Goal: Task Accomplishment & Management: Manage account settings

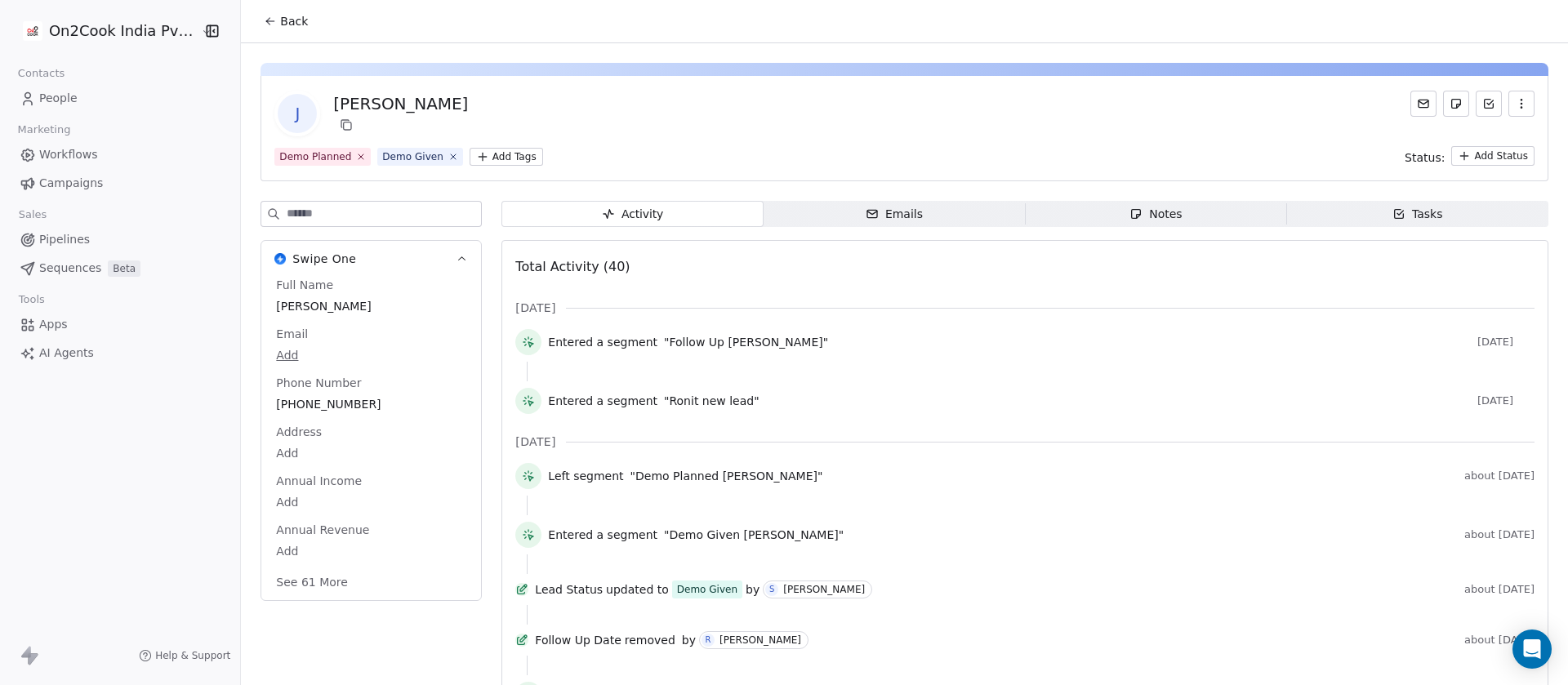
click at [1156, 221] on div "Notes" at bounding box center [1154, 214] width 52 height 17
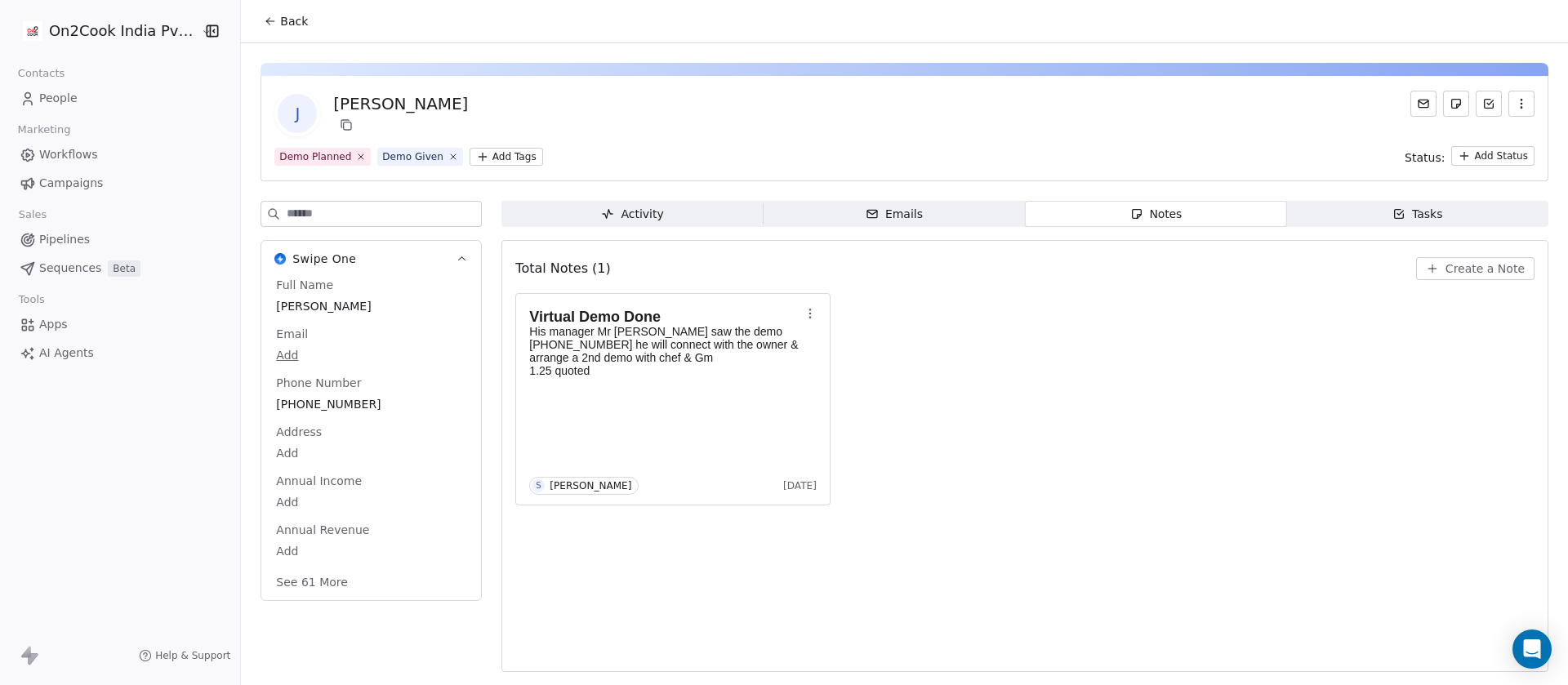
click at [1122, 427] on div "Virtual Demo Done His manager Mr Arindam saw the demo +91 73845 09741 he will c…" at bounding box center [1024, 399] width 1019 height 212
click at [603, 341] on p "His manager Mr Arindam saw the demo +91 73845 09741 he will connect with the ow…" at bounding box center [664, 344] width 271 height 39
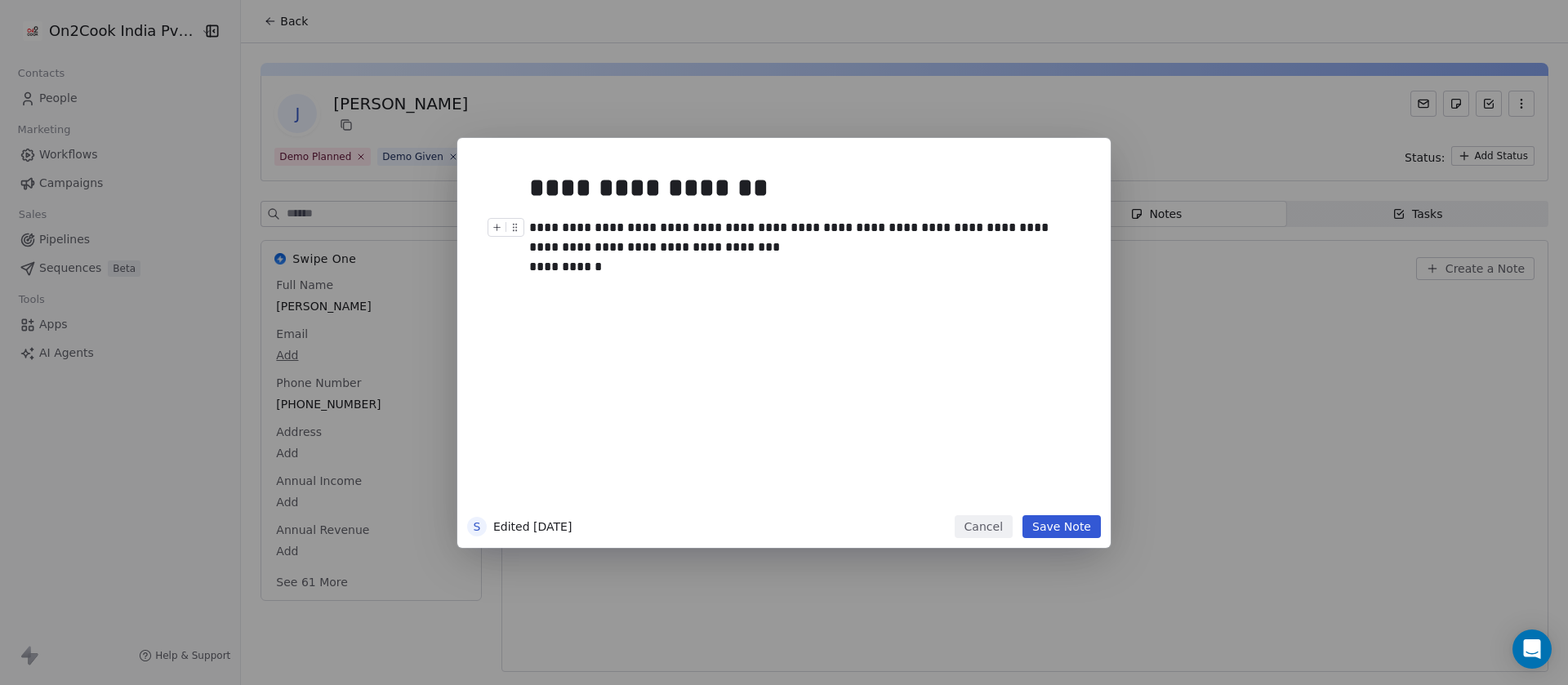
click at [840, 229] on div "**********" at bounding box center [798, 237] width 540 height 39
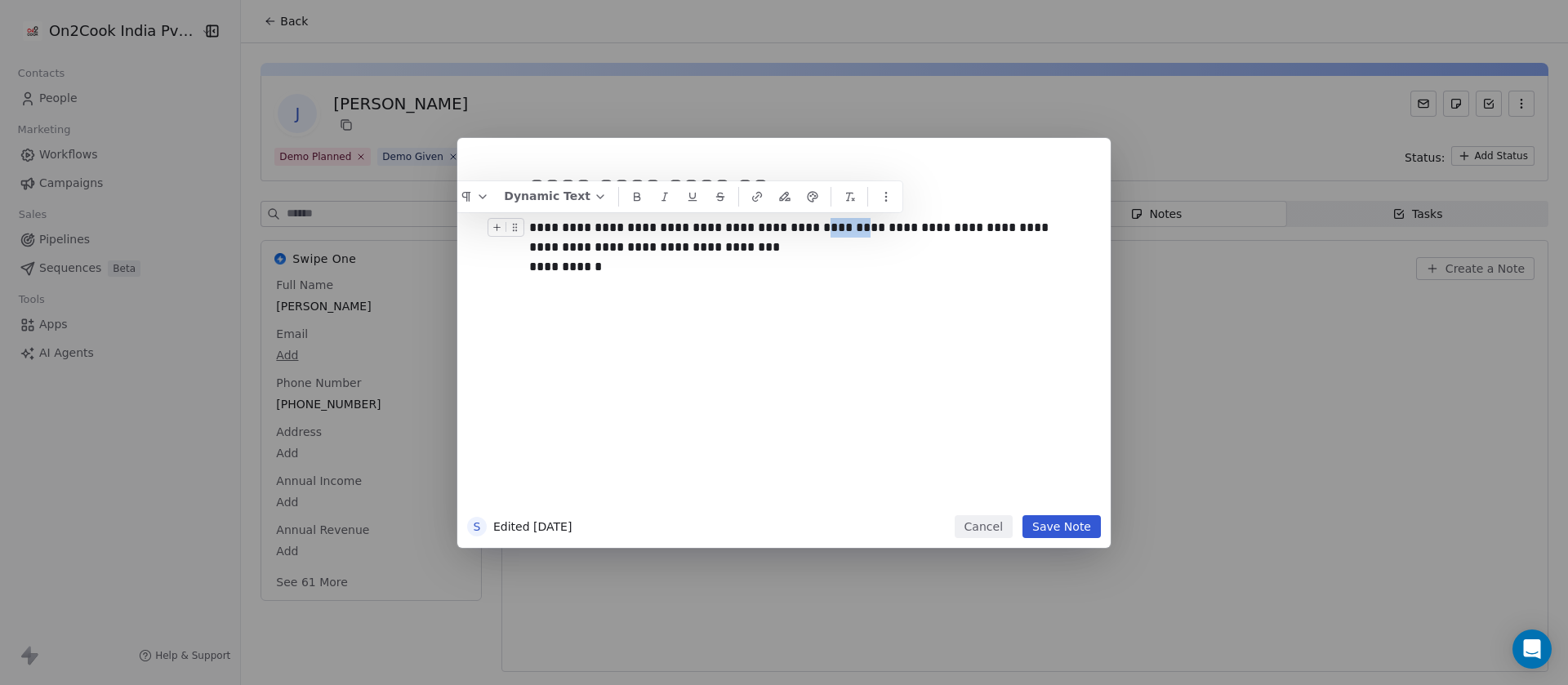
copy div "******"
click at [880, 326] on div "**********" at bounding box center [808, 335] width 559 height 348
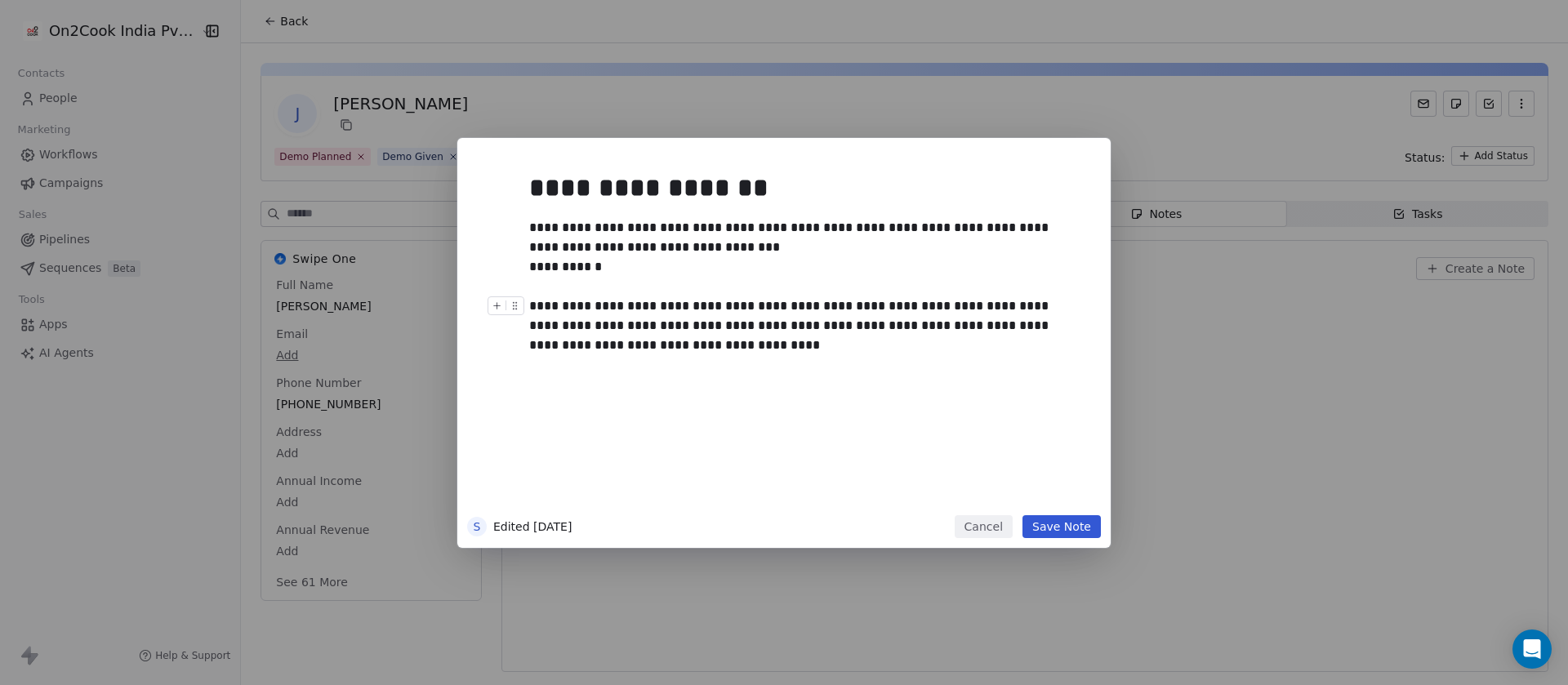
click at [1043, 525] on button "Save Note" at bounding box center [1061, 527] width 79 height 23
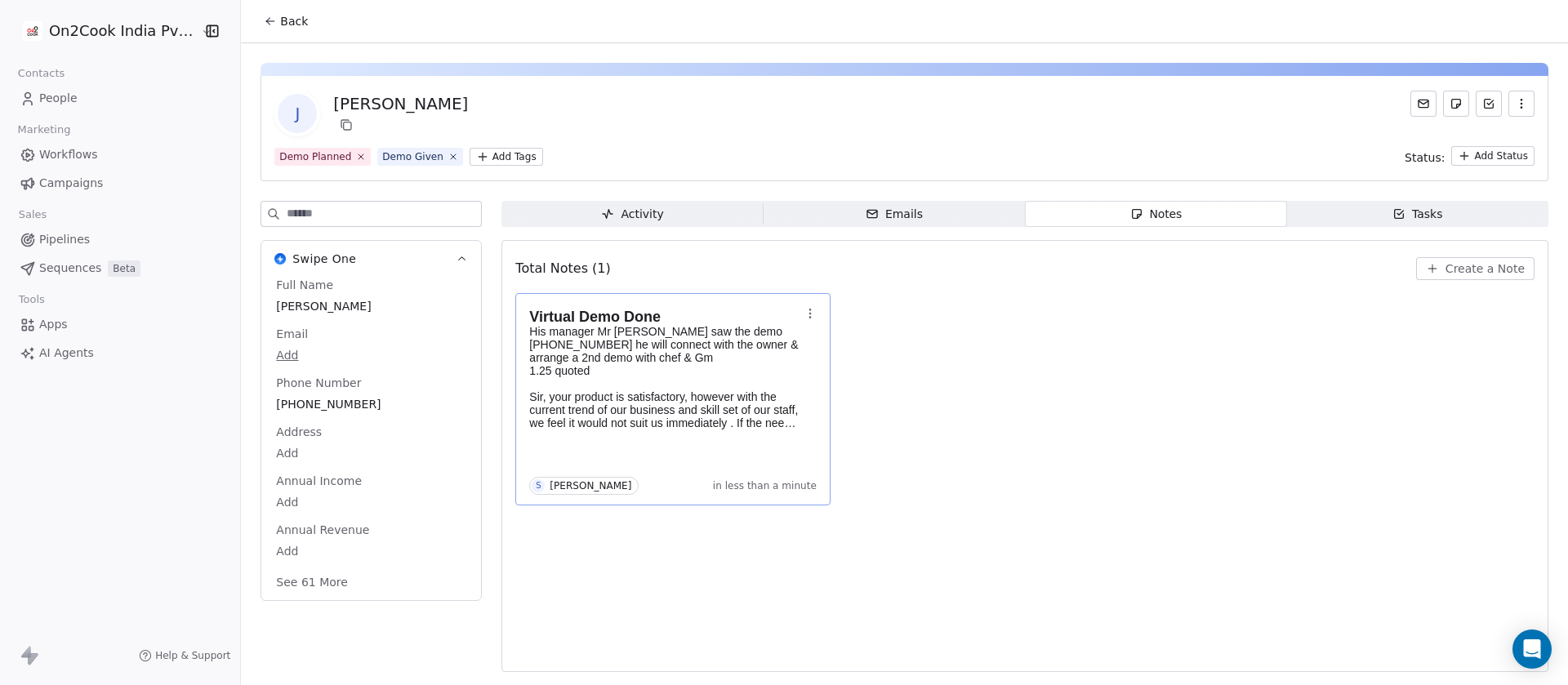
click at [329, 205] on input at bounding box center [384, 214] width 194 height 25
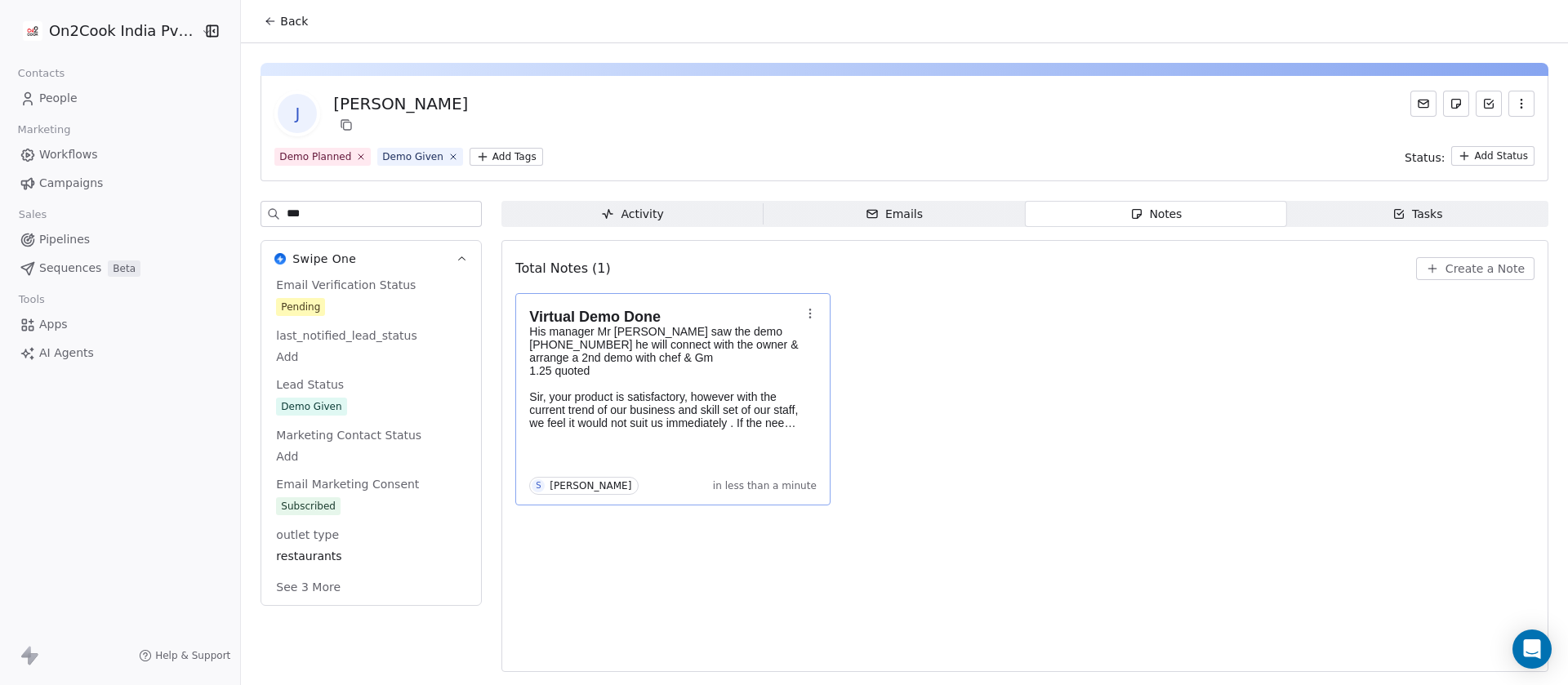
type input "***"
click at [328, 411] on div "Demo Given" at bounding box center [311, 407] width 60 height 17
click at [334, 407] on span "Demo Given" at bounding box center [312, 408] width 70 height 18
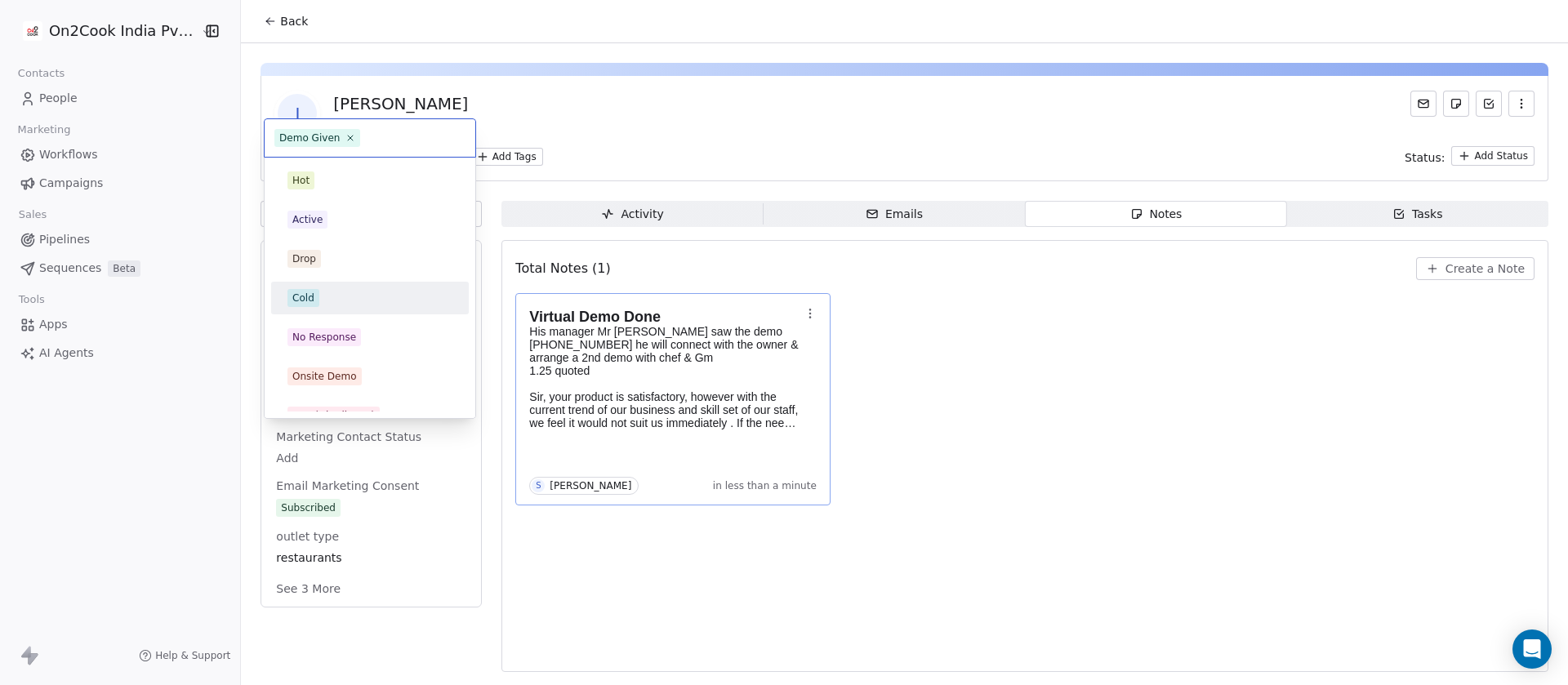
click at [325, 301] on div "Cold" at bounding box center [370, 298] width 165 height 18
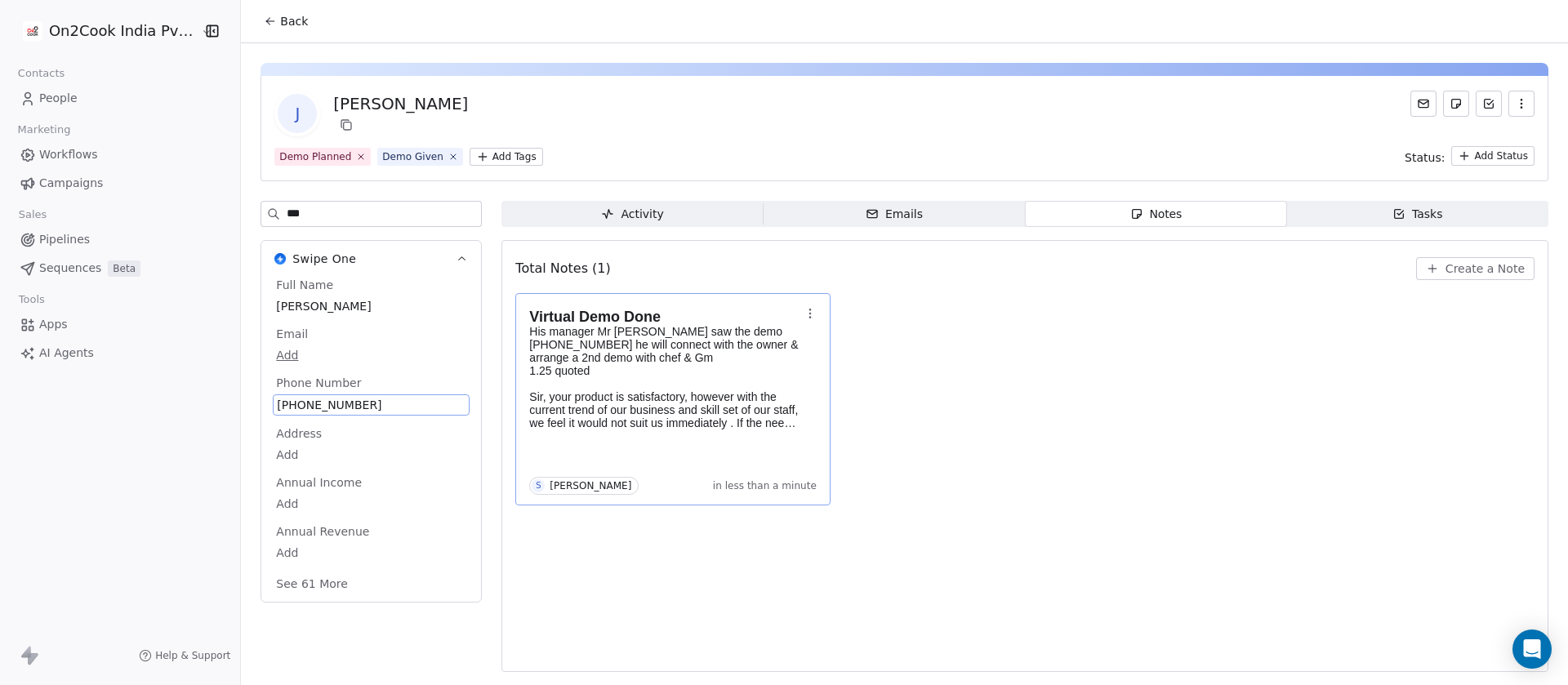
click at [260, 7] on button "Back" at bounding box center [285, 21] width 64 height 29
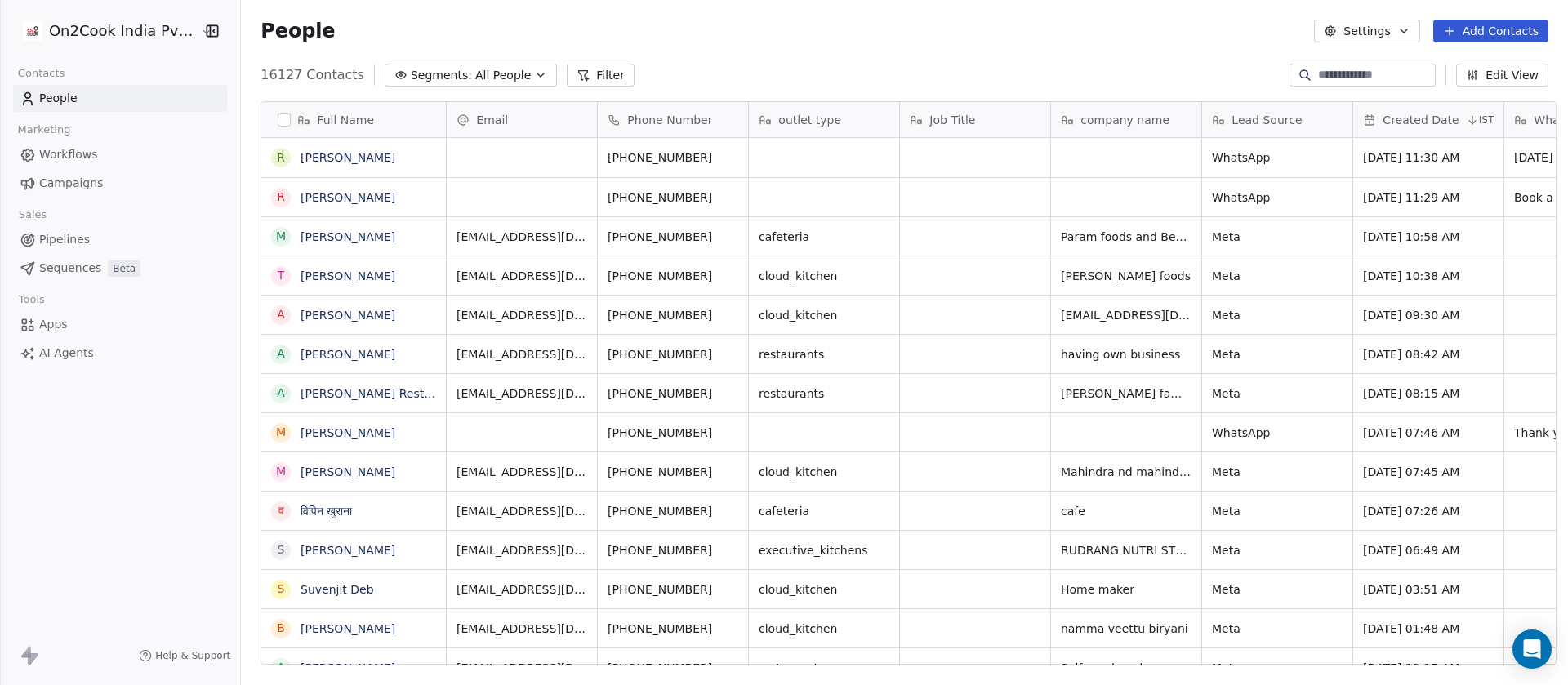
scroll to position [584, 1315]
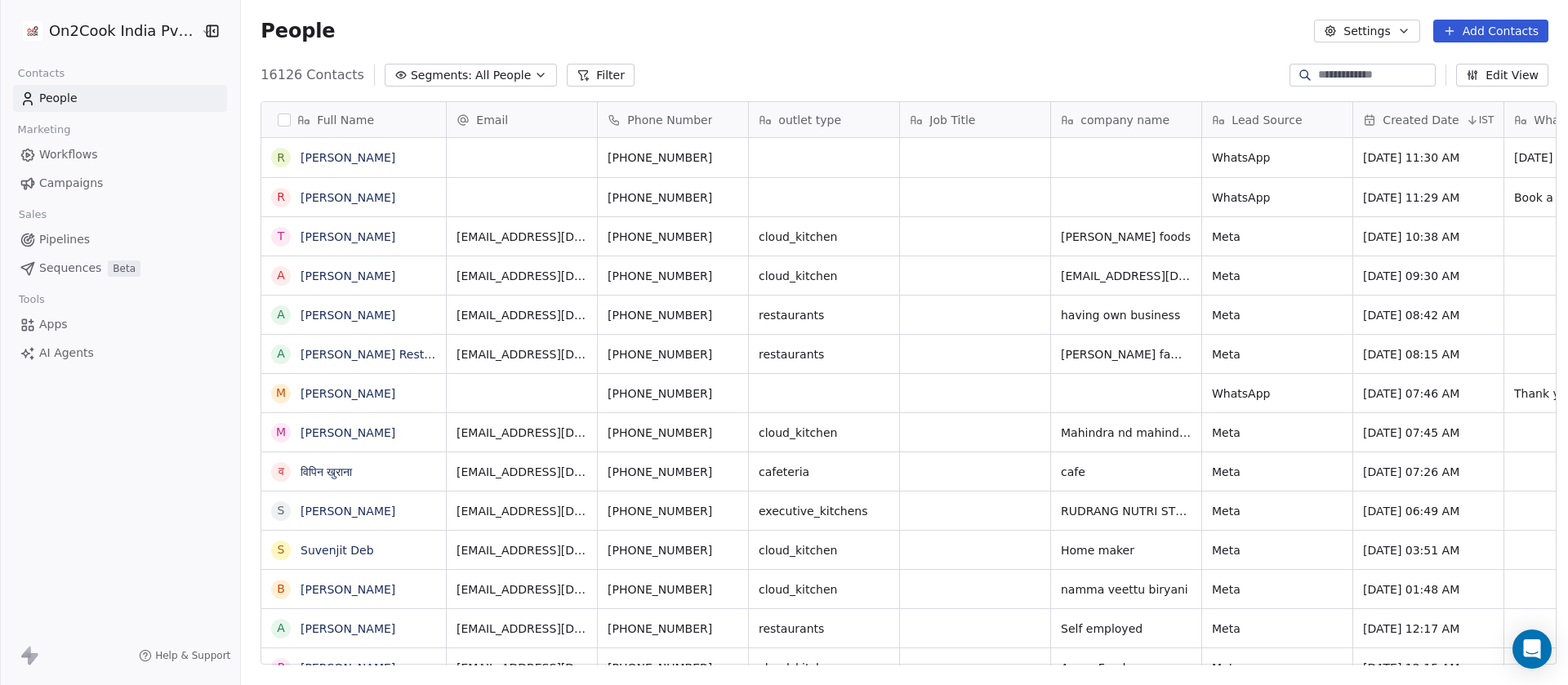
scroll to position [584, 1315]
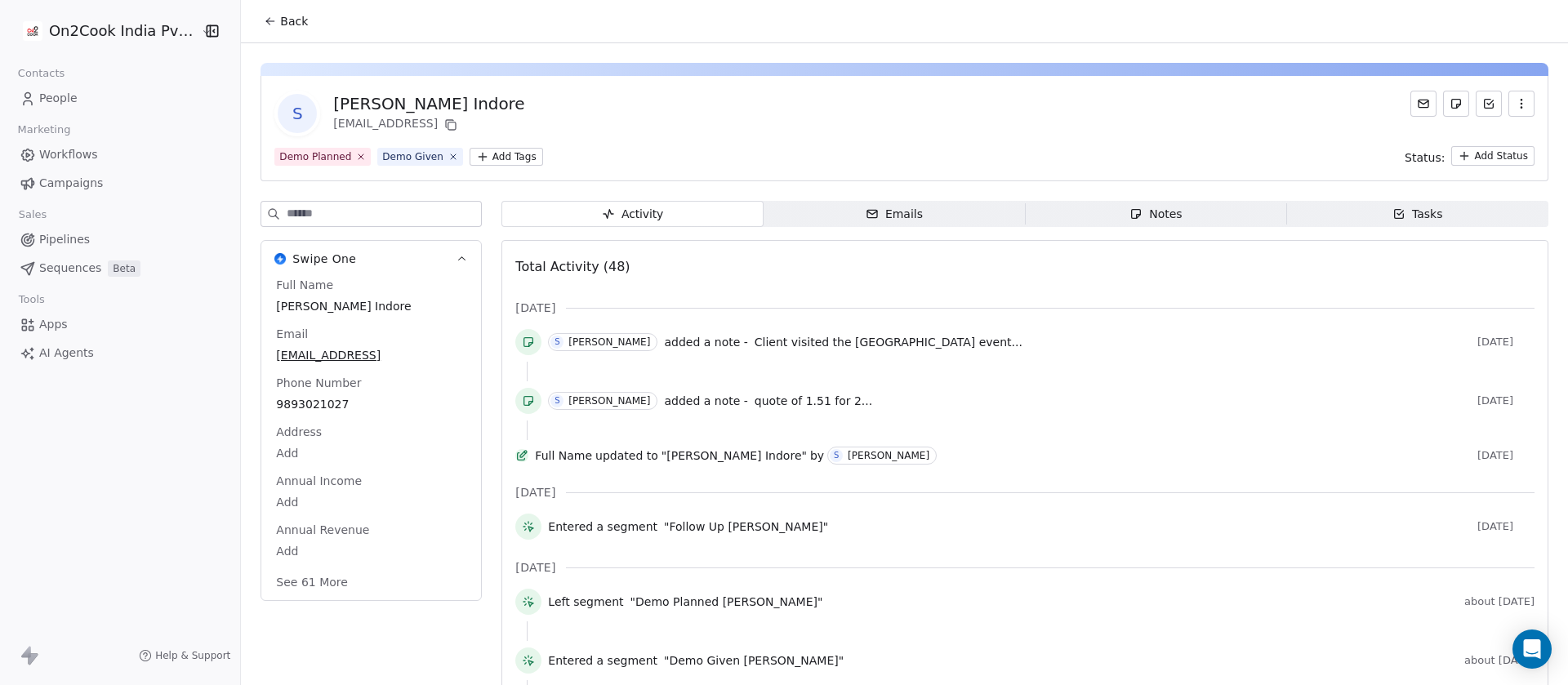
click at [1129, 213] on icon "button" at bounding box center [1135, 214] width 13 height 13
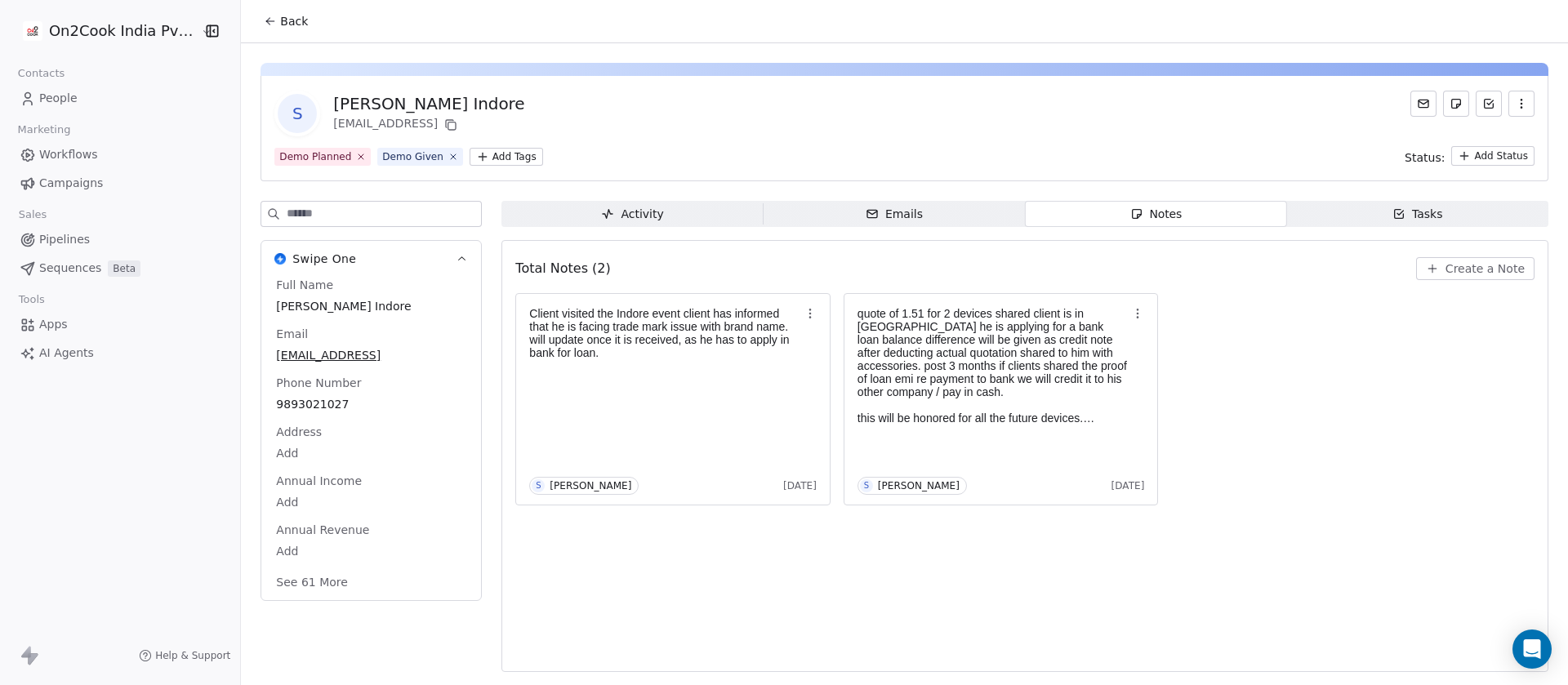
click at [1450, 273] on span "Create a Note" at bounding box center [1485, 268] width 80 height 17
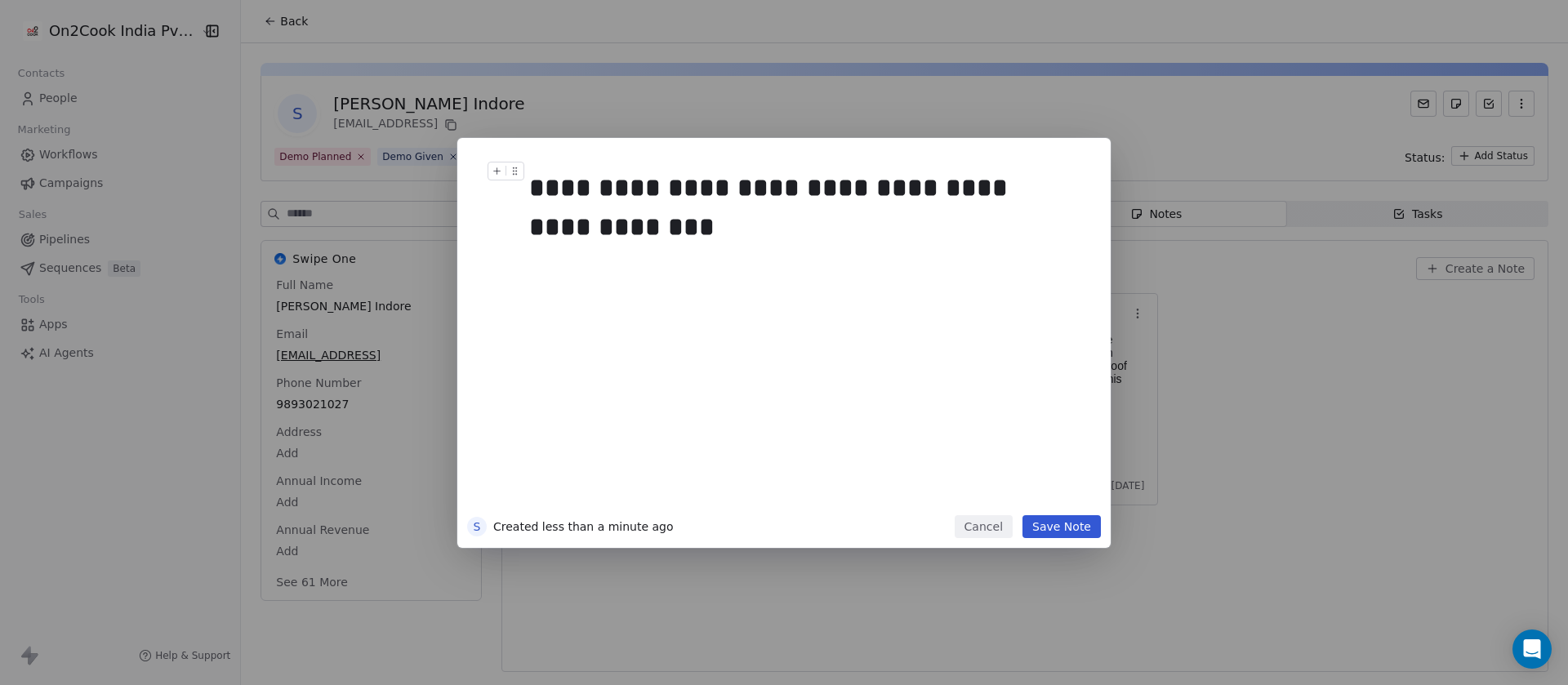
click at [561, 196] on div "**********" at bounding box center [798, 207] width 540 height 79
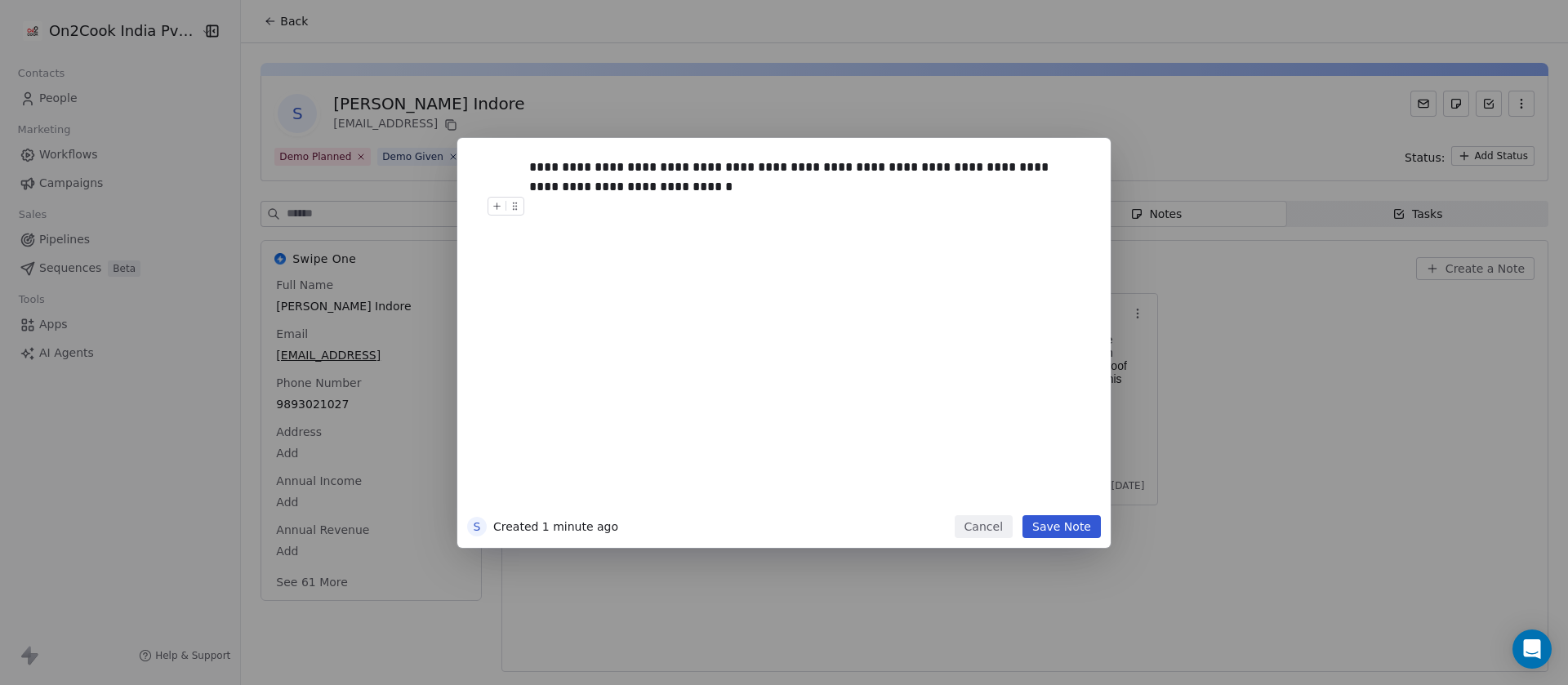
click at [1068, 532] on button "Save Note" at bounding box center [1061, 527] width 79 height 23
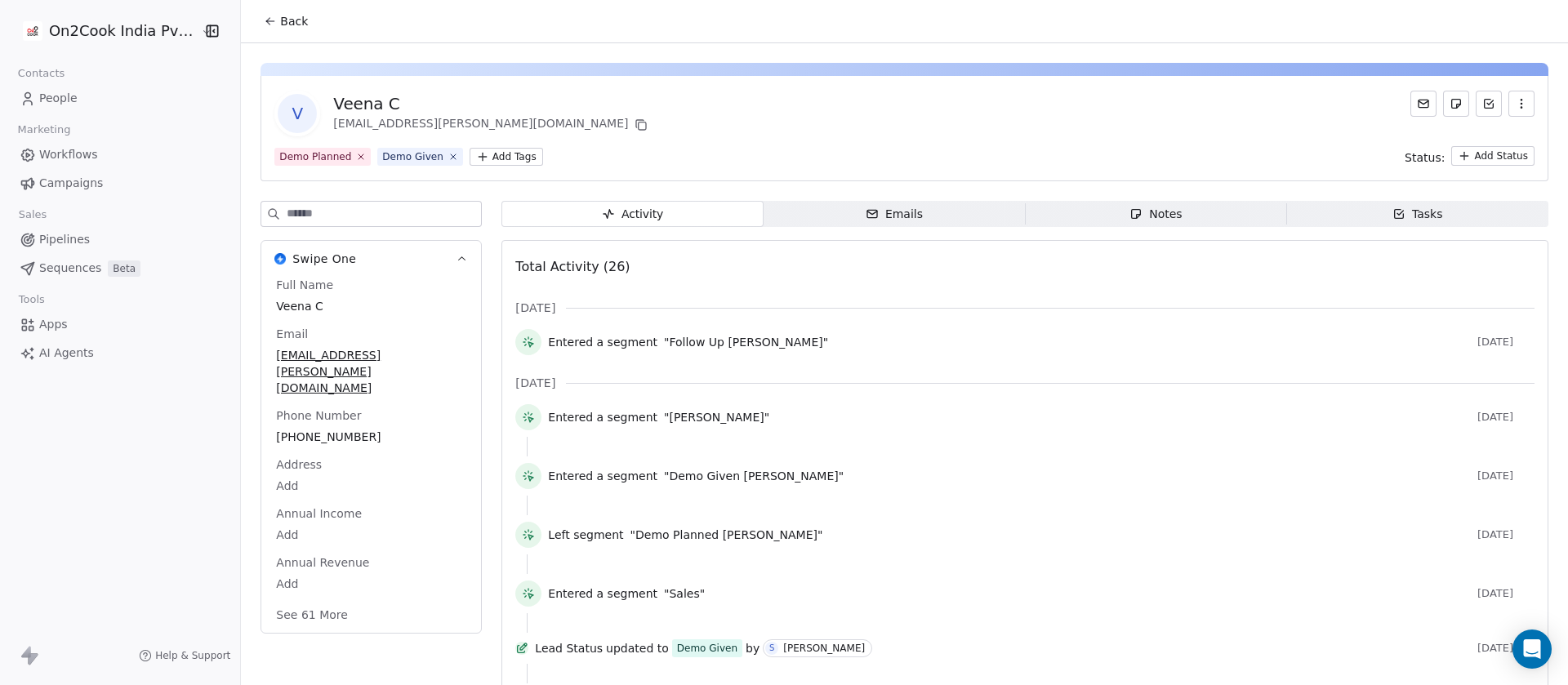
click at [1179, 211] on span "Notes Notes" at bounding box center [1154, 214] width 261 height 27
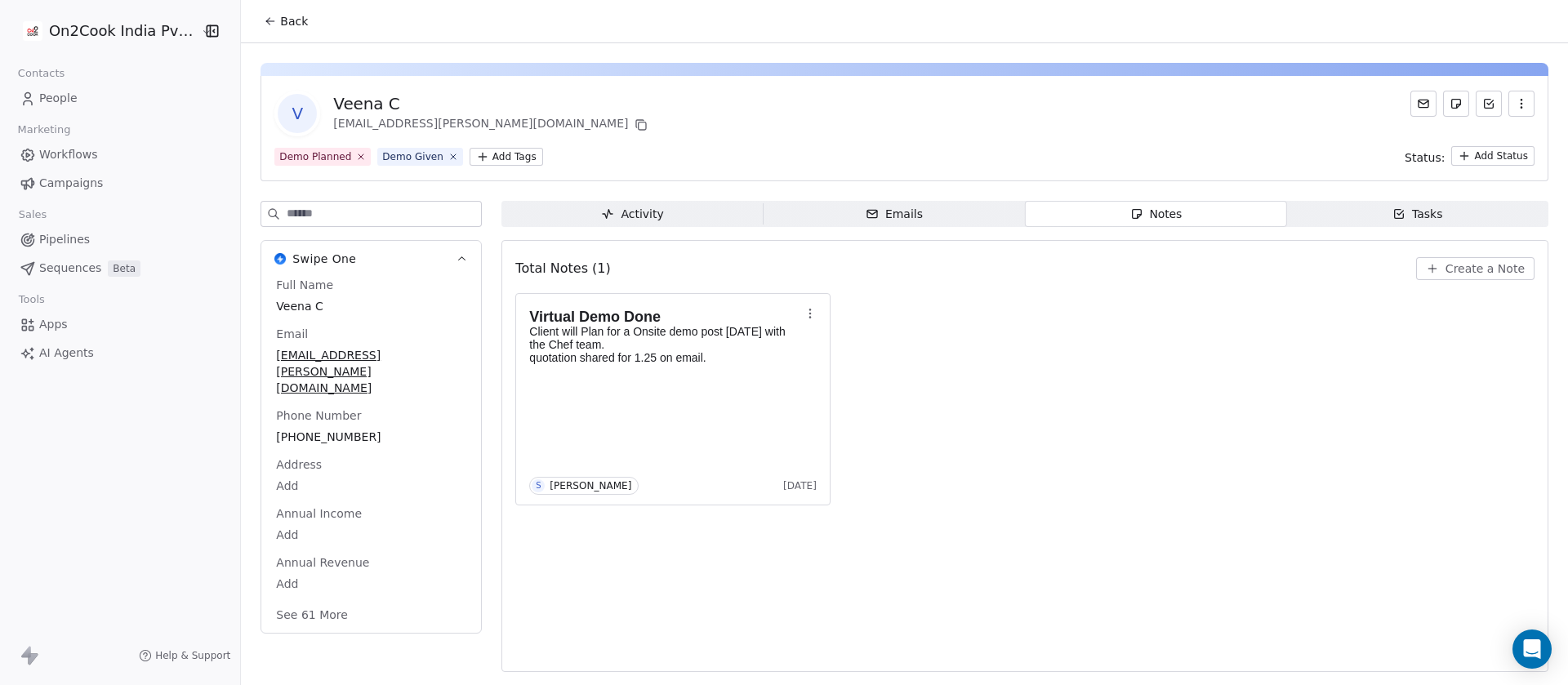
click at [375, 428] on span "+919823137000" at bounding box center [371, 437] width 191 height 17
click at [365, 429] on span "+919823137000" at bounding box center [371, 437] width 189 height 17
click at [958, 318] on html "**********" at bounding box center [784, 342] width 1568 height 685
click at [1478, 269] on span "Create a Note" at bounding box center [1485, 268] width 80 height 17
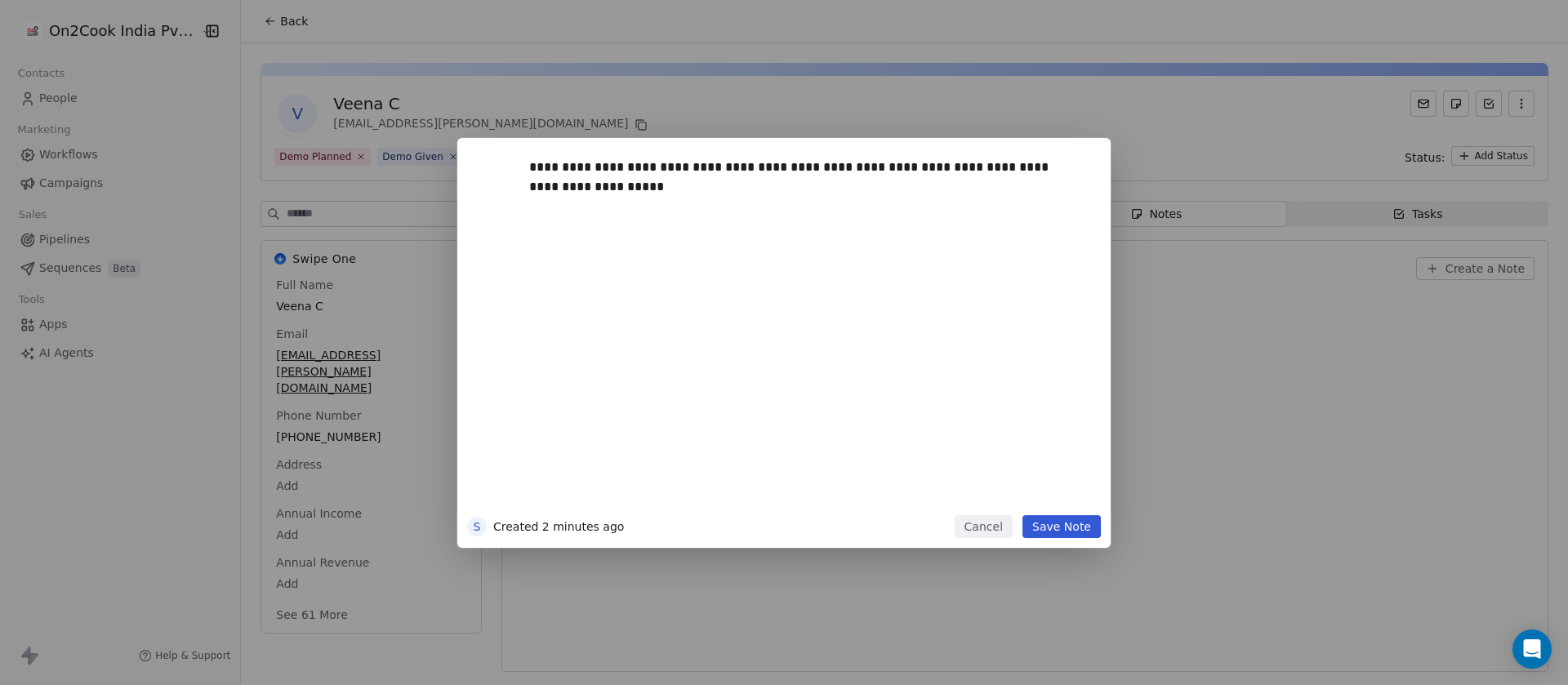
click at [1043, 523] on button "Save Note" at bounding box center [1061, 527] width 79 height 23
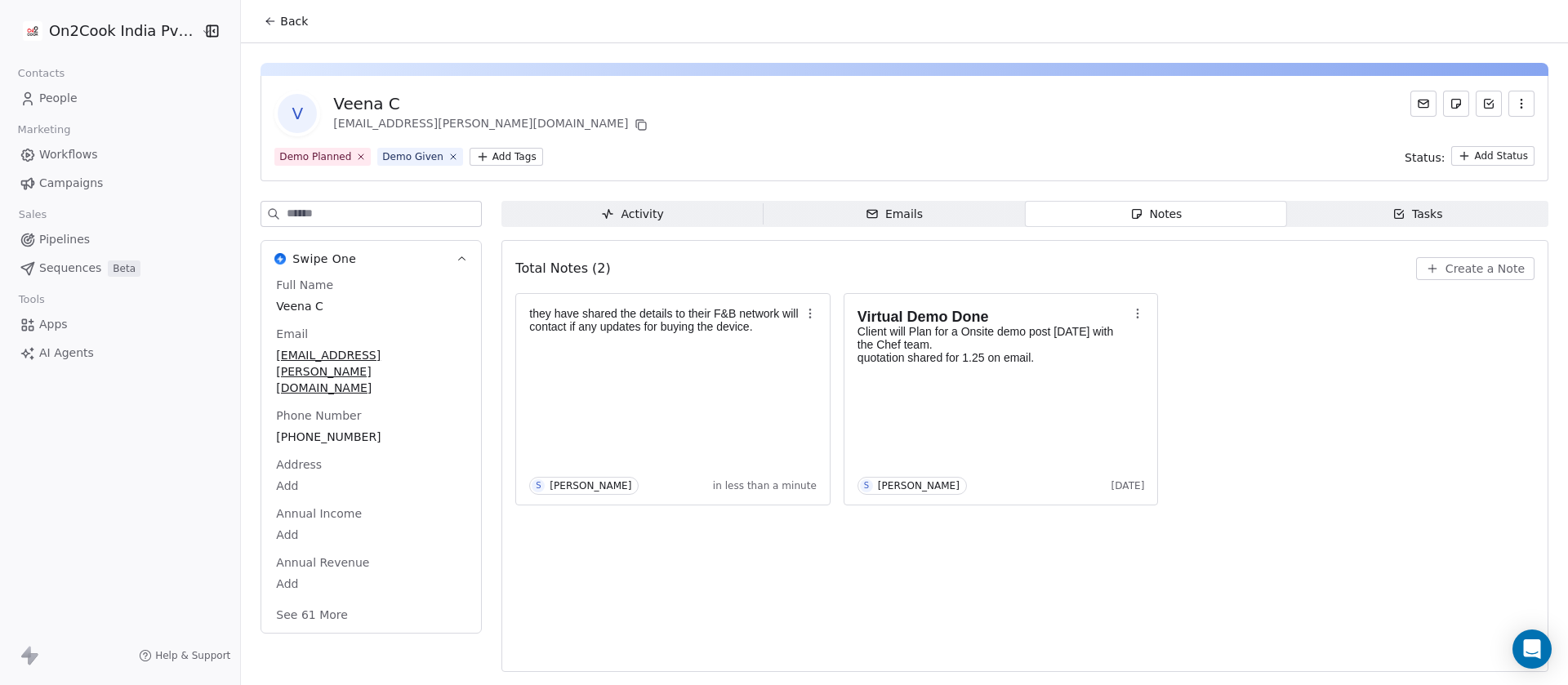
click at [356, 210] on input at bounding box center [384, 214] width 194 height 25
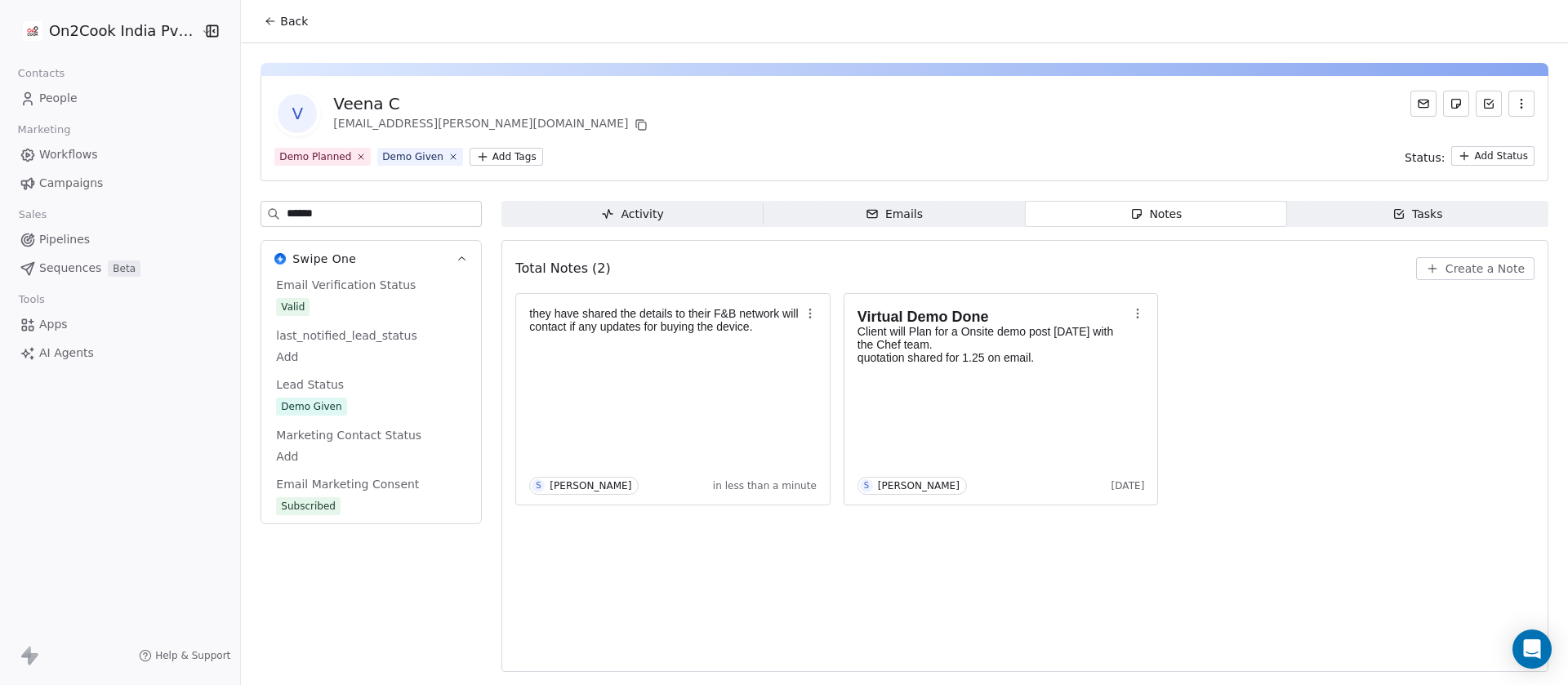
type input "******"
click at [346, 410] on span "Demo Given" at bounding box center [371, 407] width 191 height 18
click at [342, 409] on span "Demo Given" at bounding box center [371, 408] width 189 height 18
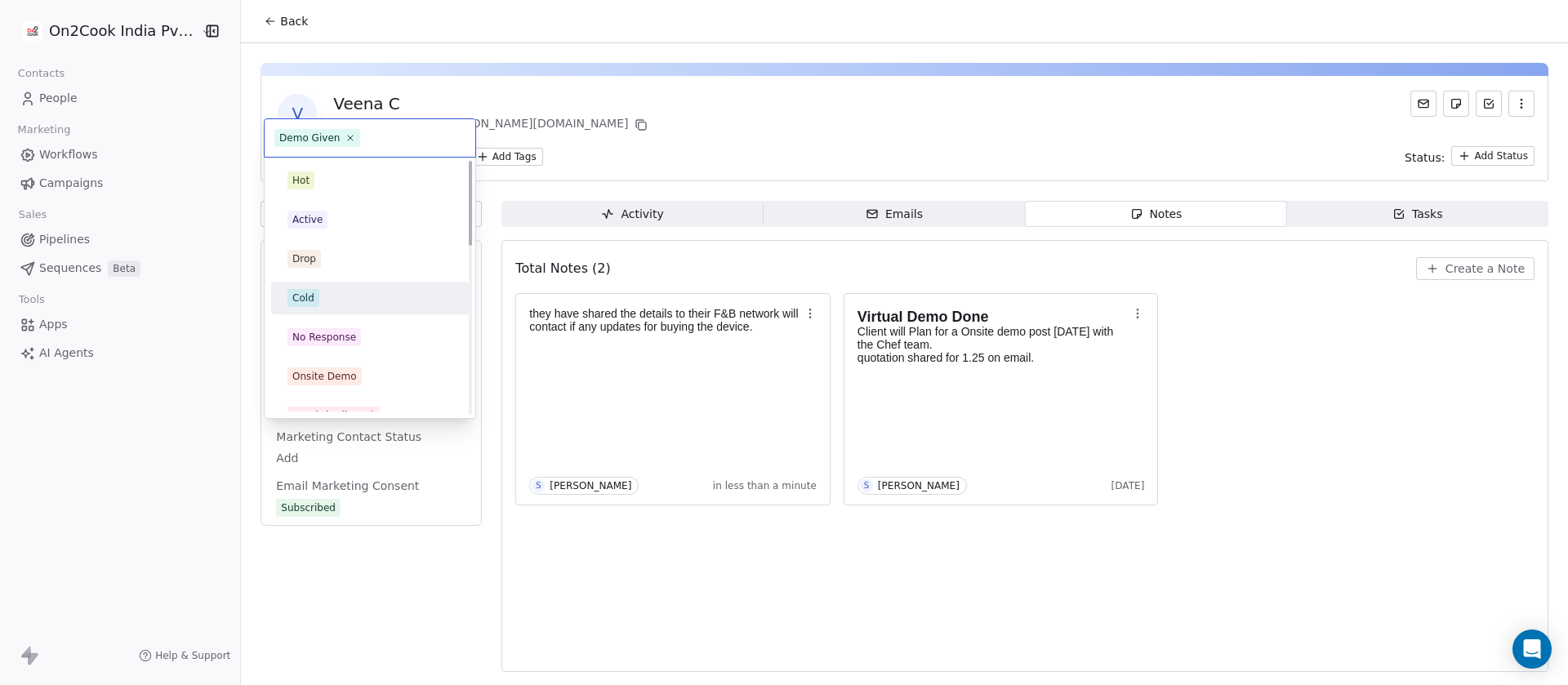
click at [327, 283] on div "Cold" at bounding box center [370, 297] width 197 height 32
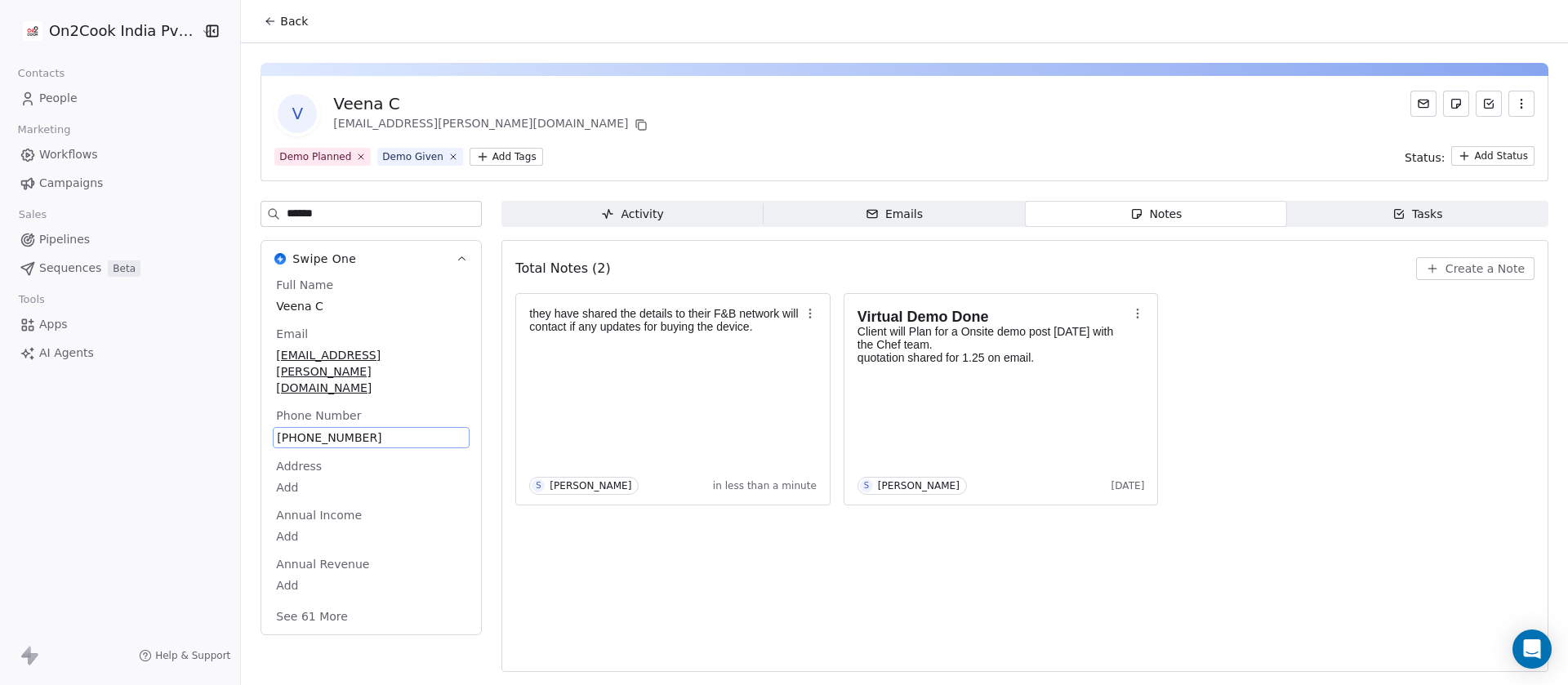
click at [680, 133] on div "V Veena C veena.chainani@panchshil.com" at bounding box center [904, 113] width 1260 height 46
click at [288, 25] on span "Back" at bounding box center [293, 22] width 27 height 17
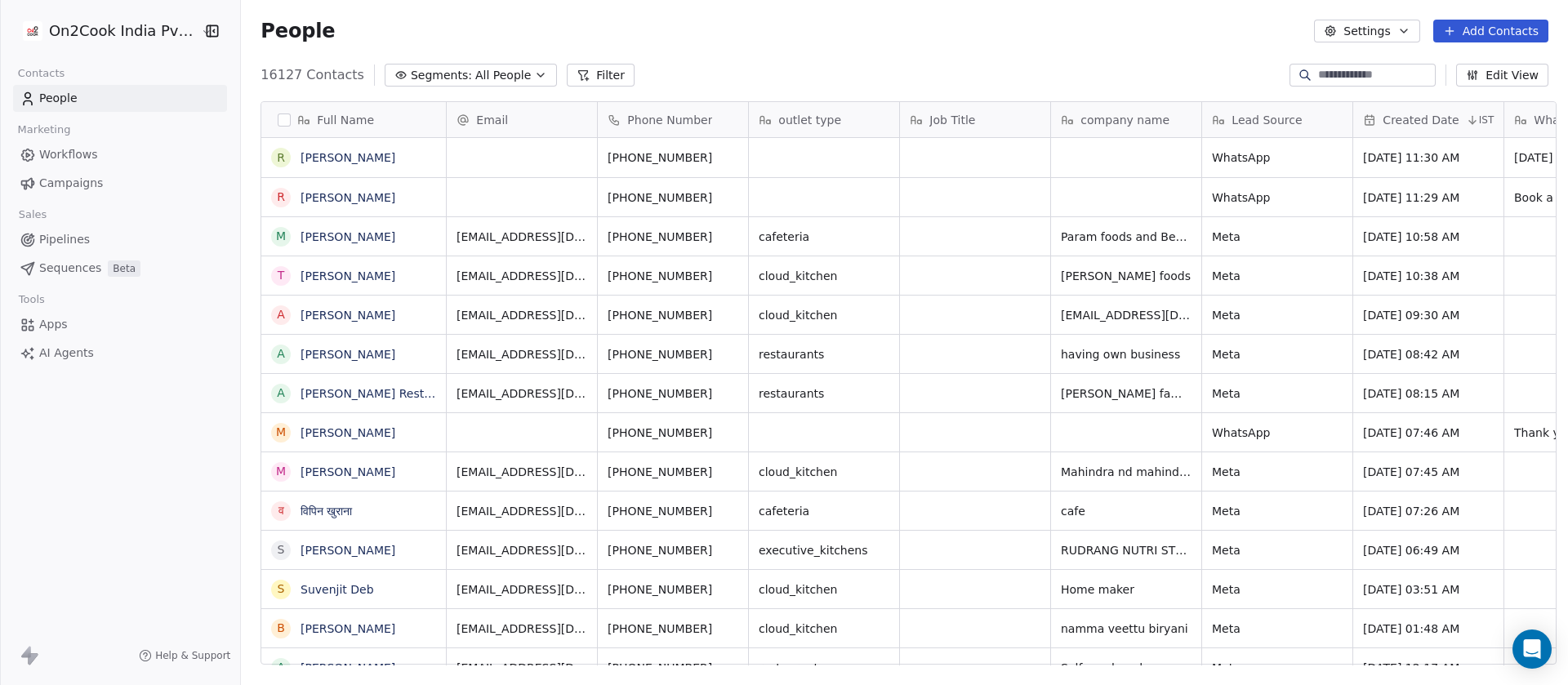
scroll to position [584, 1315]
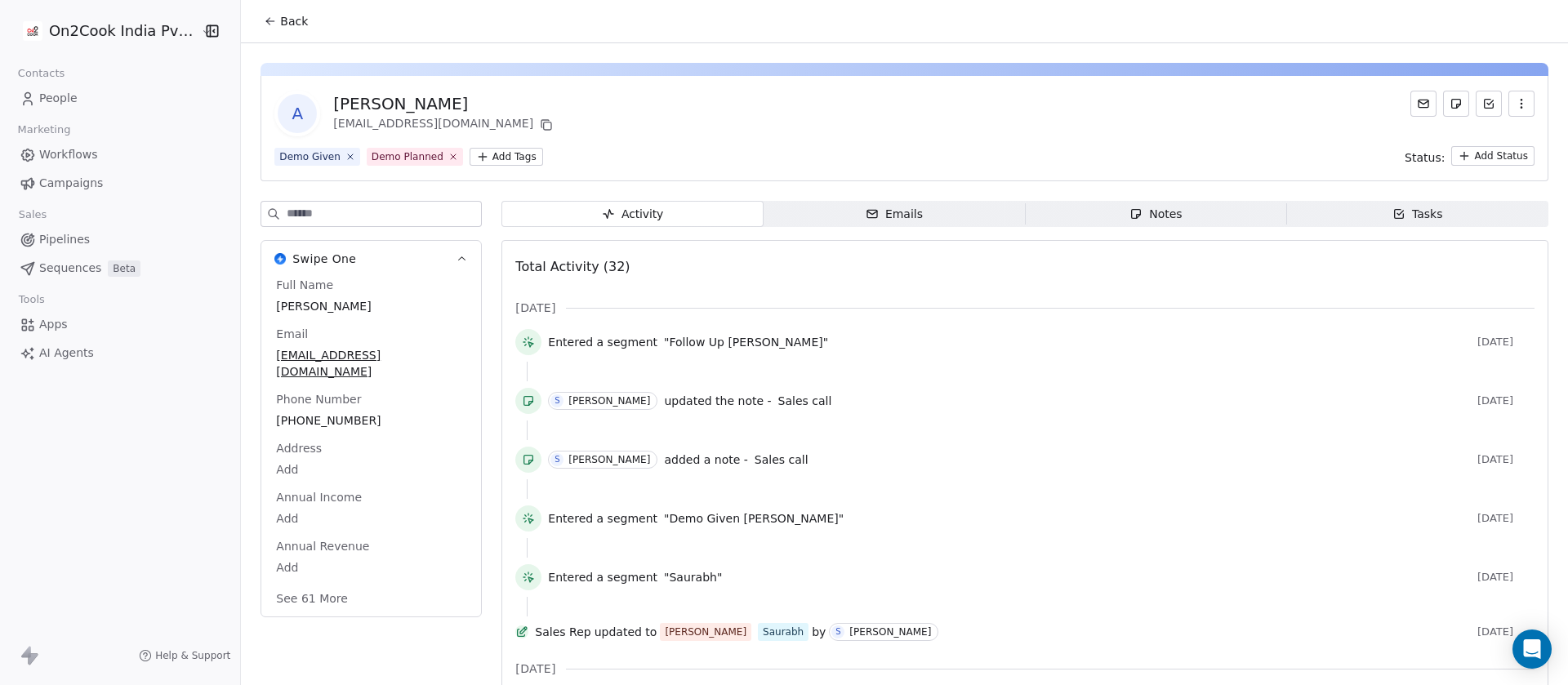
click at [1185, 219] on span "Notes Notes" at bounding box center [1154, 214] width 261 height 27
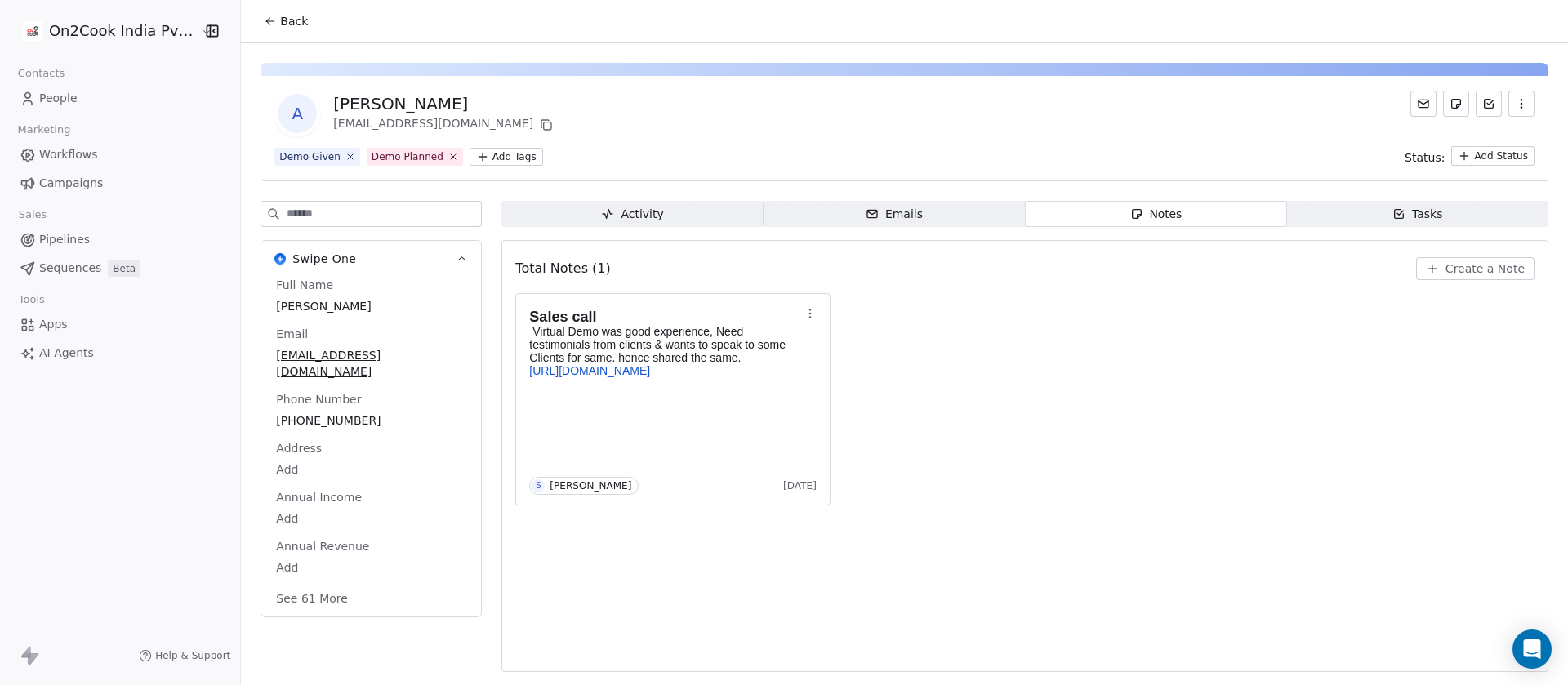
click at [372, 427] on span "[PHONE_NUMBER]" at bounding box center [371, 421] width 191 height 17
click at [372, 427] on span "[PHONE_NUMBER]" at bounding box center [371, 421] width 189 height 17
click at [1473, 273] on html "**********" at bounding box center [784, 342] width 1568 height 685
click at [1469, 273] on span "Create a Note" at bounding box center [1485, 268] width 80 height 17
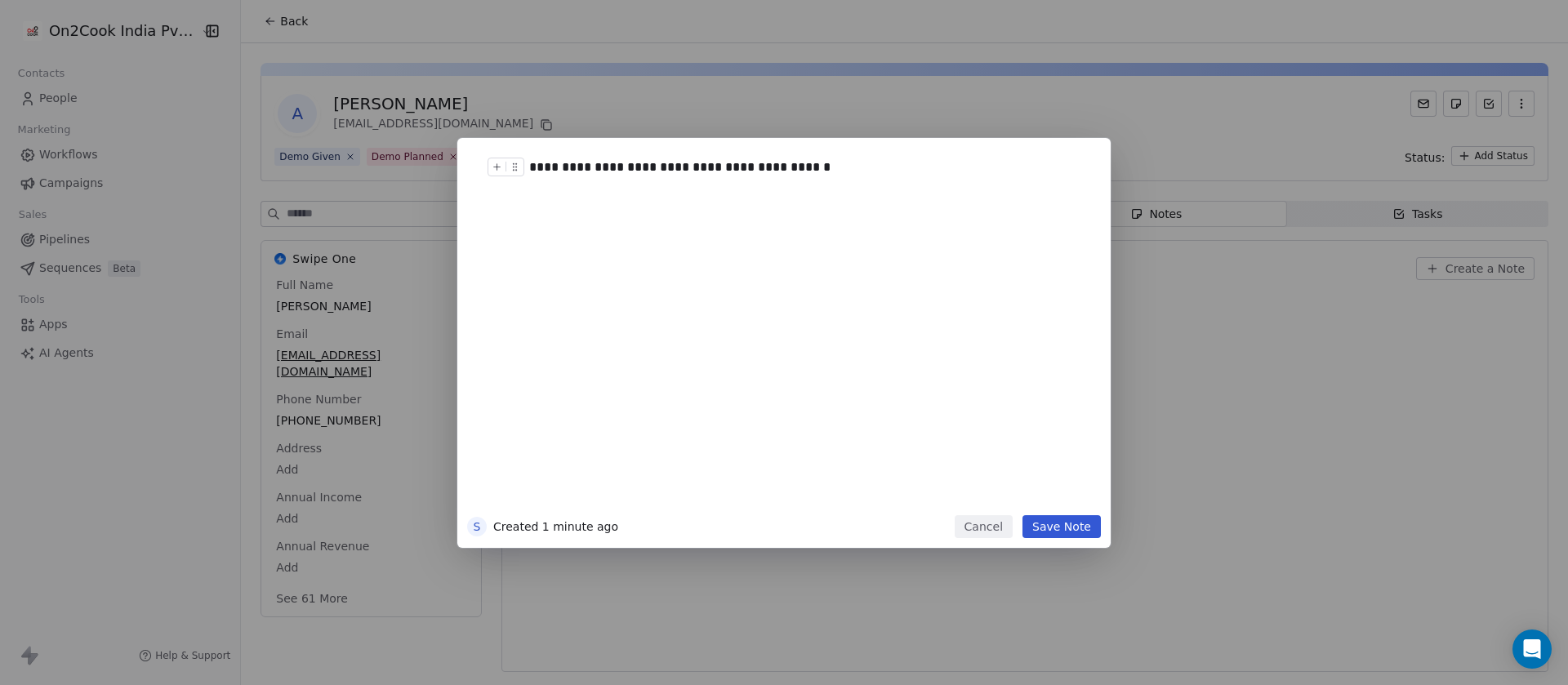
click at [633, 176] on div "**********" at bounding box center [808, 331] width 559 height 348
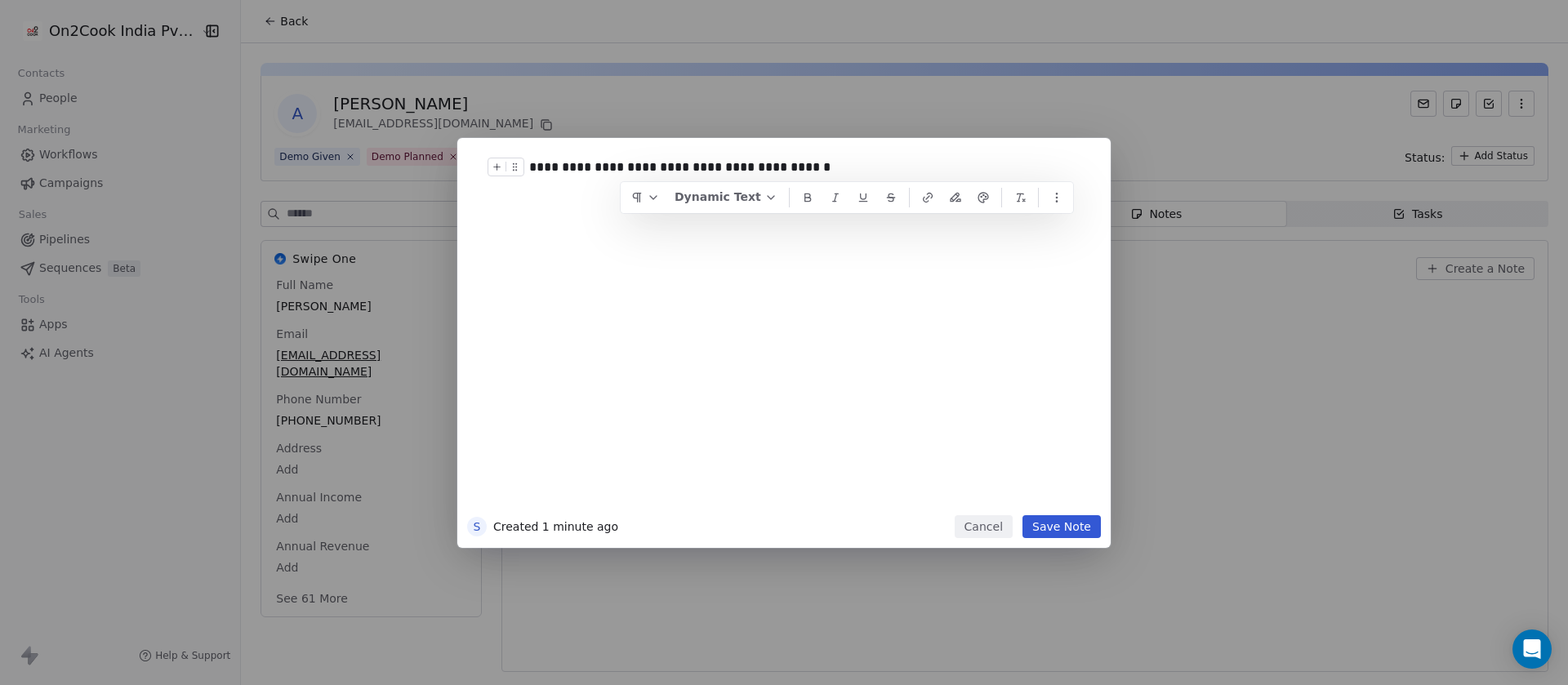
drag, startPoint x: 633, startPoint y: 176, endPoint x: 602, endPoint y: 208, distance: 44.6
click at [602, 208] on div "**********" at bounding box center [808, 331] width 559 height 348
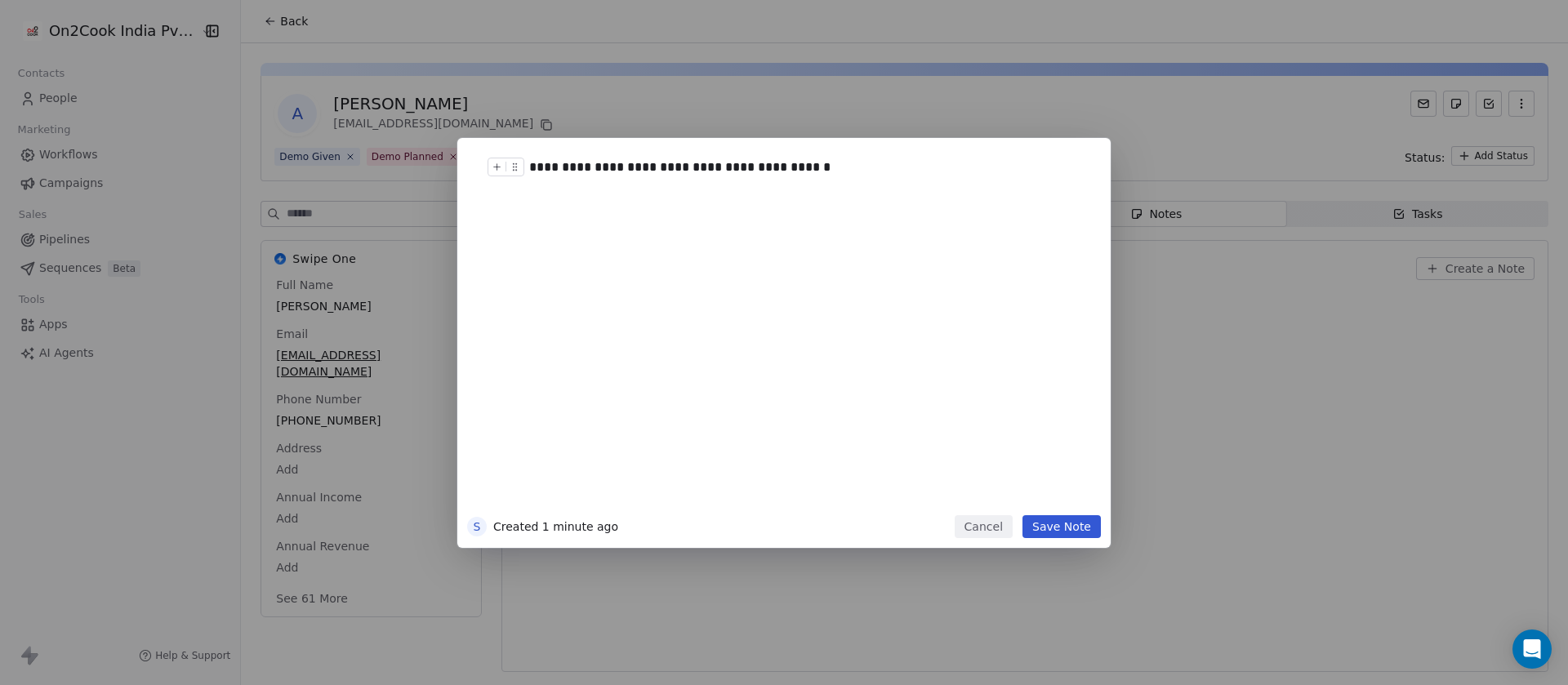
click at [633, 170] on div "**********" at bounding box center [798, 167] width 540 height 20
click at [830, 179] on div "**********" at bounding box center [808, 331] width 559 height 348
click at [1063, 523] on button "Save Note" at bounding box center [1061, 527] width 79 height 23
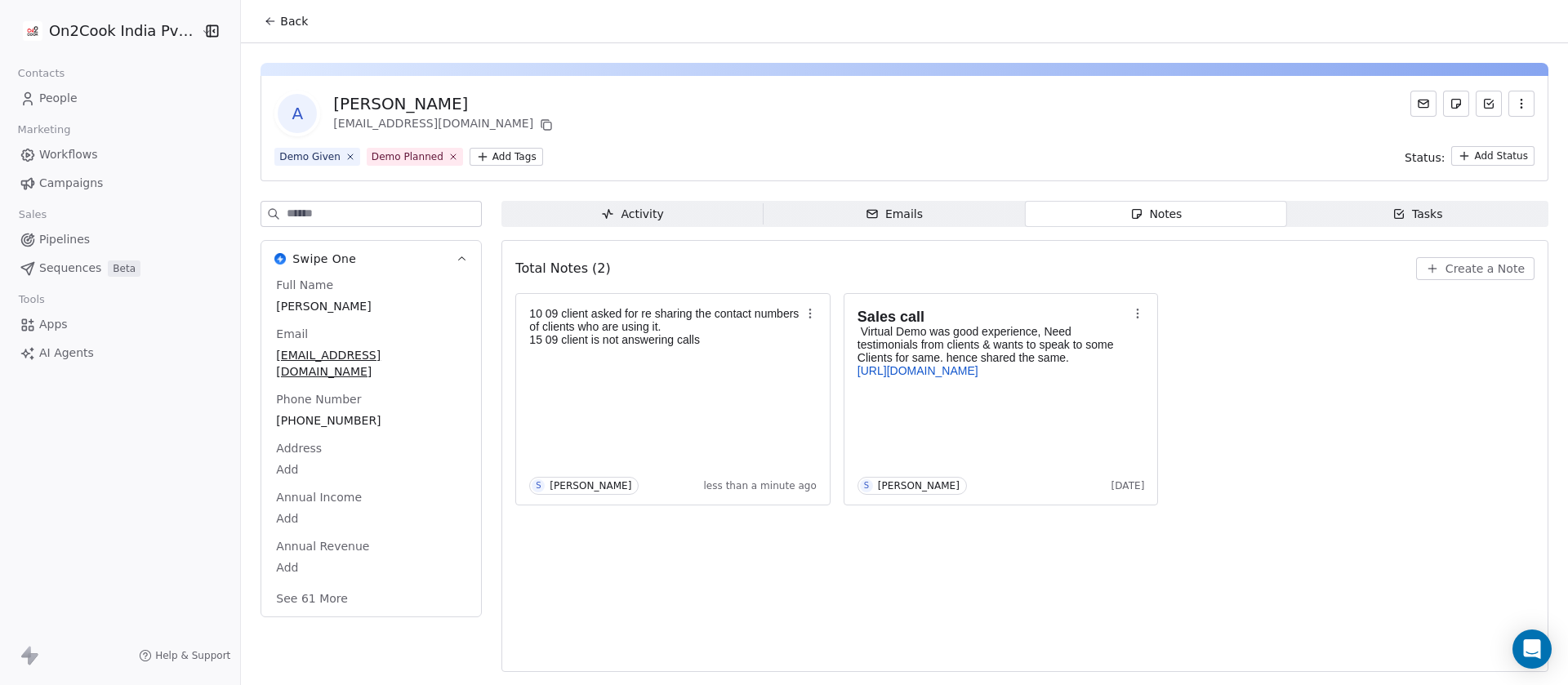
click at [280, 9] on button "Back" at bounding box center [285, 21] width 64 height 29
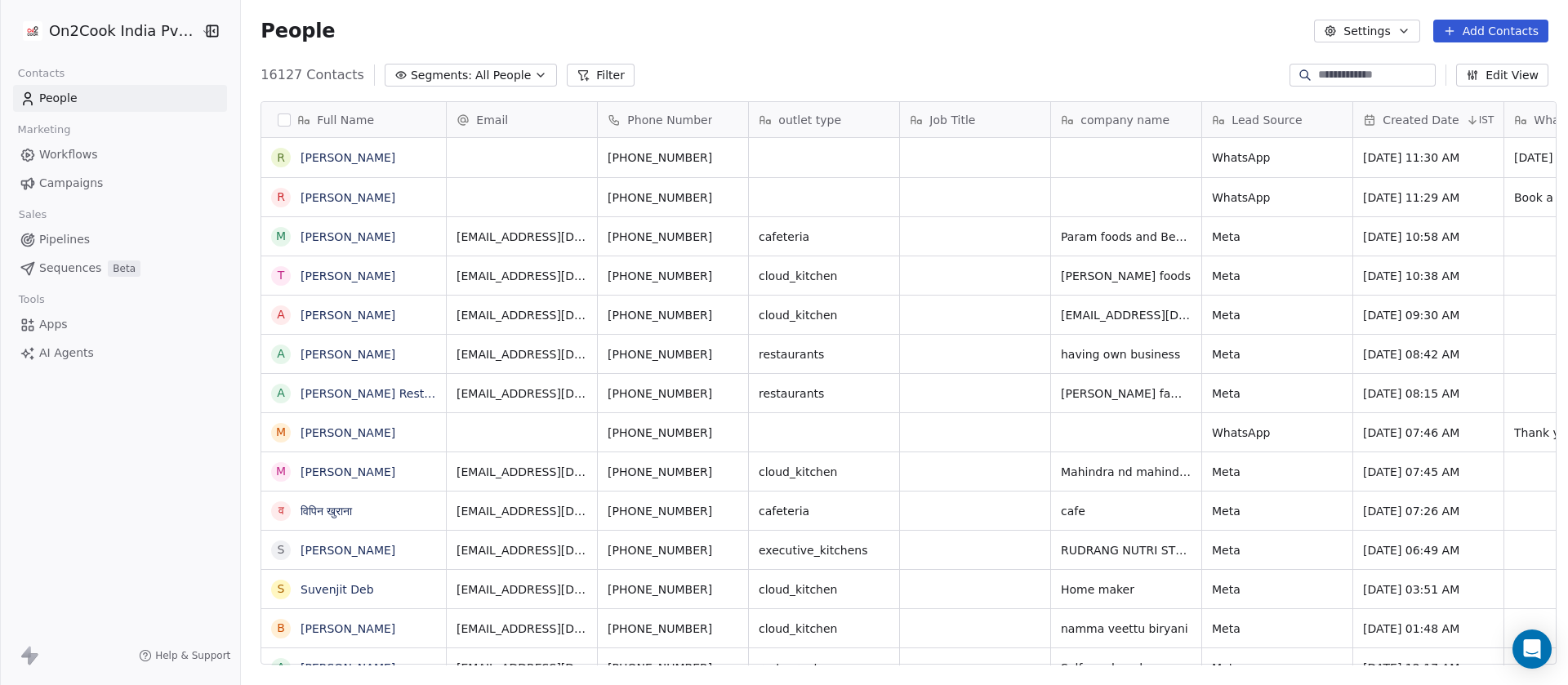
scroll to position [584, 1315]
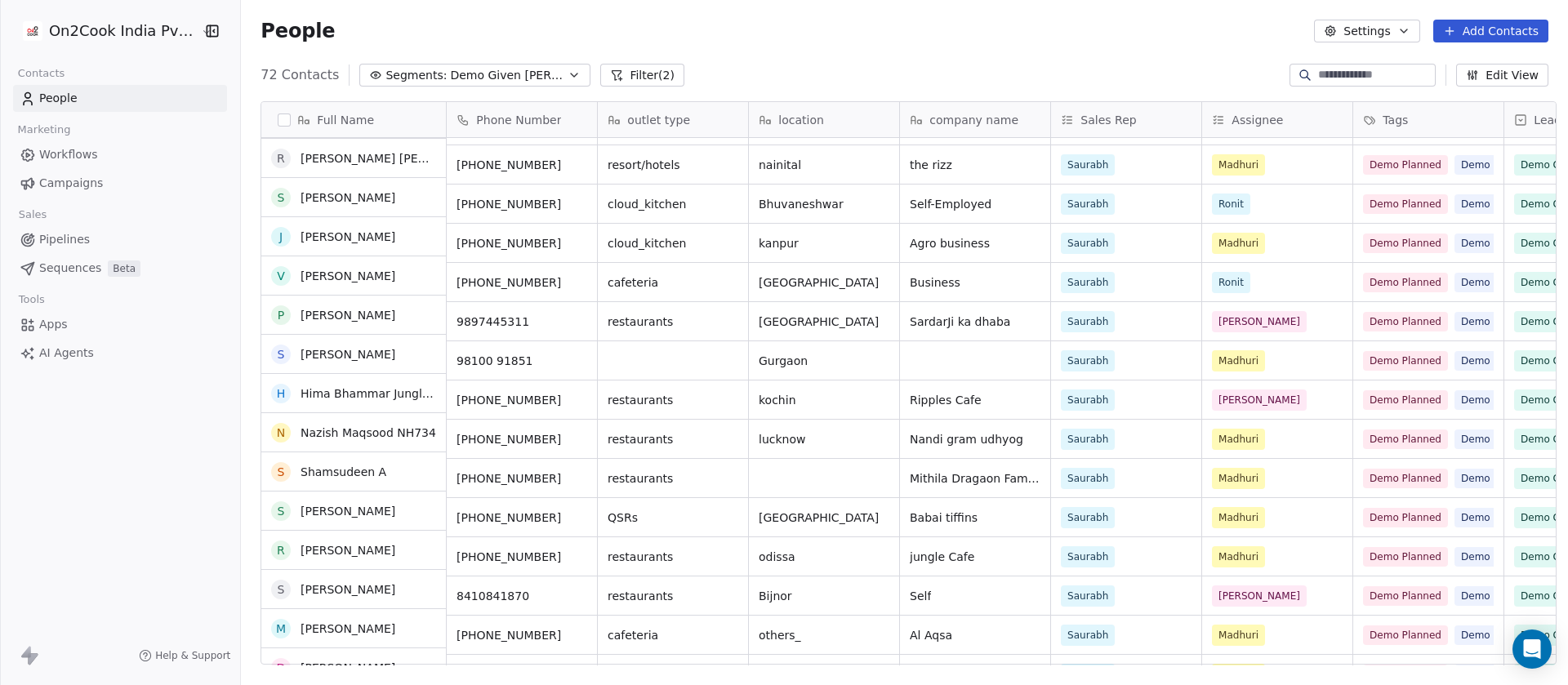
scroll to position [979, 0]
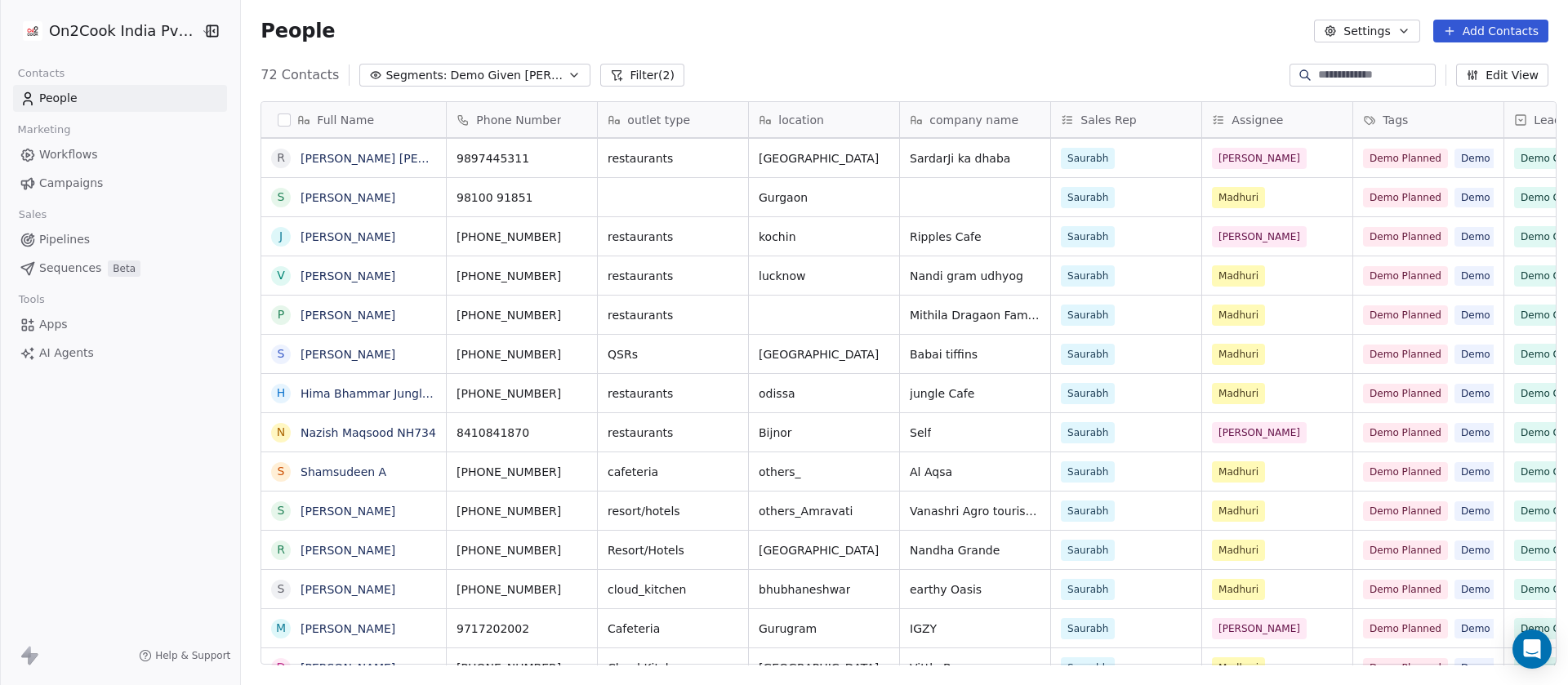
click at [489, 75] on span "Demo Given Sam" at bounding box center [507, 75] width 114 height 17
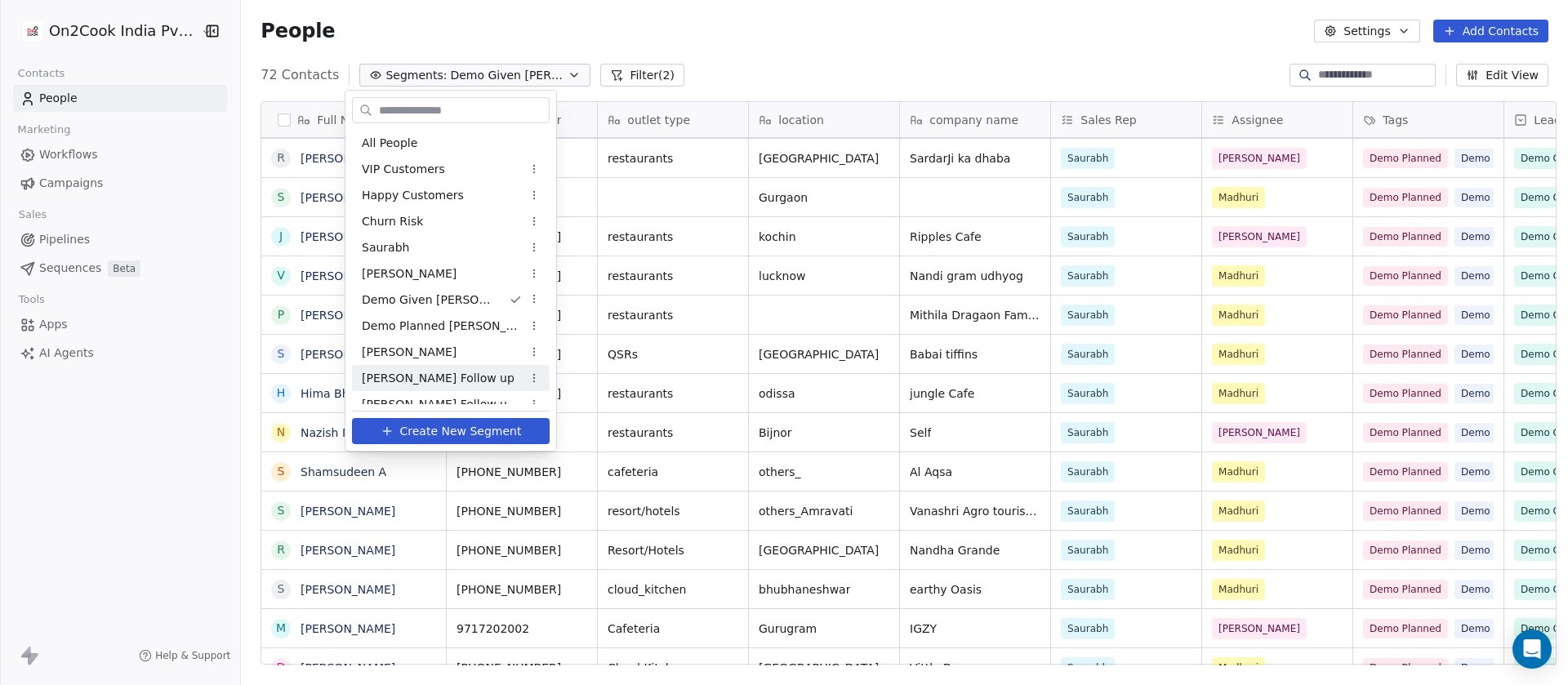
click at [457, 375] on div "Salim Follow up" at bounding box center [451, 378] width 197 height 27
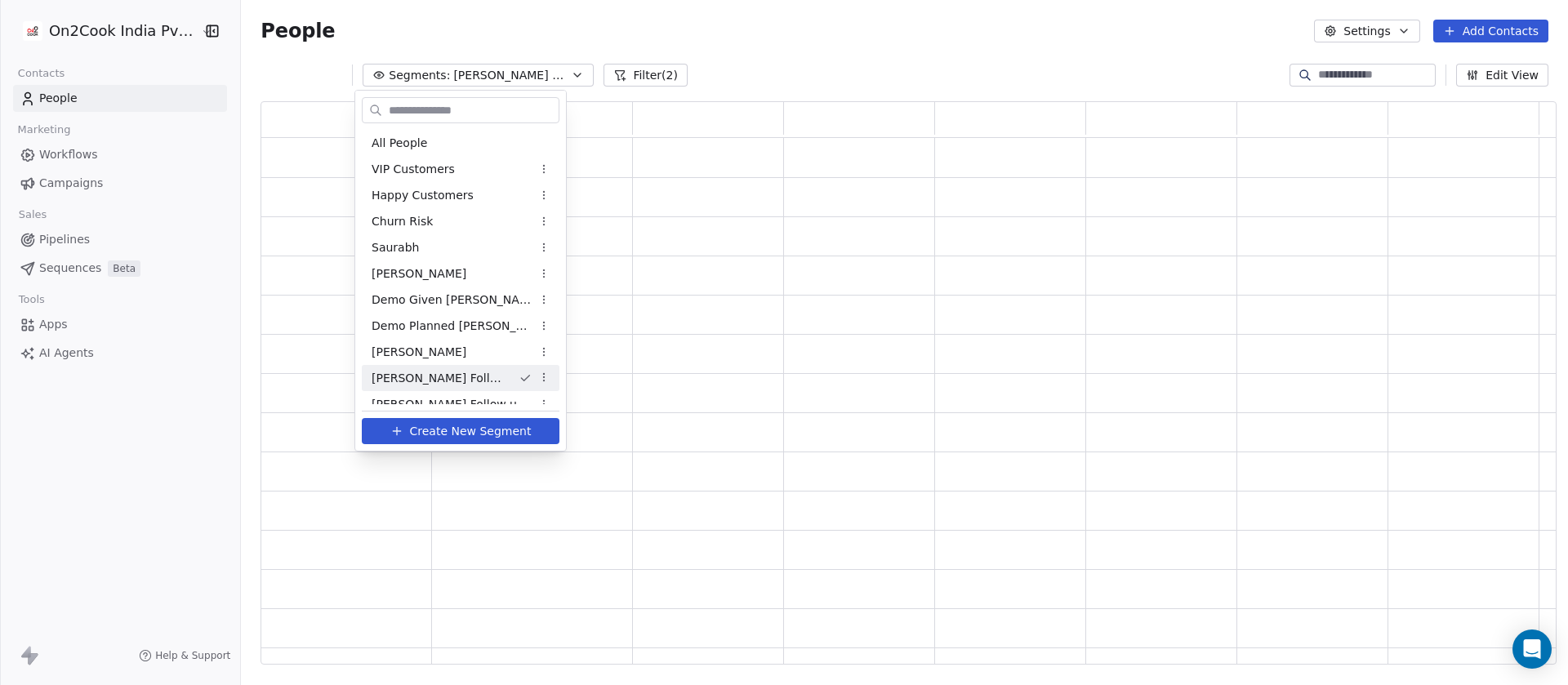
scroll to position [545, 1276]
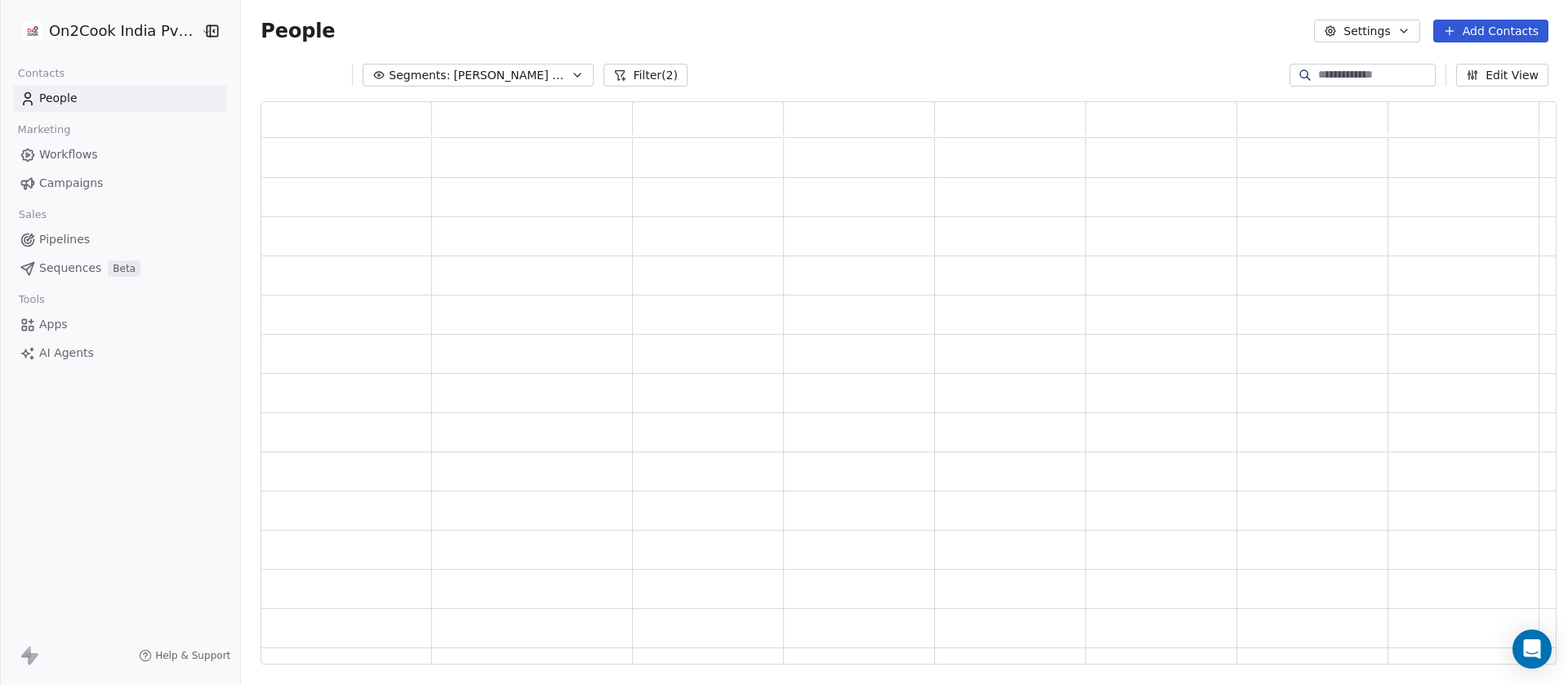
click at [486, 80] on span "Salim Follow up" at bounding box center [511, 75] width 114 height 17
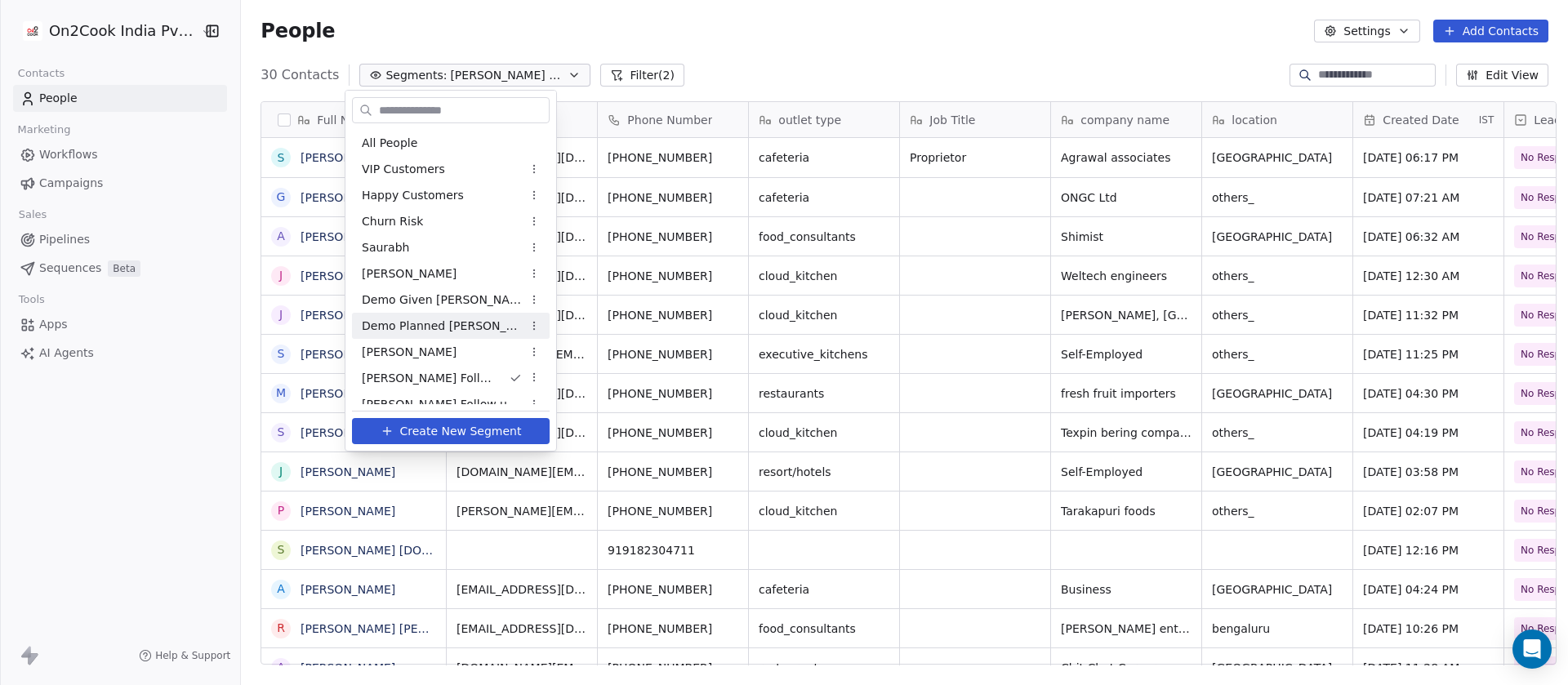
scroll to position [20, 20]
click at [444, 289] on div "Demo Given Sam" at bounding box center [451, 300] width 197 height 27
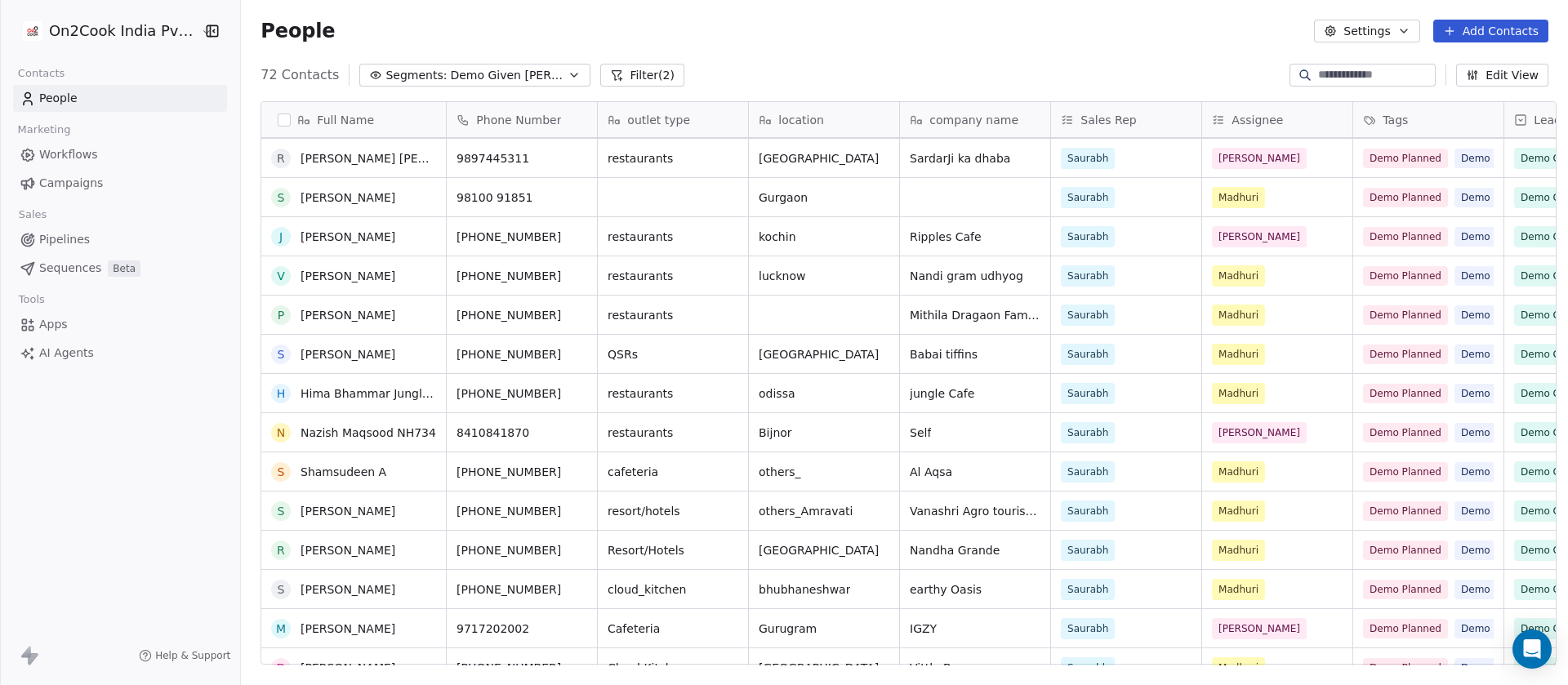
scroll to position [1142, 0]
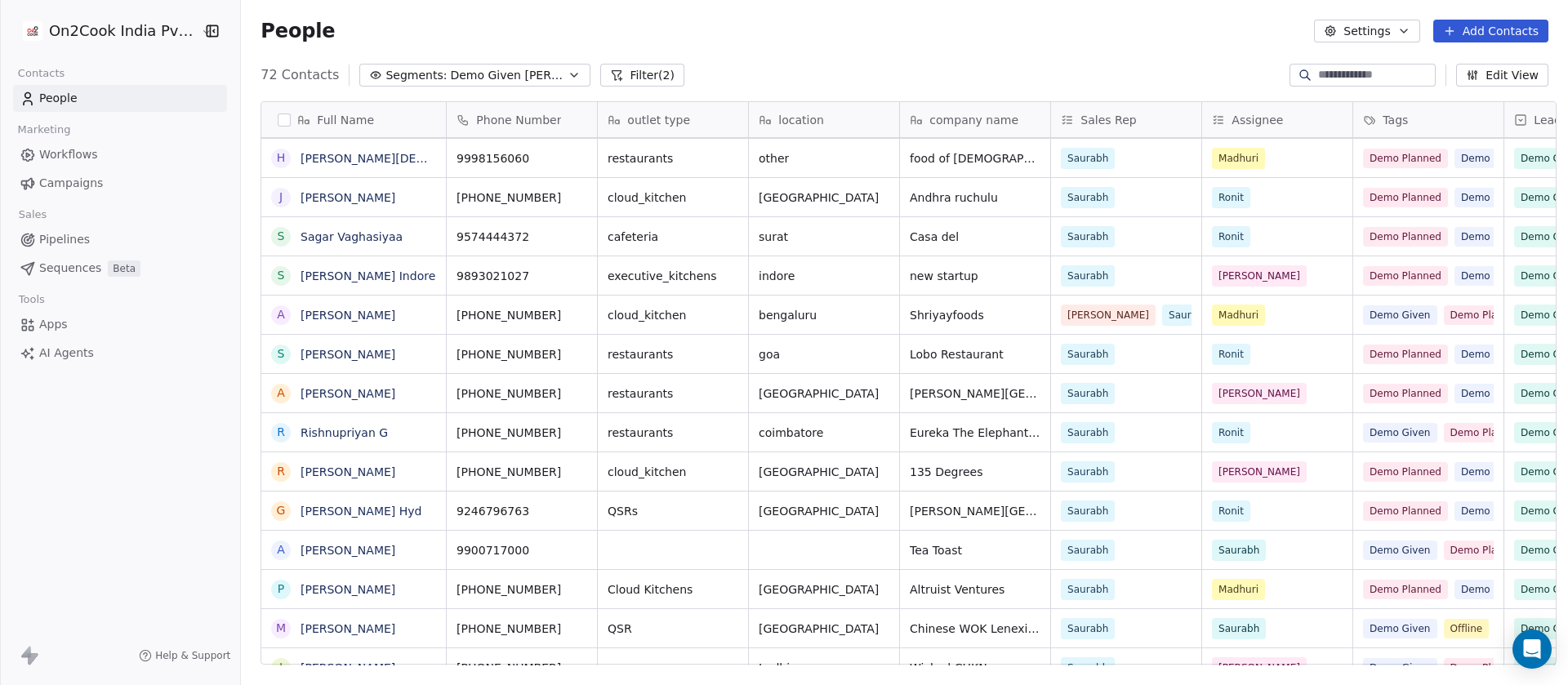
drag, startPoint x: 317, startPoint y: 393, endPoint x: 165, endPoint y: 395, distance: 152.0
click at [165, 395] on div "On2Cook India Pvt. Ltd. Contacts People Marketing Workflows Campaigns Sales Pip…" at bounding box center [120, 342] width 240 height 685
drag, startPoint x: 298, startPoint y: 395, endPoint x: 161, endPoint y: 387, distance: 137.2
click at [161, 387] on div "On2Cook India Pvt. Ltd. Contacts People Marketing Workflows Campaigns Sales Pip…" at bounding box center [120, 342] width 240 height 685
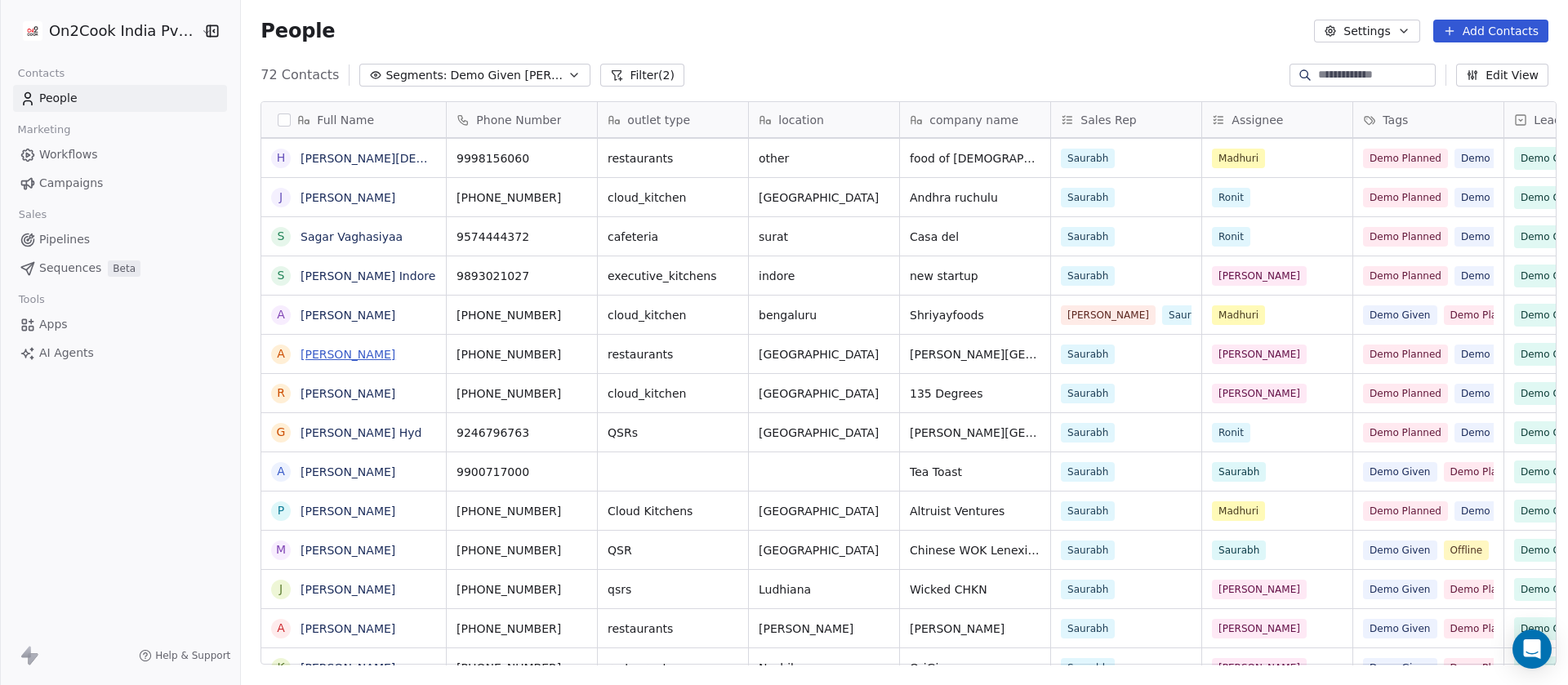
click at [331, 359] on link "Anand dabi" at bounding box center [348, 355] width 94 height 13
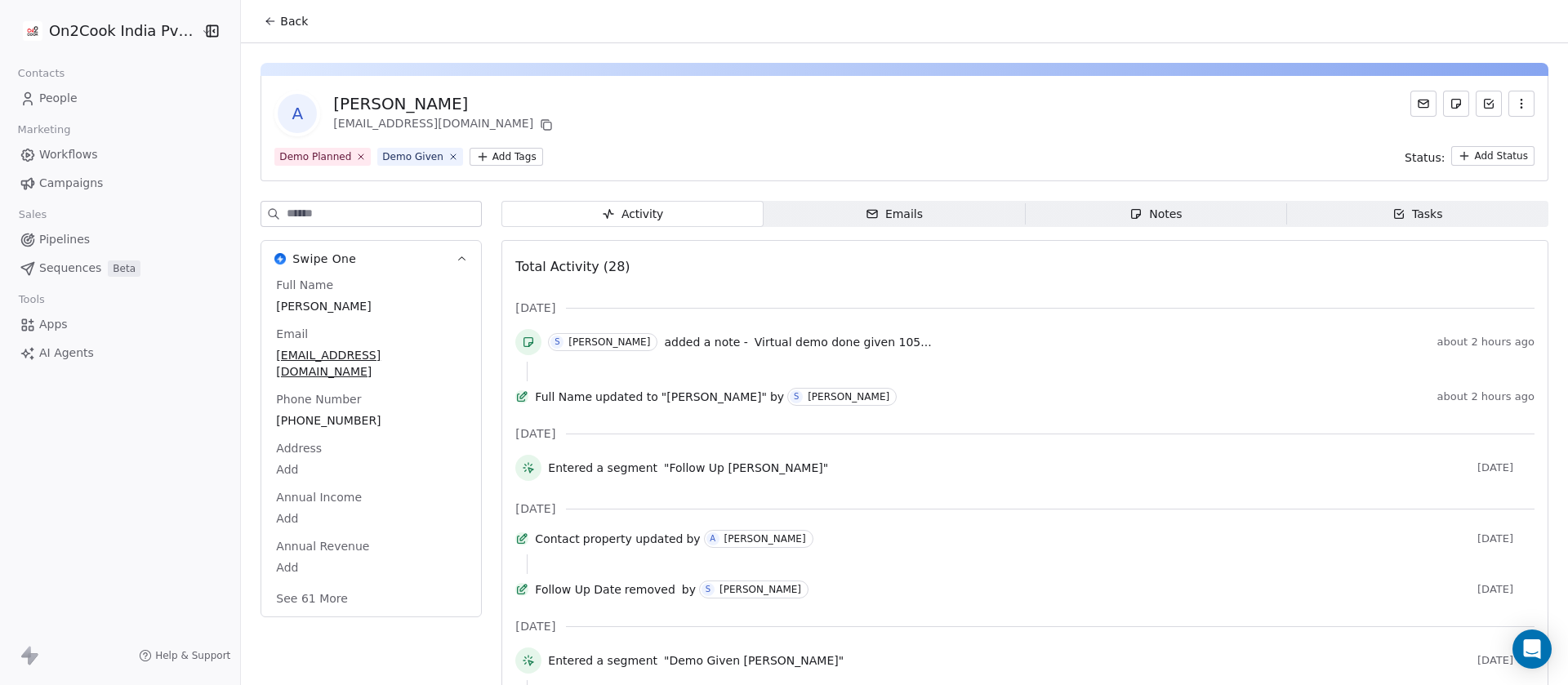
click at [1151, 222] on span "Notes Notes" at bounding box center [1154, 214] width 261 height 27
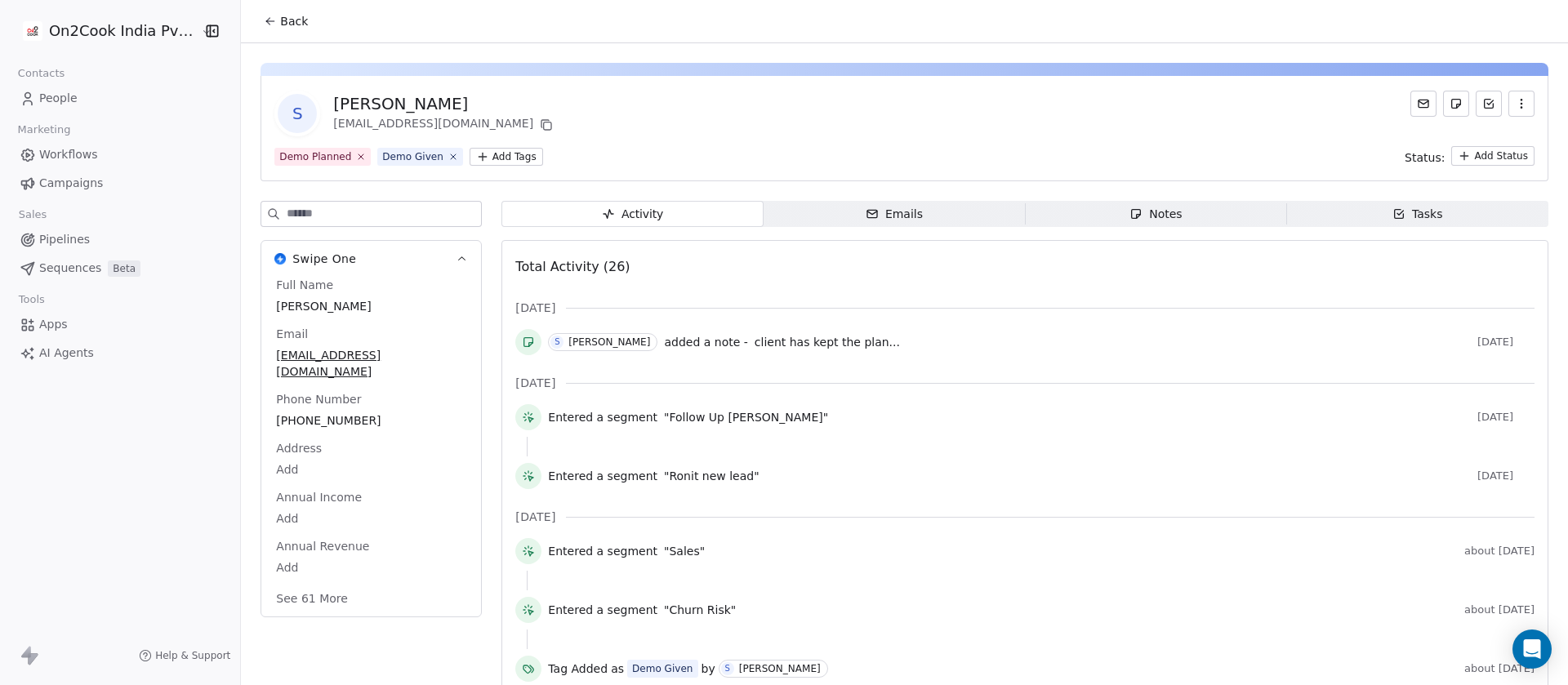
click at [1130, 217] on div "Notes" at bounding box center [1154, 214] width 52 height 17
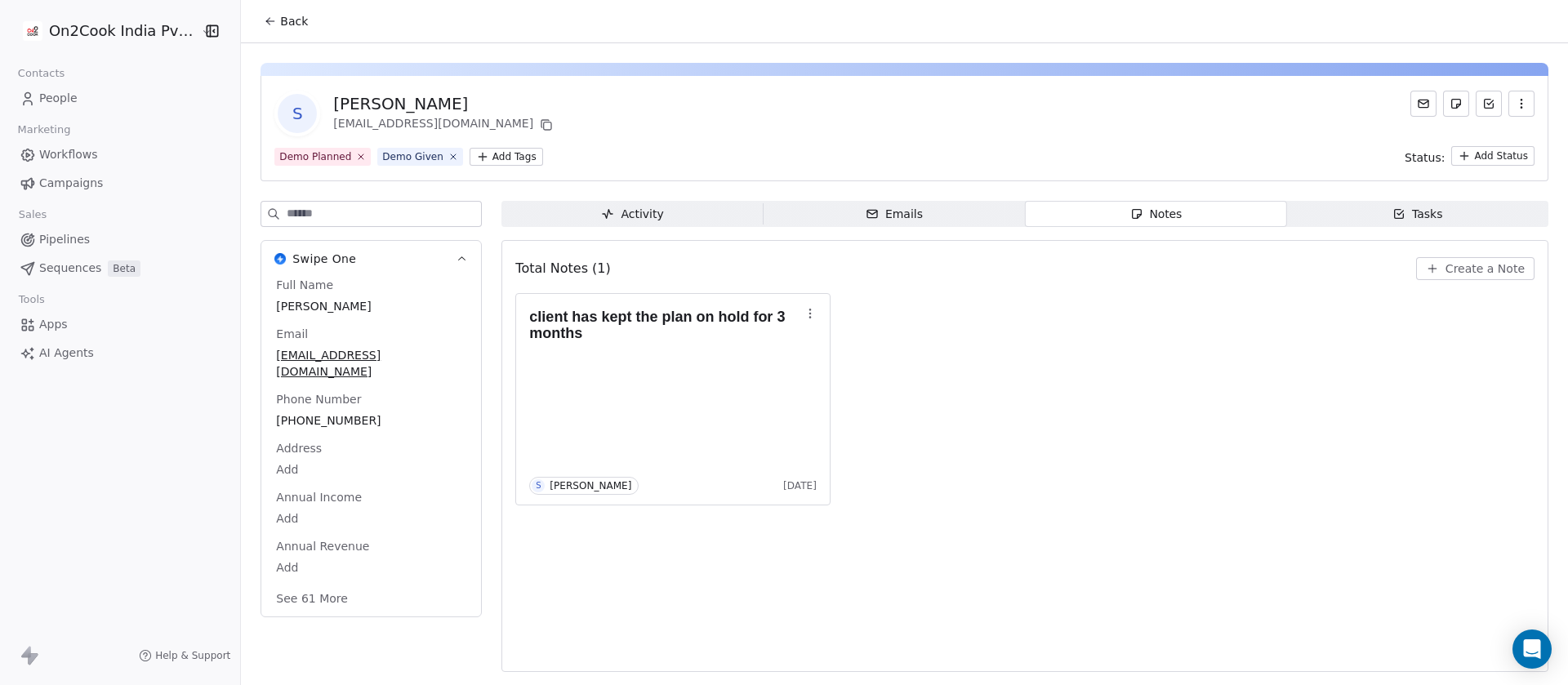
click at [329, 209] on input at bounding box center [384, 214] width 194 height 25
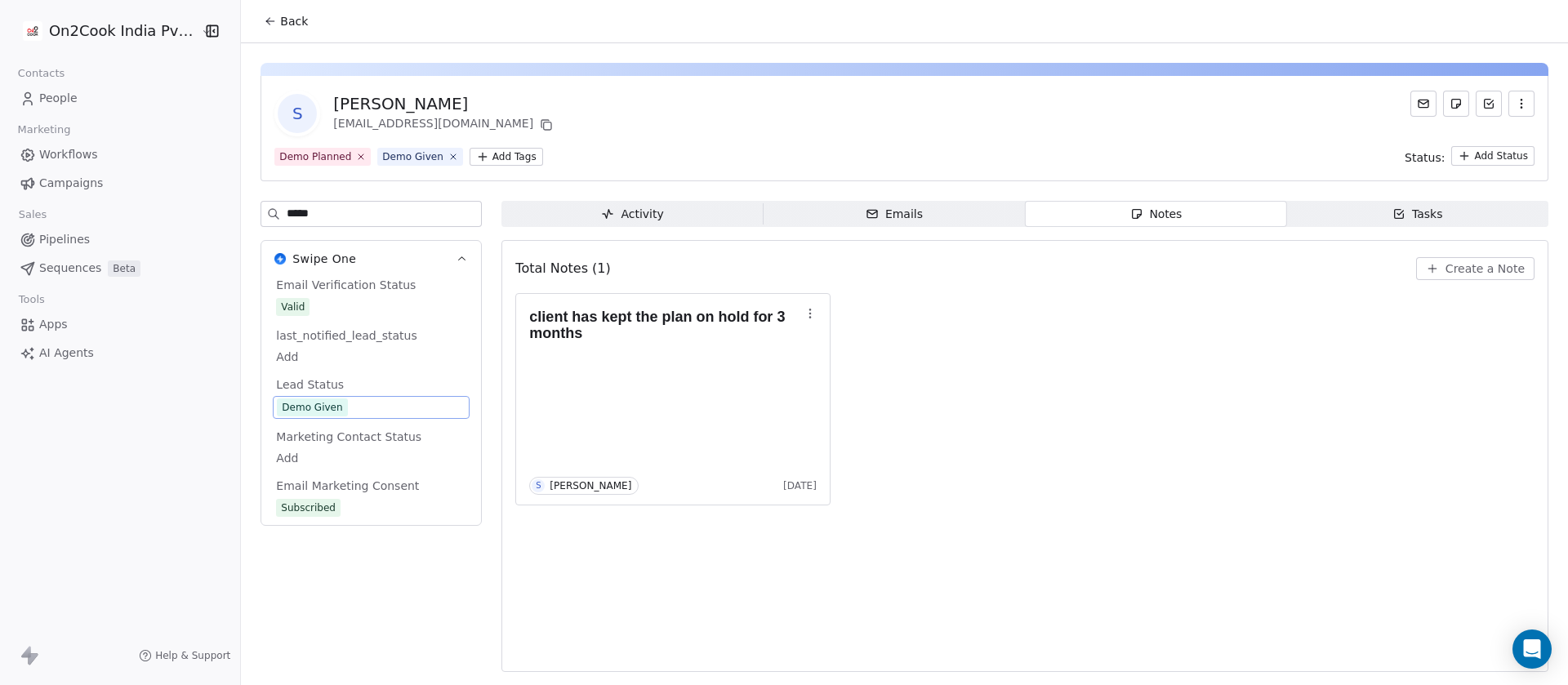
click at [349, 407] on span "Demo Given" at bounding box center [371, 408] width 189 height 18
click at [350, 412] on span "Demo Given" at bounding box center [371, 408] width 189 height 18
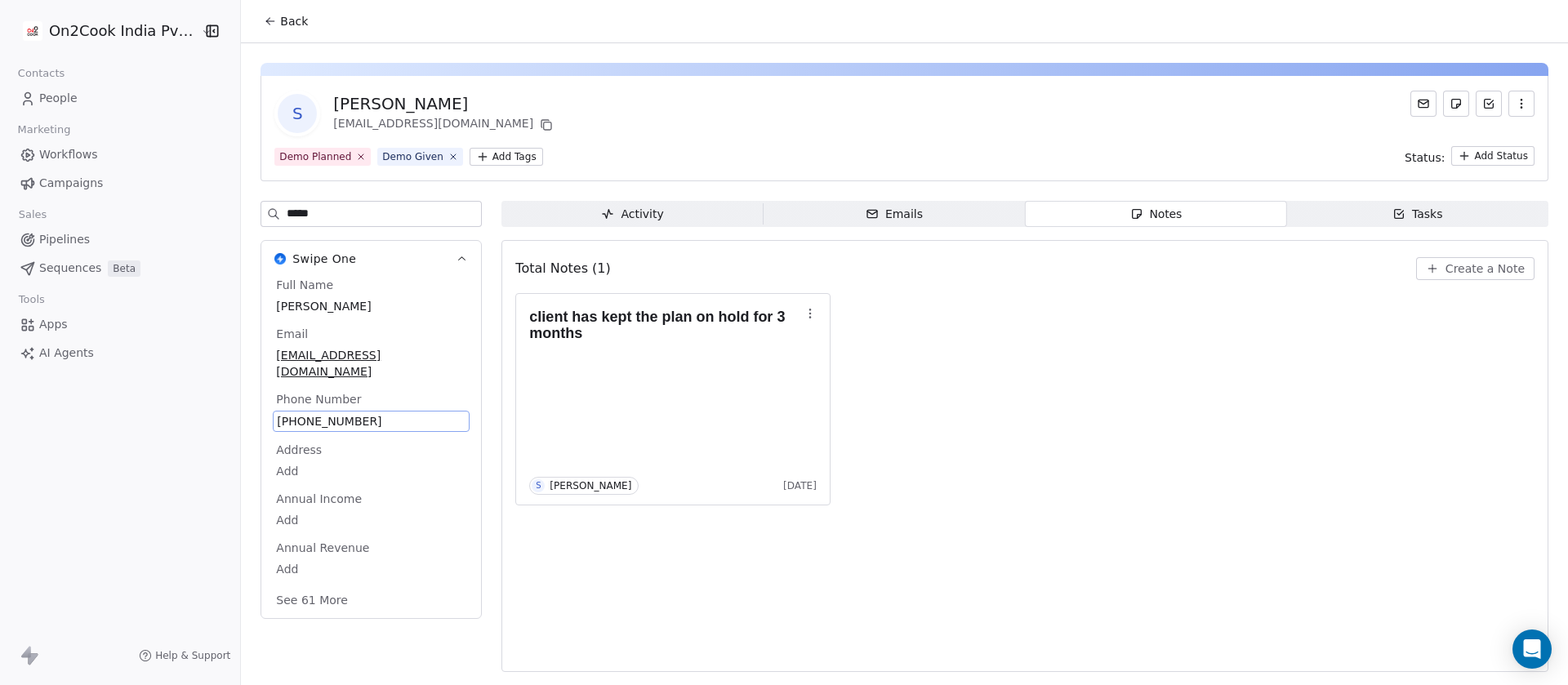
click at [335, 205] on input "*****" at bounding box center [384, 214] width 194 height 25
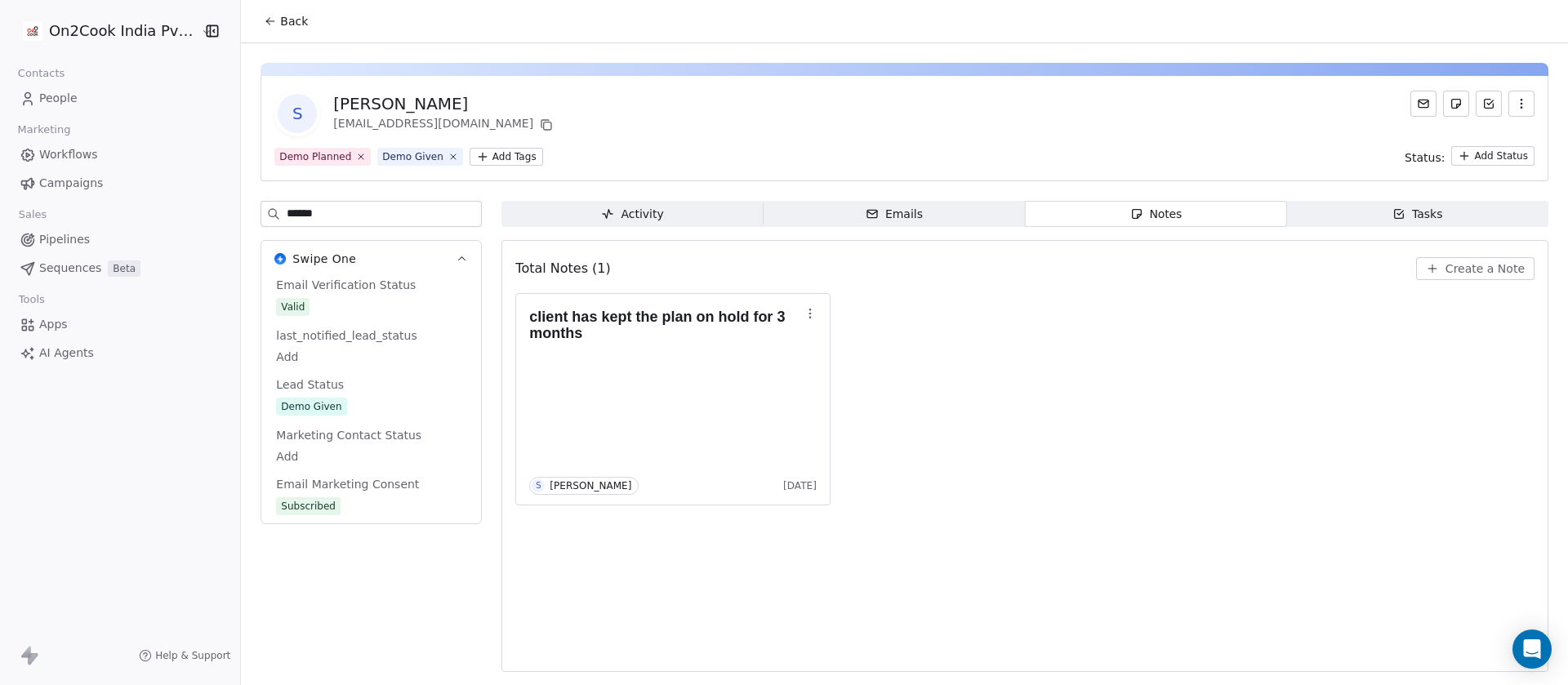
type input "******"
click at [325, 405] on div "Demo Given" at bounding box center [311, 407] width 60 height 17
click at [347, 404] on span "Demo Given" at bounding box center [371, 408] width 189 height 18
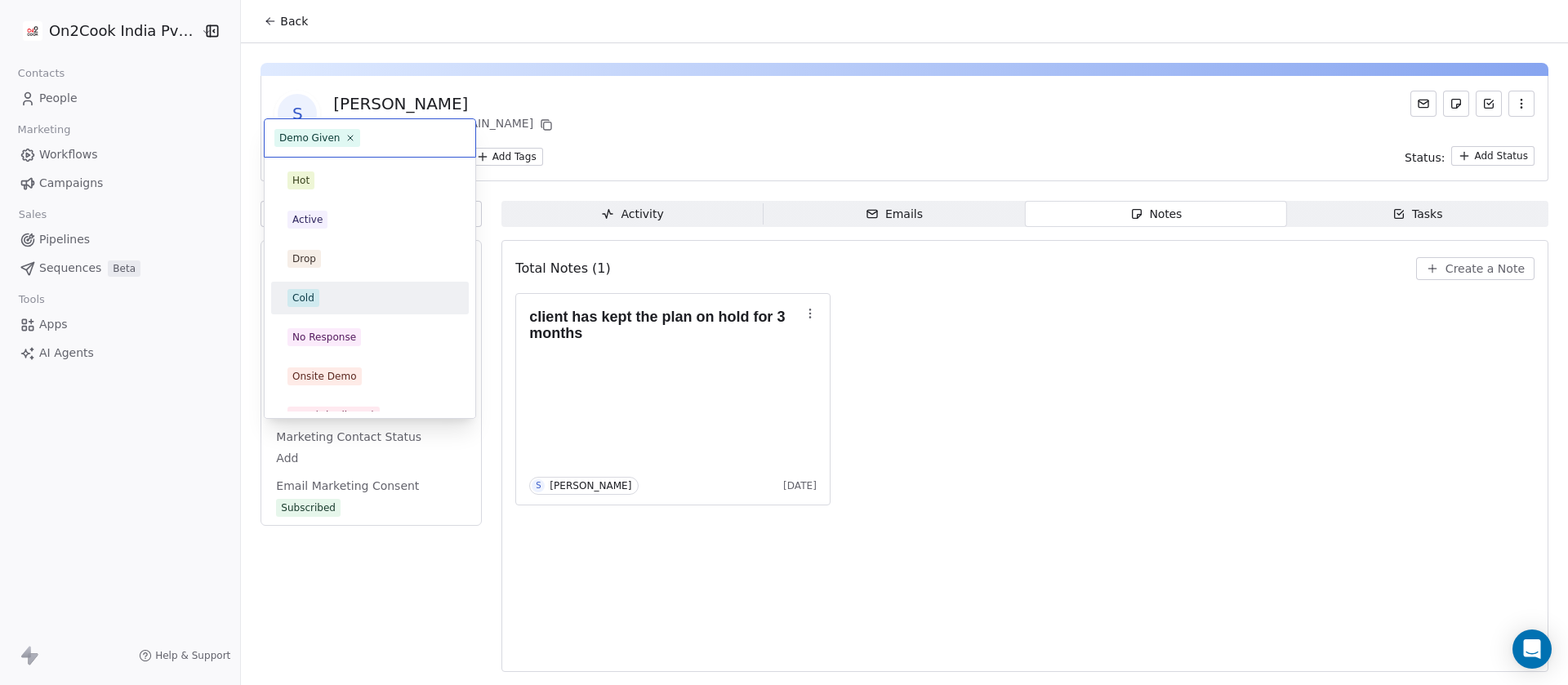
click at [312, 291] on div "Cold" at bounding box center [303, 298] width 22 height 15
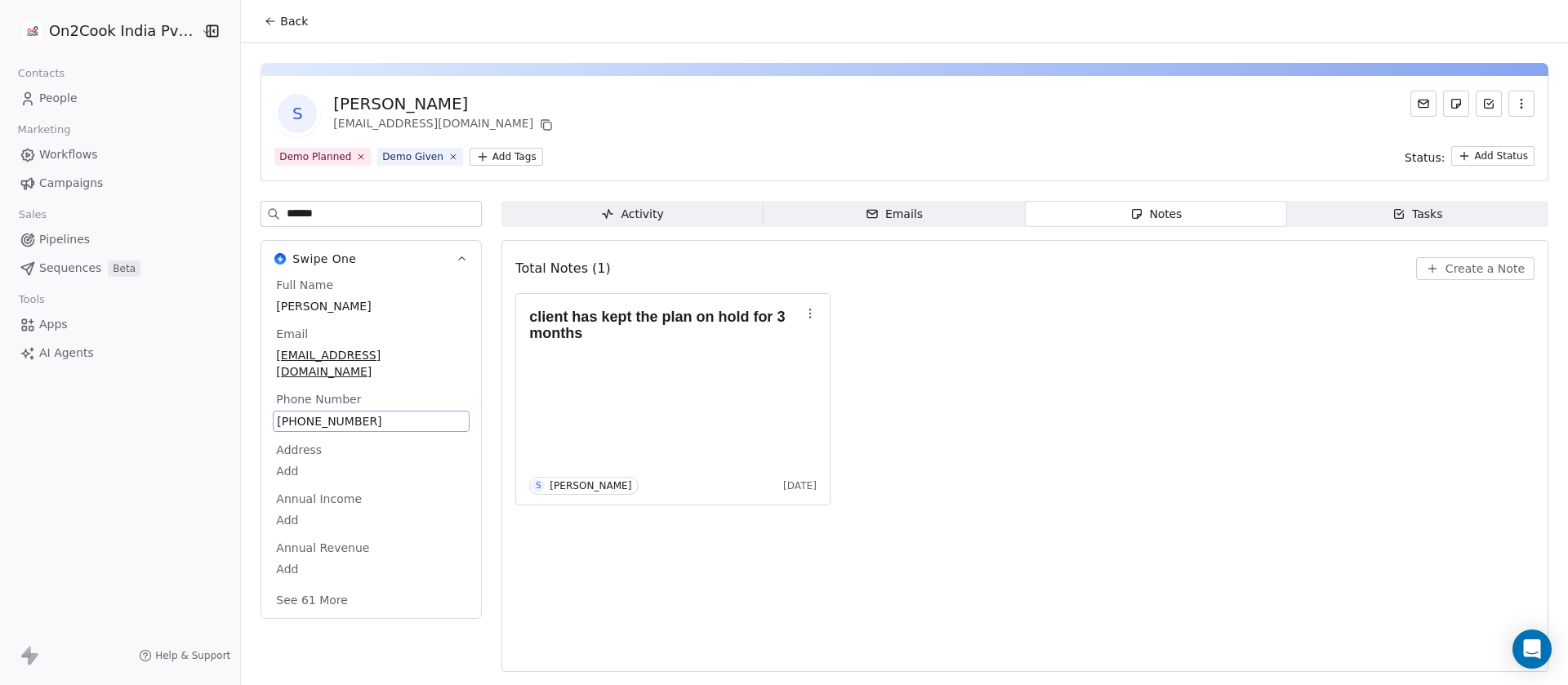
click at [806, 71] on div at bounding box center [904, 70] width 1288 height 13
click at [288, 17] on span "Back" at bounding box center [293, 22] width 27 height 17
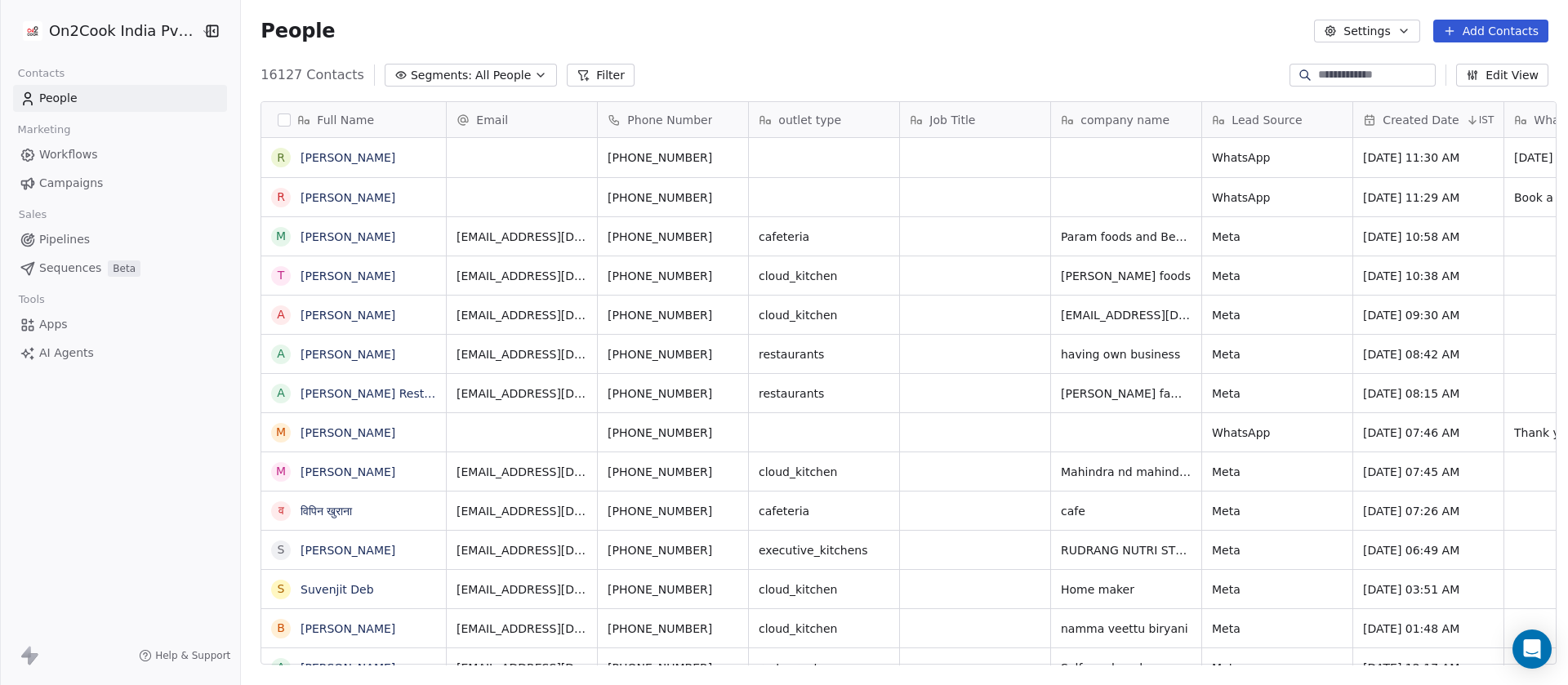
scroll to position [20, 20]
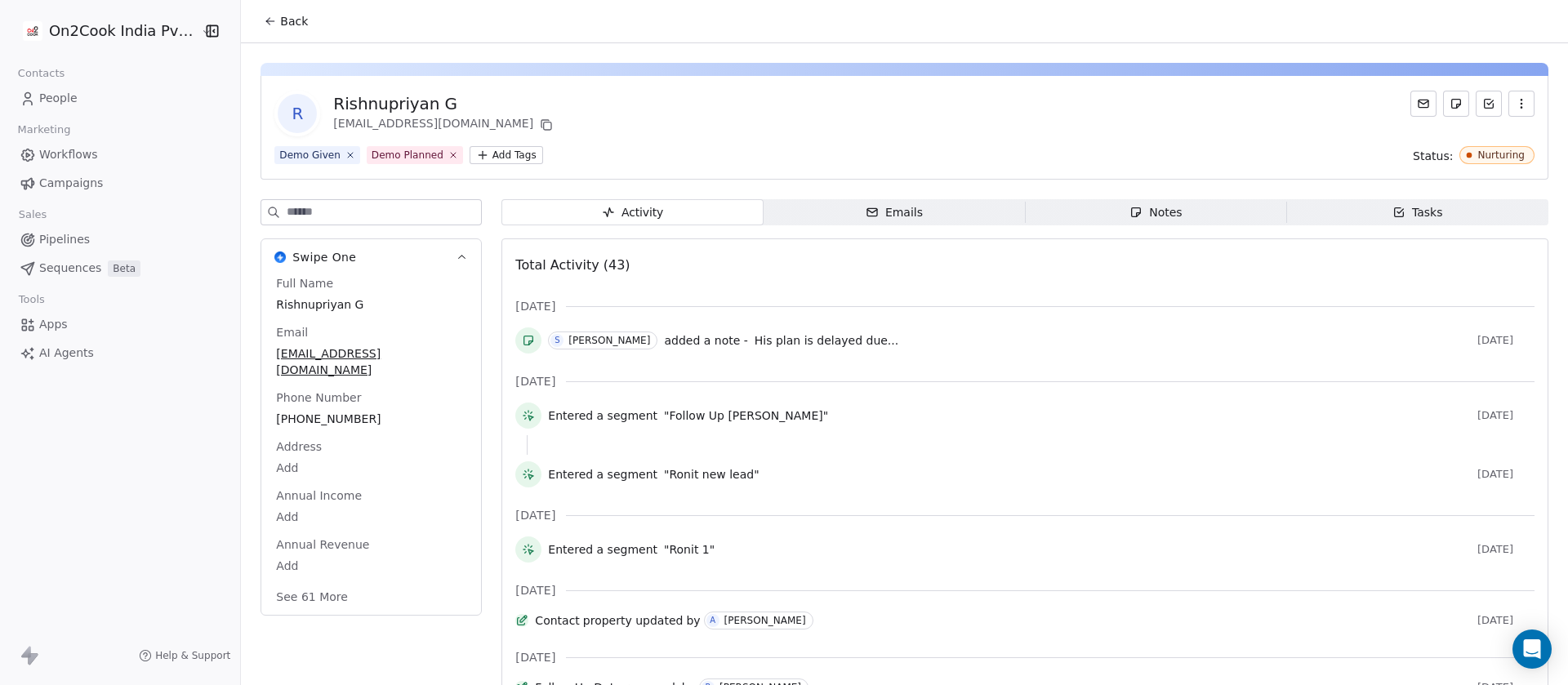
click at [1129, 211] on icon "button" at bounding box center [1135, 212] width 13 height 13
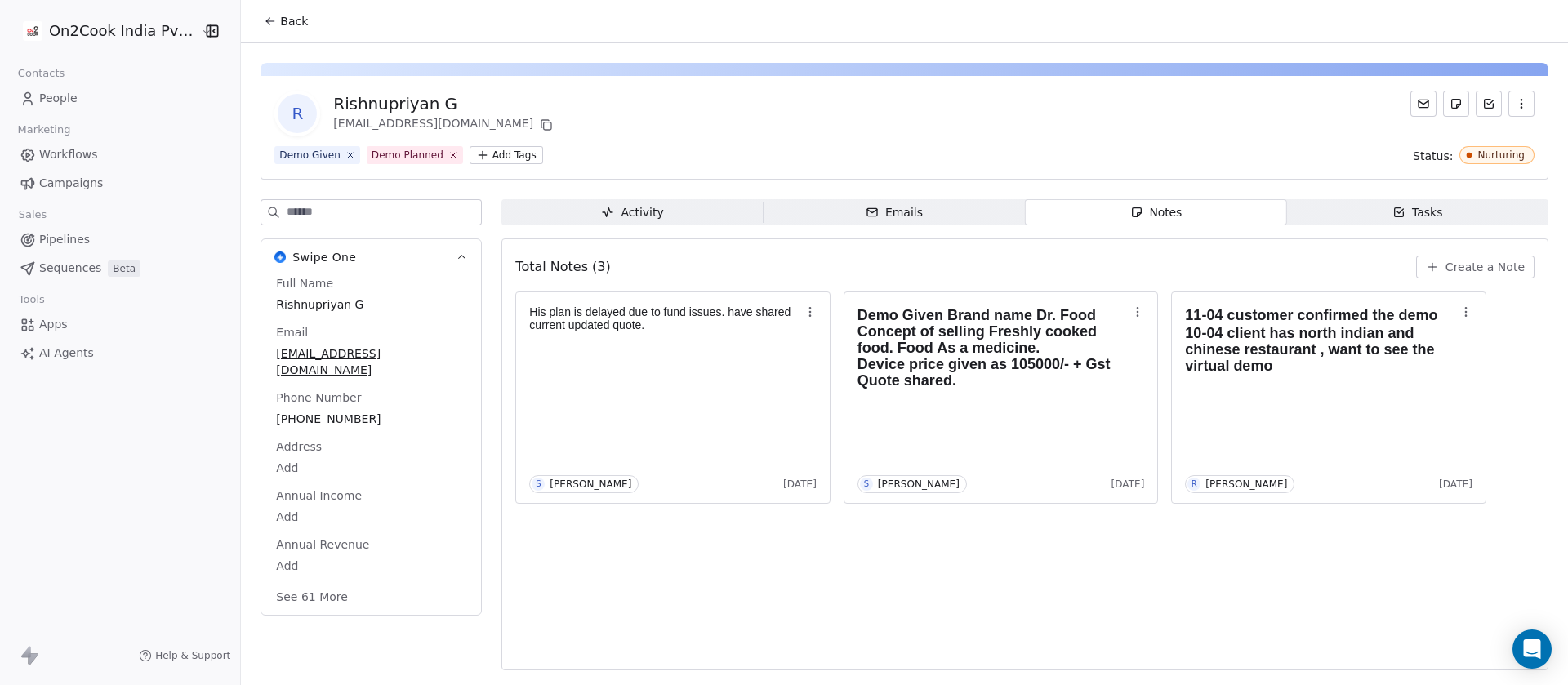
click at [380, 212] on input at bounding box center [384, 212] width 194 height 25
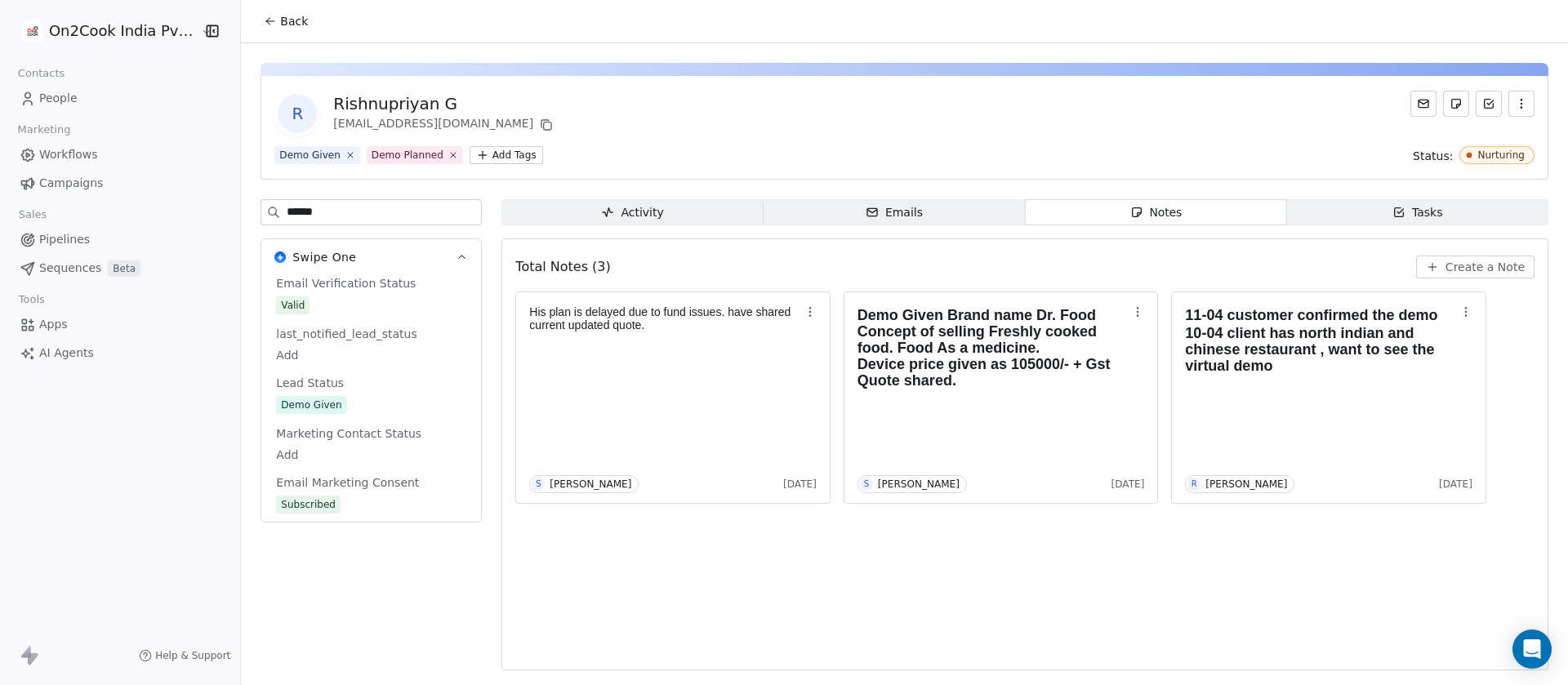
type input "******"
click at [341, 405] on span "Demo Given" at bounding box center [371, 406] width 189 height 18
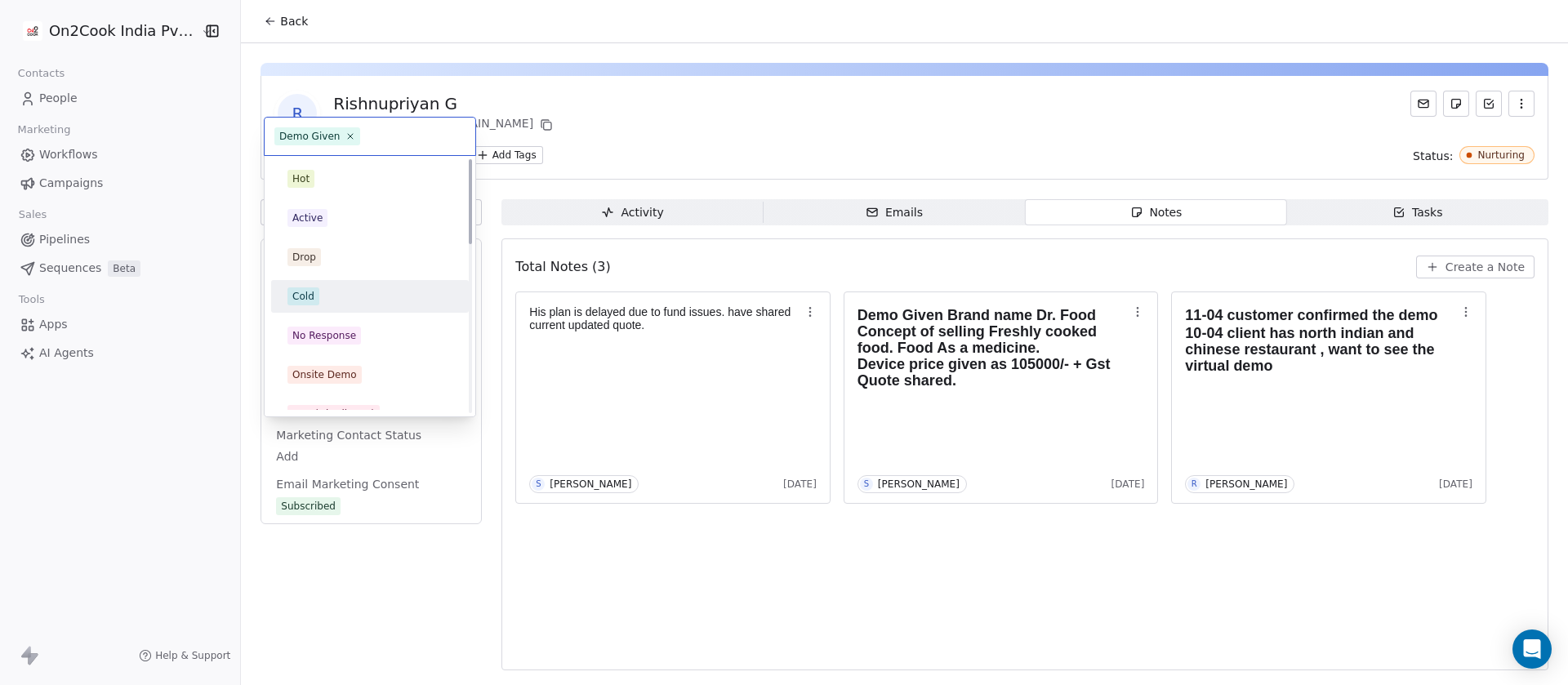
click at [317, 301] on span "Cold" at bounding box center [303, 297] width 31 height 18
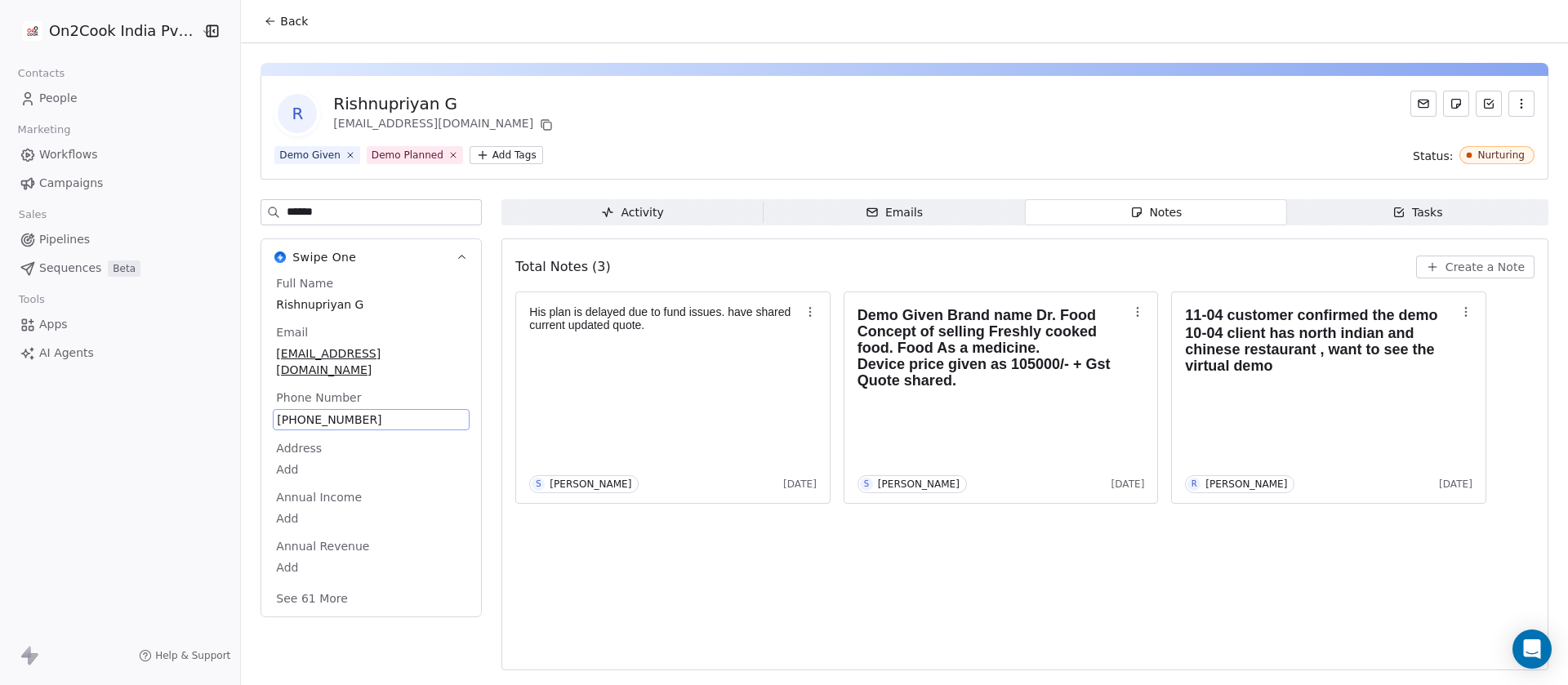
click at [711, 110] on div "R Rishnupriyan G gdrhomefoods@gmail.com" at bounding box center [904, 113] width 1260 height 46
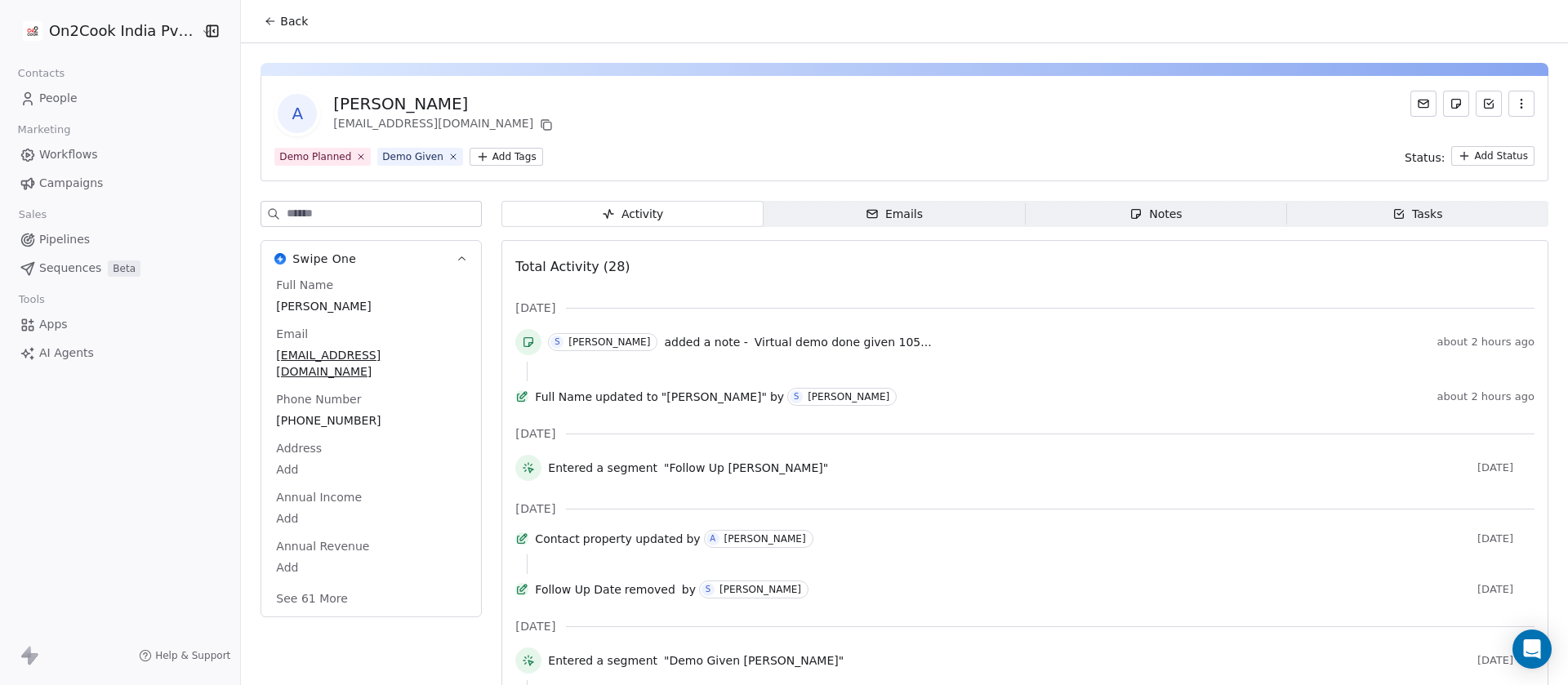
click at [269, 22] on button "Back" at bounding box center [285, 21] width 64 height 29
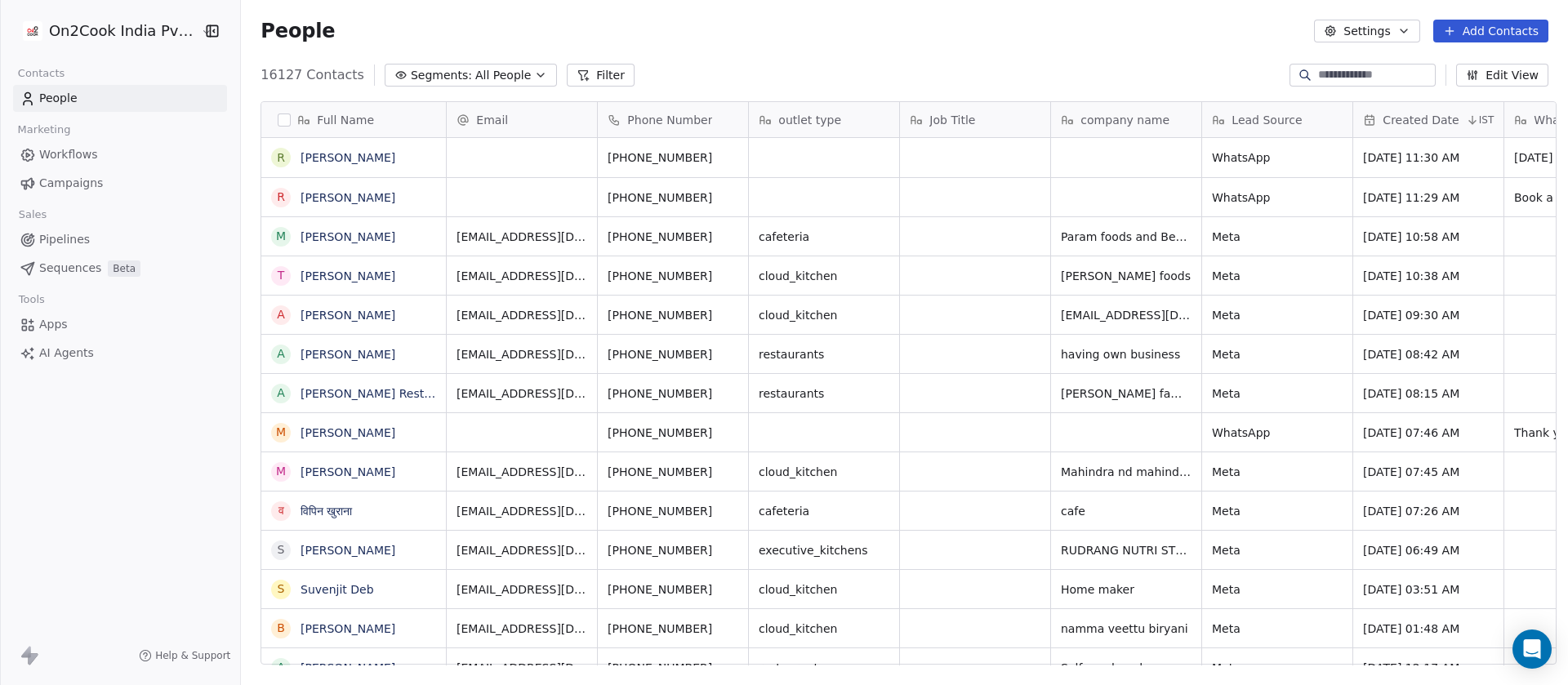
scroll to position [584, 1315]
click at [496, 77] on span "All People" at bounding box center [502, 75] width 56 height 17
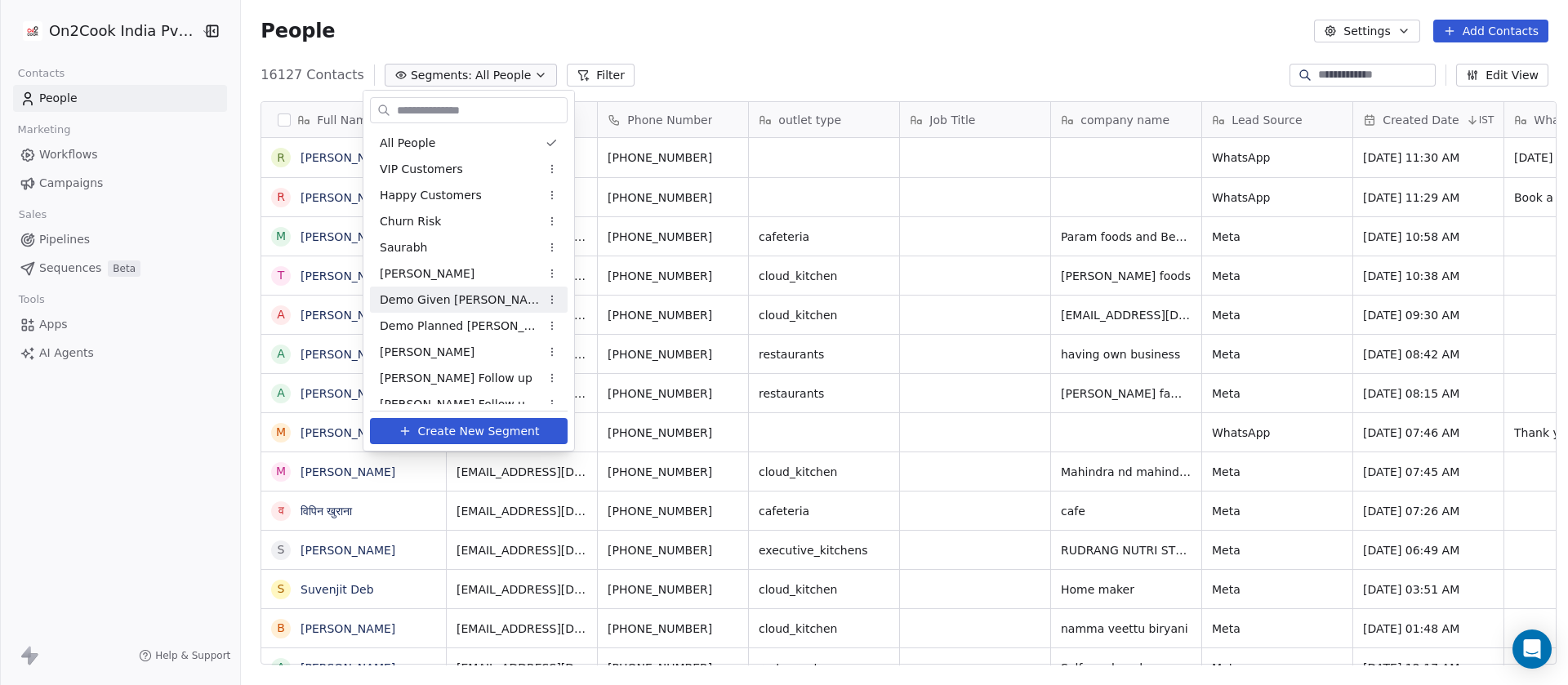
click at [471, 292] on div "Demo Given [PERSON_NAME]" at bounding box center [468, 300] width 197 height 27
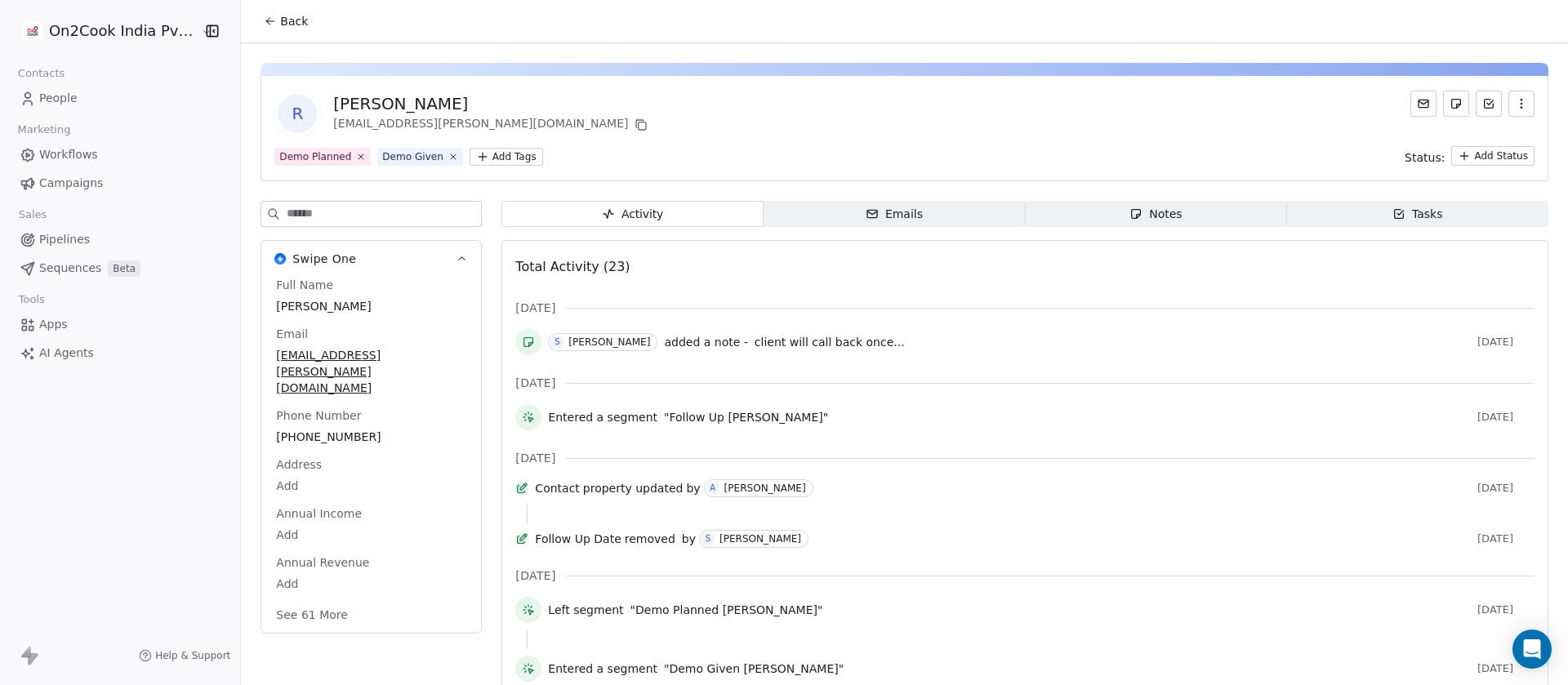
click at [1165, 208] on div "Notes" at bounding box center [1154, 214] width 52 height 17
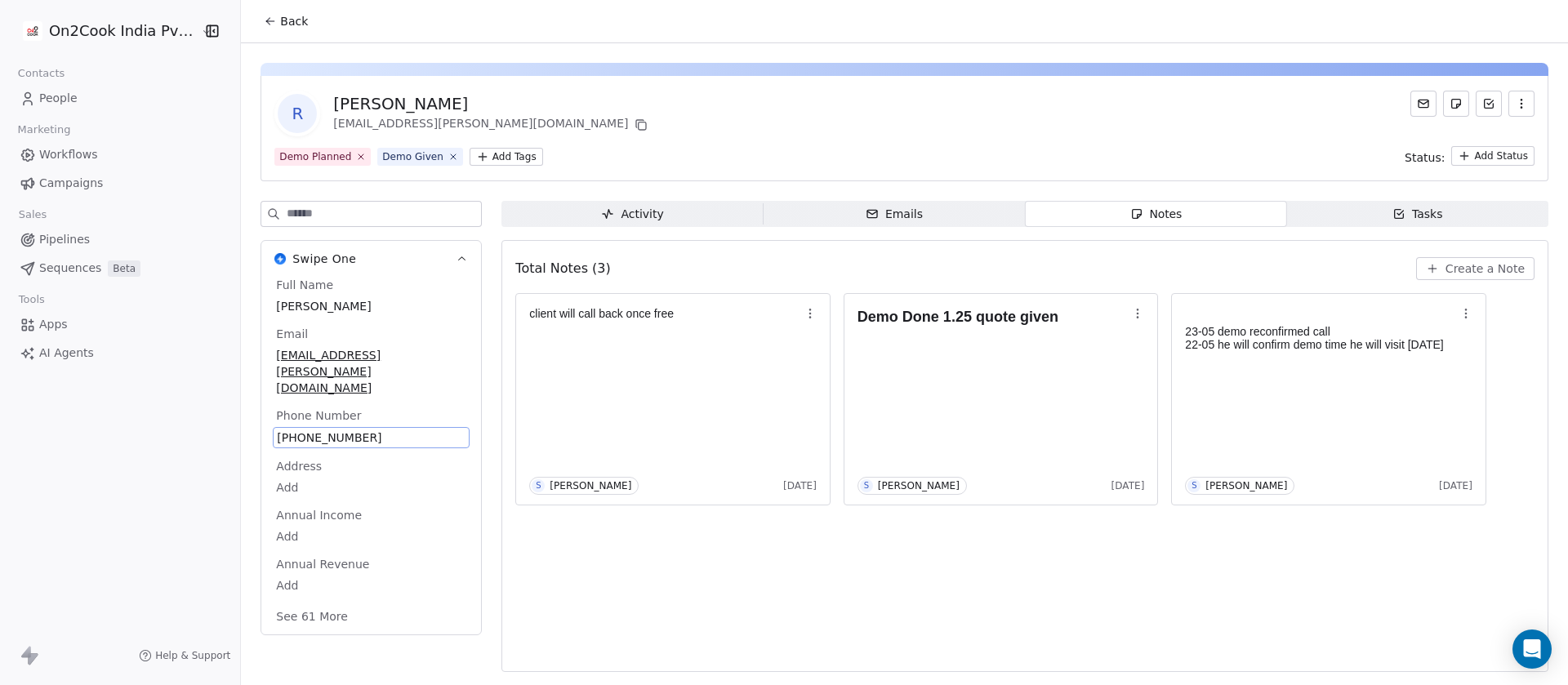
click at [322, 429] on span "[PHONE_NUMBER]" at bounding box center [371, 437] width 189 height 17
click at [318, 429] on span "[PHONE_NUMBER]" at bounding box center [371, 437] width 189 height 17
click at [315, 404] on input "**********" at bounding box center [352, 414] width 170 height 32
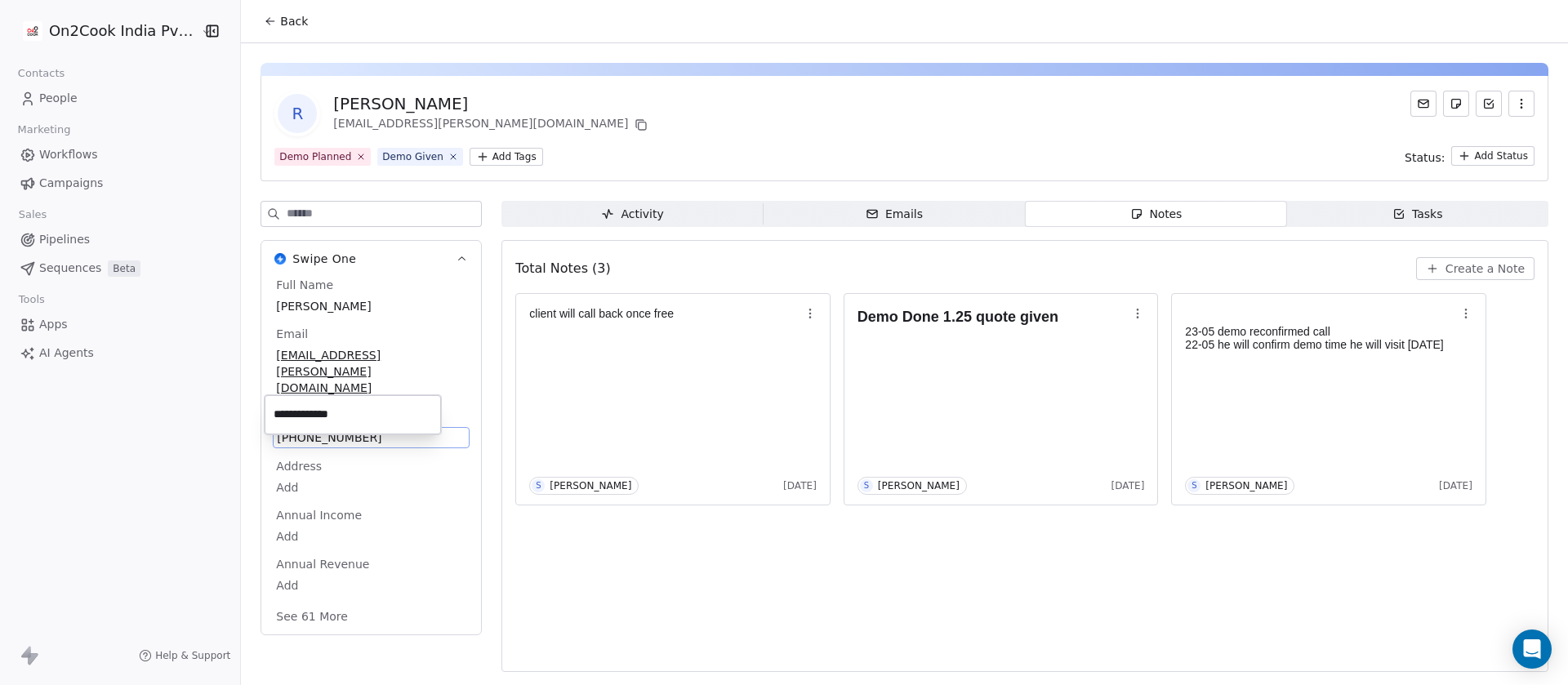
click at [315, 404] on input "**********" at bounding box center [352, 414] width 170 height 32
click at [816, 91] on html "**********" at bounding box center [784, 342] width 1568 height 685
click at [1449, 257] on button "Create a Note" at bounding box center [1474, 268] width 119 height 23
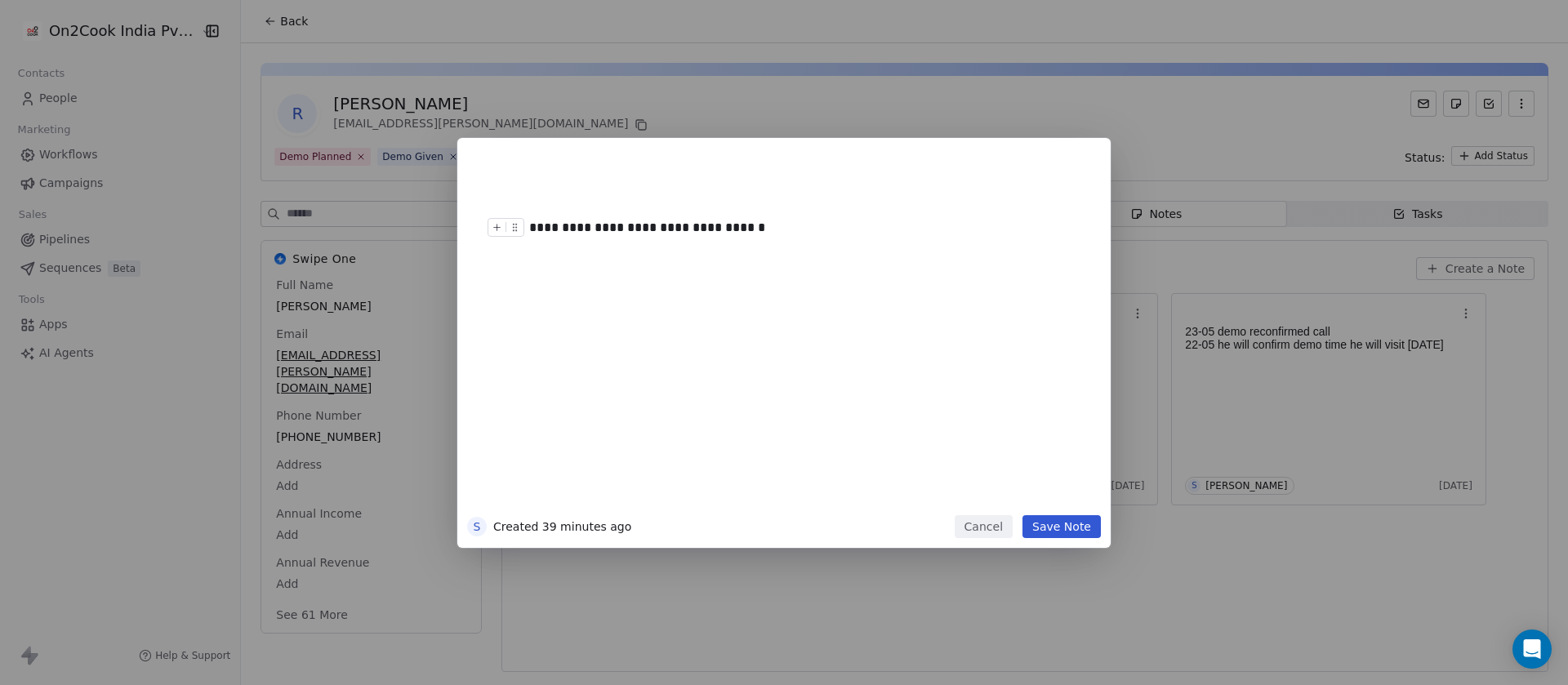
click at [1073, 510] on div "**********" at bounding box center [784, 330] width 633 height 367
click at [1068, 515] on button "Save Note" at bounding box center [1061, 527] width 79 height 23
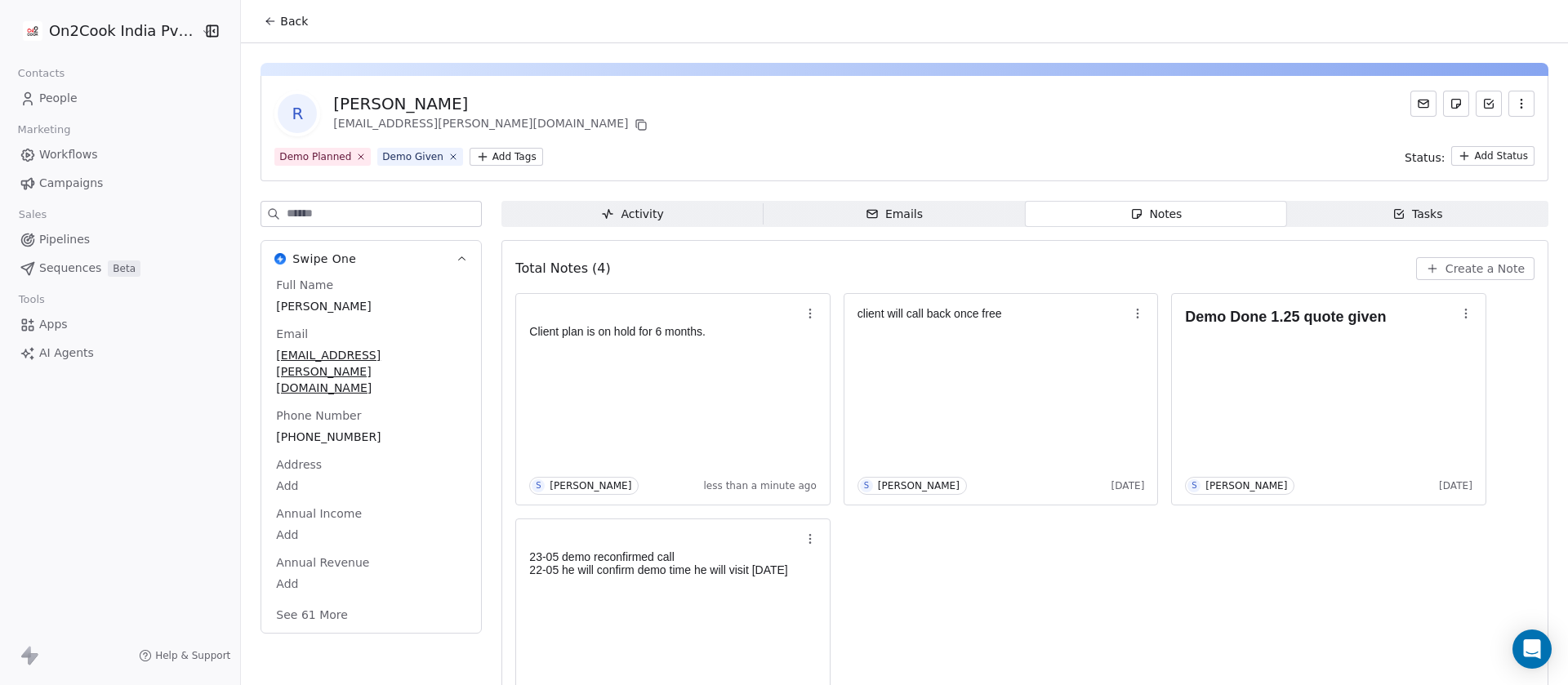
click at [409, 210] on input at bounding box center [384, 214] width 194 height 25
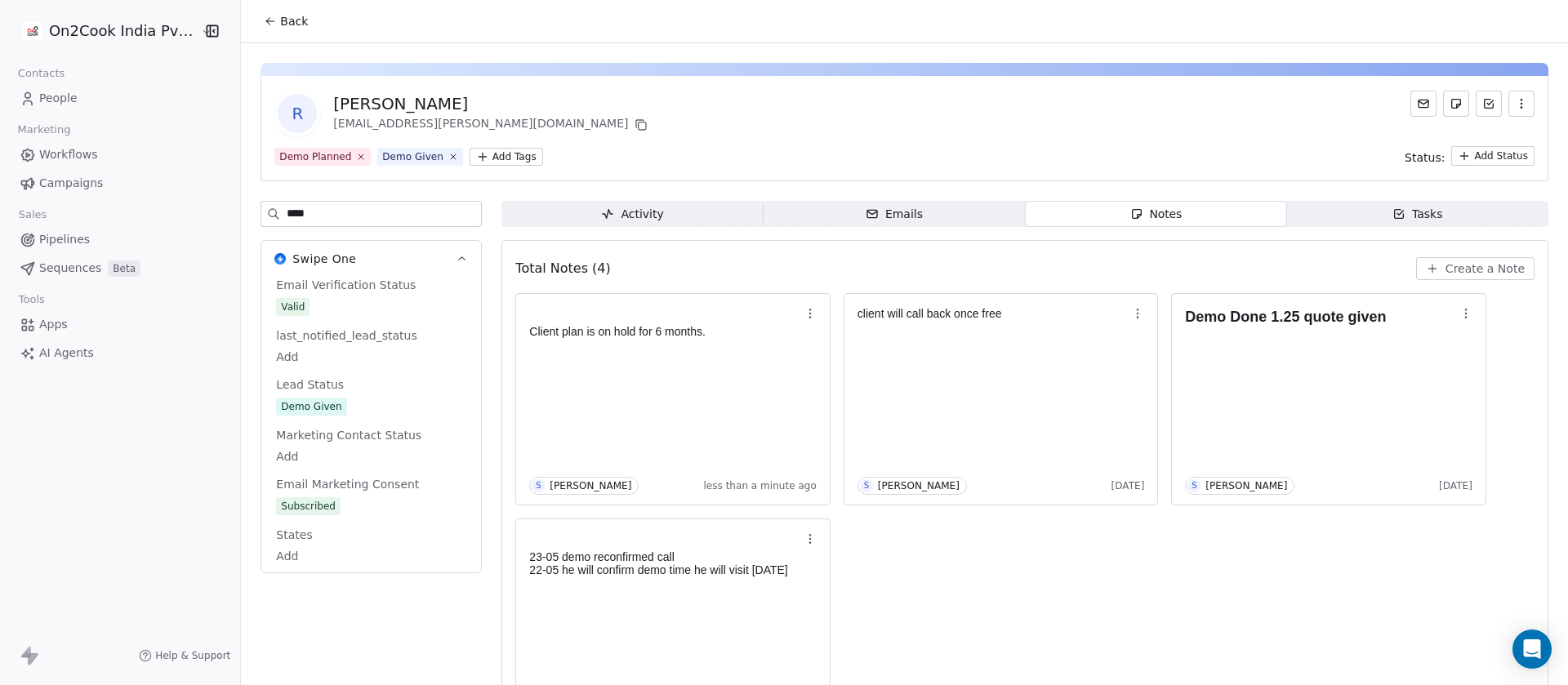
type input "****"
click at [346, 409] on div "Email Verification Status Valid last_notified_lead_status Add Lead Status Demo …" at bounding box center [370, 421] width 196 height 289
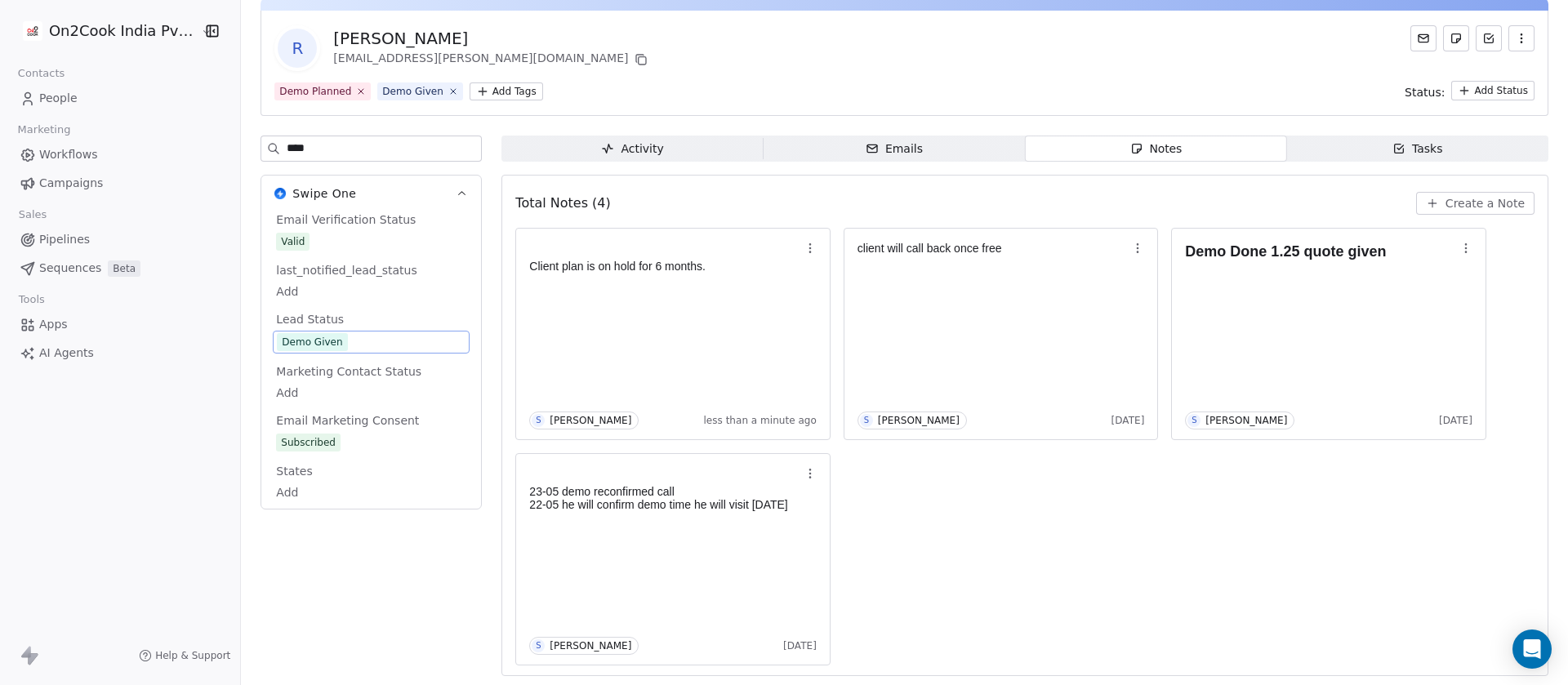
click at [351, 345] on span "Demo Given" at bounding box center [371, 342] width 189 height 18
click at [351, 346] on span "Demo Given" at bounding box center [371, 342] width 189 height 18
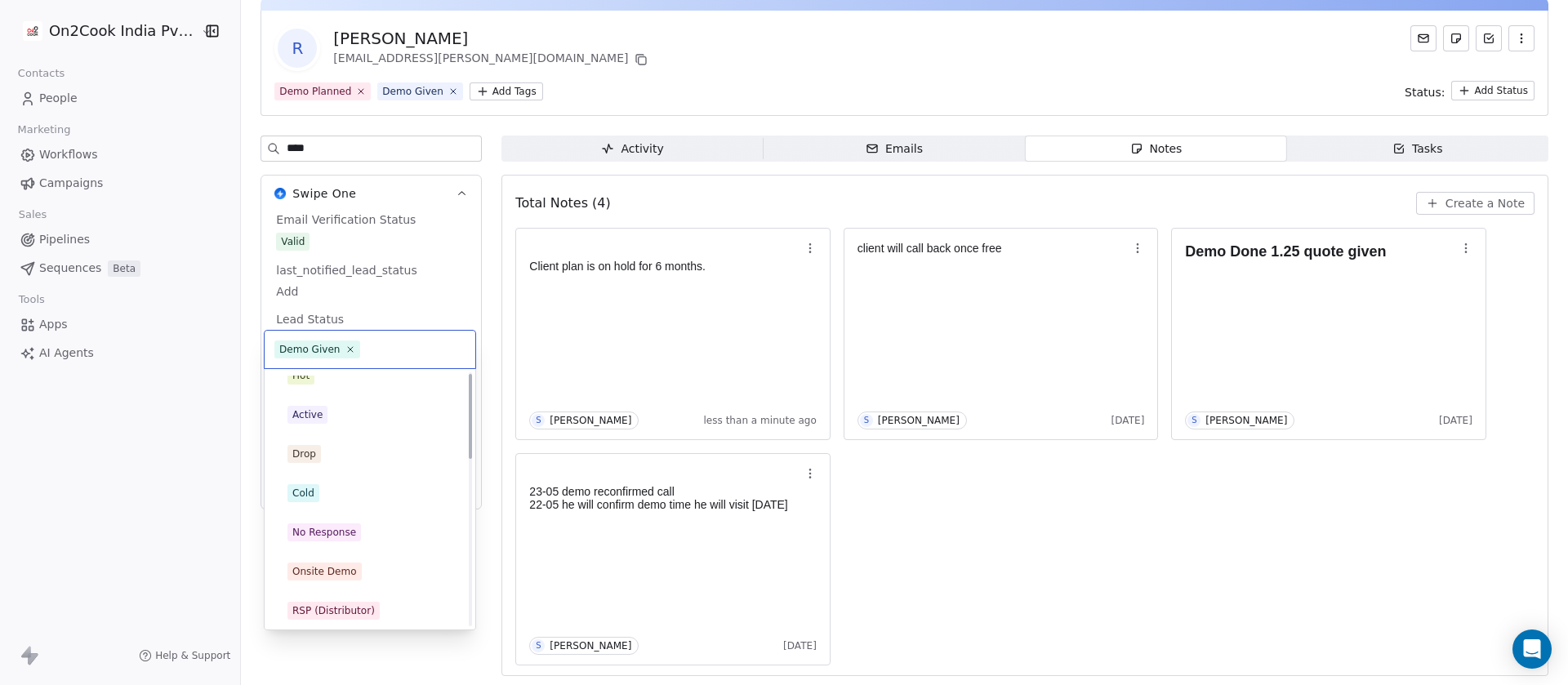
scroll to position [0, 0]
click at [340, 504] on div "Cold" at bounding box center [370, 509] width 165 height 18
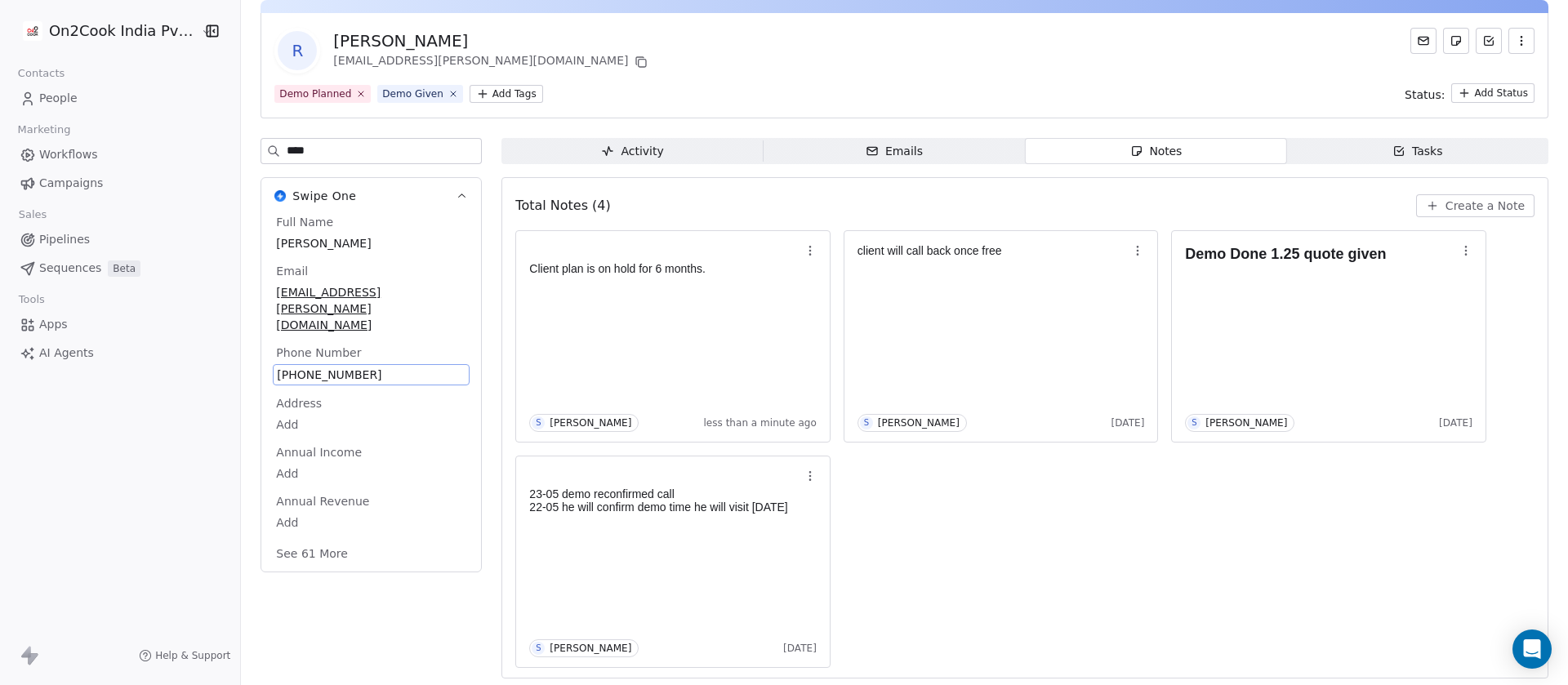
click at [761, 11] on div at bounding box center [904, 7] width 1288 height 13
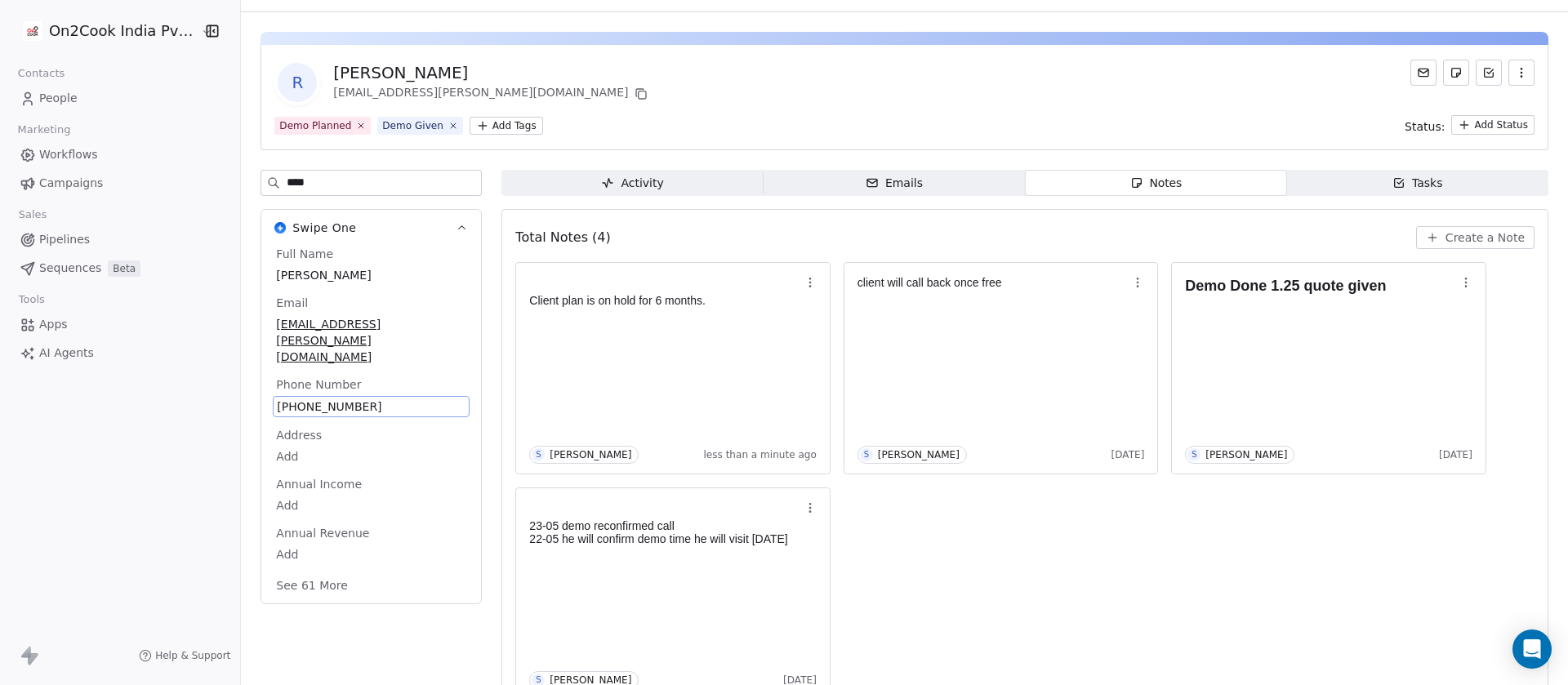
scroll to position [0, 0]
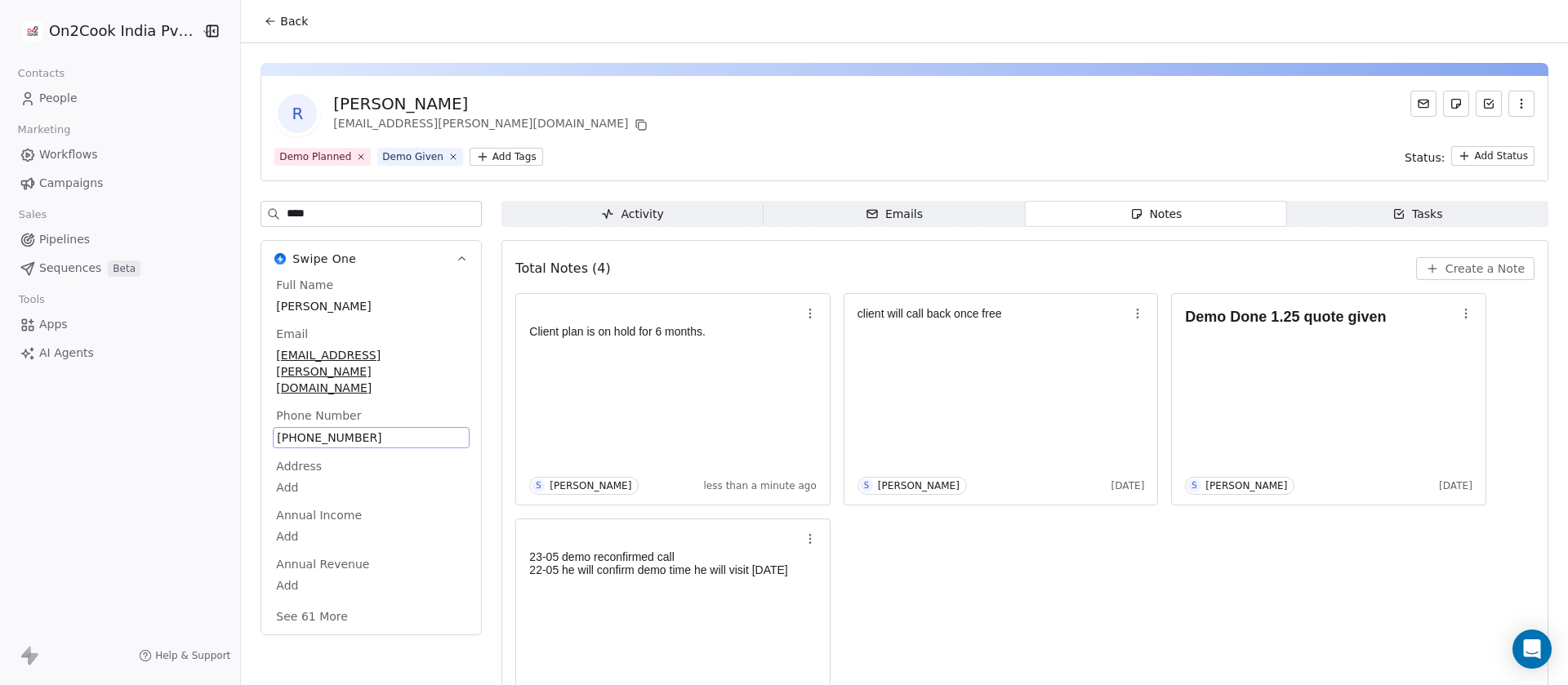
click at [253, 22] on section "Back R [PERSON_NAME] [EMAIL_ADDRESS][PERSON_NAME][DOMAIN_NAME] Demo Planned Dem…" at bounding box center [904, 375] width 1327 height 750
click at [281, 27] on span "Back" at bounding box center [293, 22] width 27 height 17
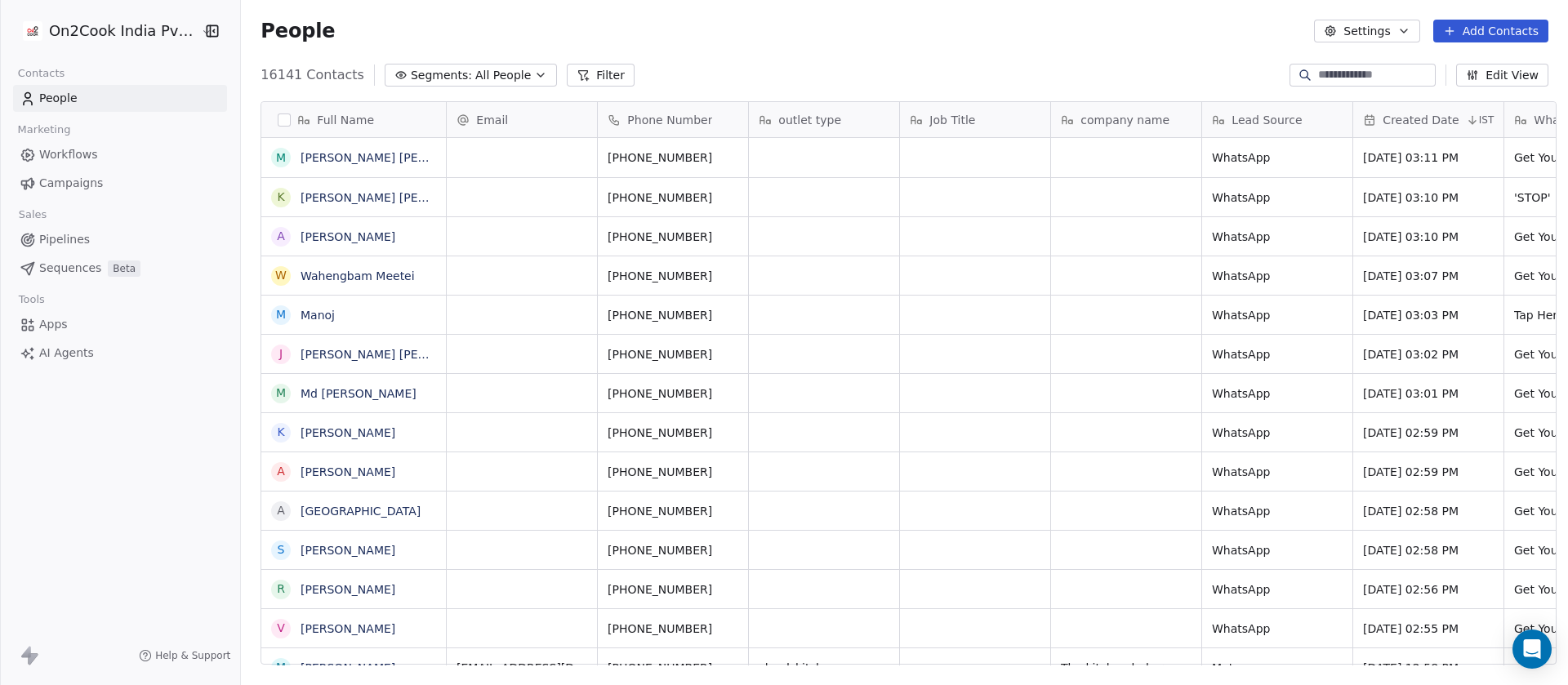
scroll to position [584, 1315]
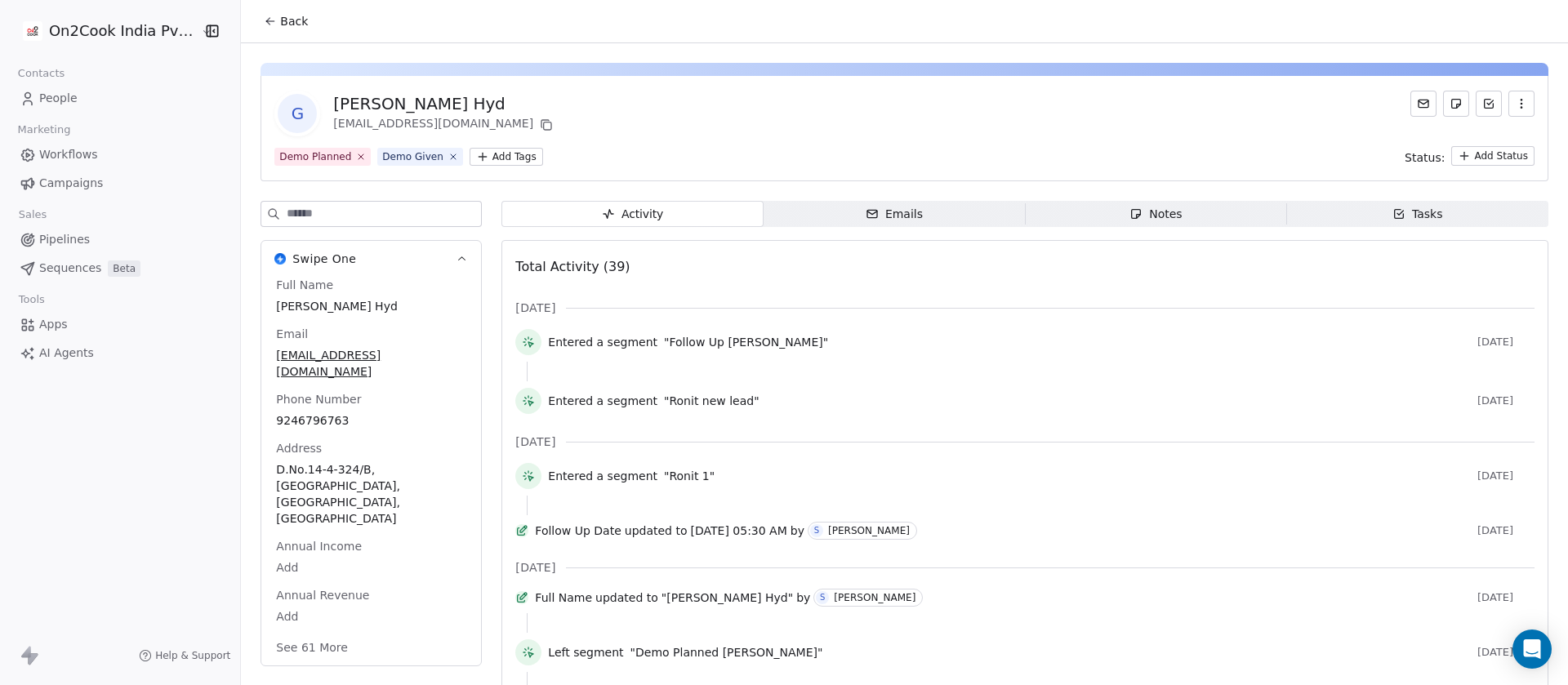
click at [1178, 223] on span "Notes Notes" at bounding box center [1154, 214] width 261 height 27
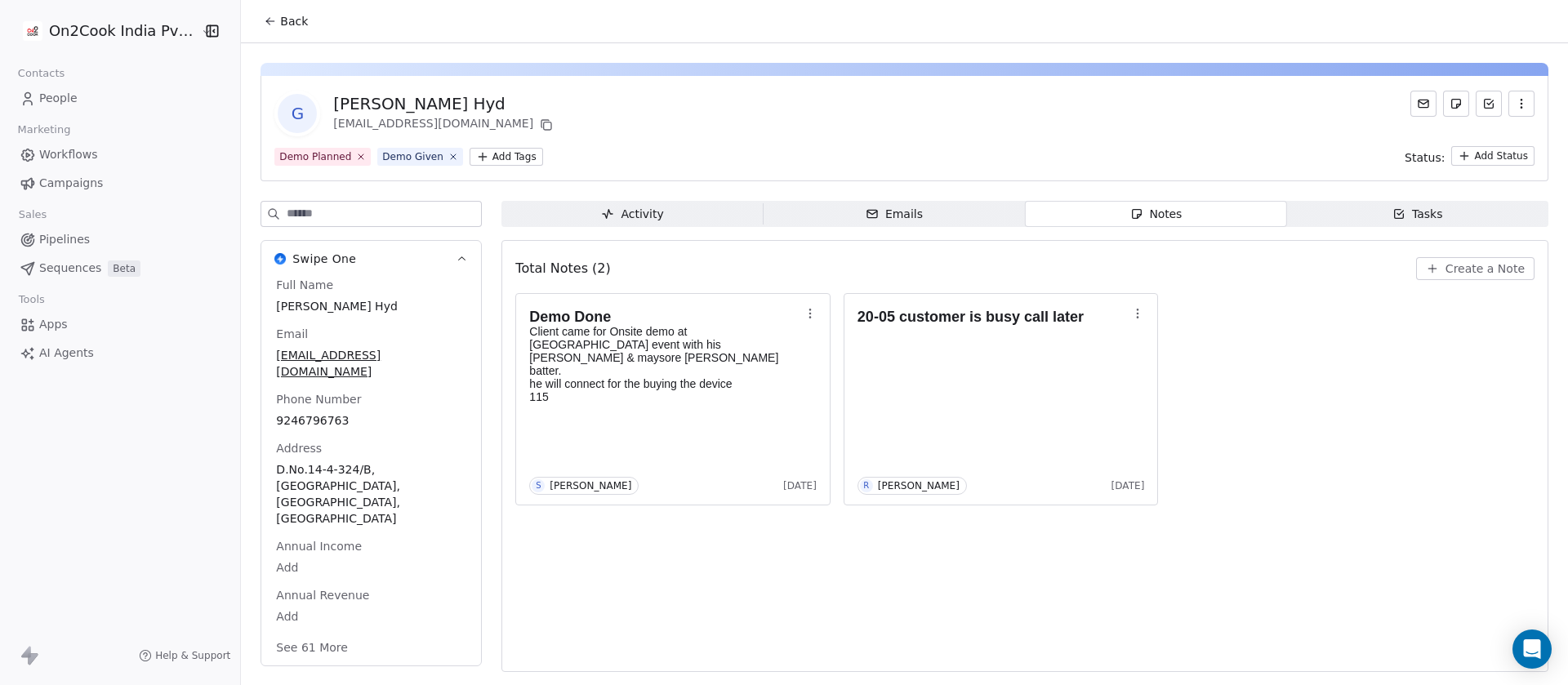
click at [311, 633] on button "See 61 More" at bounding box center [312, 647] width 91 height 29
click at [1445, 260] on span "Create a Note" at bounding box center [1485, 268] width 80 height 17
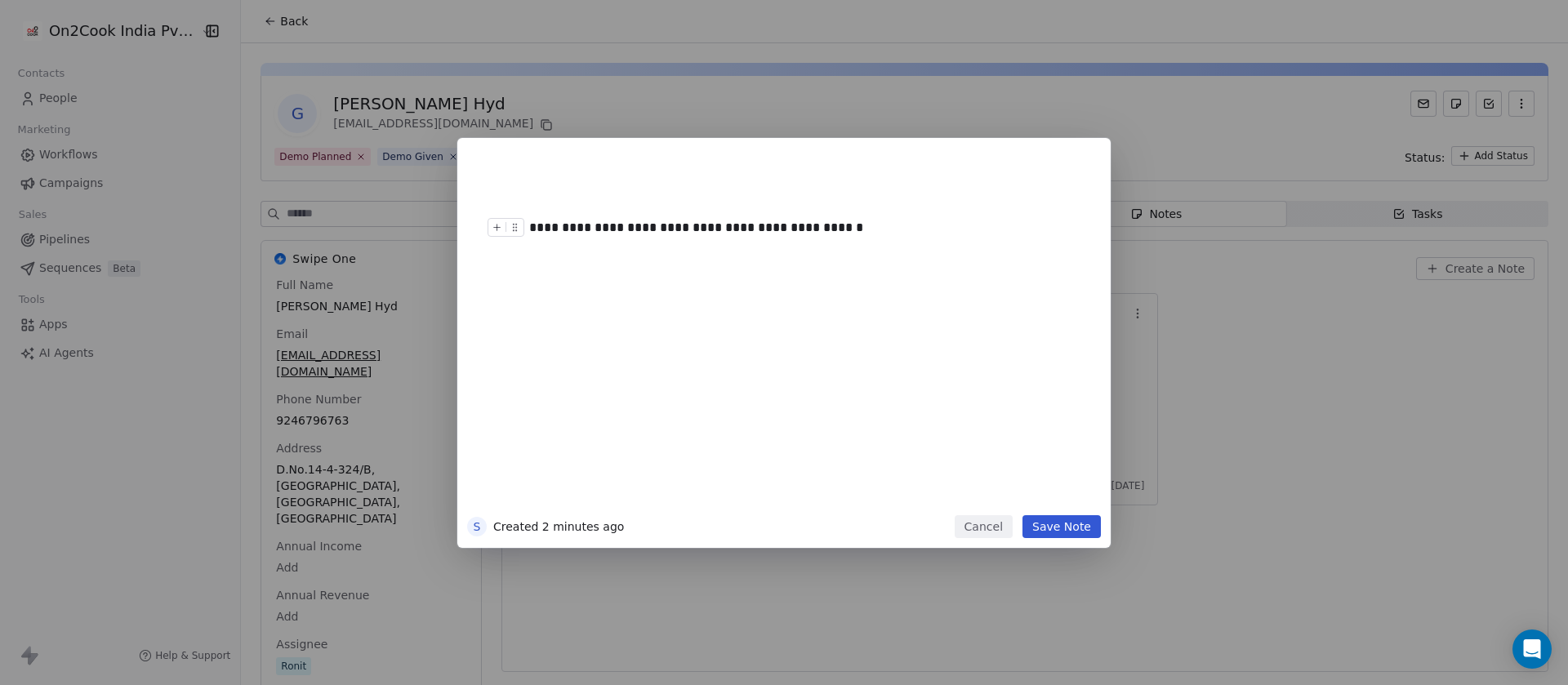
click at [855, 228] on div "**********" at bounding box center [798, 228] width 540 height 20
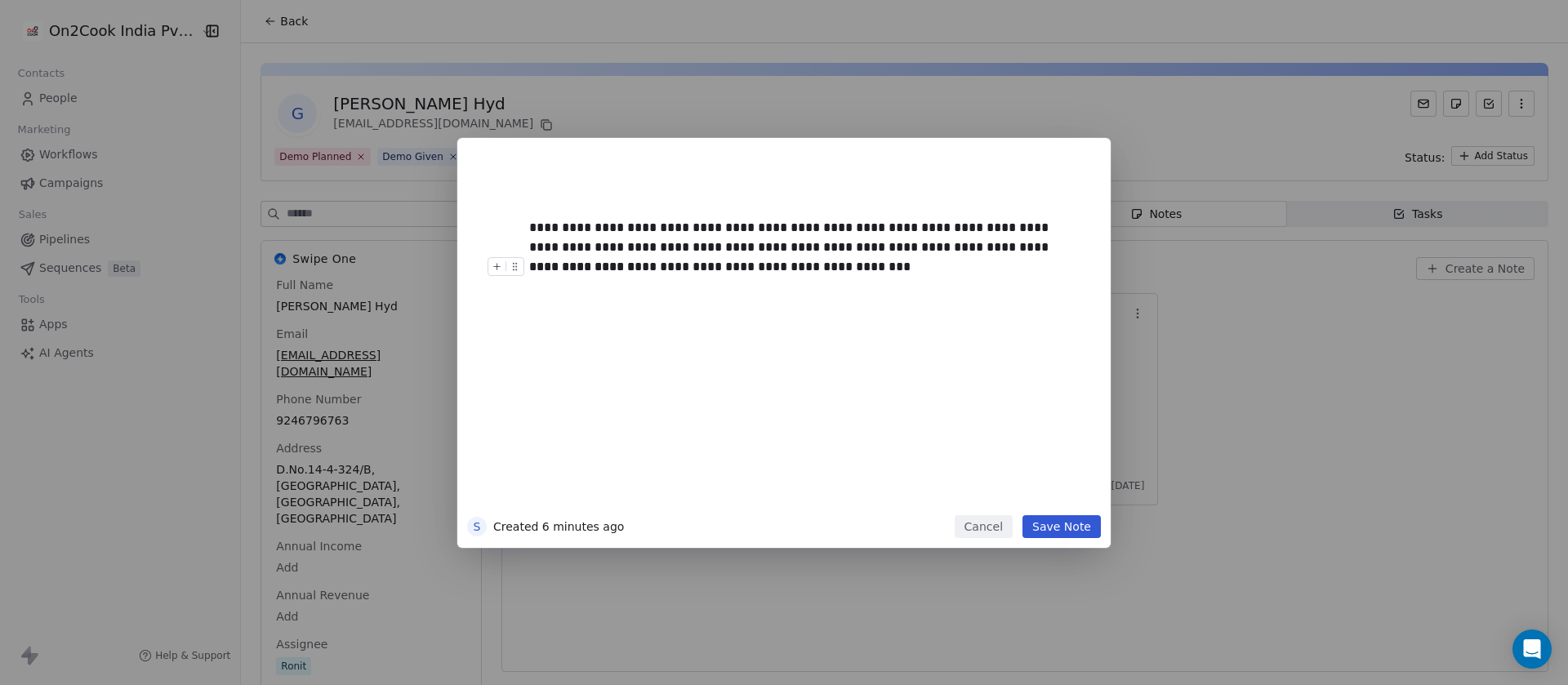
click at [1037, 529] on button "Save Note" at bounding box center [1061, 527] width 79 height 23
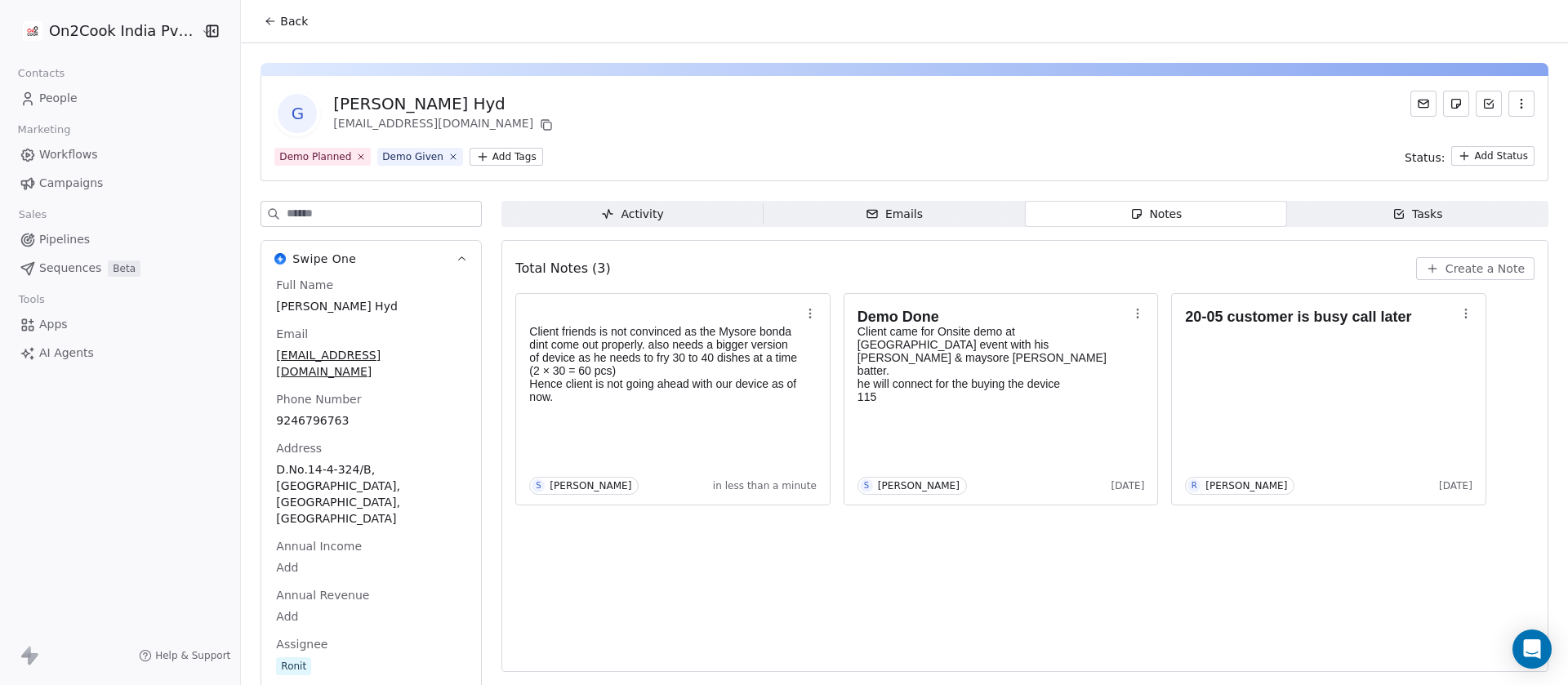
click at [341, 210] on input at bounding box center [384, 214] width 194 height 25
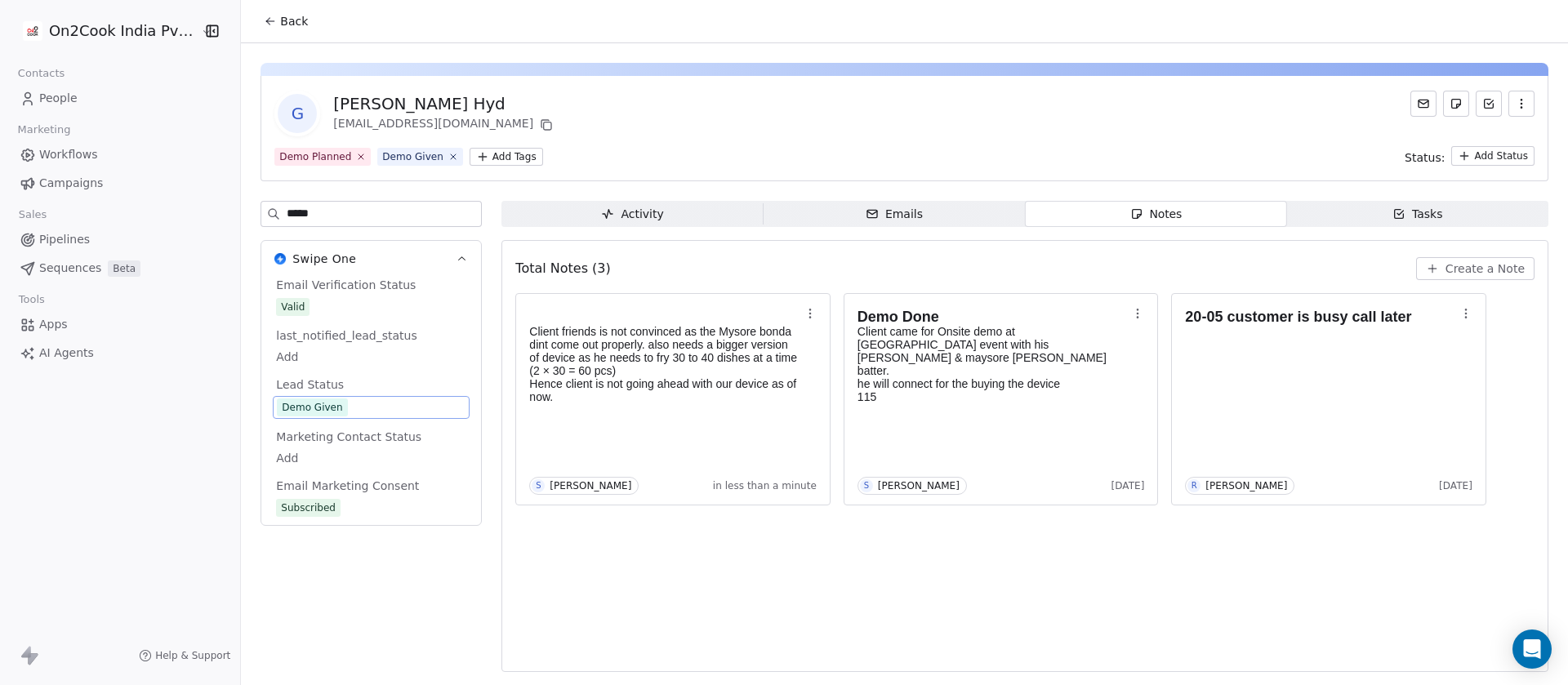
click at [346, 407] on span "Demo Given" at bounding box center [371, 408] width 189 height 18
click at [345, 405] on span "Demo Given" at bounding box center [371, 408] width 189 height 18
click at [341, 405] on span "Demo Given" at bounding box center [371, 408] width 189 height 18
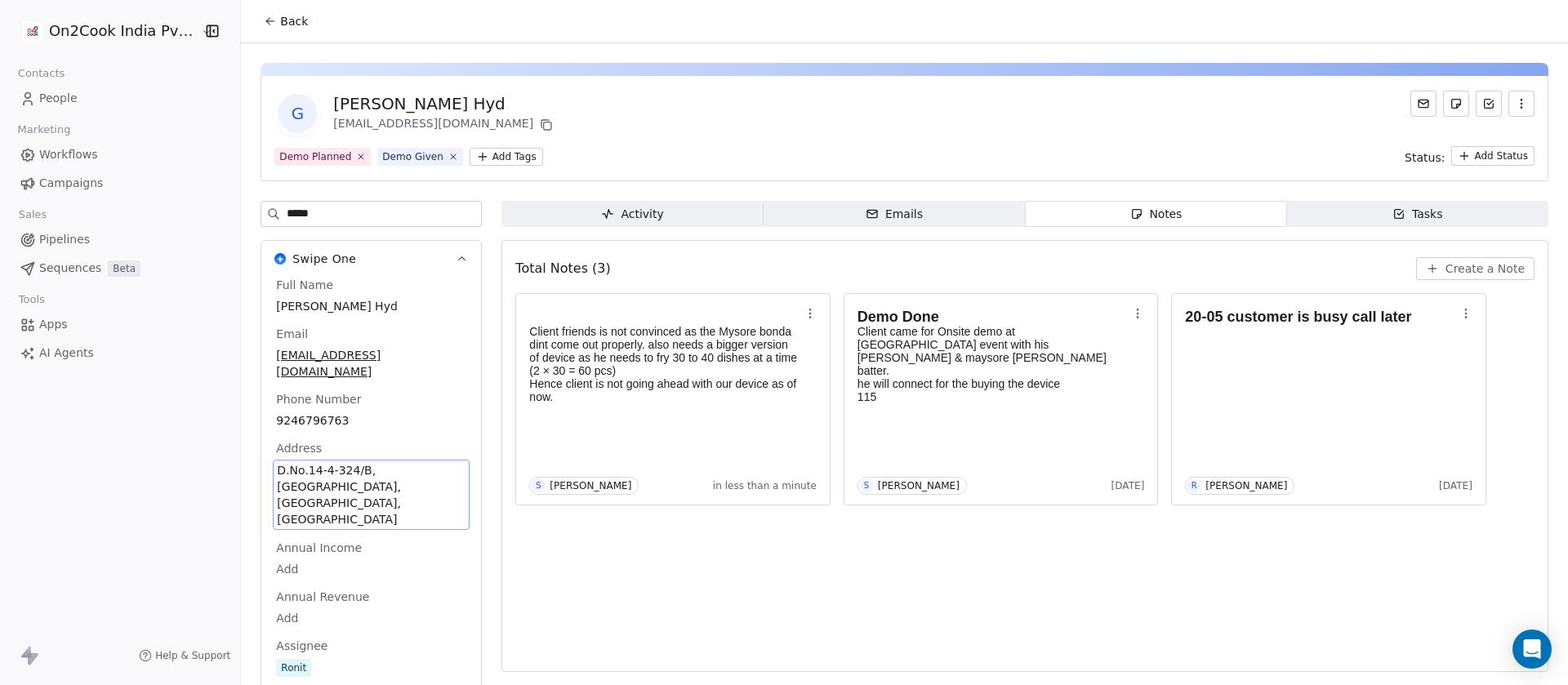
click at [341, 219] on input "*****" at bounding box center [384, 214] width 194 height 25
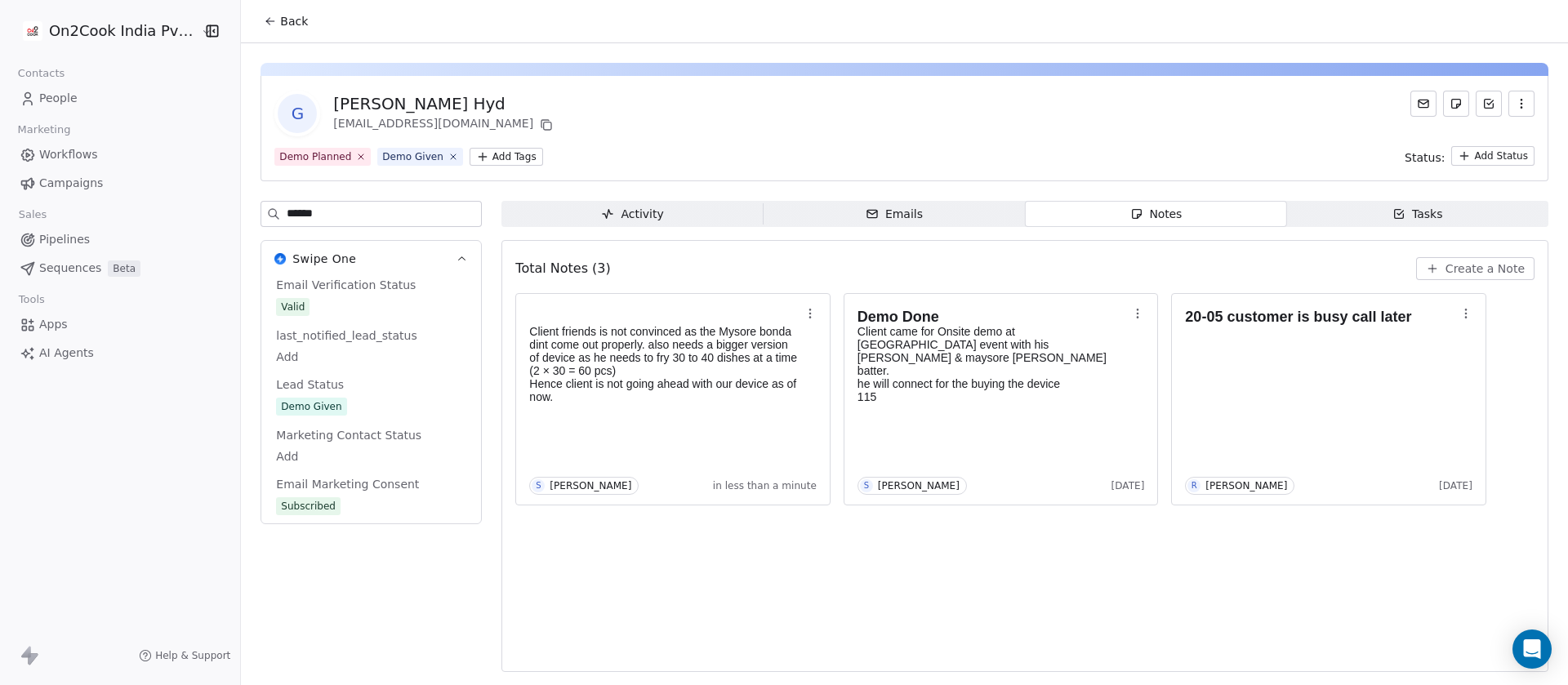
type input "******"
click at [337, 407] on span "Demo Given" at bounding box center [371, 408] width 189 height 18
click at [331, 408] on span "Demo Given" at bounding box center [312, 408] width 70 height 18
click at [385, 406] on span "Demo Given" at bounding box center [371, 408] width 189 height 18
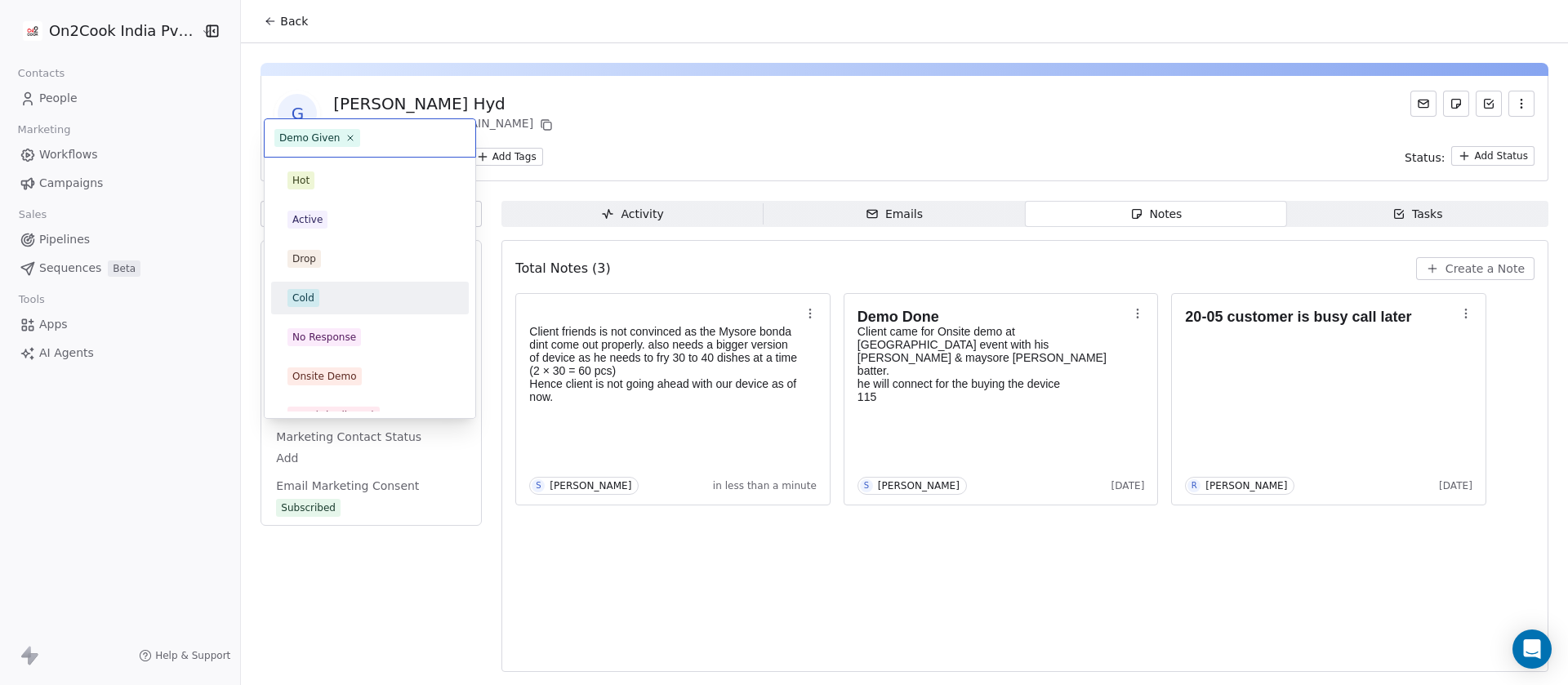
click at [320, 296] on div "Cold" at bounding box center [370, 298] width 165 height 18
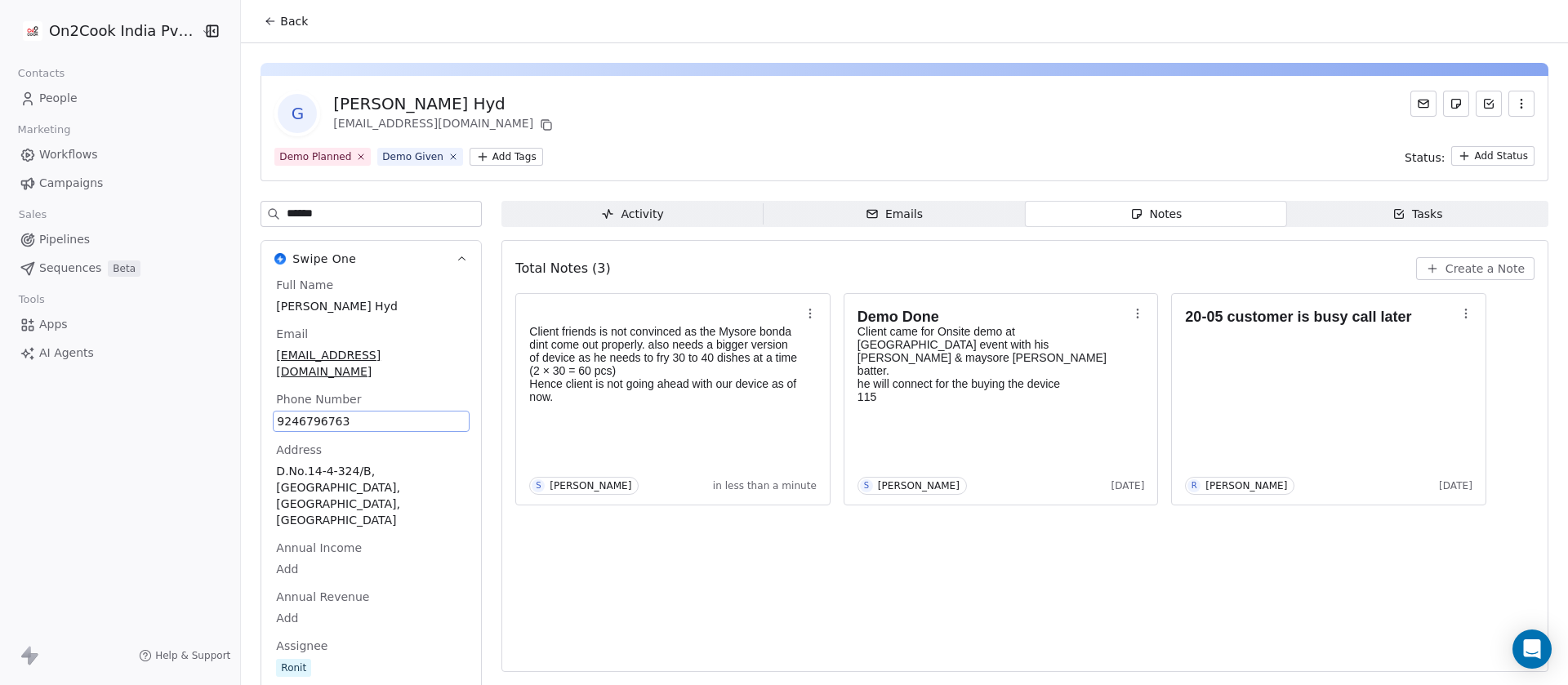
click at [289, 29] on button "Back" at bounding box center [285, 21] width 64 height 29
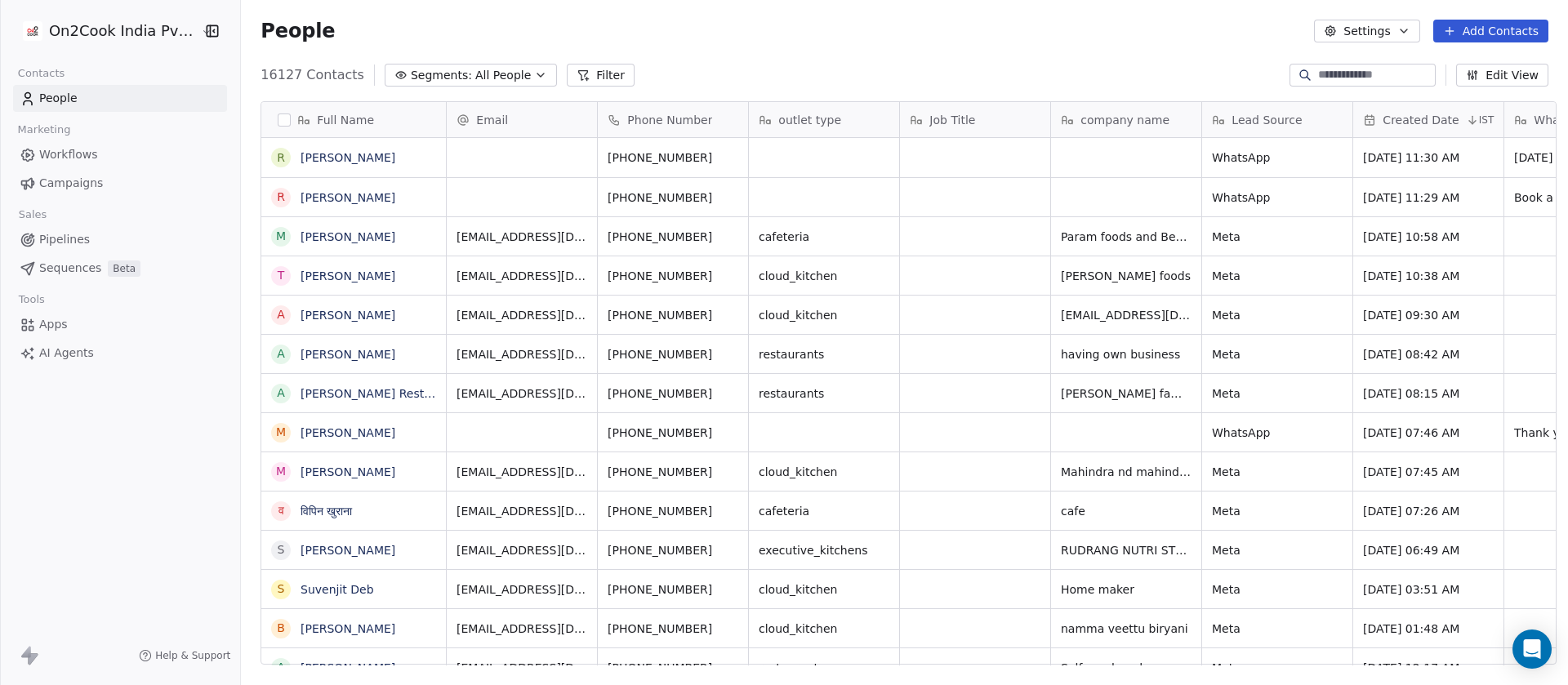
scroll to position [584, 1315]
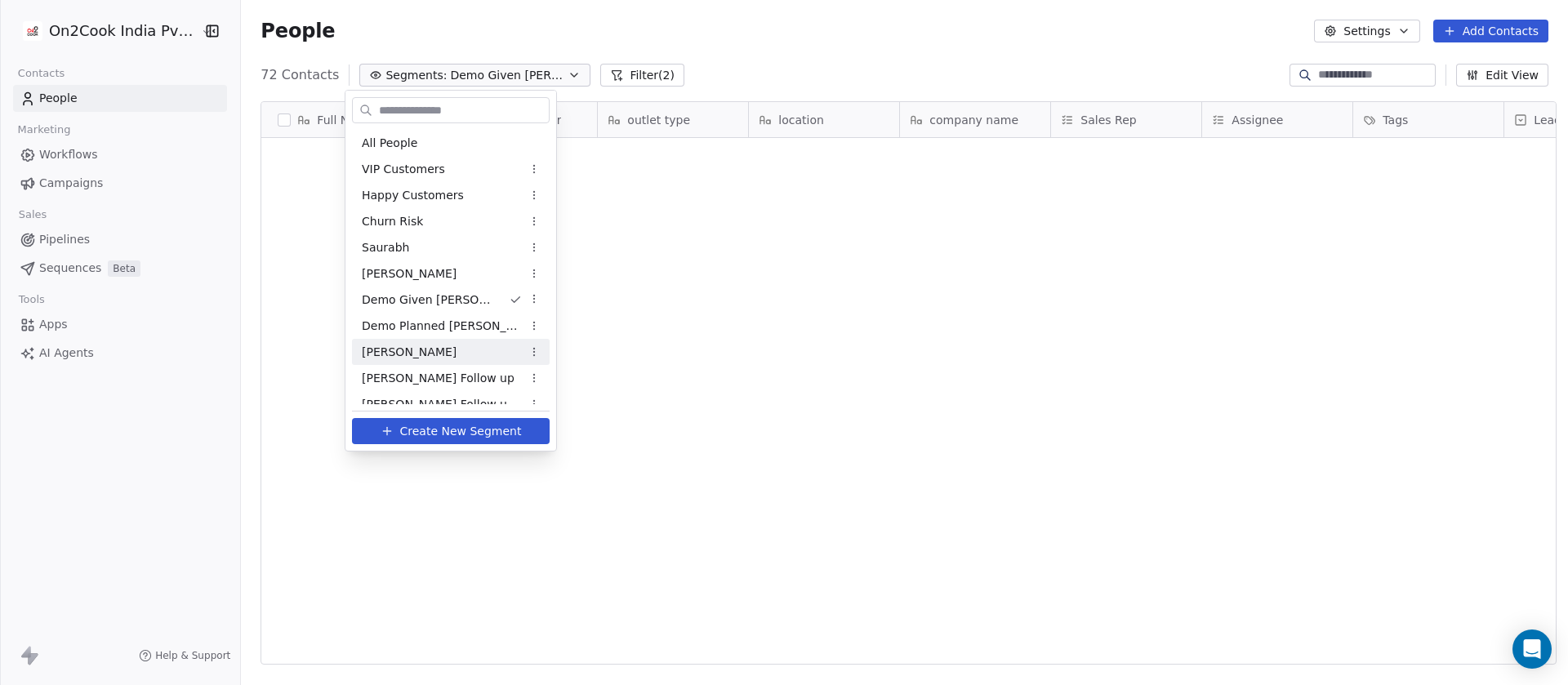
scroll to position [584, 1315]
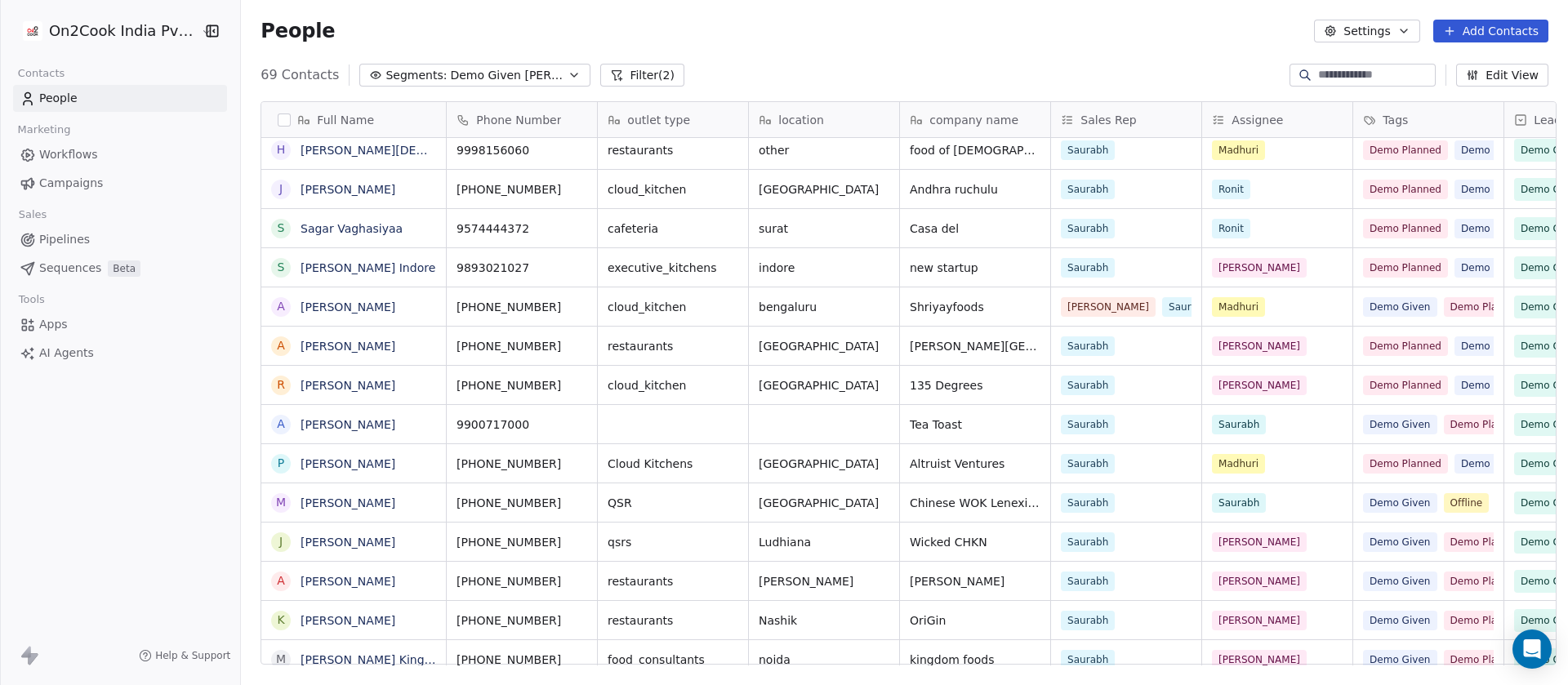
click at [808, 46] on div "People Settings Add Contacts" at bounding box center [904, 31] width 1327 height 62
click at [600, 65] on button "Filter (2)" at bounding box center [641, 75] width 84 height 23
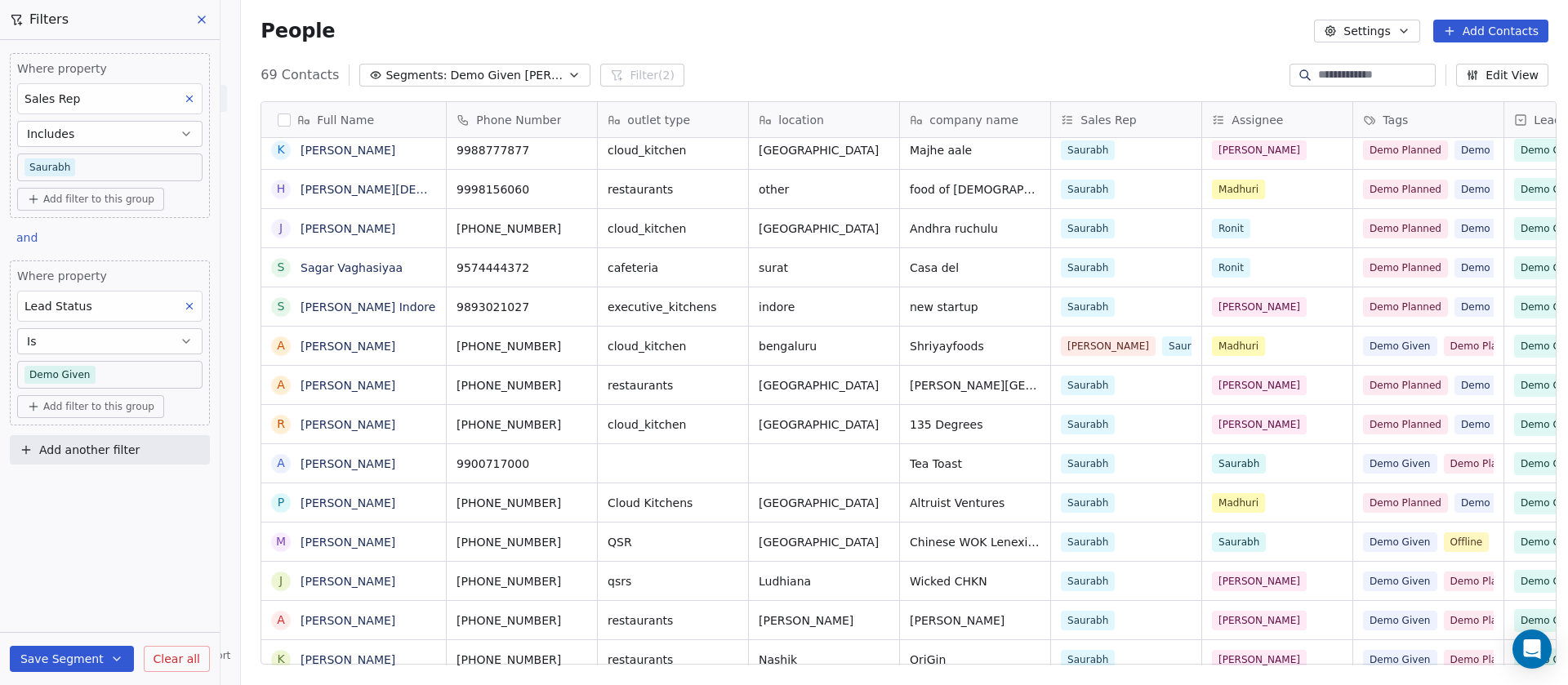
click at [73, 191] on button "Add filter to this group" at bounding box center [90, 200] width 147 height 23
click at [88, 252] on span "Contact activity" at bounding box center [79, 260] width 90 height 17
type input "*"
click at [91, 200] on span "Add filter to this group" at bounding box center [99, 200] width 111 height 13
click at [108, 239] on span "Contact properties" at bounding box center [87, 234] width 106 height 17
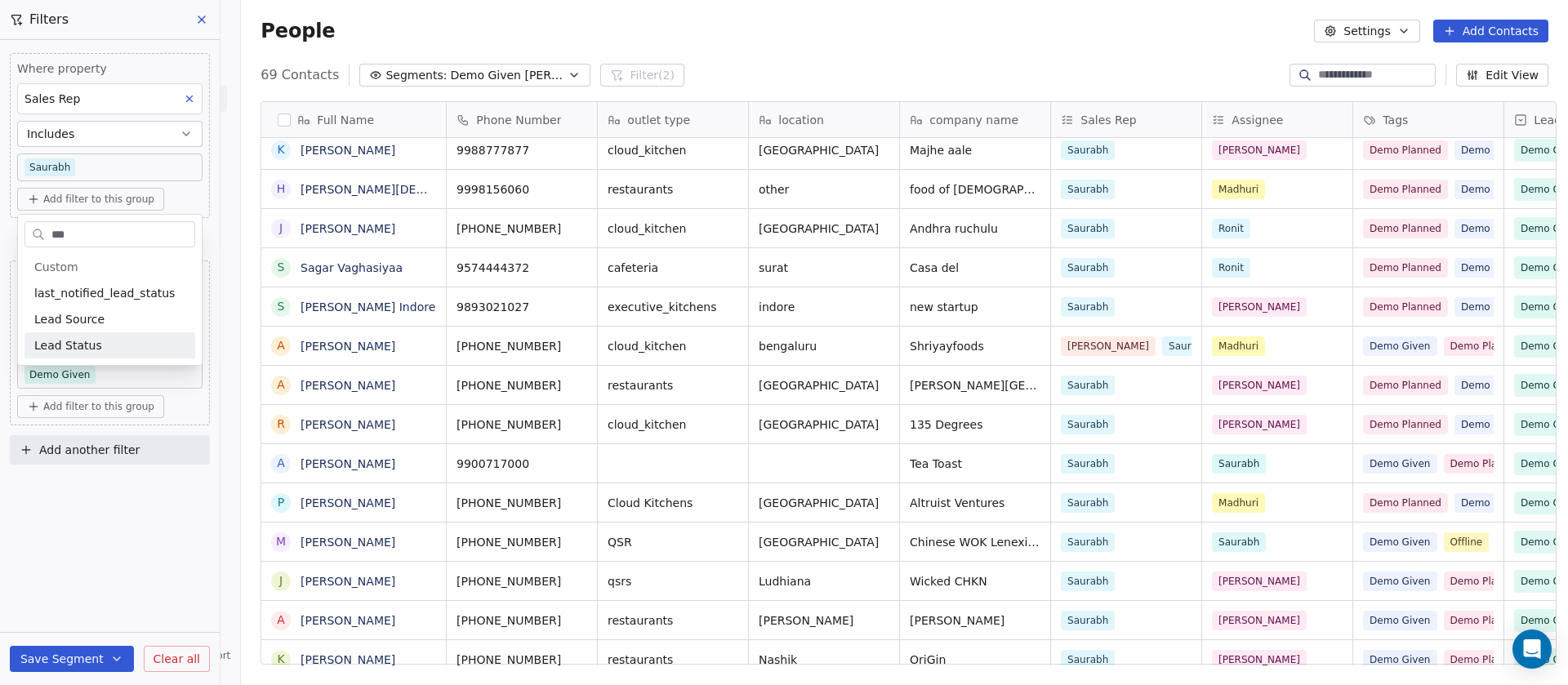
type input "***"
click at [65, 352] on span "Lead Status" at bounding box center [68, 345] width 68 height 17
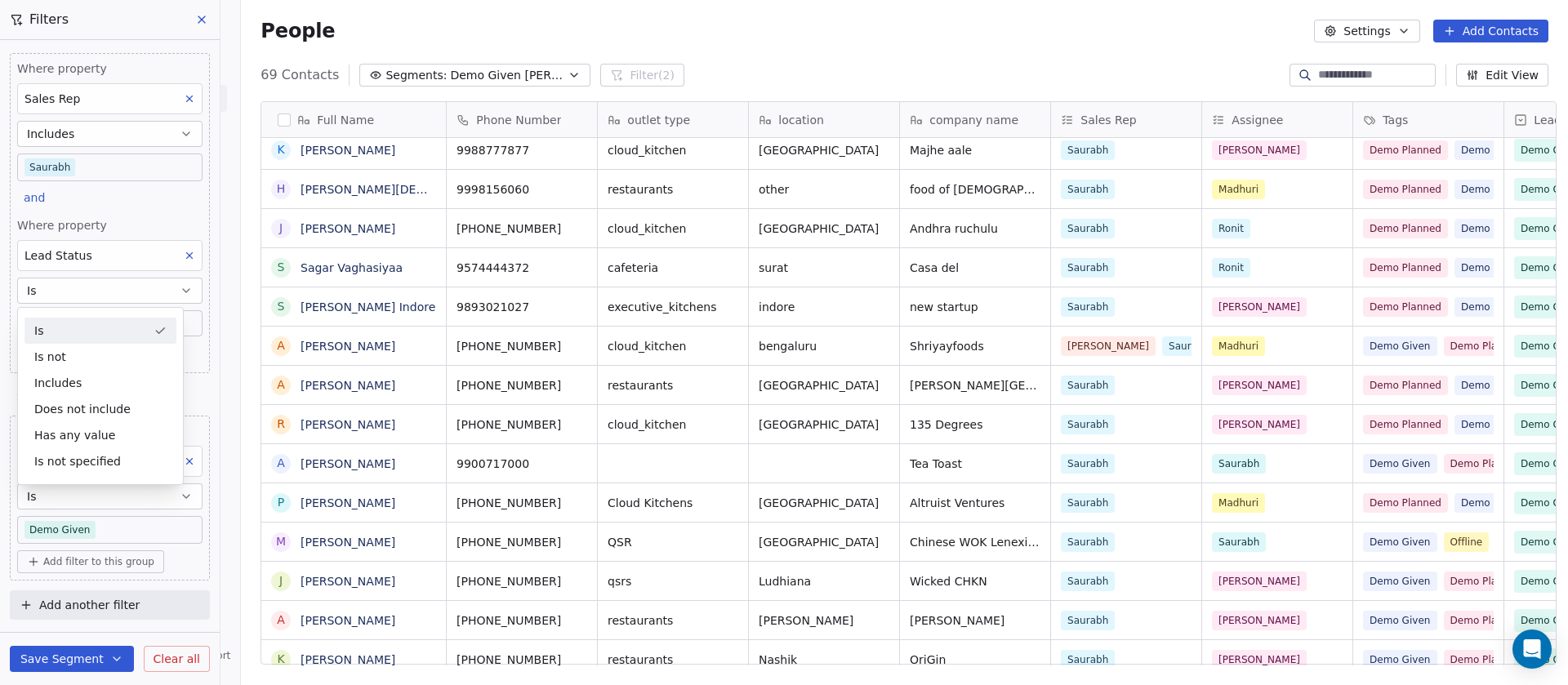
click at [84, 334] on div "Is" at bounding box center [100, 330] width 152 height 27
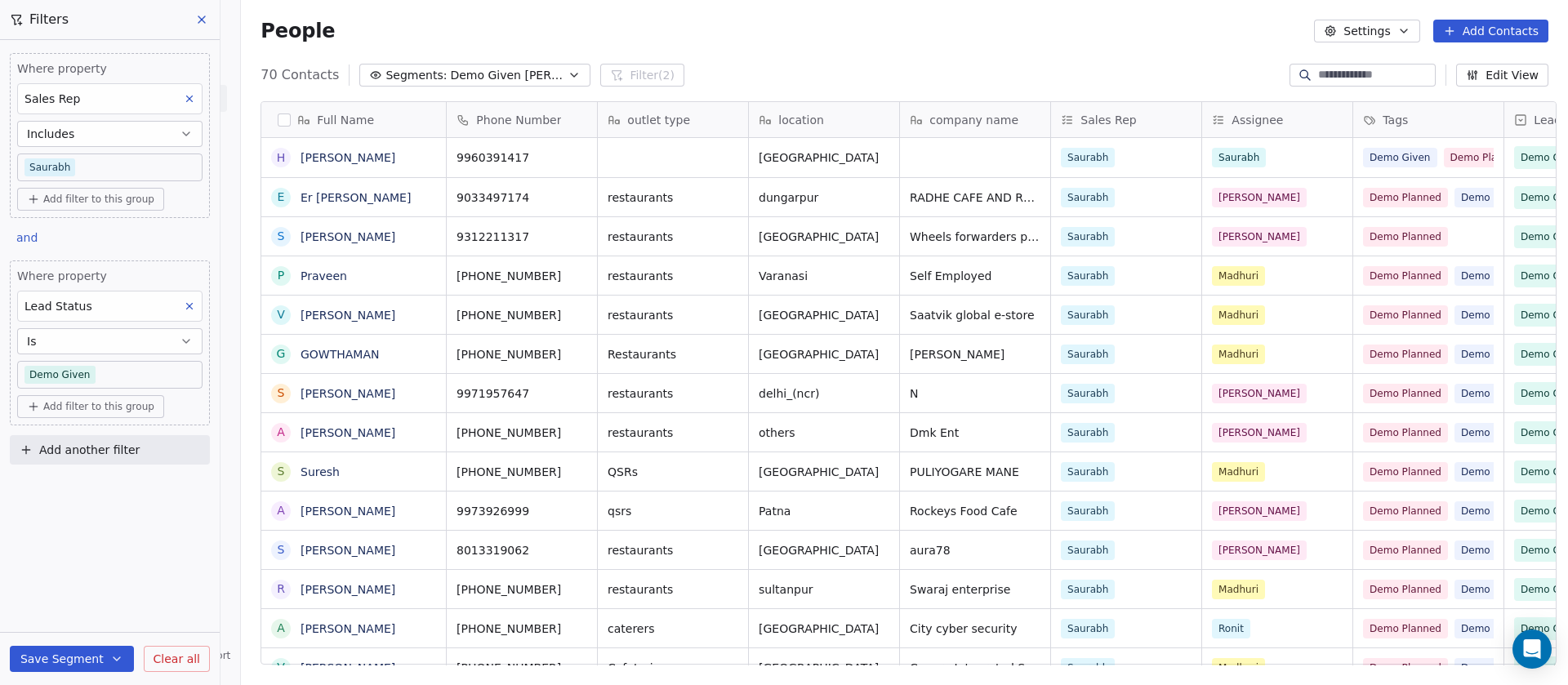
click at [192, 307] on icon at bounding box center [190, 306] width 6 height 6
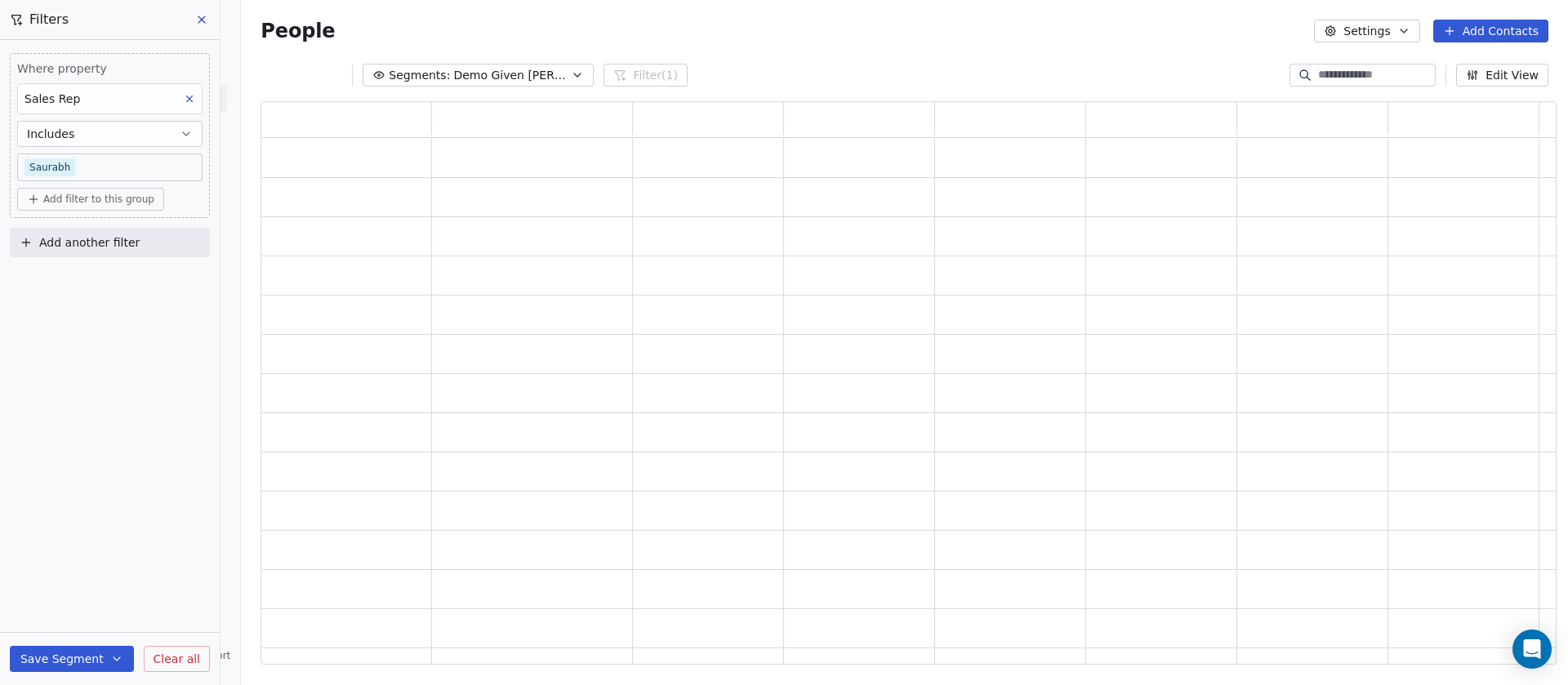
scroll to position [545, 1276]
click at [68, 193] on span "Add filter to this group" at bounding box center [99, 200] width 111 height 13
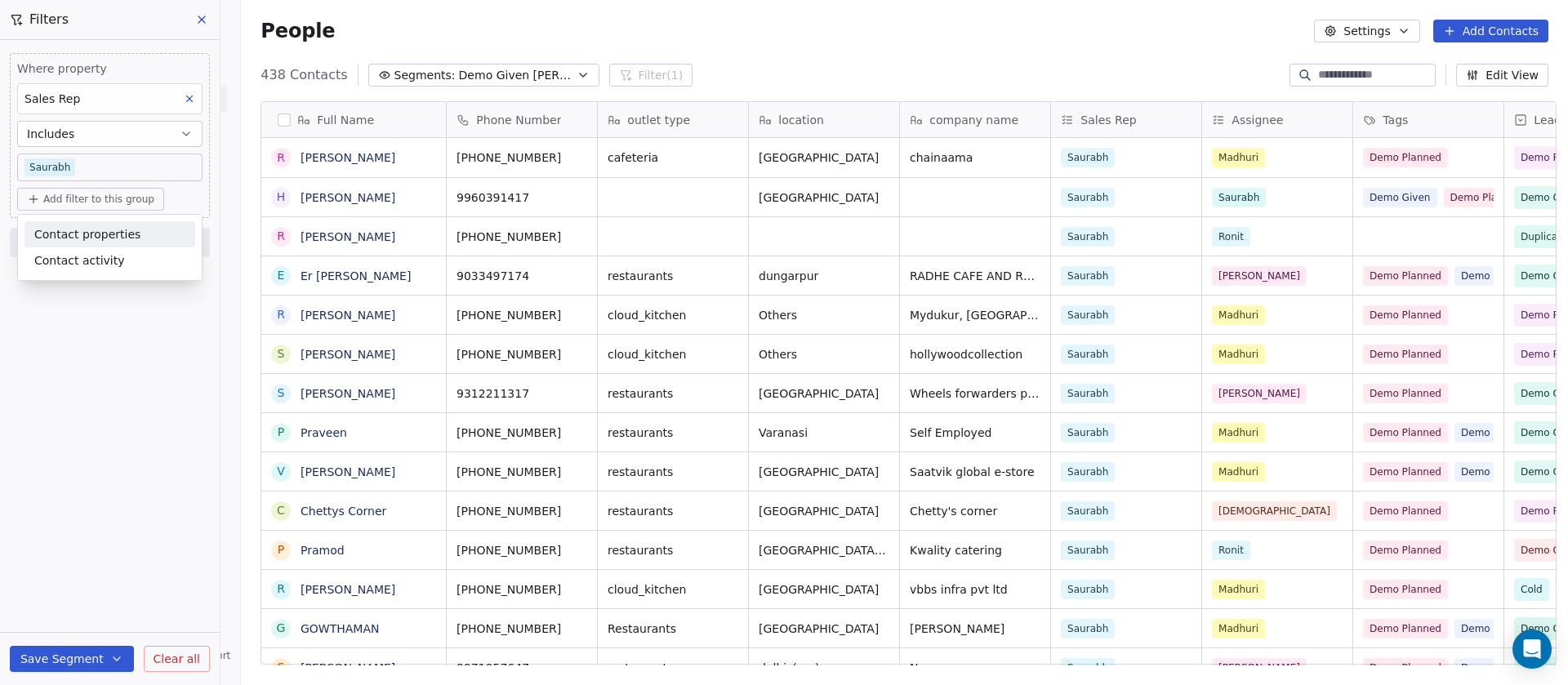
scroll to position [584, 1315]
click at [83, 241] on span "Contact properties" at bounding box center [87, 234] width 106 height 17
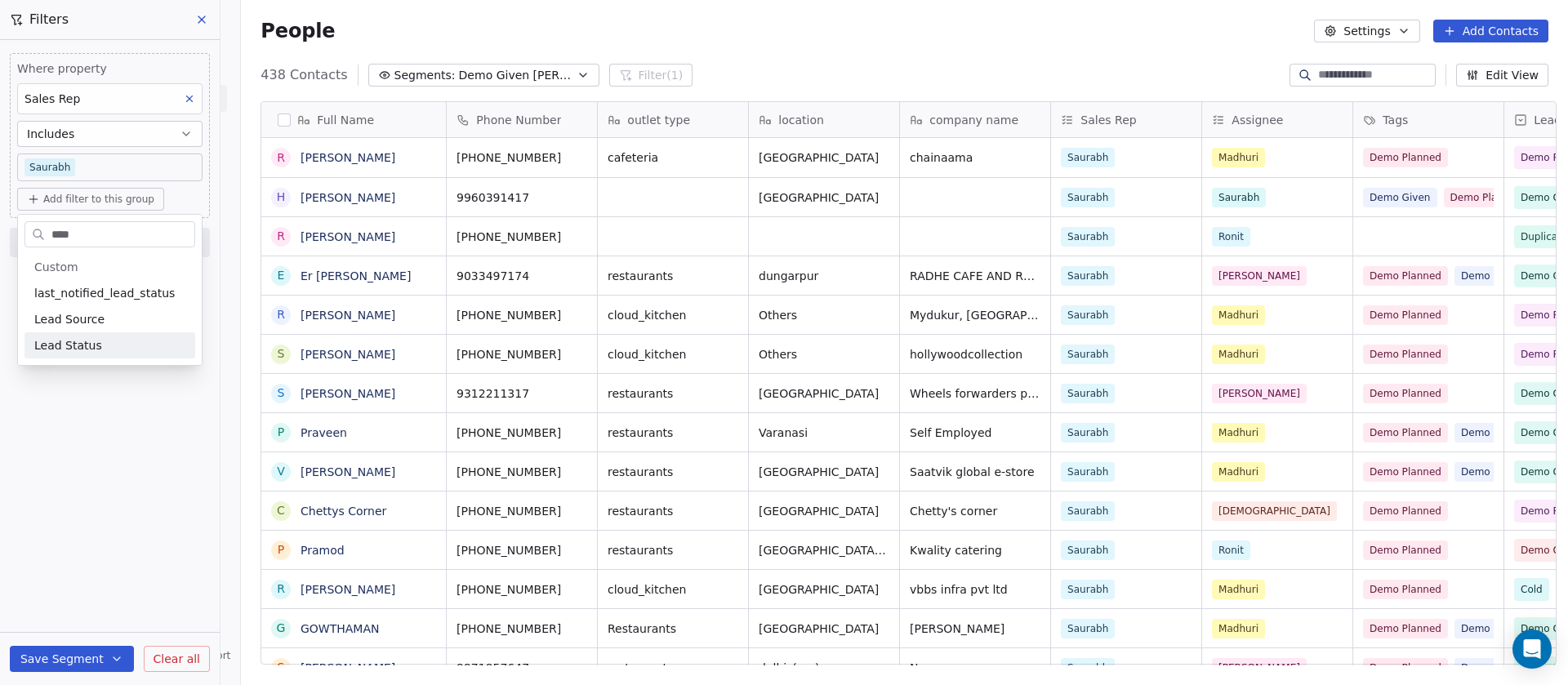
type input "****"
click at [99, 344] on div "Lead Status" at bounding box center [109, 345] width 151 height 17
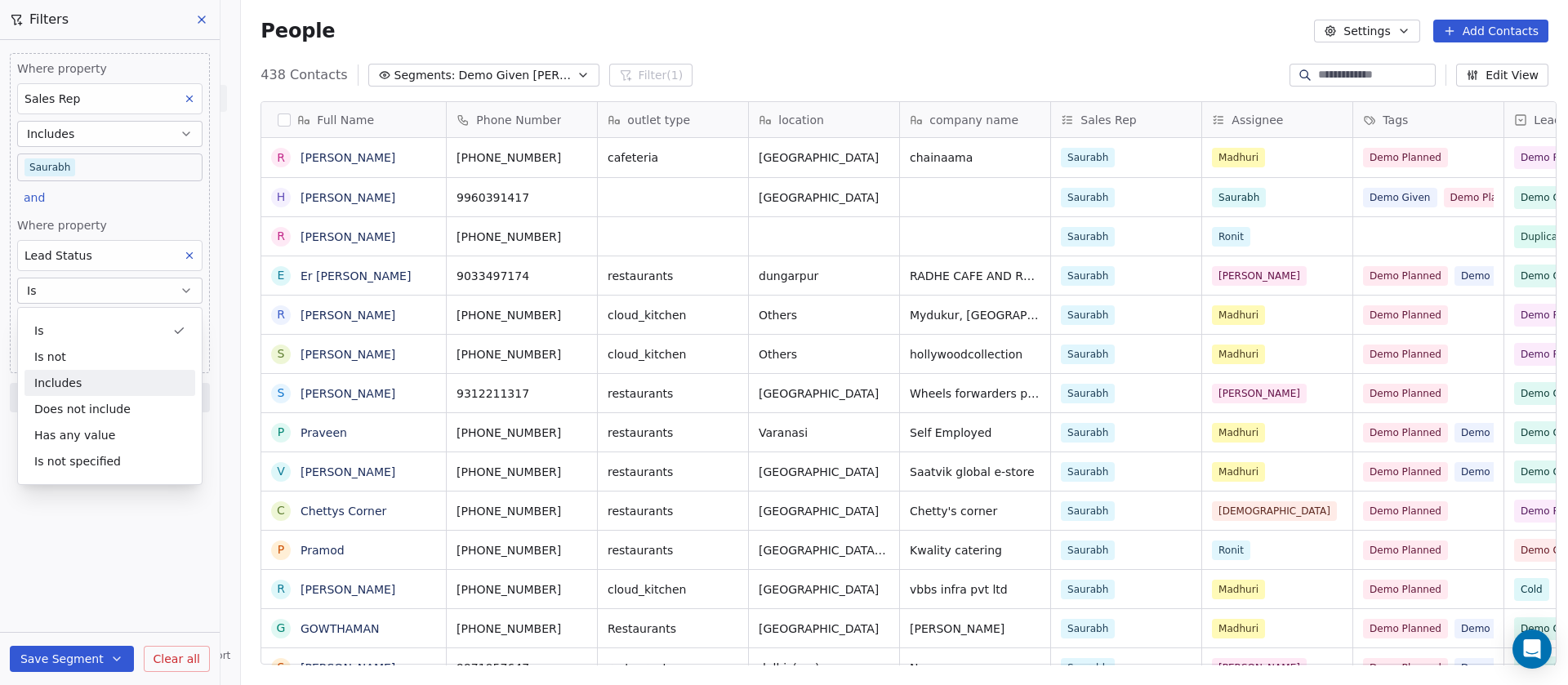
click at [82, 388] on div "Includes" at bounding box center [110, 383] width 171 height 27
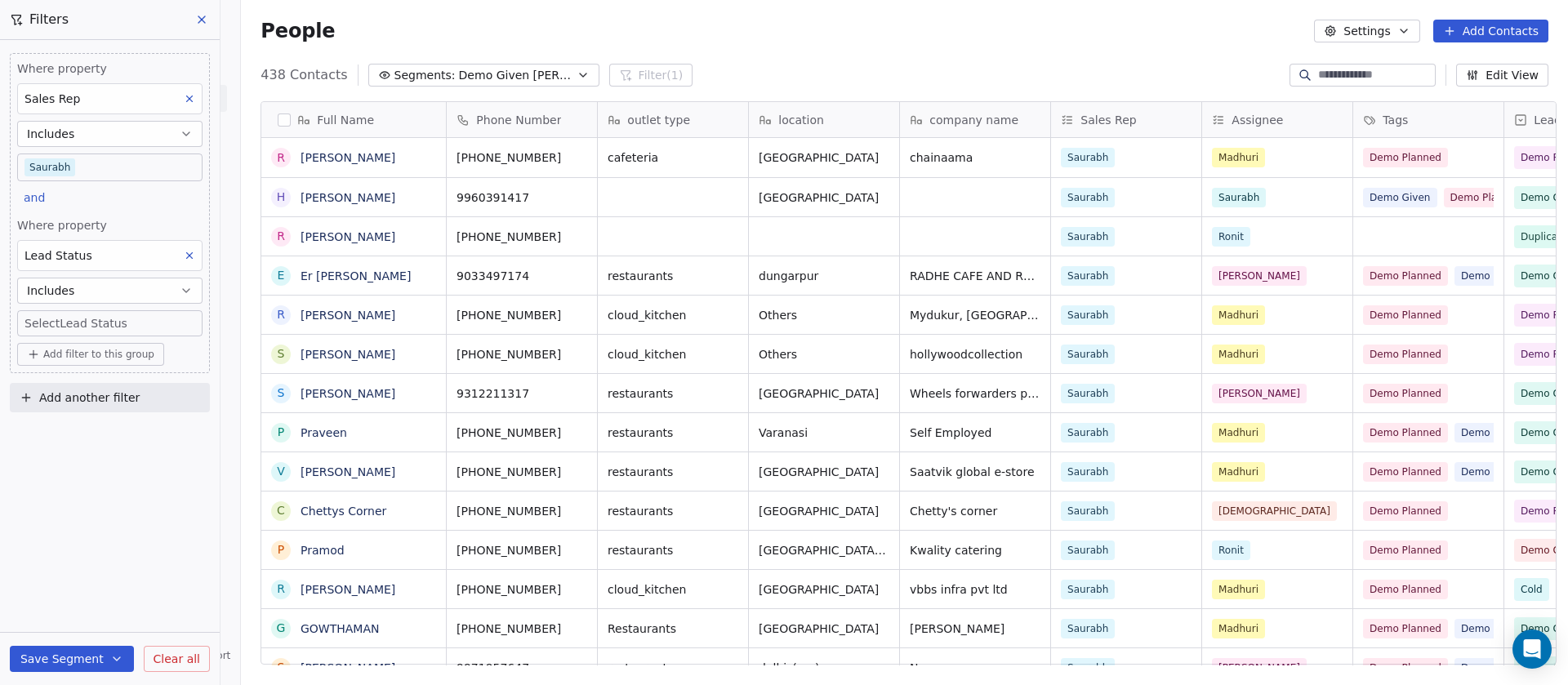
click at [83, 320] on body "On2Cook India Pvt. Ltd. Contacts People Marketing Workflows Campaigns Sales Pip…" at bounding box center [784, 342] width 1568 height 685
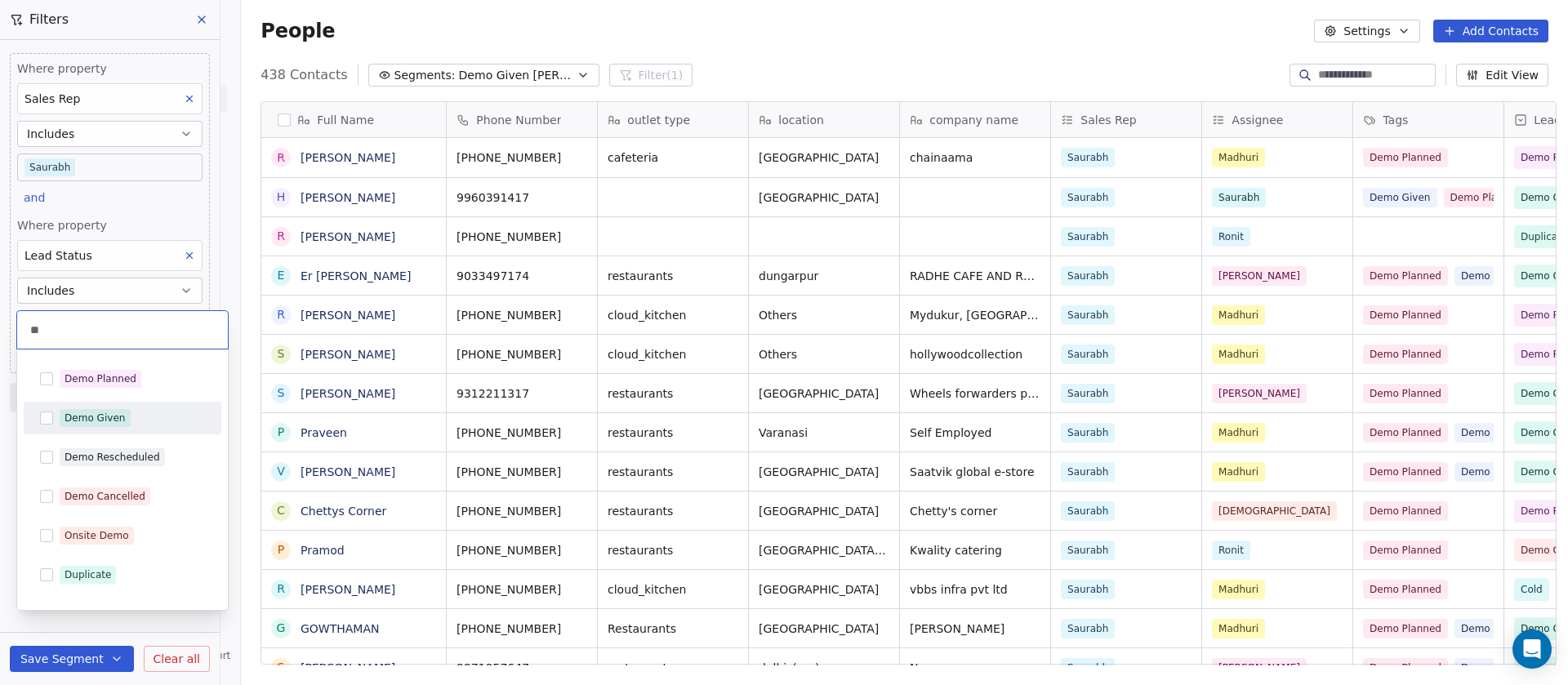
type input "**"
click at [119, 421] on div "Demo Given" at bounding box center [95, 418] width 61 height 15
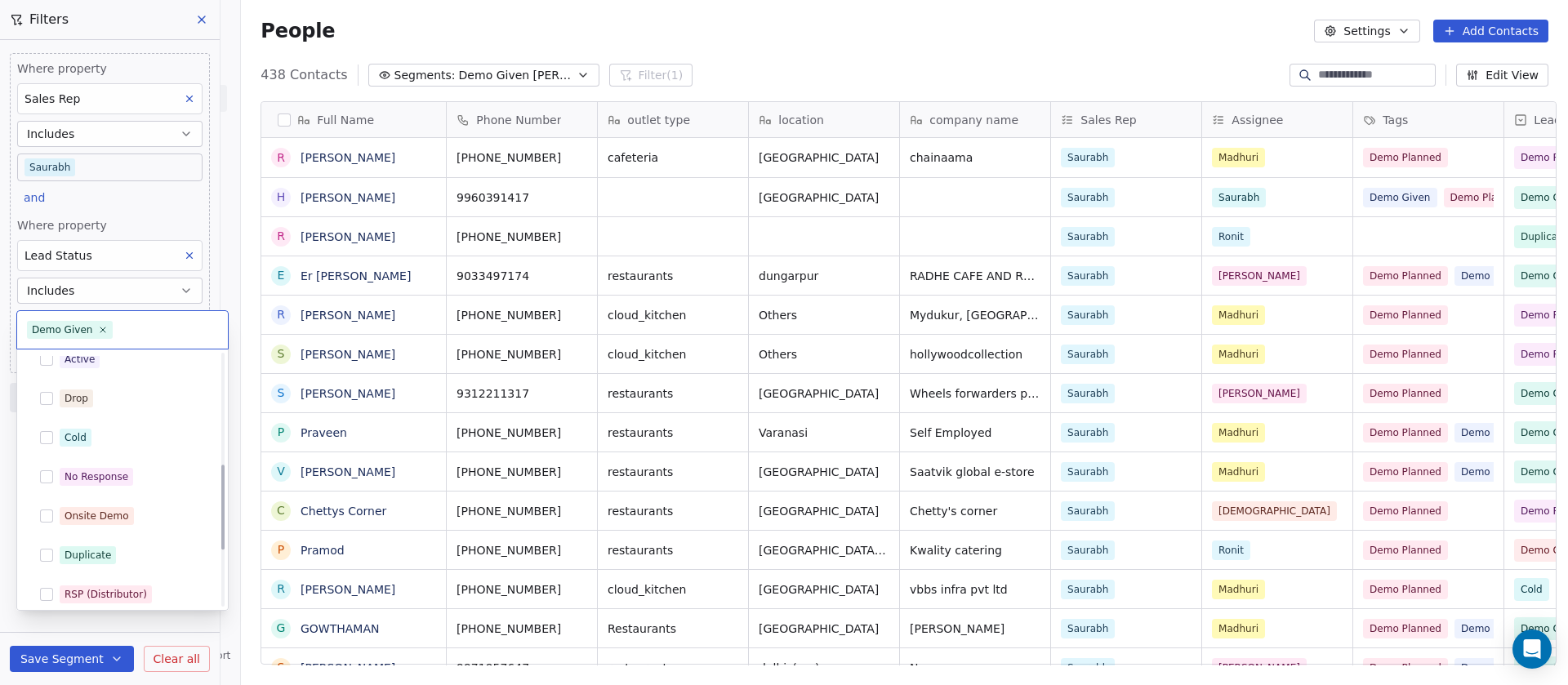
scroll to position [326, 0]
click at [94, 485] on span "Onsite Demo" at bounding box center [97, 477] width 75 height 18
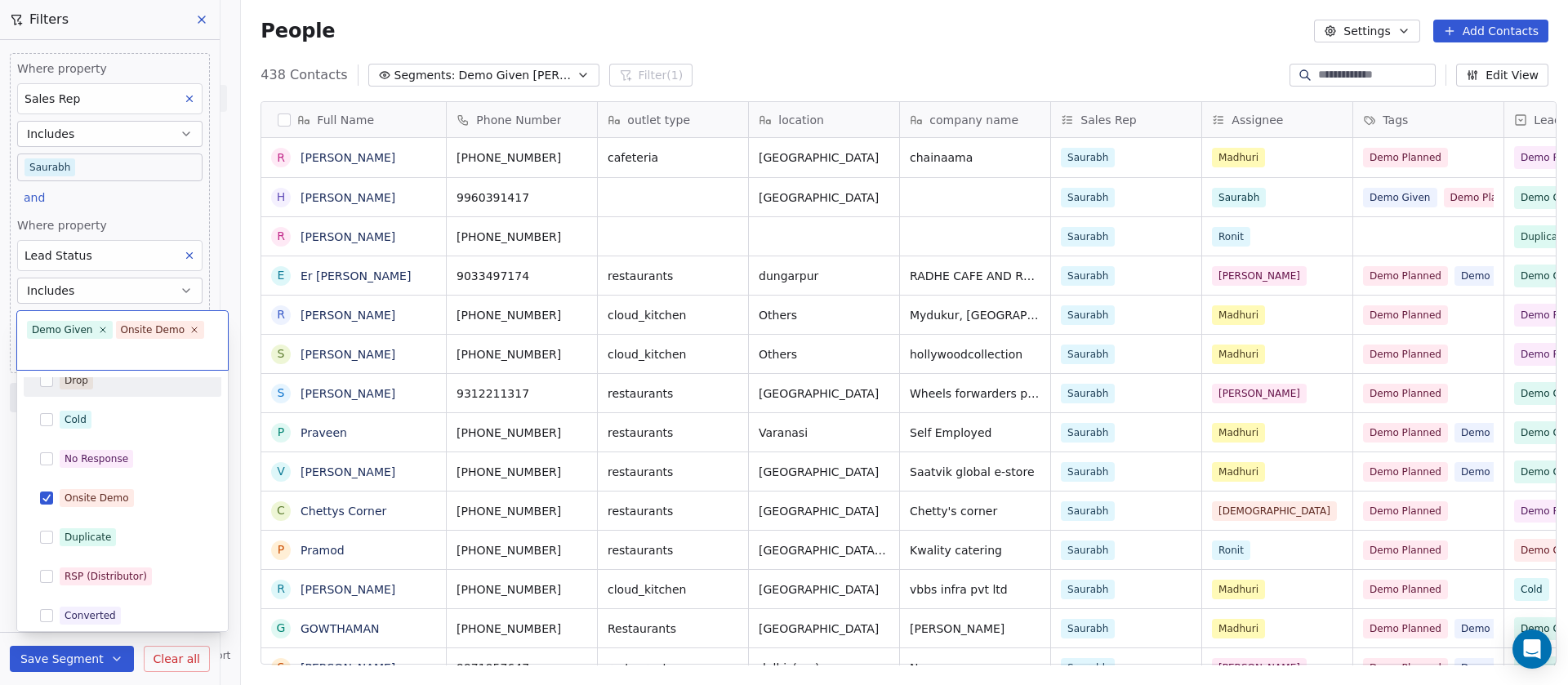
click at [753, 42] on html "On2Cook India Pvt. Ltd. Contacts People Marketing Workflows Campaigns Sales Pip…" at bounding box center [784, 342] width 1568 height 685
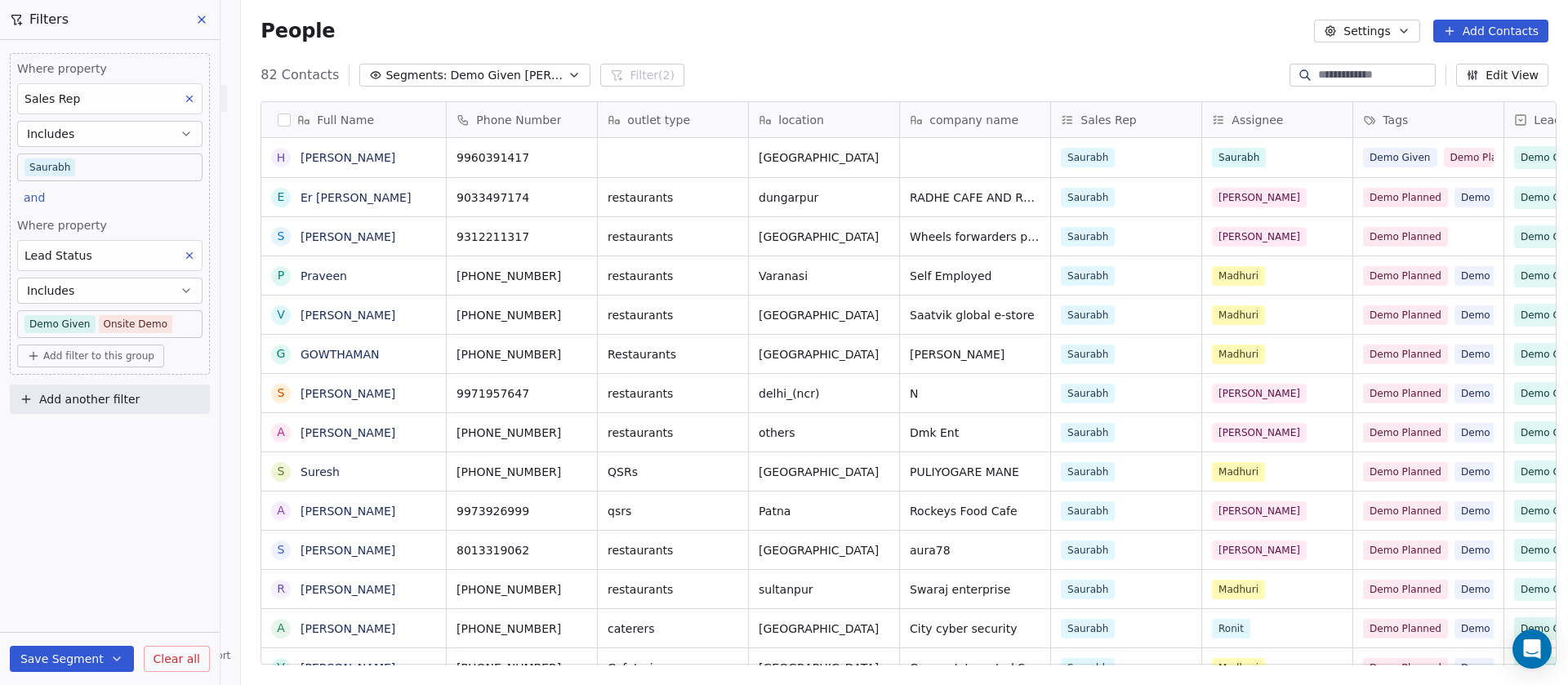
scroll to position [584, 1315]
click at [211, 21] on button at bounding box center [203, 20] width 25 height 23
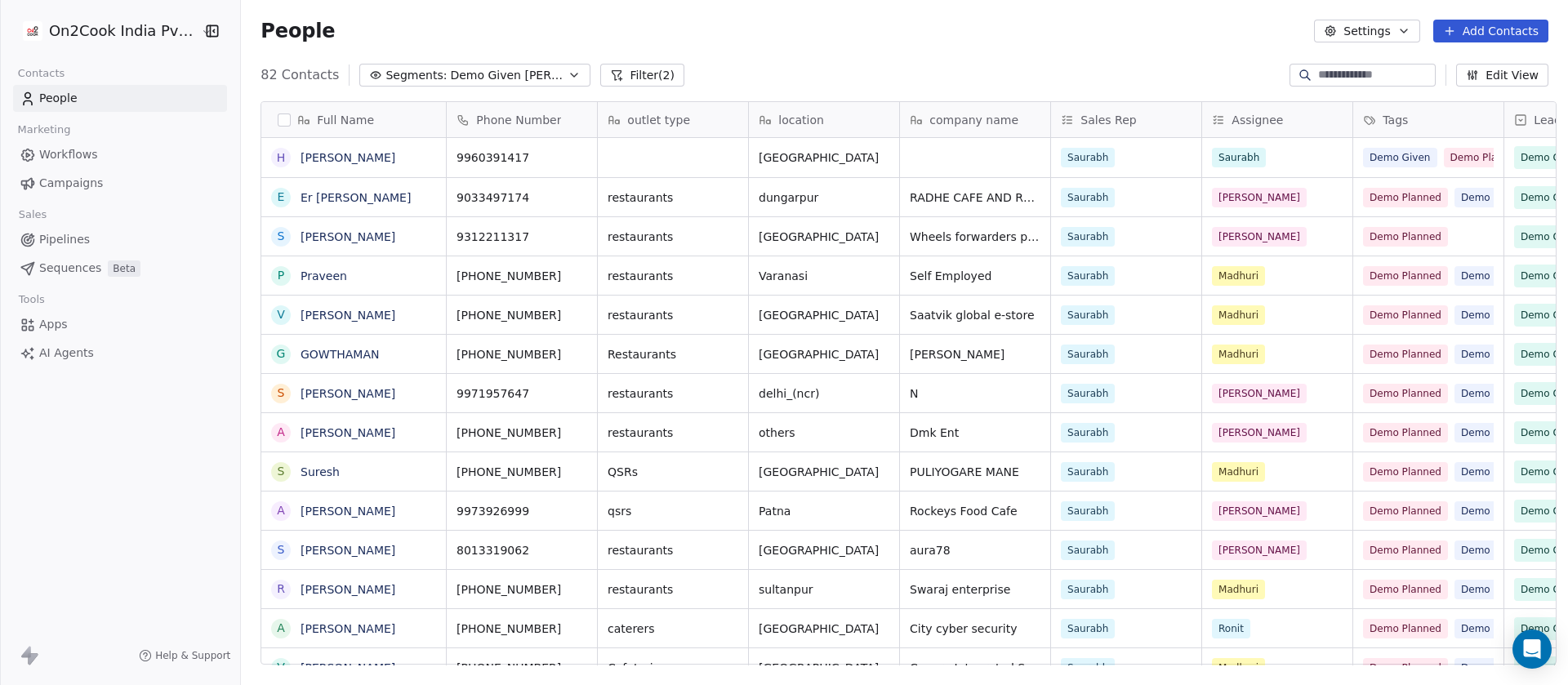
click at [600, 70] on button "Filter (2)" at bounding box center [641, 75] width 84 height 23
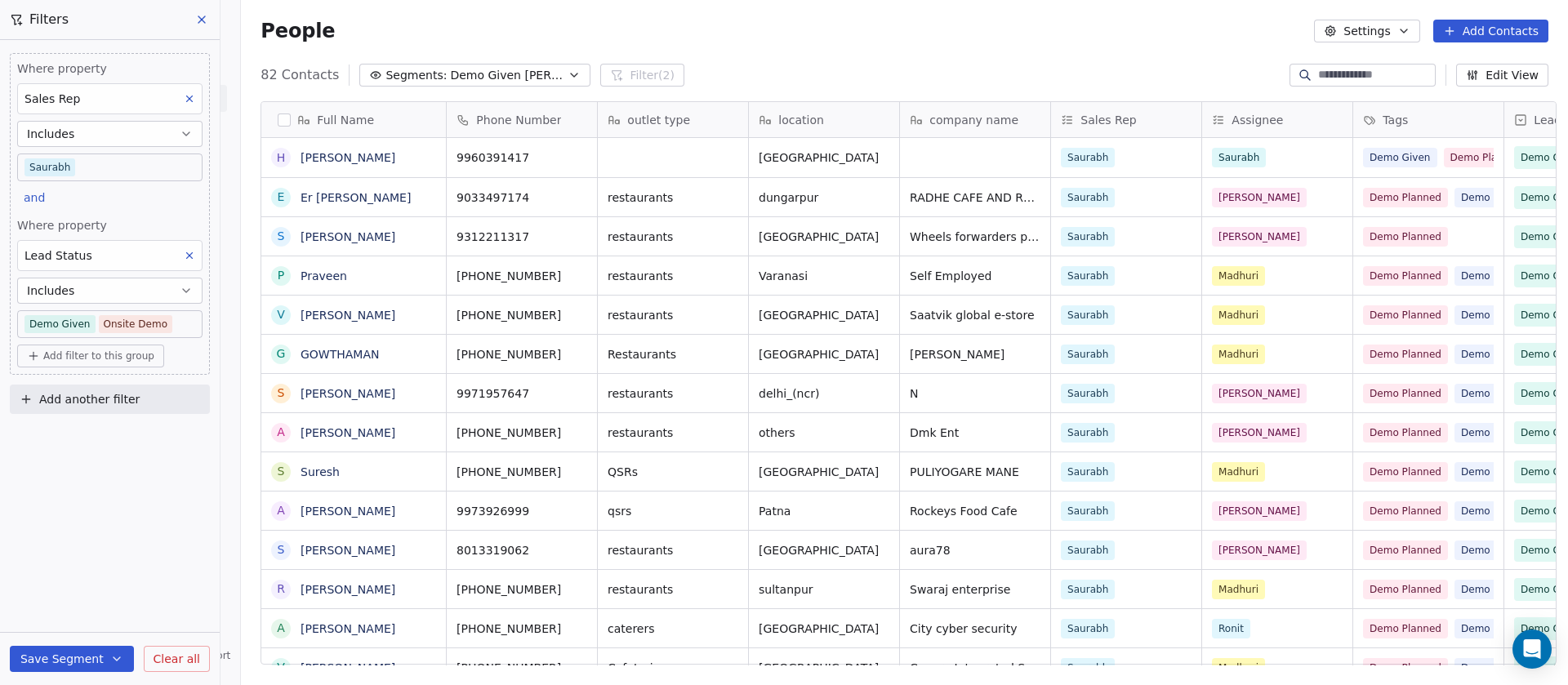
click at [84, 654] on button "Save Segment" at bounding box center [72, 658] width 124 height 27
click at [98, 617] on span "Update existing segment" at bounding box center [118, 617] width 143 height 17
click at [523, 73] on button "Segments: Demo Given [PERSON_NAME]" at bounding box center [474, 75] width 231 height 23
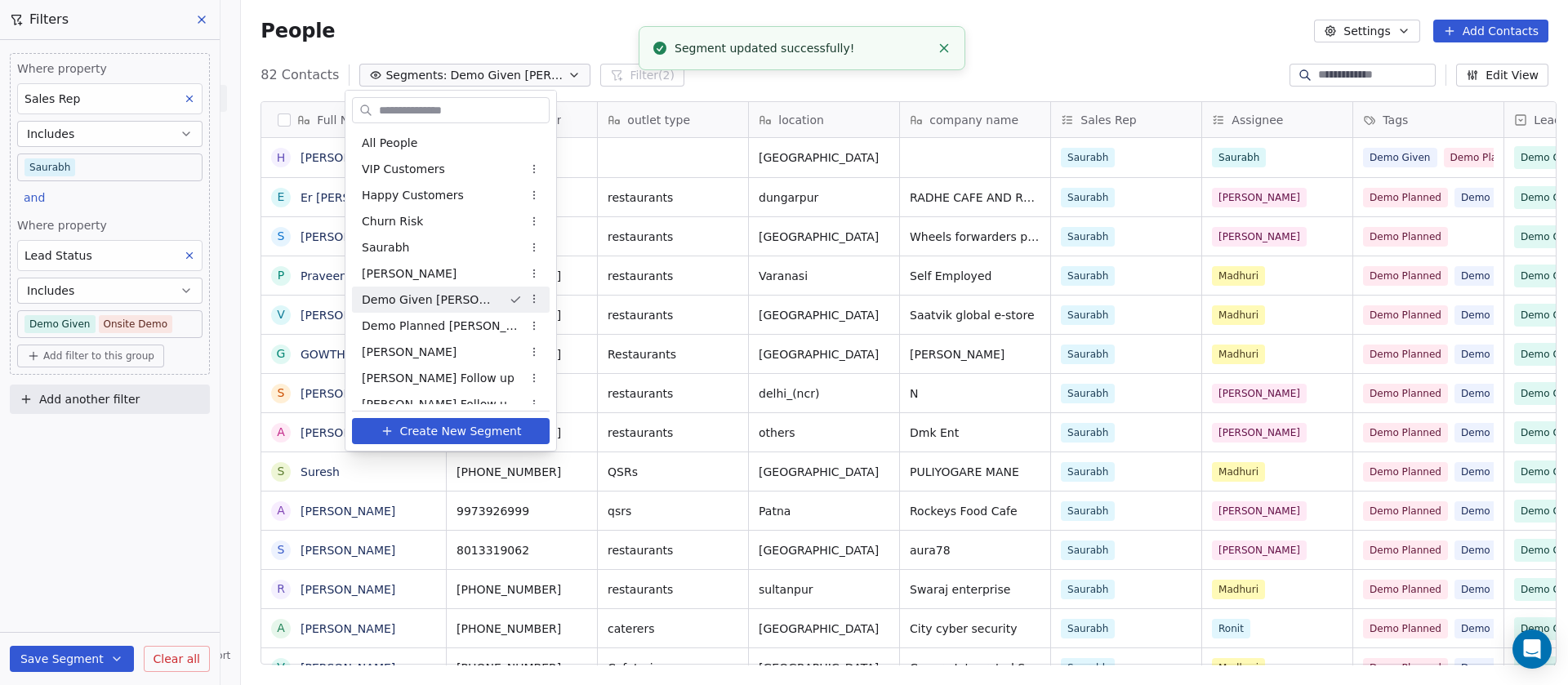
click at [515, 22] on html "On2Cook India Pvt. Ltd. Contacts People Marketing Workflows Campaigns Sales Pip…" at bounding box center [784, 342] width 1568 height 685
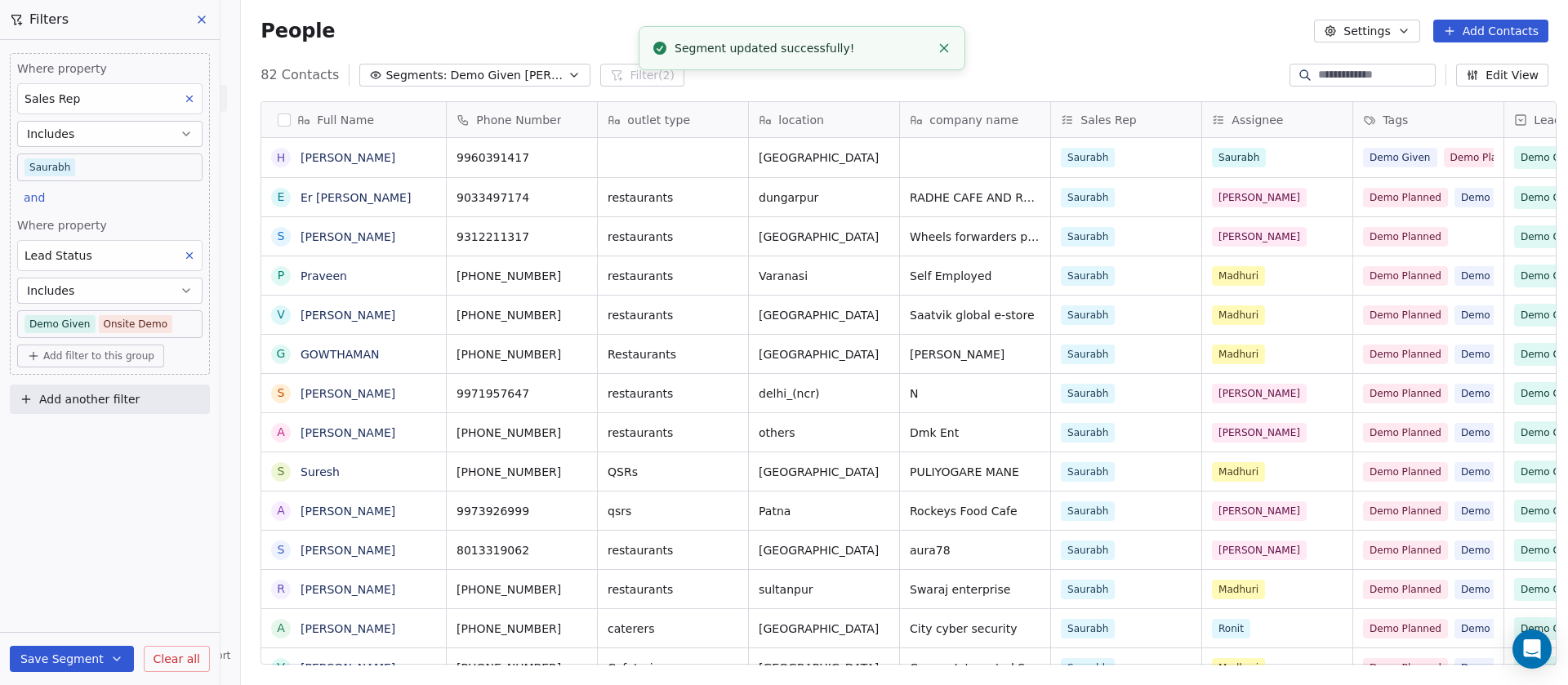
click at [206, 18] on icon at bounding box center [201, 20] width 13 height 13
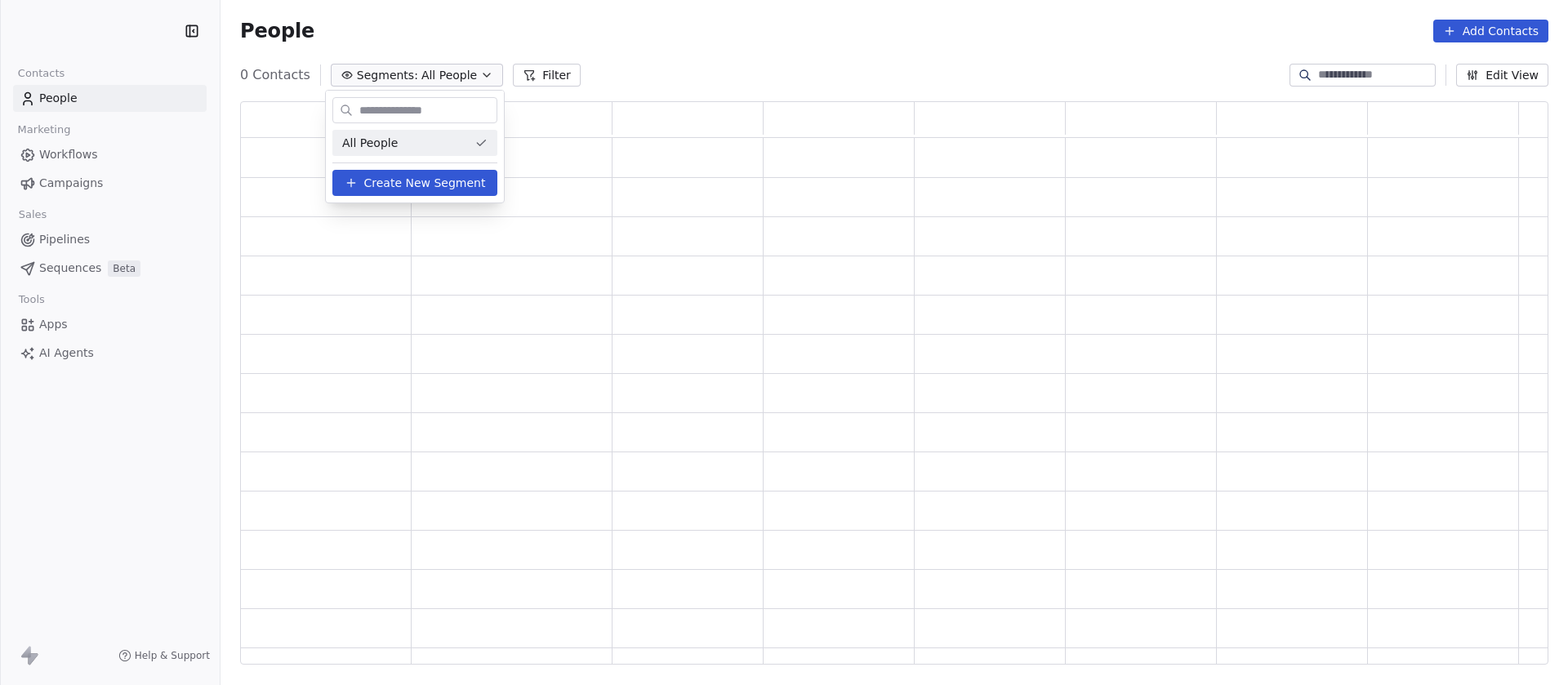
scroll to position [545, 1290]
click at [685, 60] on html "Contacts People Marketing Workflows Campaigns Sales Pipelines Sequences Beta To…" at bounding box center [784, 342] width 1568 height 685
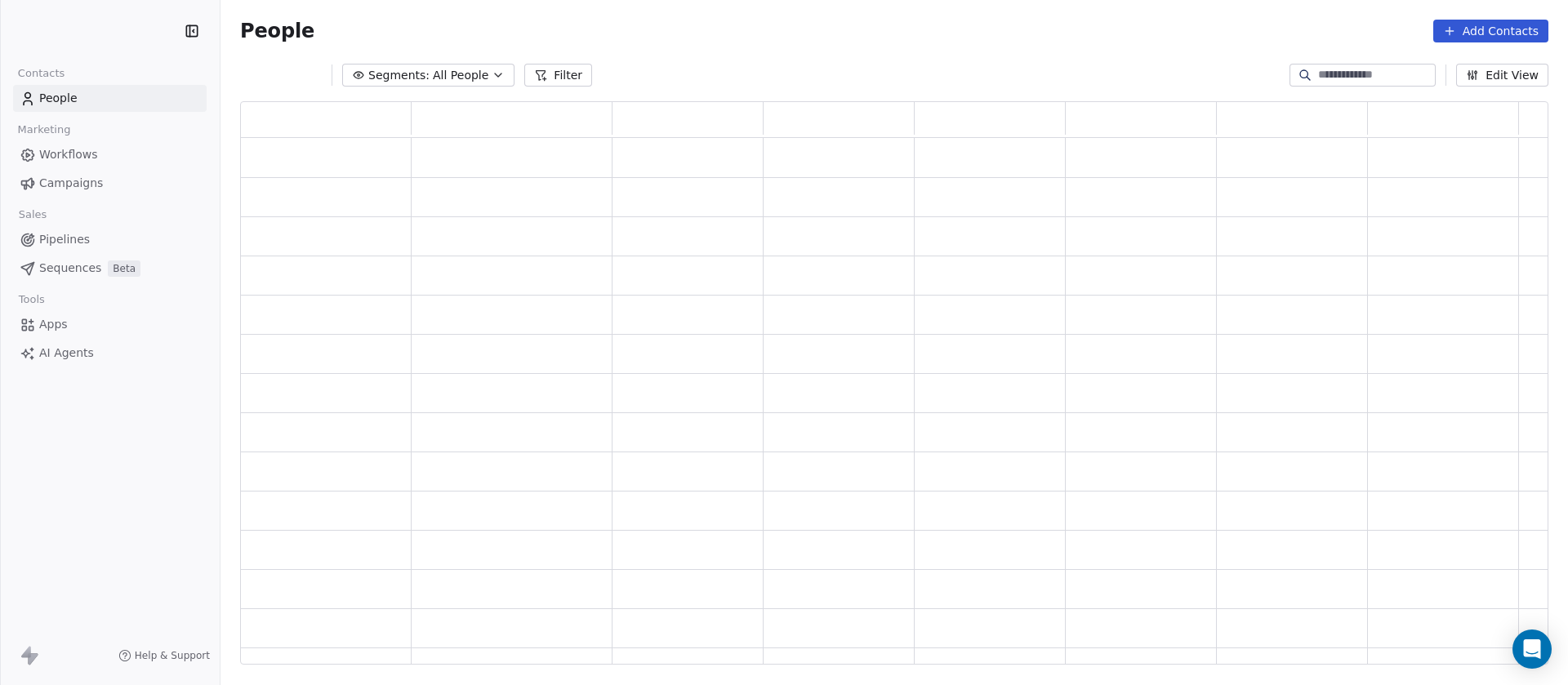
click at [443, 65] on button "Segments: All People" at bounding box center [428, 75] width 172 height 23
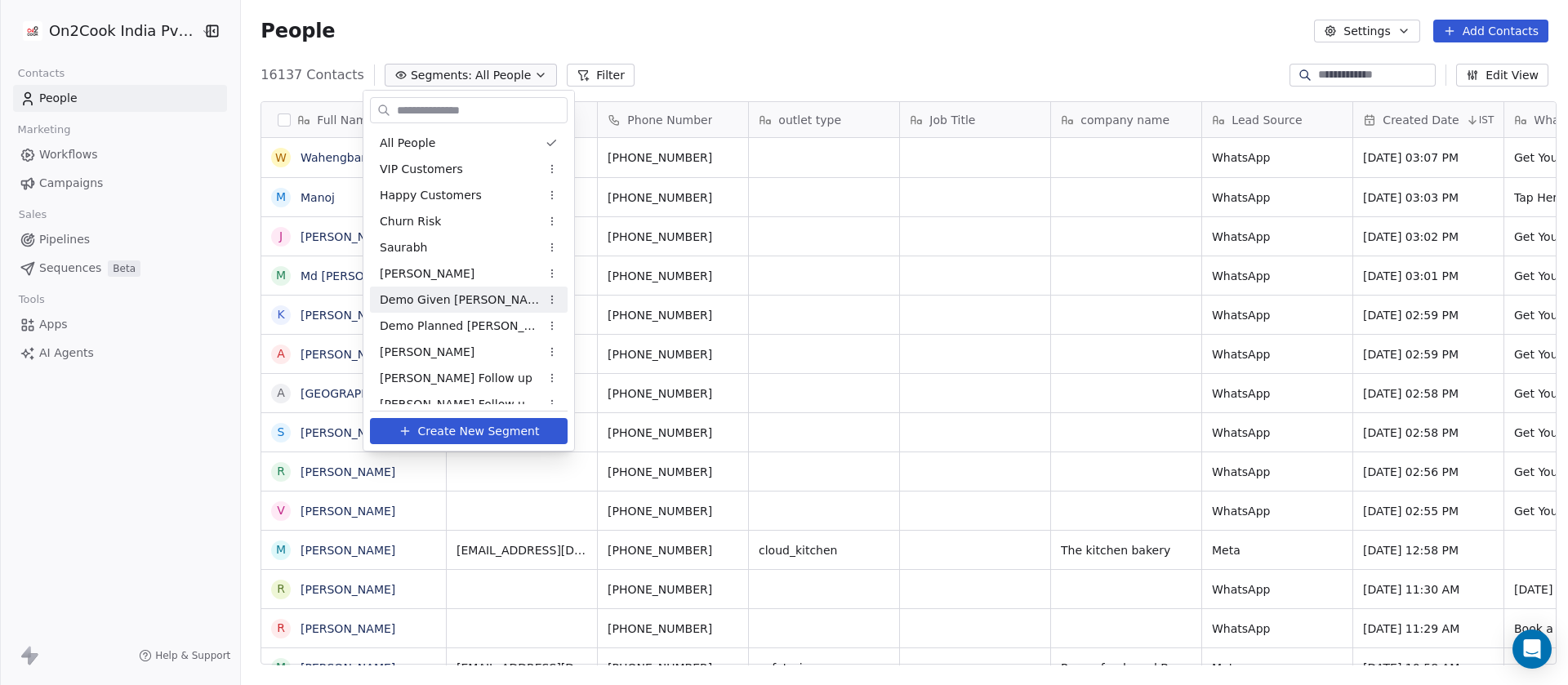
scroll to position [584, 1315]
click at [428, 320] on span "Demo Planned [PERSON_NAME]" at bounding box center [459, 326] width 160 height 17
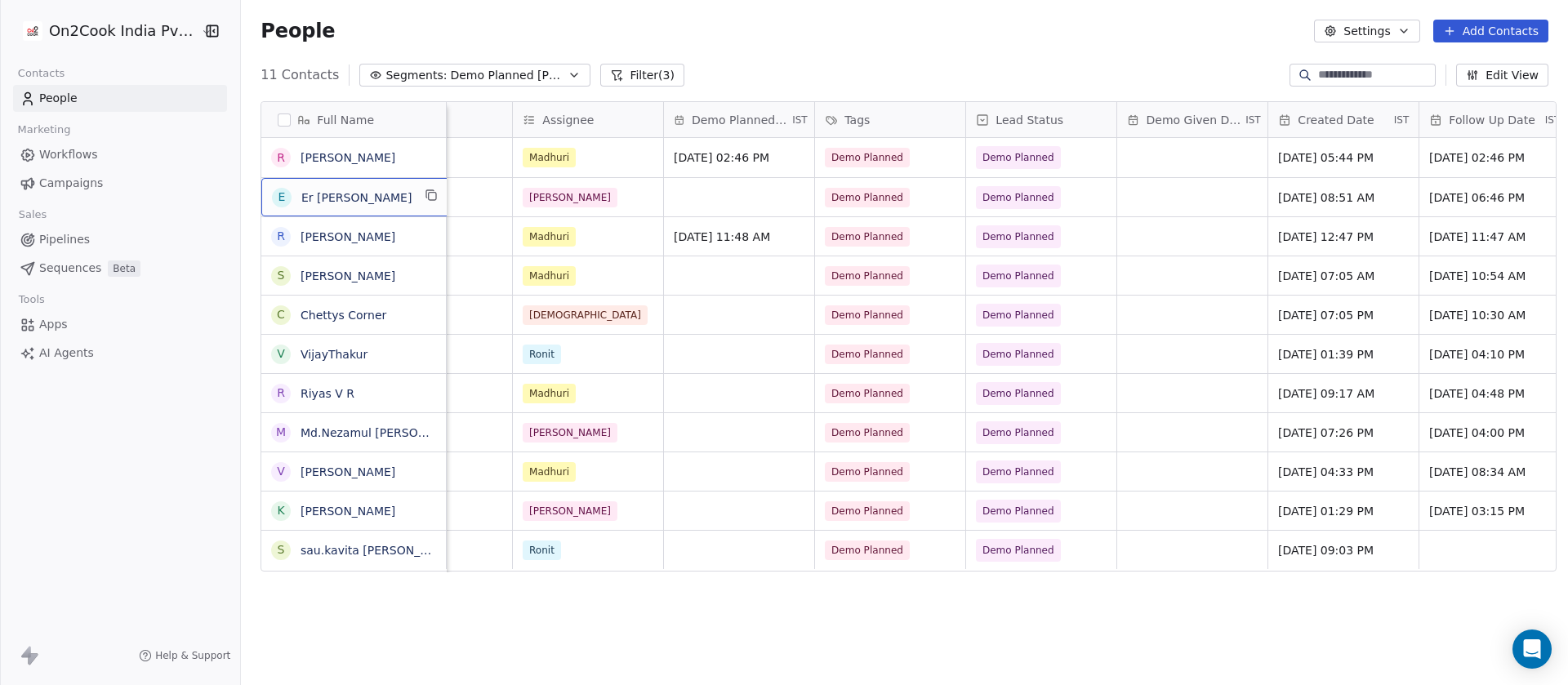
scroll to position [0, 857]
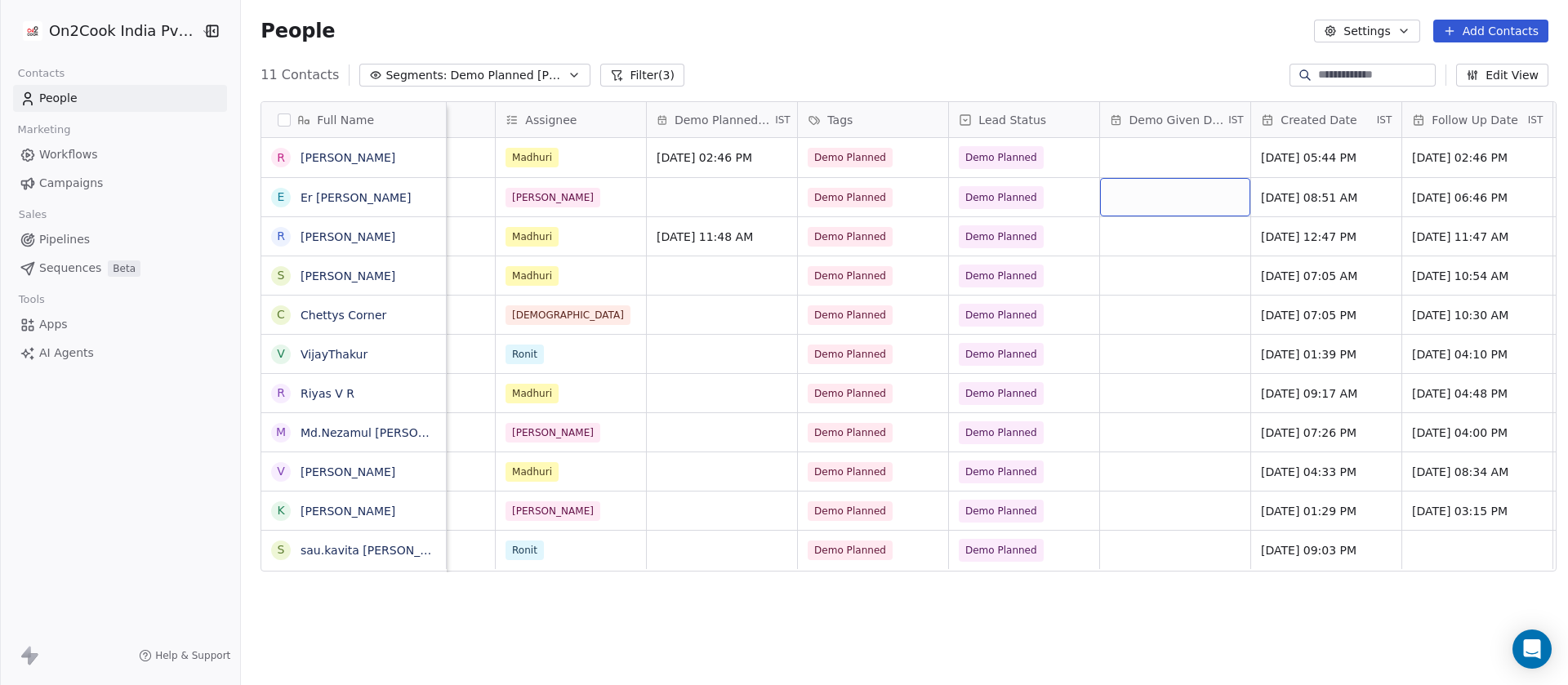
click at [1149, 198] on div "grid" at bounding box center [1174, 197] width 150 height 38
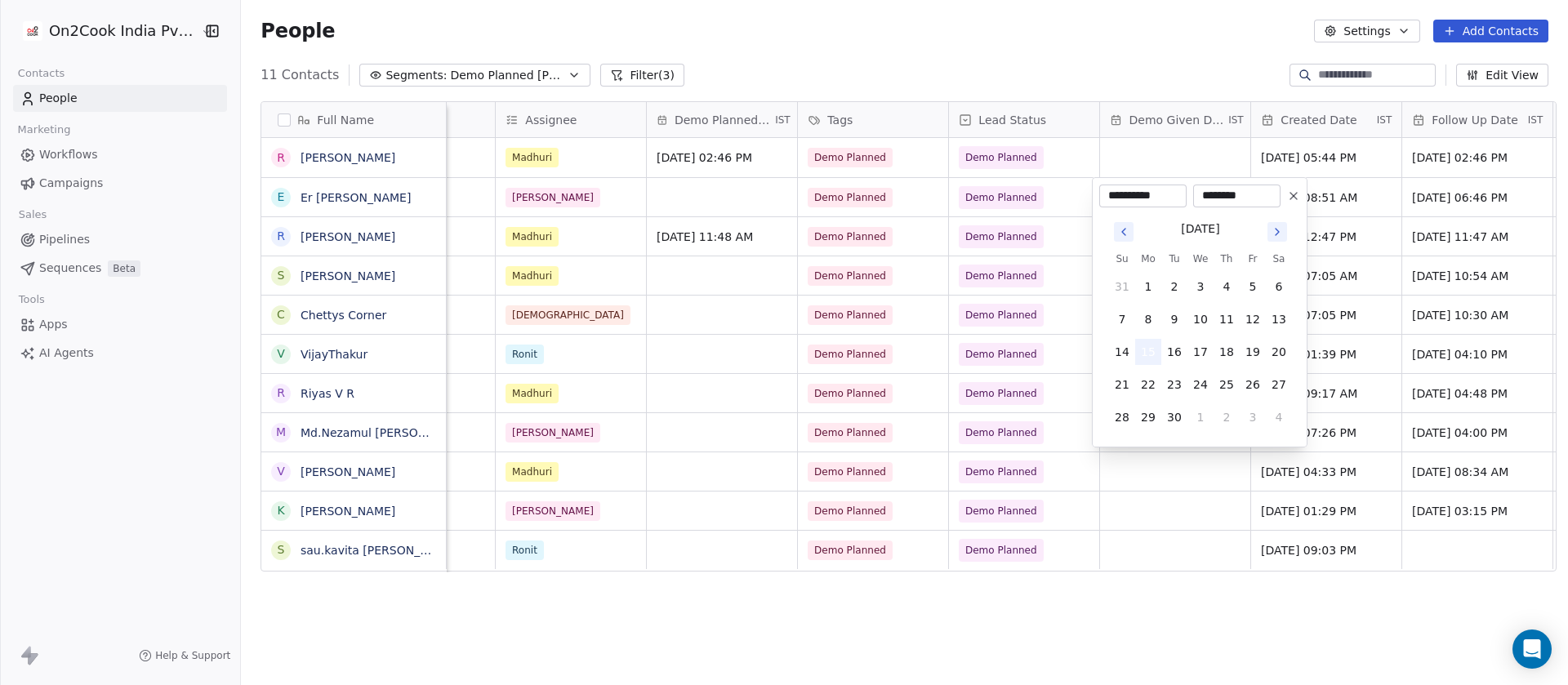
click at [1148, 349] on button "15" at bounding box center [1148, 352] width 27 height 27
click at [908, 195] on html "On2Cook India Pvt. Ltd. Contacts People Marketing Workflows Campaigns Sales Pip…" at bounding box center [784, 342] width 1568 height 685
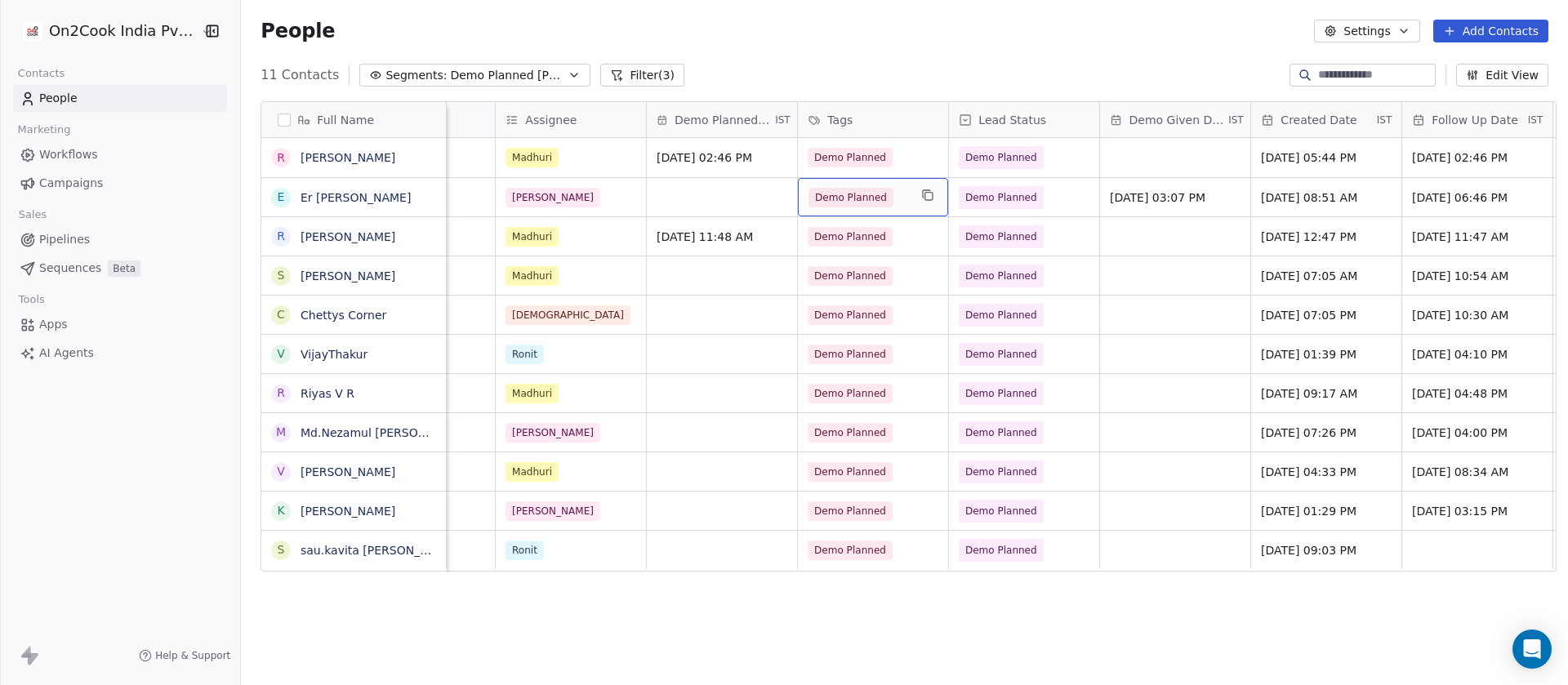
click at [903, 194] on div "Demo Planned" at bounding box center [873, 197] width 150 height 38
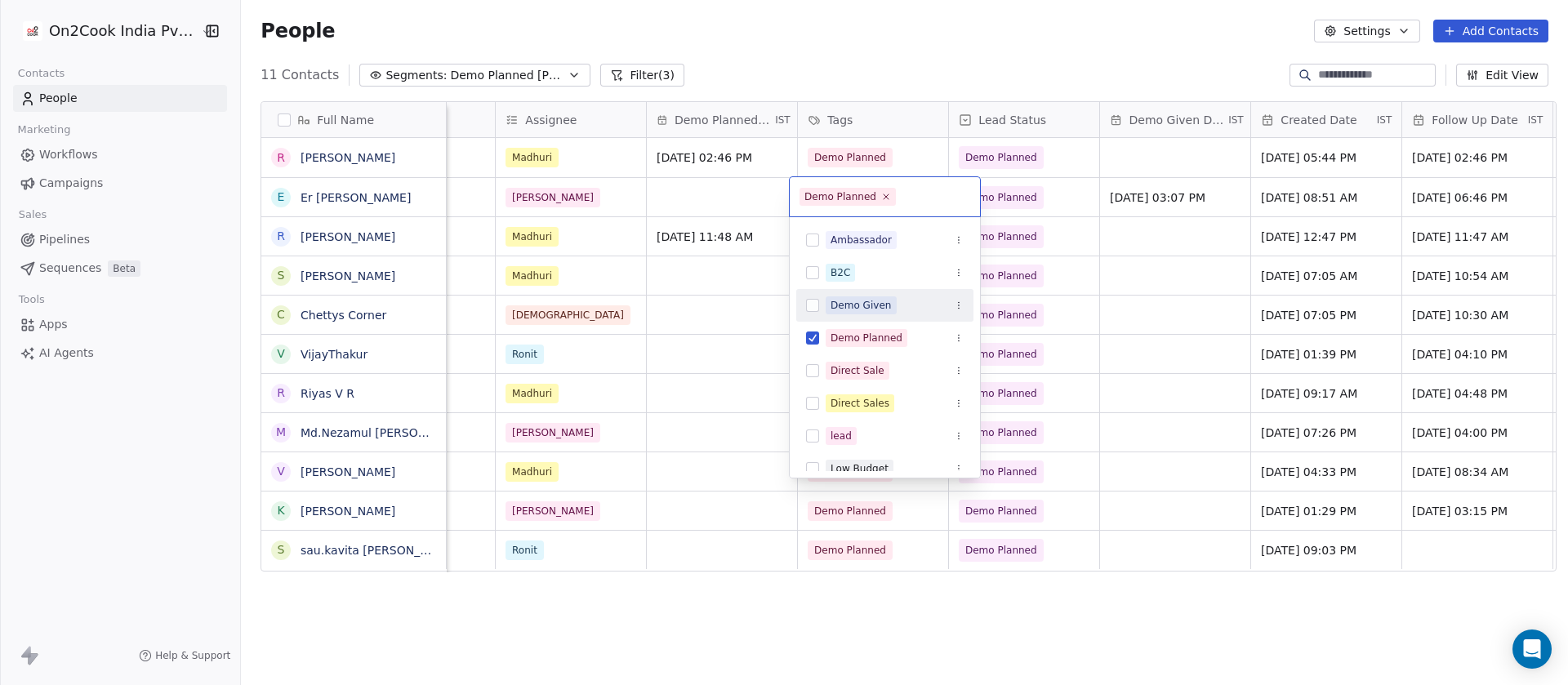
click at [874, 301] on div "Demo Given" at bounding box center [861, 306] width 61 height 15
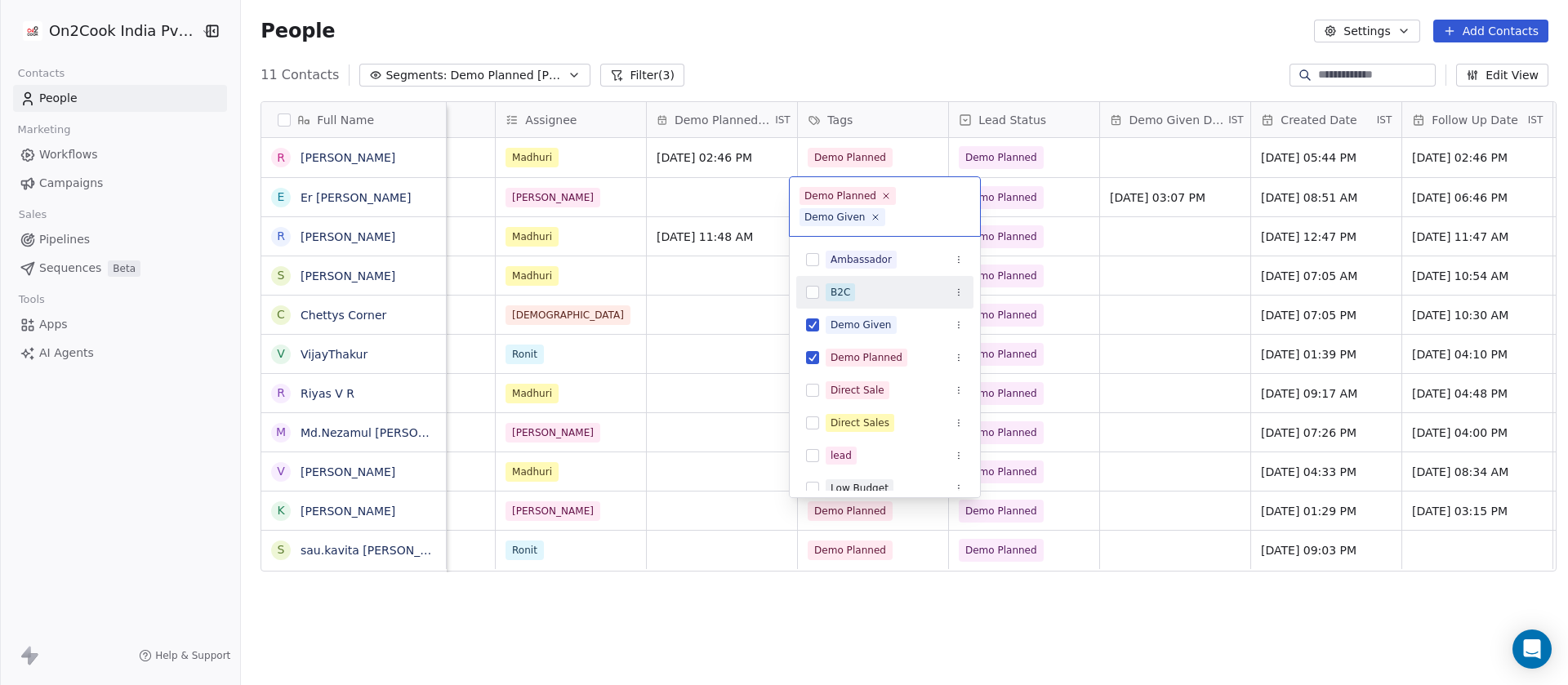
click at [325, 200] on html "On2Cook India Pvt. Ltd. Contacts People Marketing Workflows Campaigns Sales Pip…" at bounding box center [784, 342] width 1568 height 685
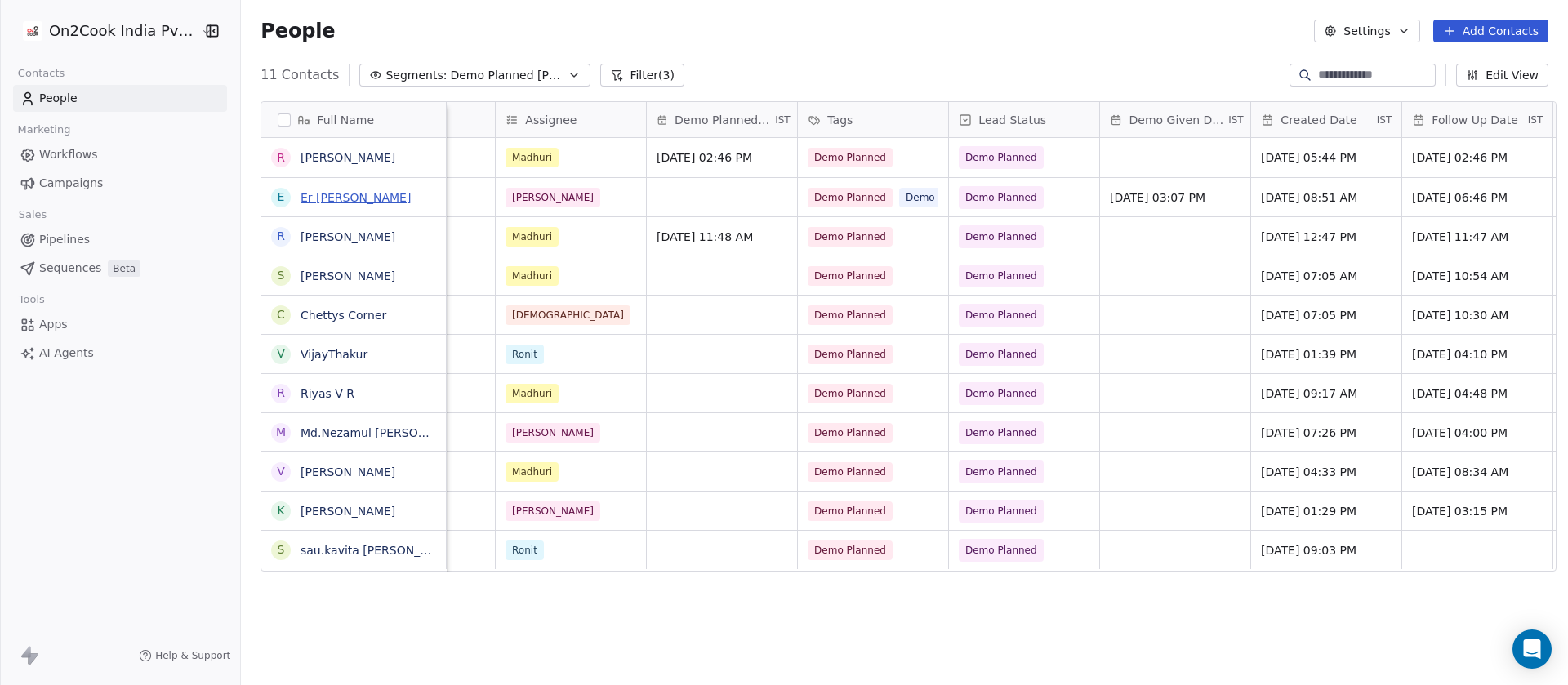
click at [332, 195] on link "Er [PERSON_NAME]" at bounding box center [356, 198] width 110 height 13
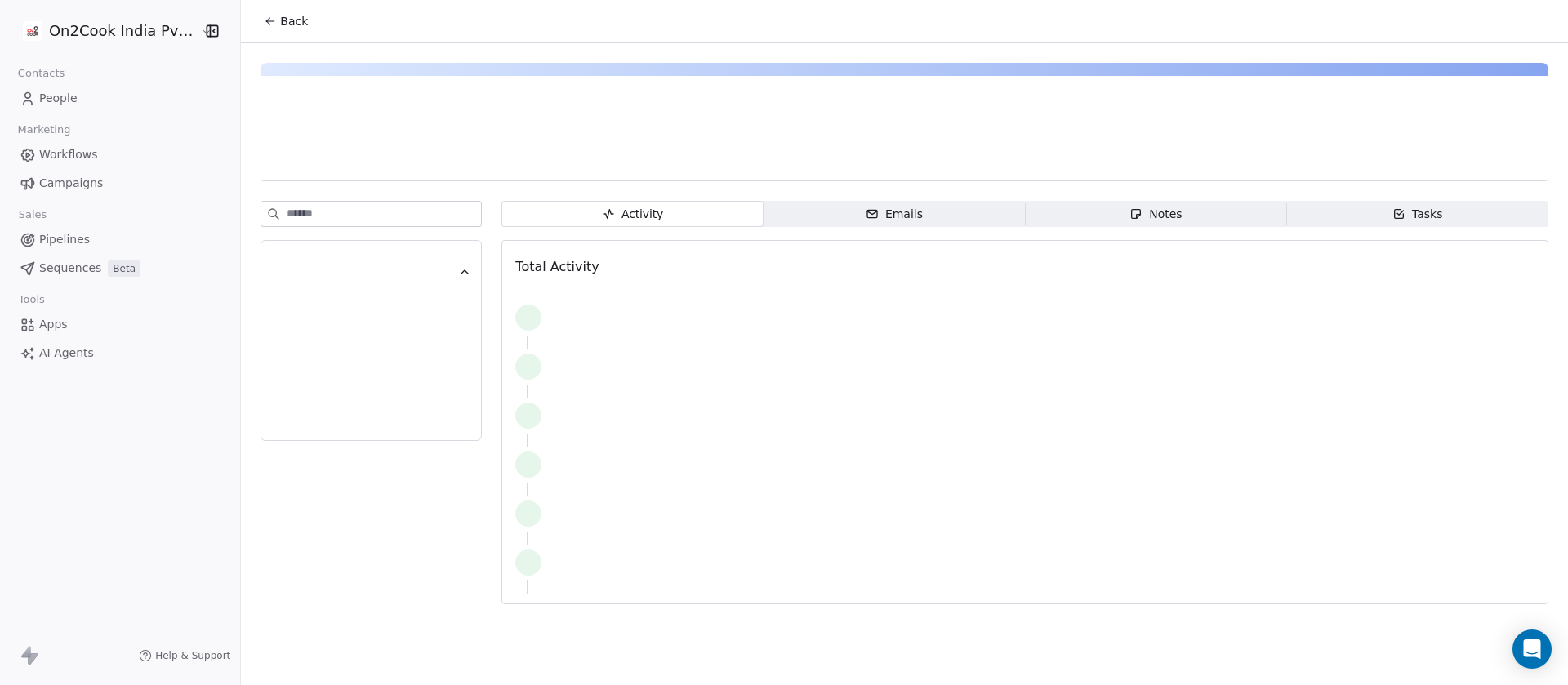
click at [1186, 224] on span "Notes Notes" at bounding box center [1154, 214] width 261 height 27
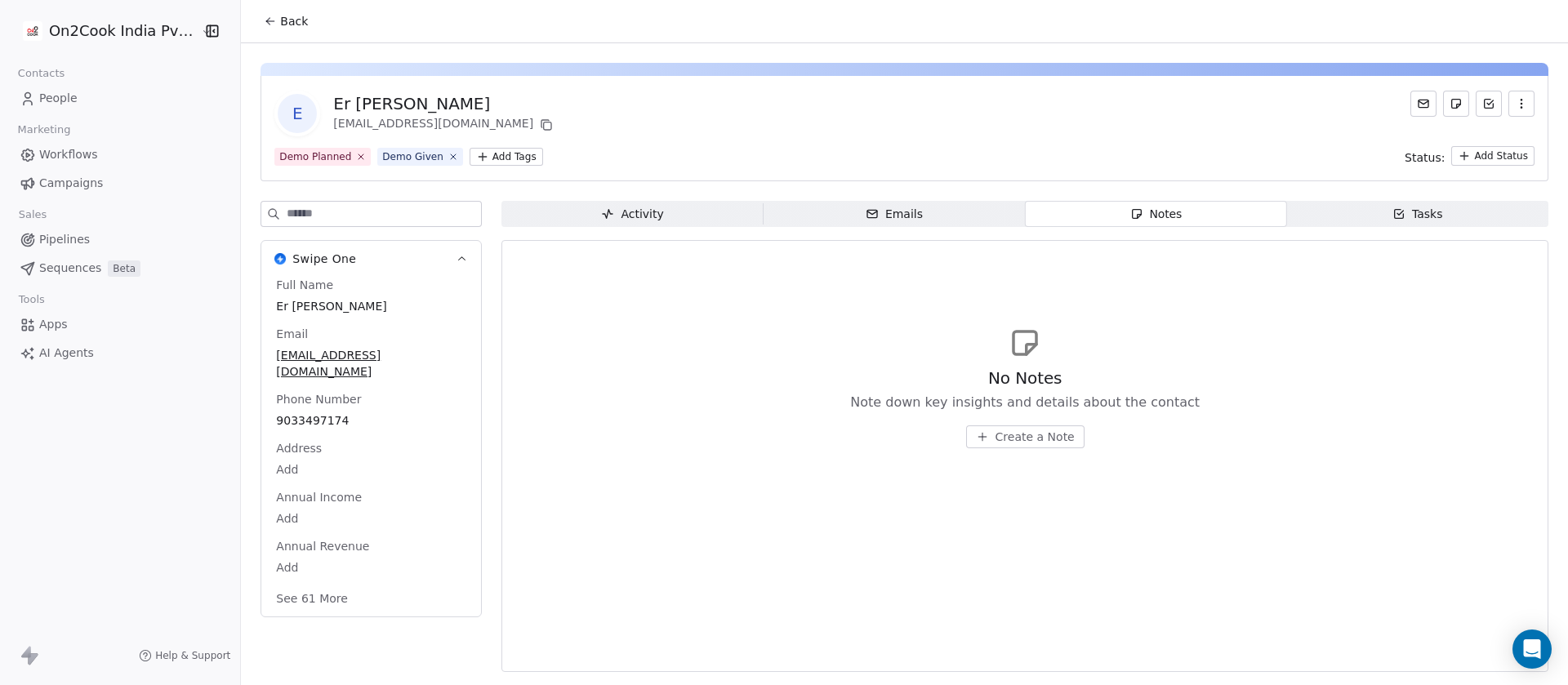
click at [1031, 432] on span "Create a Note" at bounding box center [1035, 437] width 80 height 17
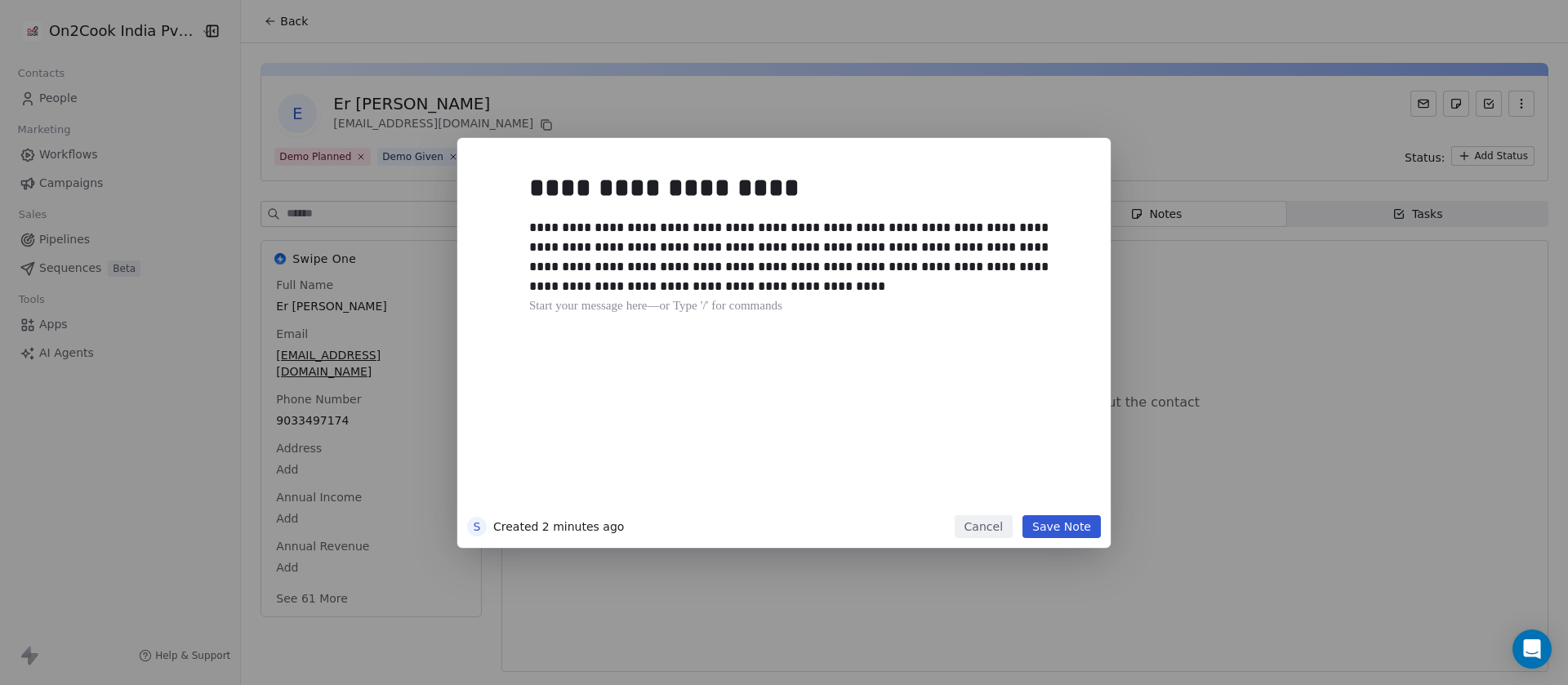
drag, startPoint x: 1046, startPoint y: 528, endPoint x: 1049, endPoint y: 519, distance: 9.5
click at [1048, 527] on button "Save Note" at bounding box center [1061, 527] width 79 height 23
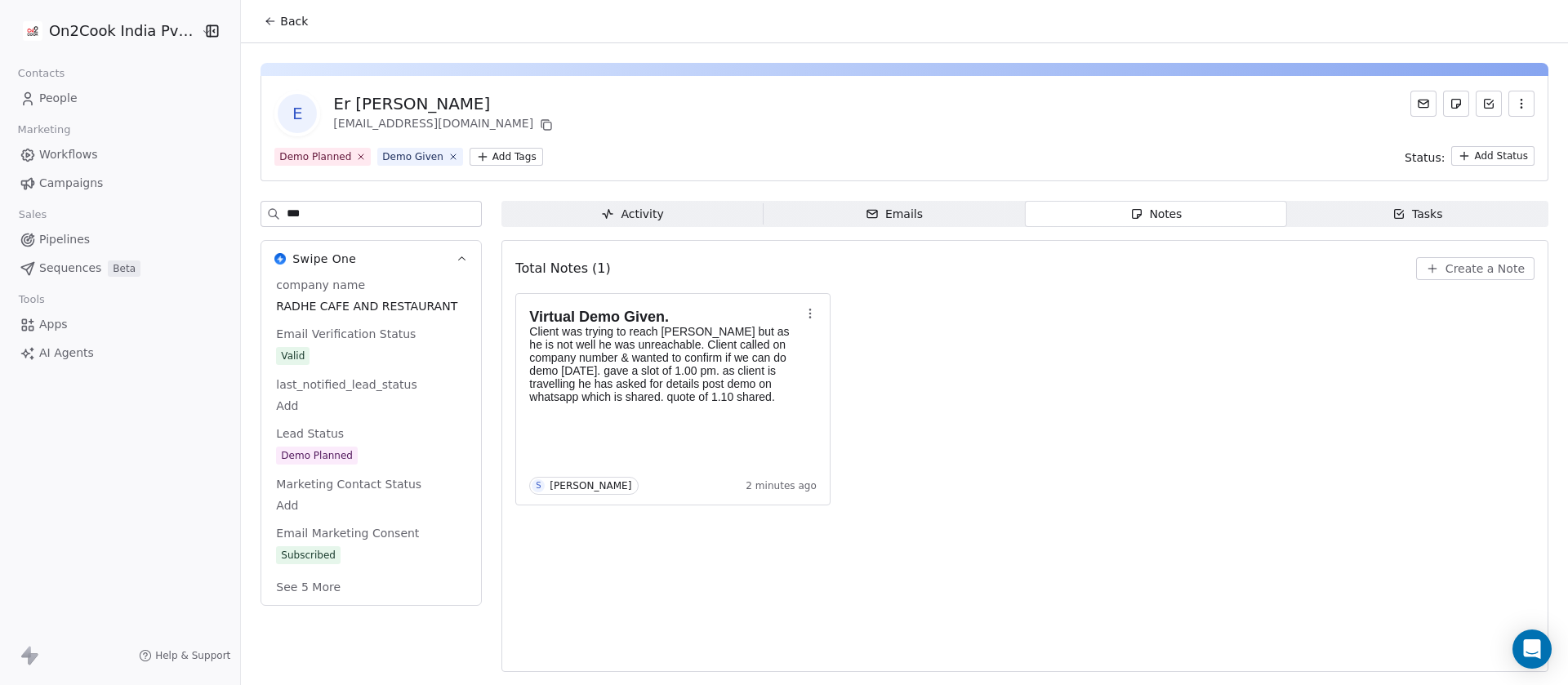
type input "***"
click at [328, 451] on div "Demo Planned" at bounding box center [317, 456] width 72 height 17
click at [350, 454] on span "Demo Planned" at bounding box center [371, 456] width 189 height 18
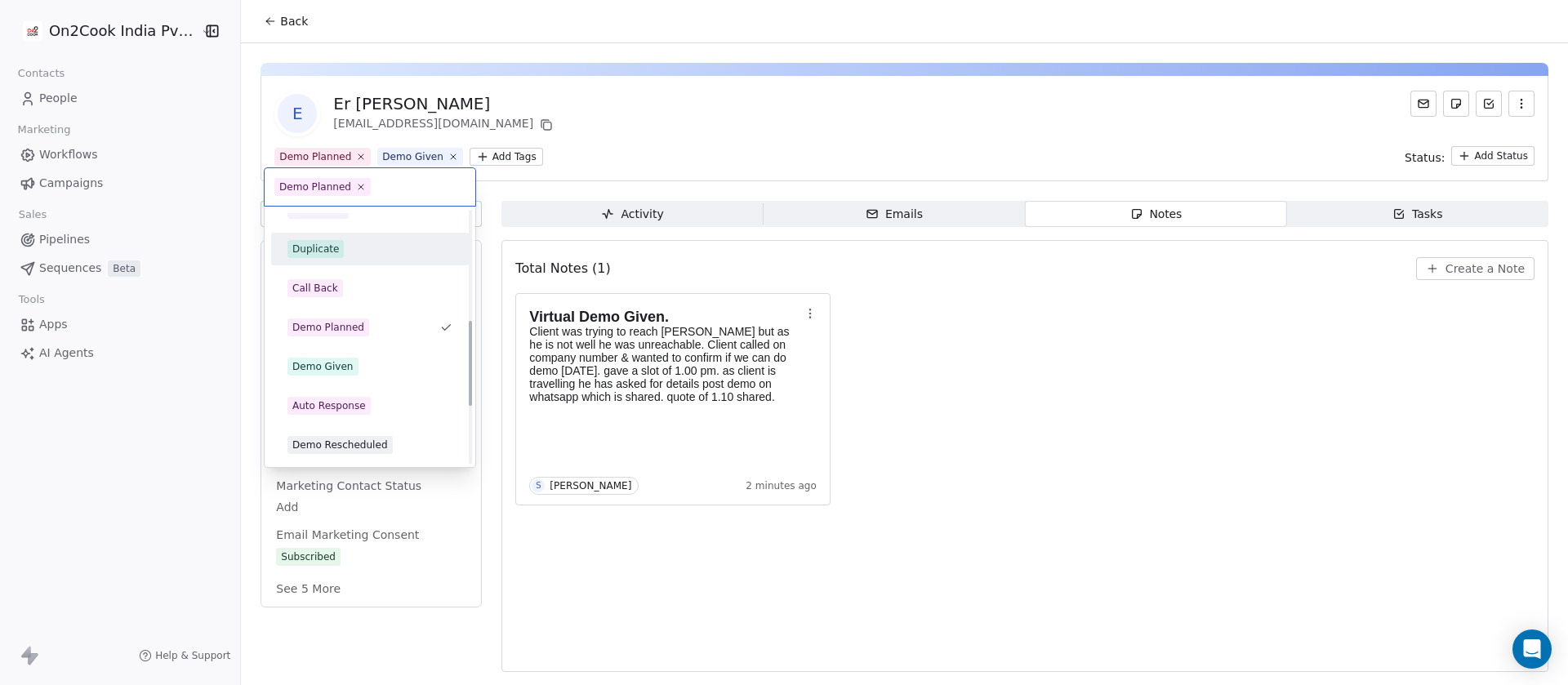
scroll to position [326, 0]
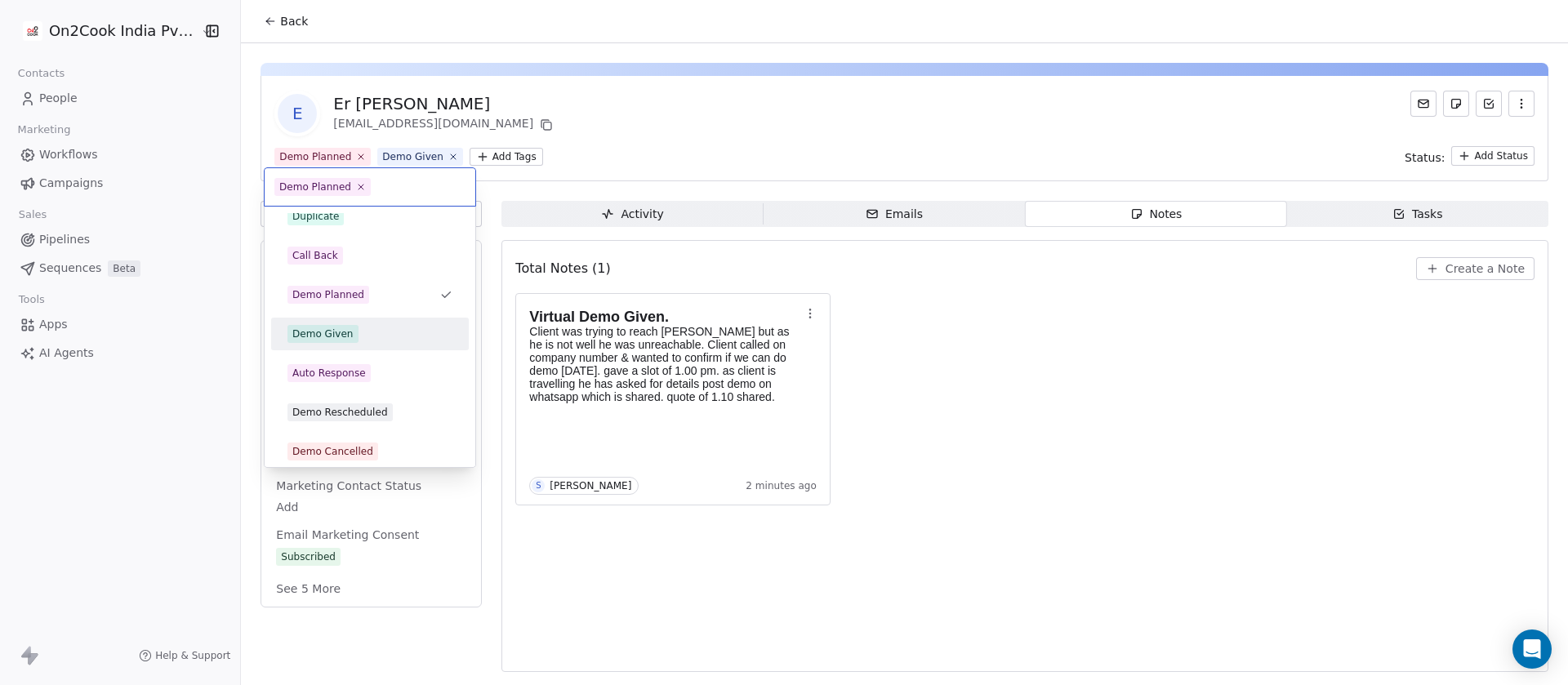
click at [352, 317] on div "Demo Given" at bounding box center [370, 333] width 197 height 32
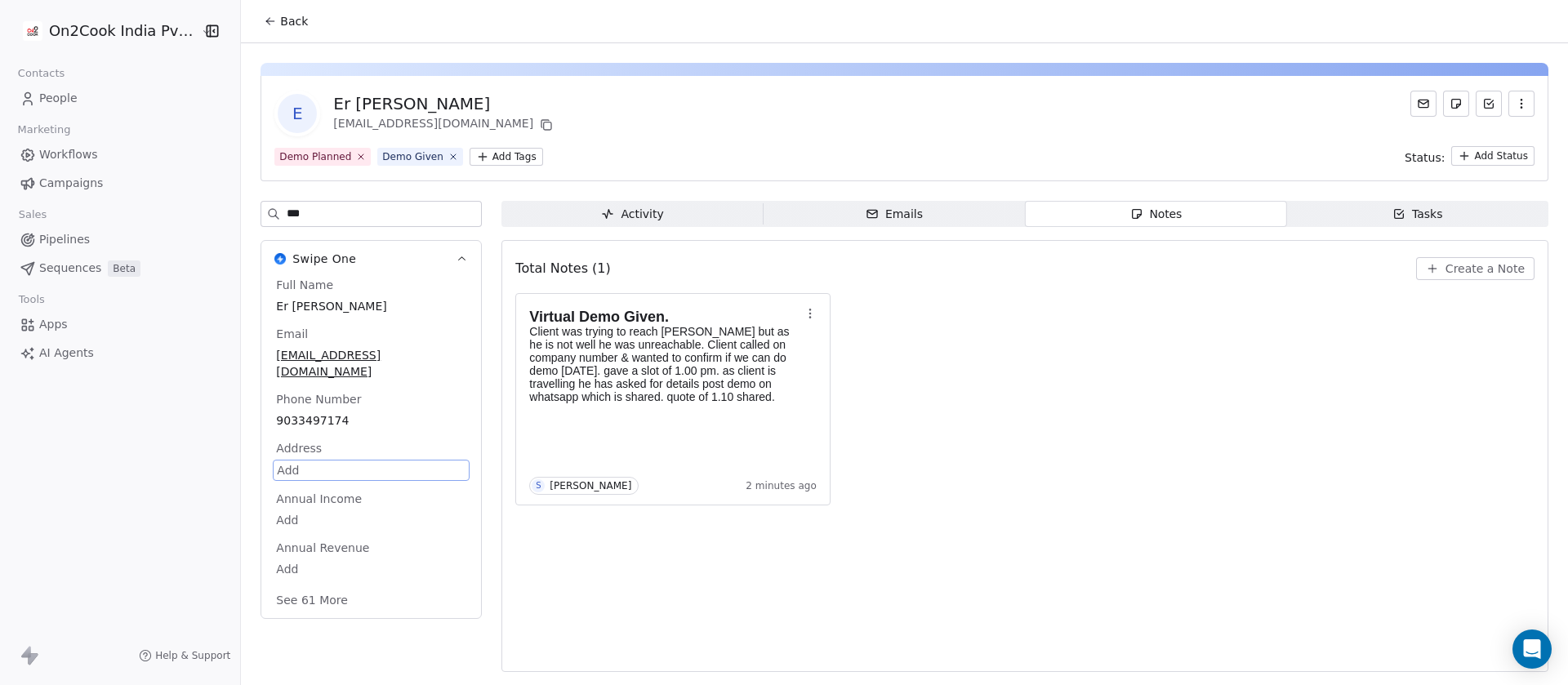
click at [283, 11] on button "Back" at bounding box center [285, 21] width 64 height 29
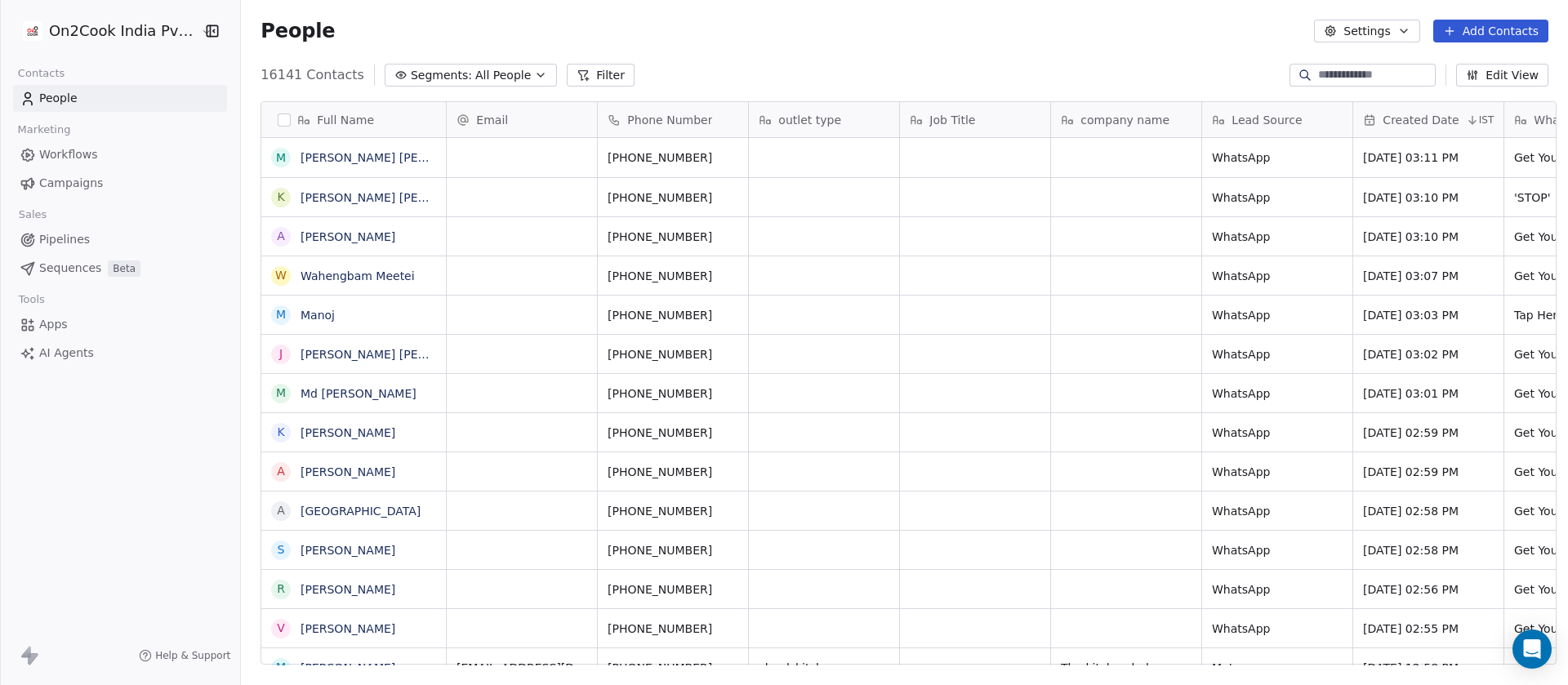
scroll to position [584, 1315]
click at [469, 64] on button "Segments: All People" at bounding box center [471, 75] width 172 height 23
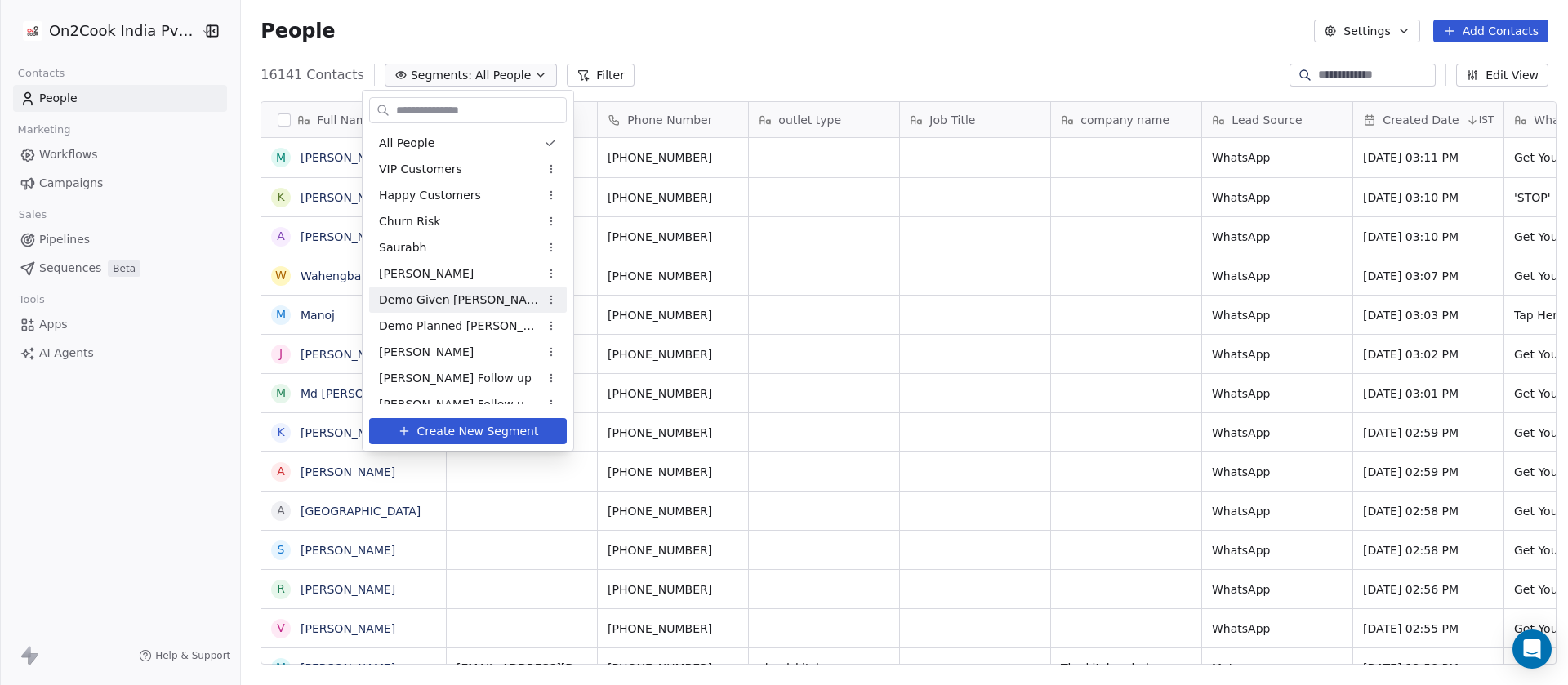
click at [446, 302] on span "Demo Given [PERSON_NAME]" at bounding box center [458, 300] width 160 height 17
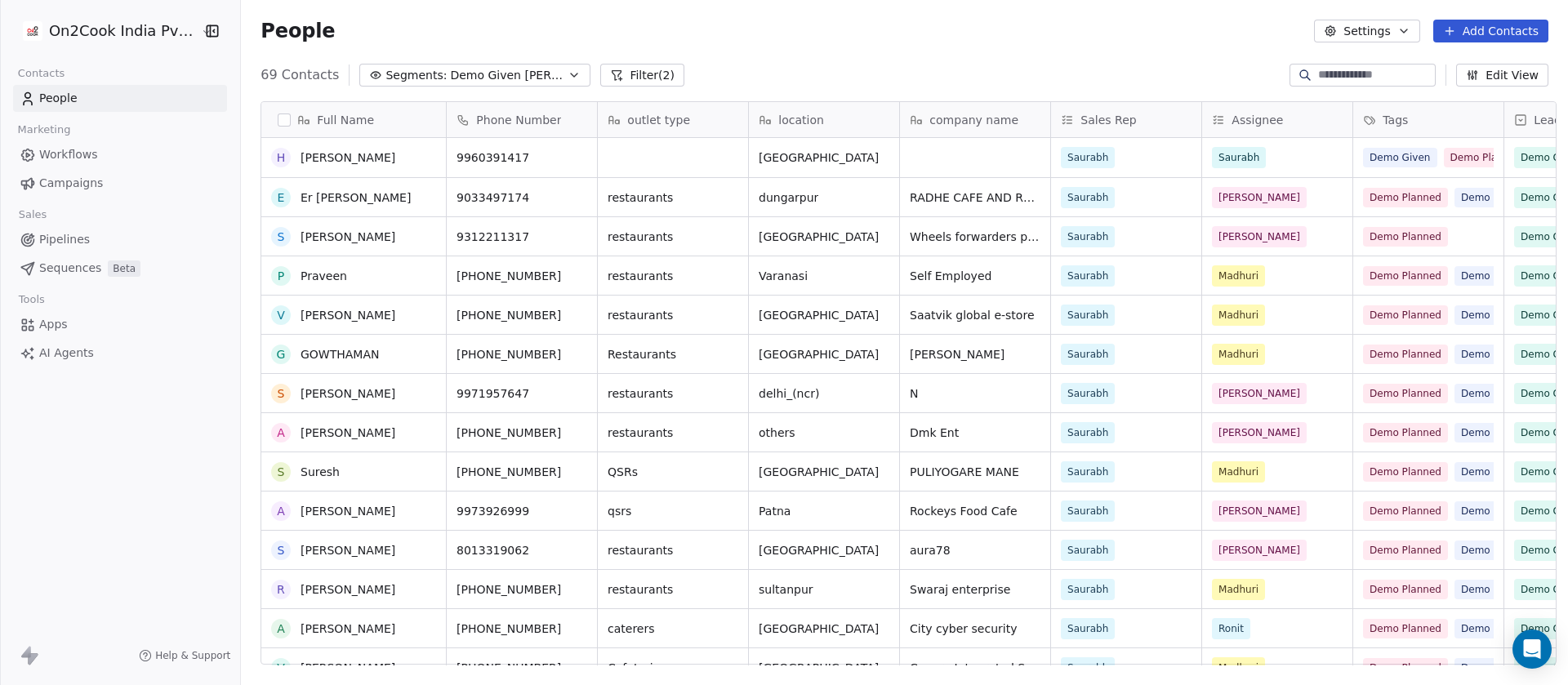
scroll to position [490, 0]
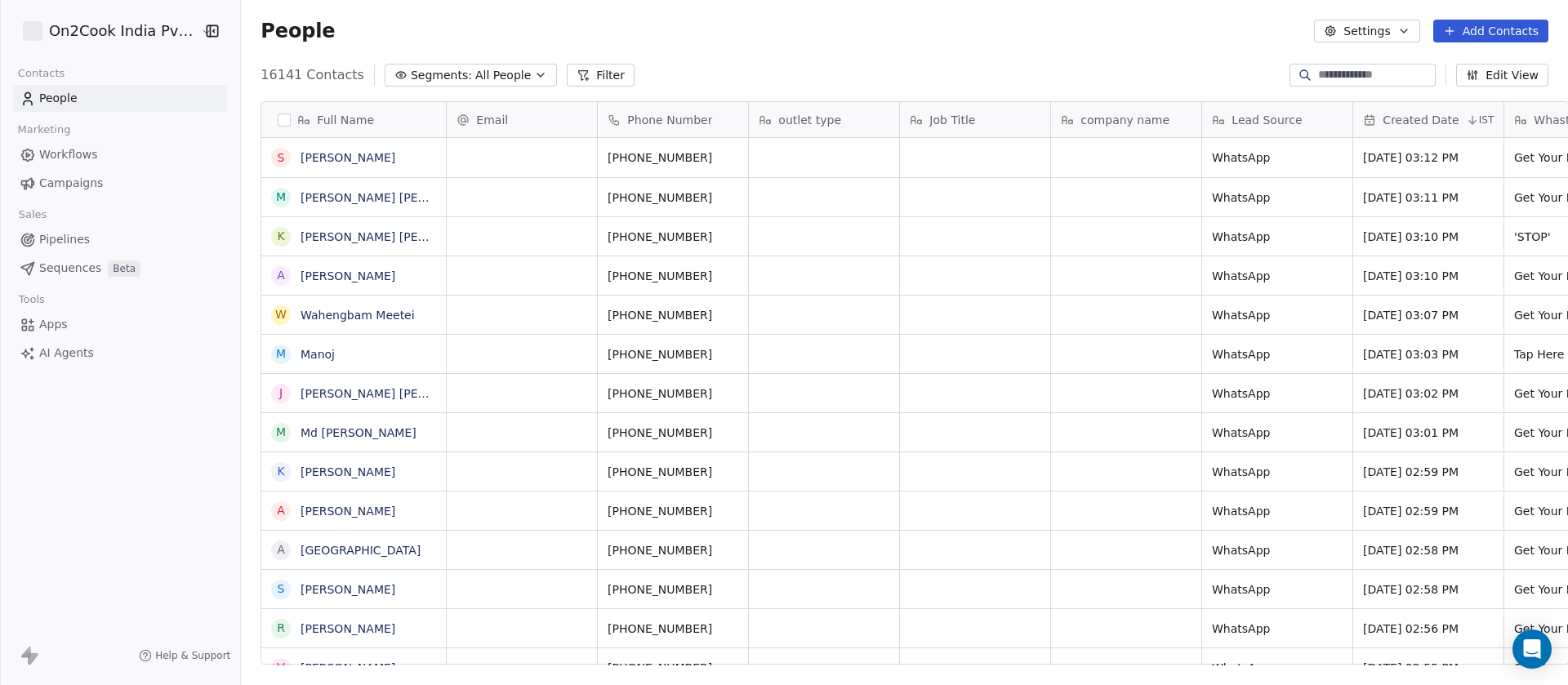
scroll to position [20, 20]
click at [479, 83] on button "Segments: All People" at bounding box center [471, 75] width 172 height 23
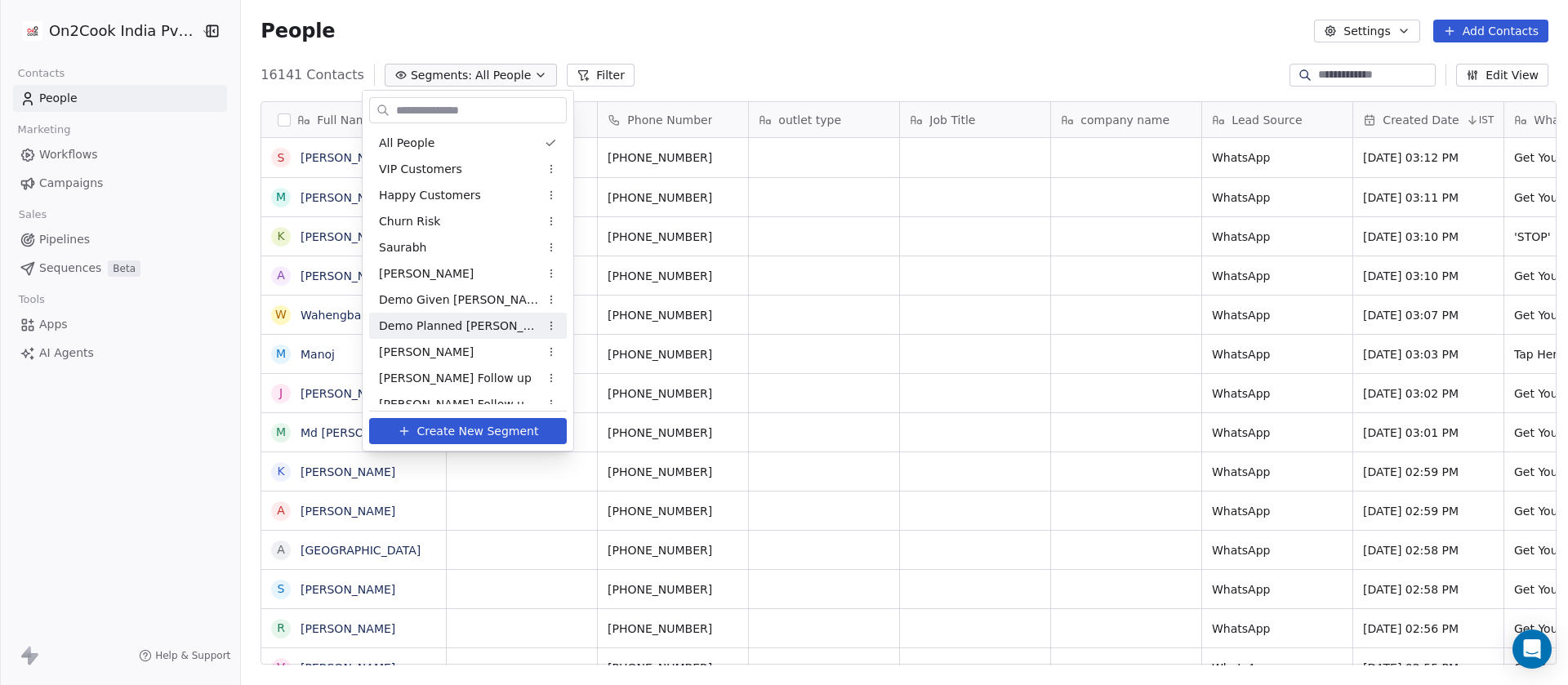
click at [451, 321] on span "Demo Planned Sam" at bounding box center [458, 326] width 160 height 17
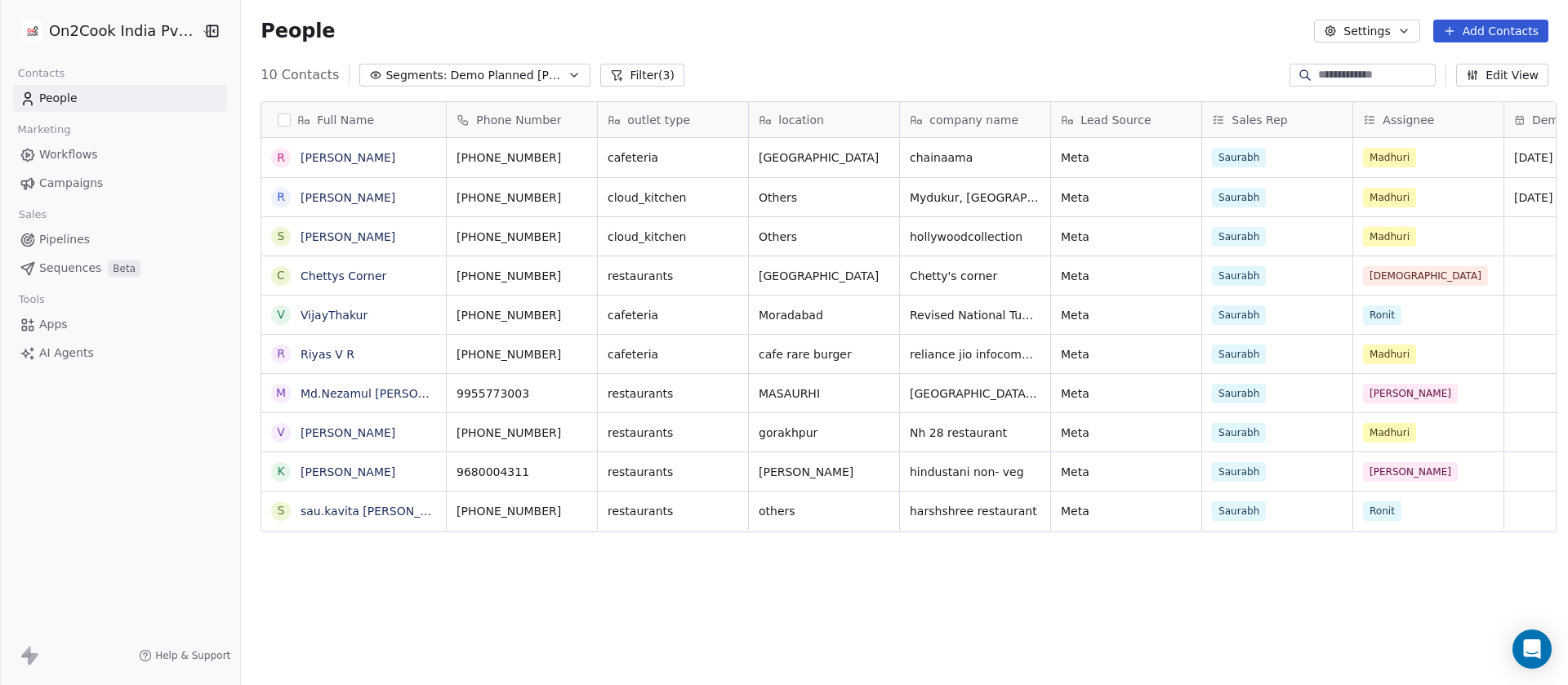
scroll to position [584, 1315]
click at [512, 71] on span "Demo Planned Sam" at bounding box center [507, 75] width 114 height 17
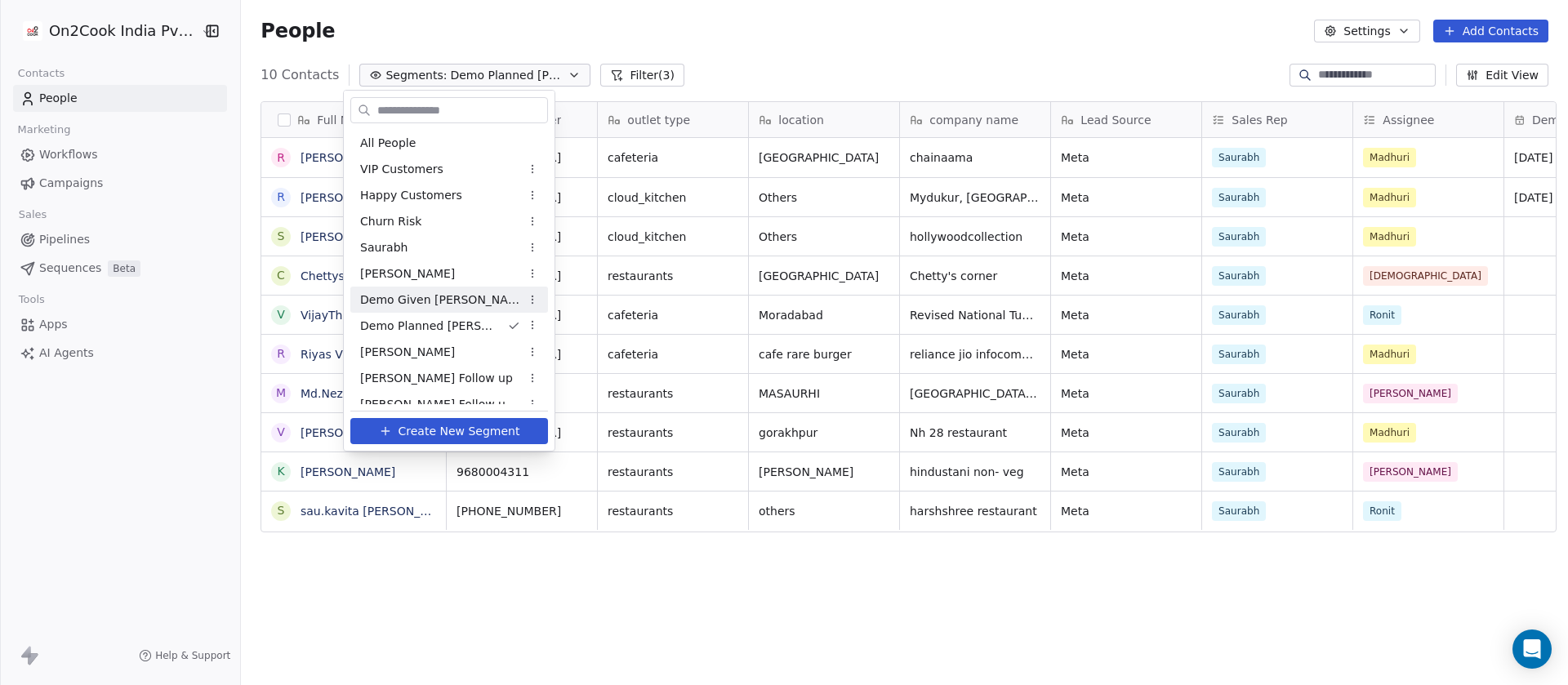
click at [468, 300] on div "Demo Given Sam" at bounding box center [449, 300] width 197 height 27
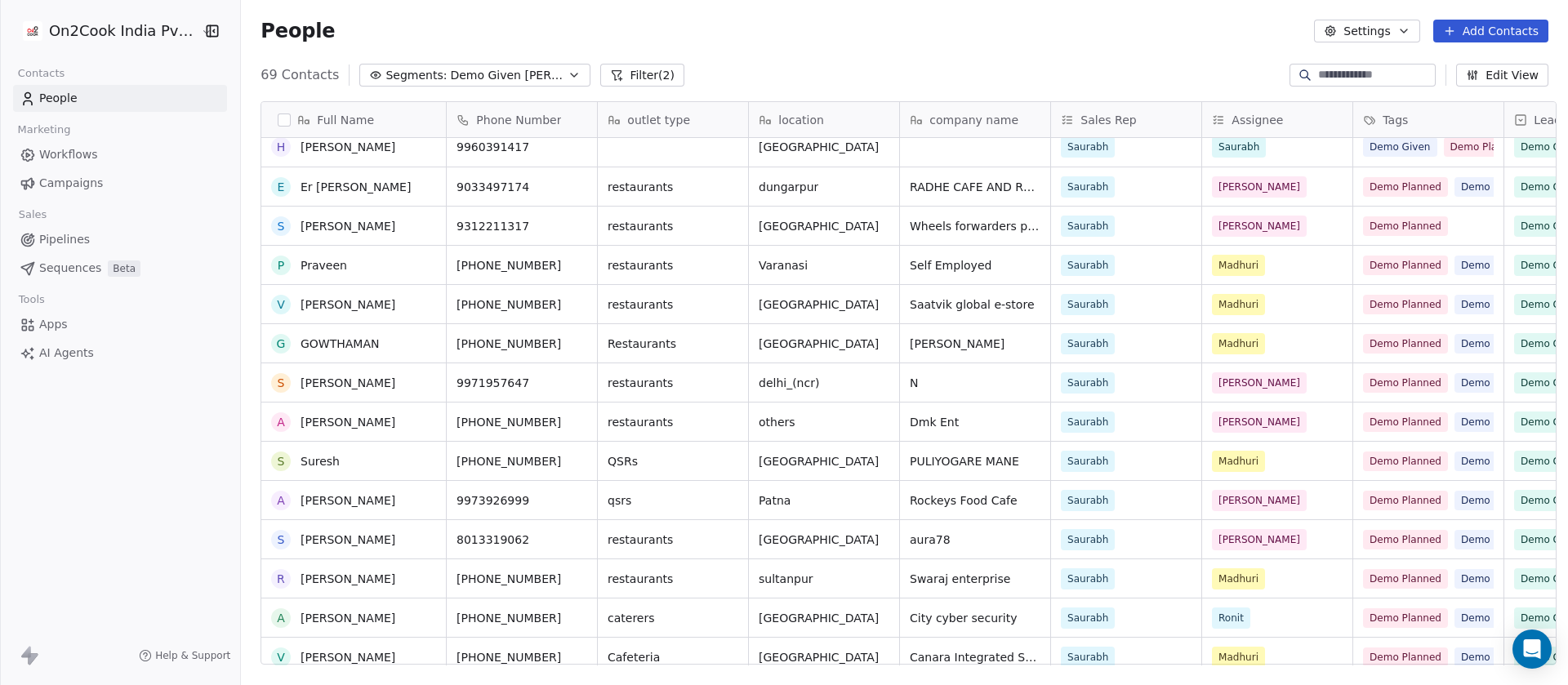
scroll to position [0, 0]
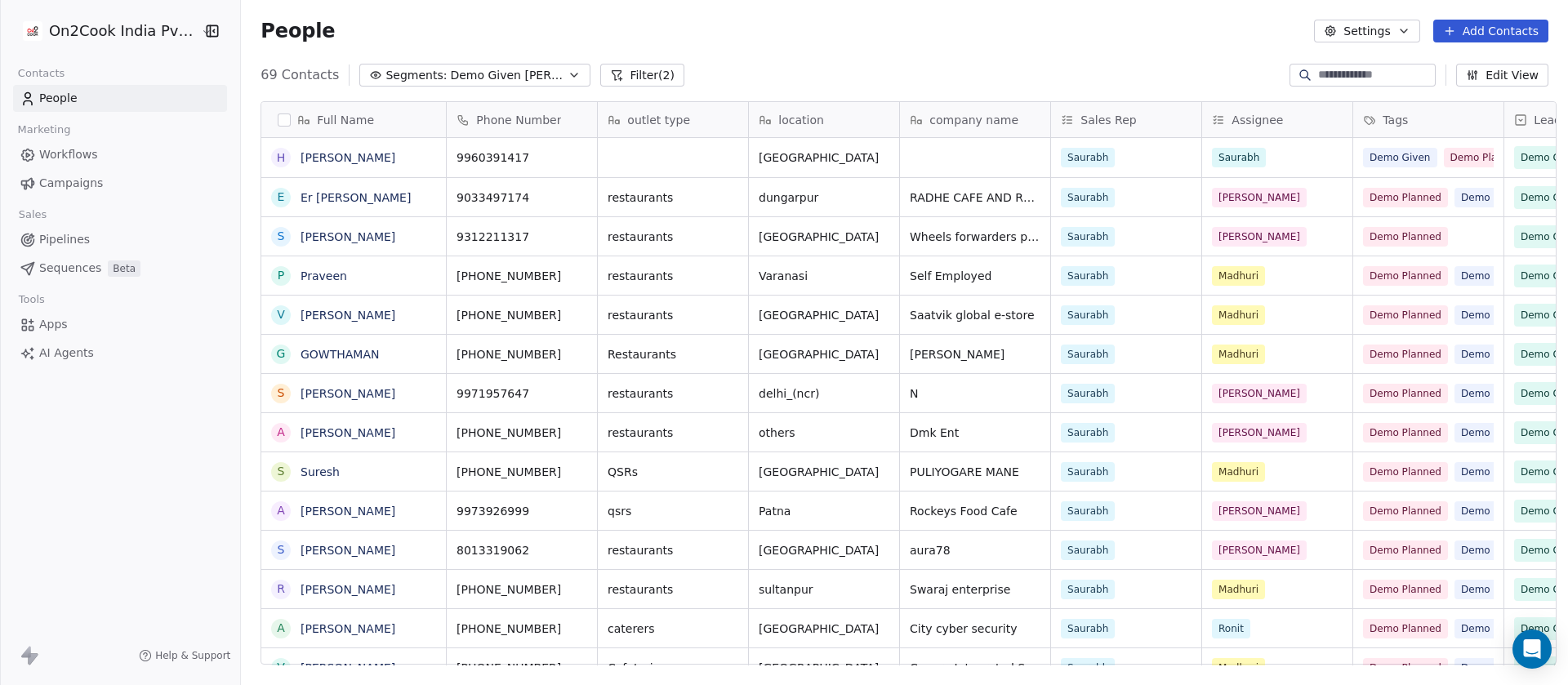
click at [937, 32] on div "People Settings Add Contacts" at bounding box center [904, 31] width 1288 height 23
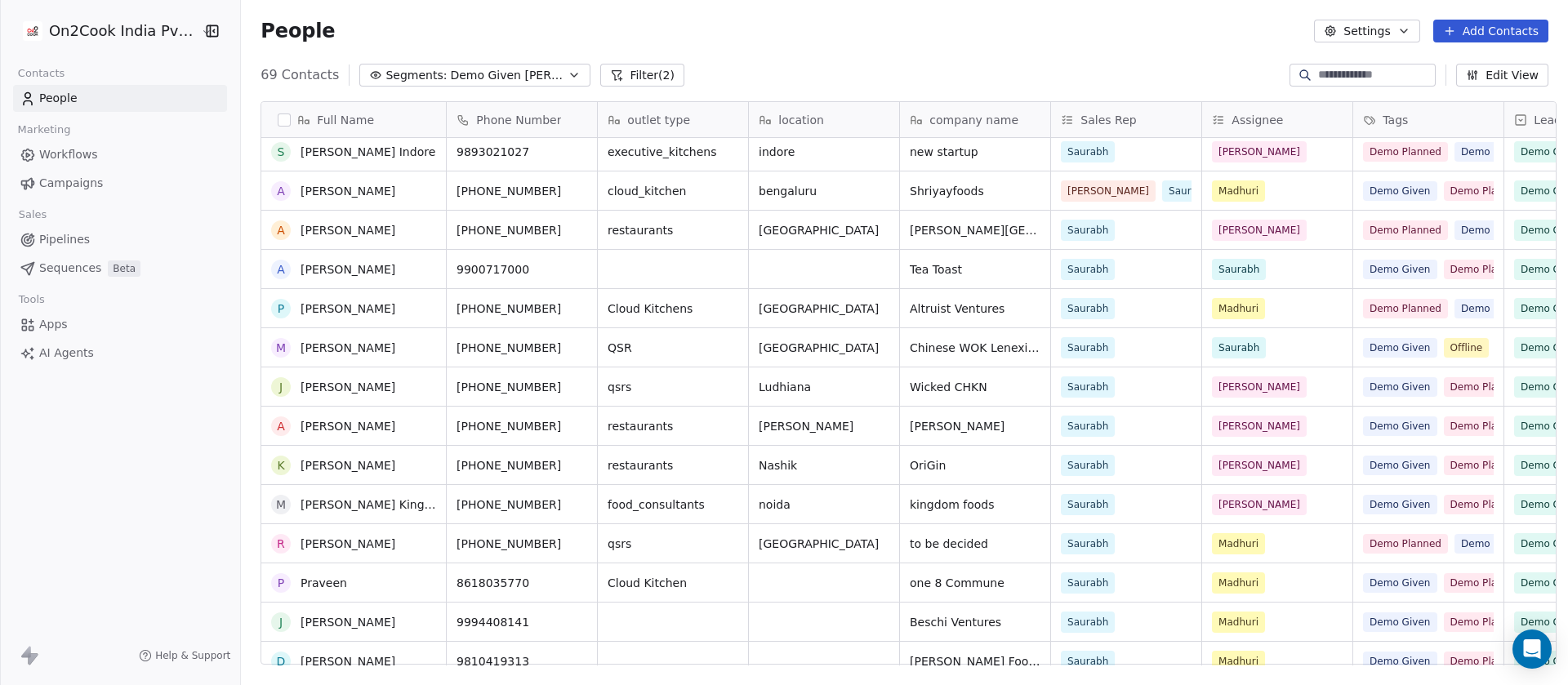
scroll to position [2175, 0]
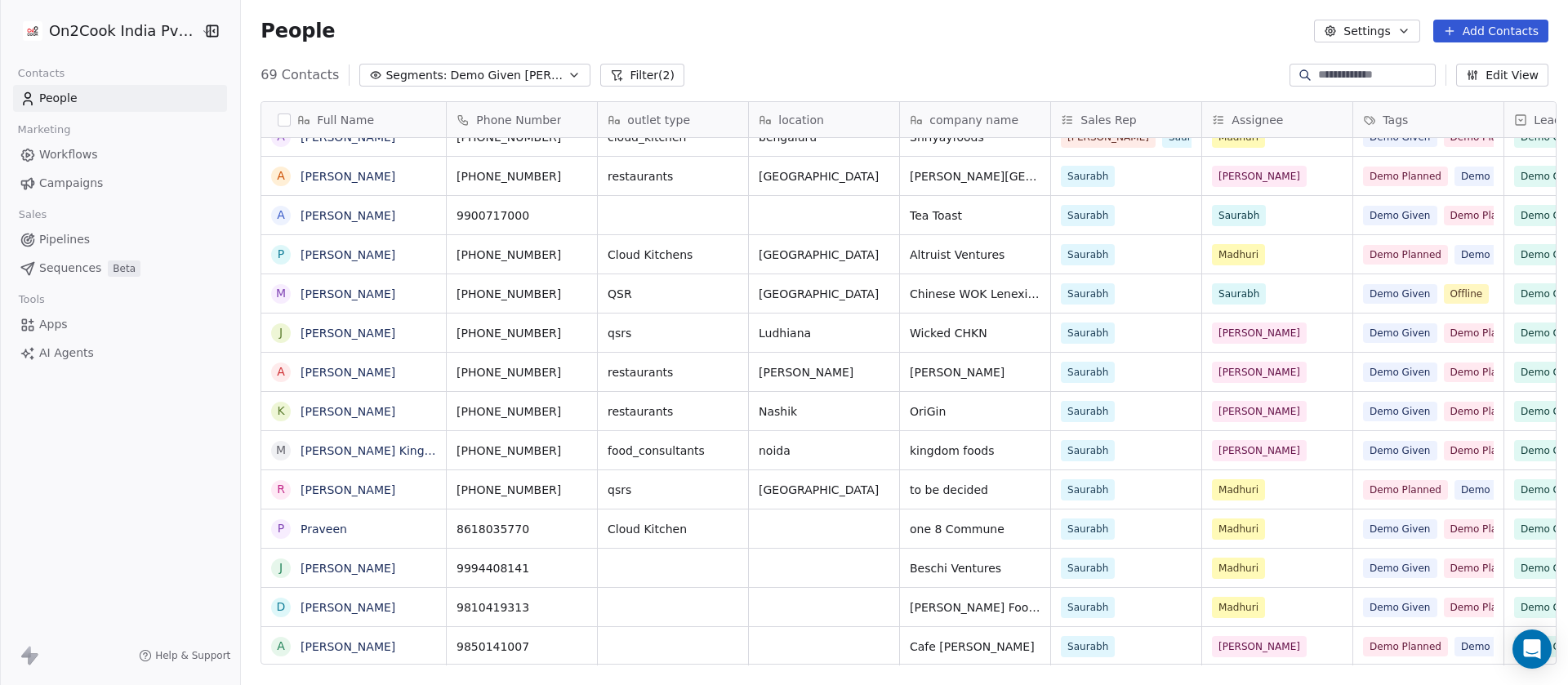
click at [1333, 62] on div "69 Contacts Segments: Demo Given Sam Filter (2) Edit View" at bounding box center [904, 75] width 1327 height 27
click at [1318, 83] on div at bounding box center [1362, 75] width 146 height 23
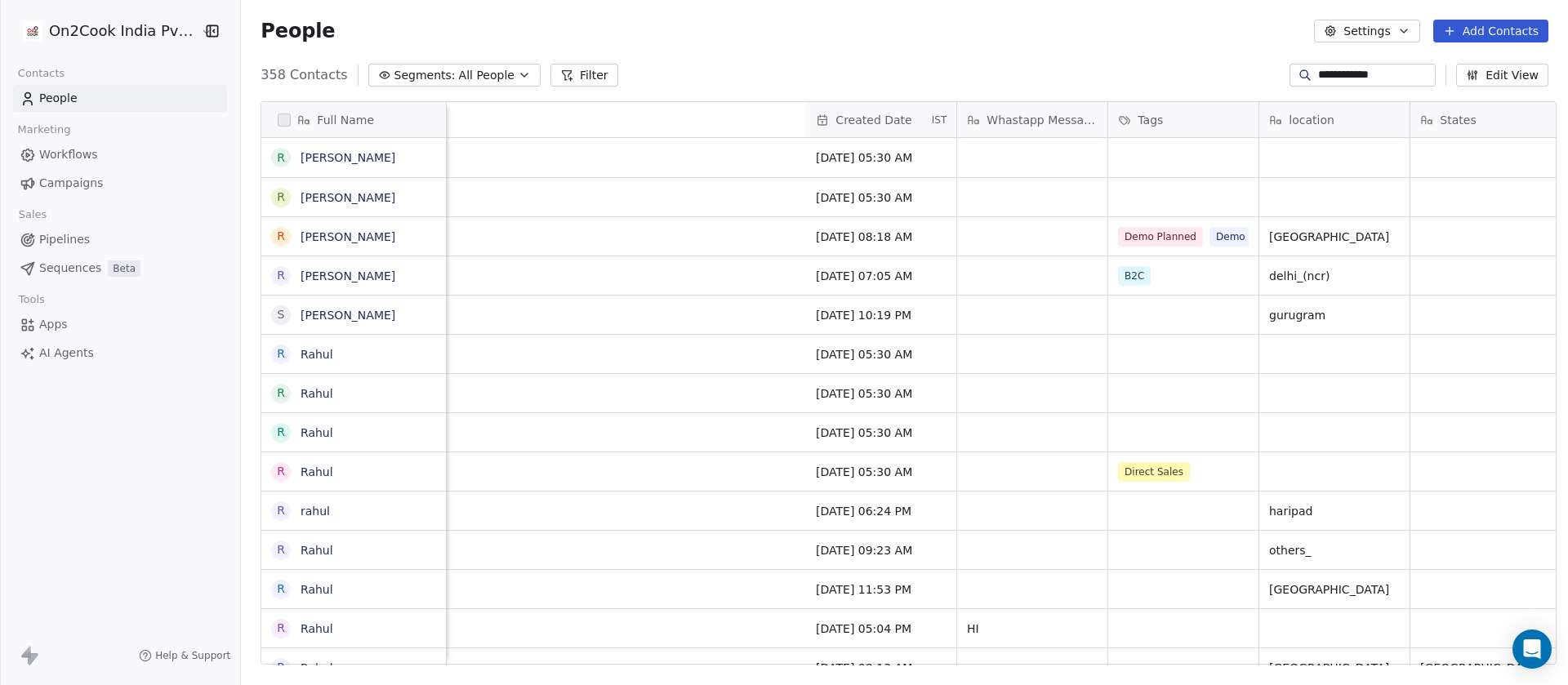
scroll to position [0, 1469]
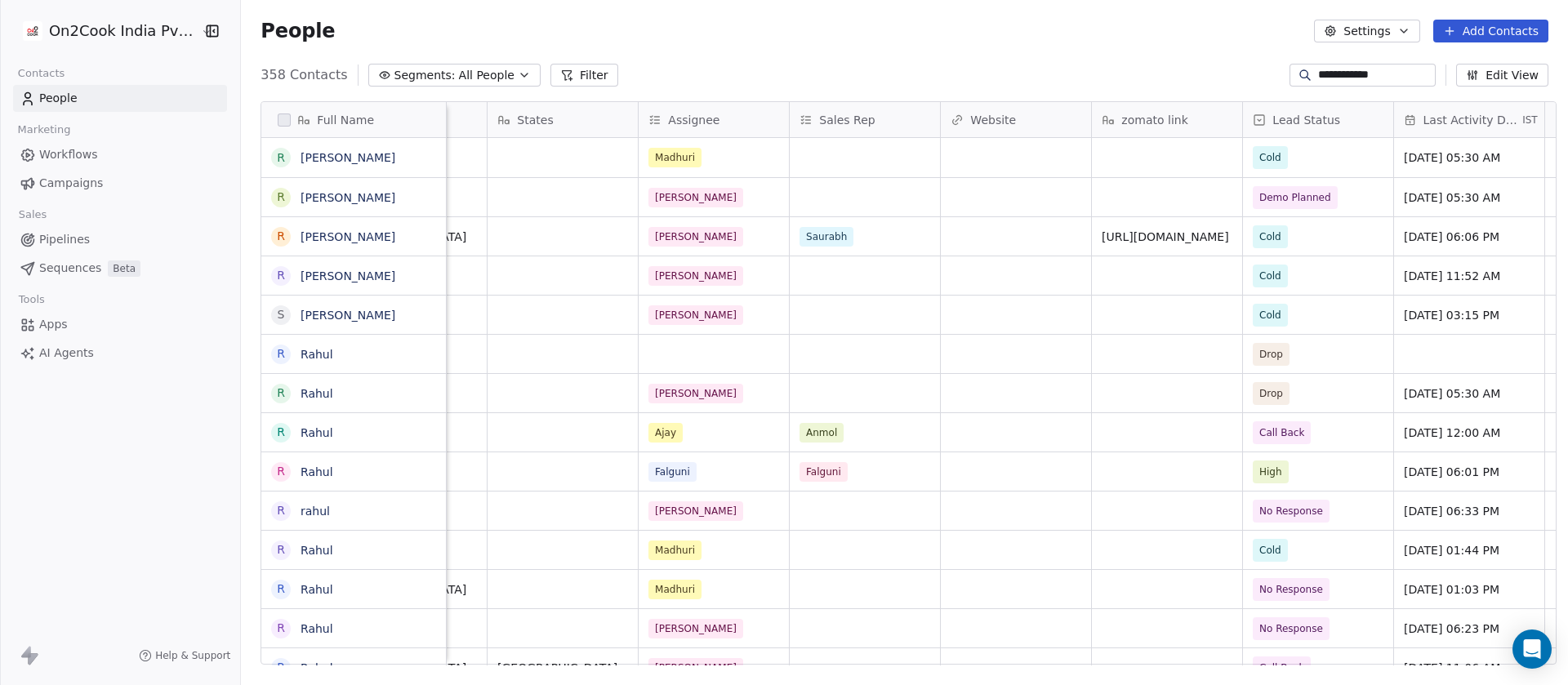
type input "**********"
click at [1310, 245] on span "Cold" at bounding box center [1303, 237] width 99 height 23
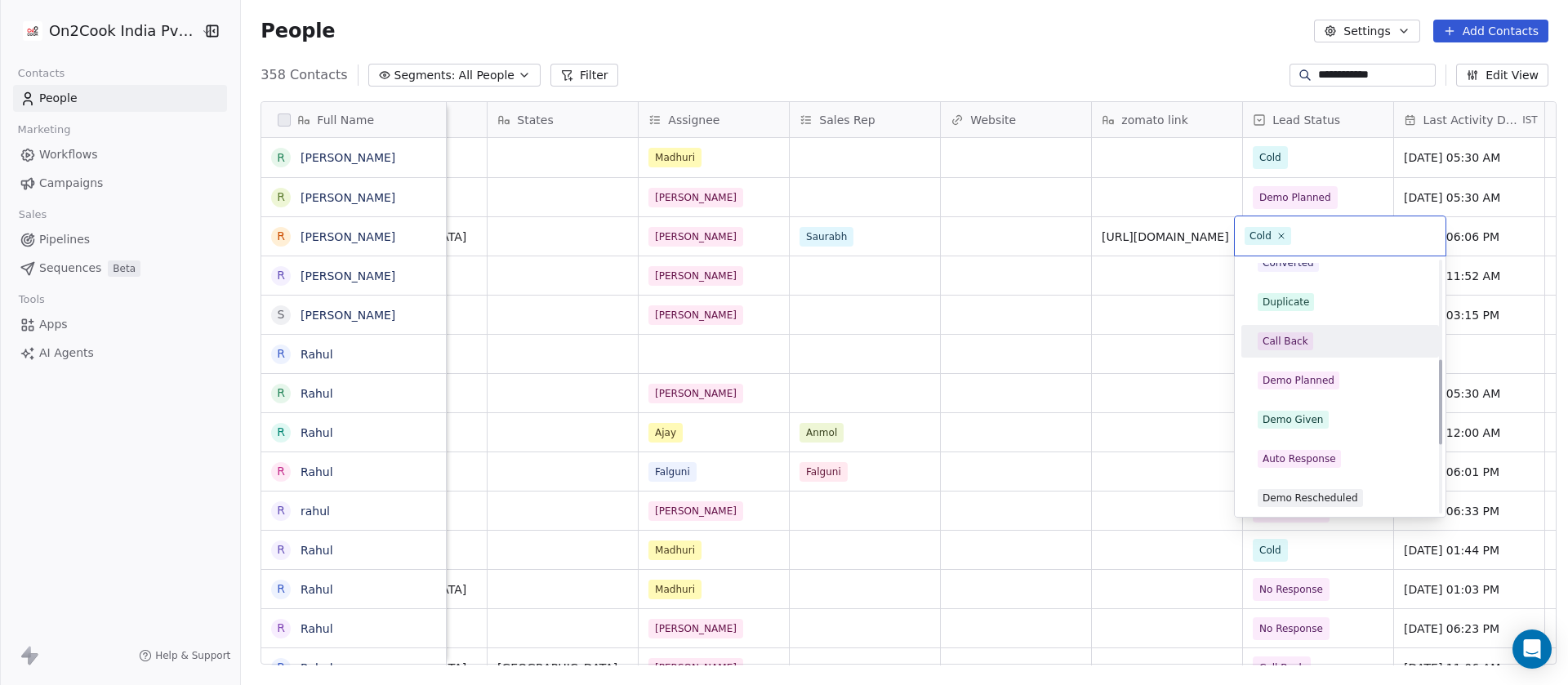
scroll to position [326, 0]
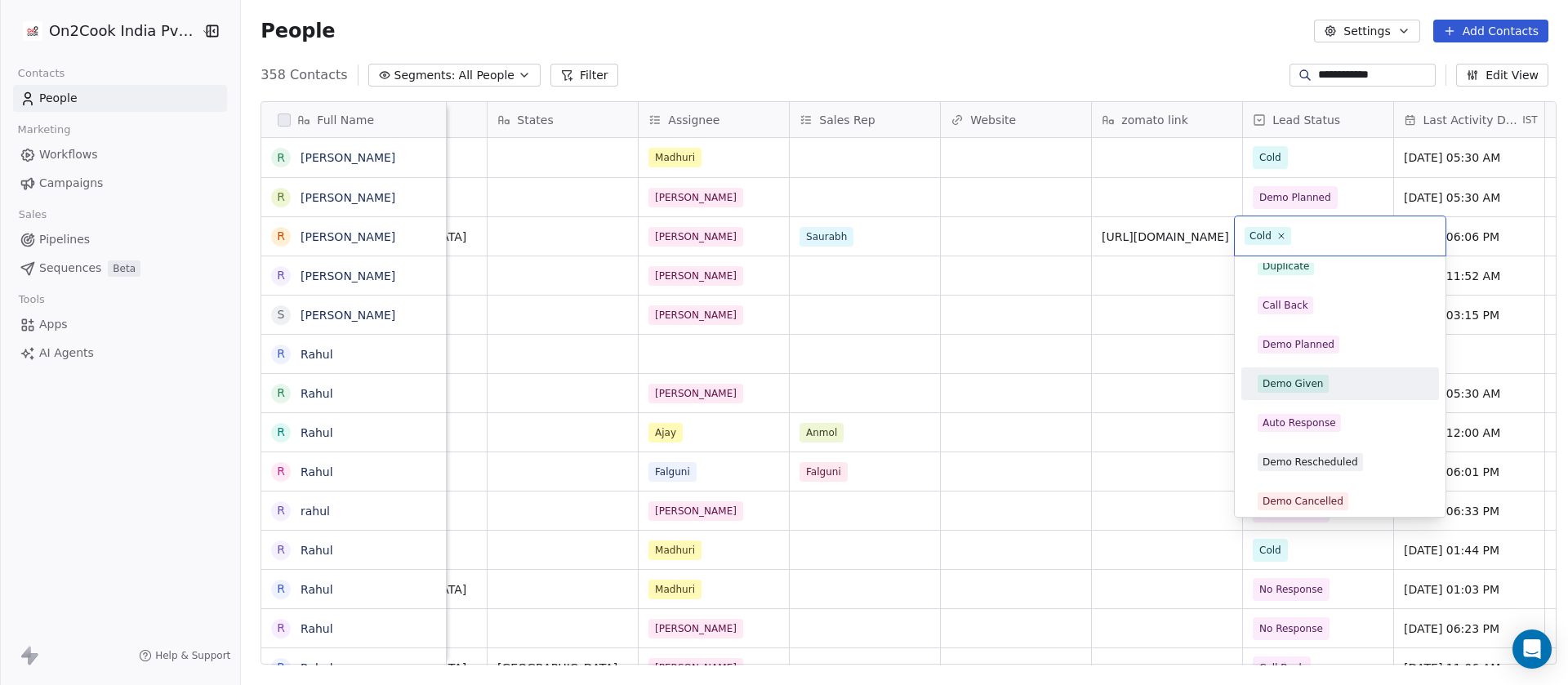
click at [1263, 374] on span "Demo Given" at bounding box center [1293, 384] width 71 height 18
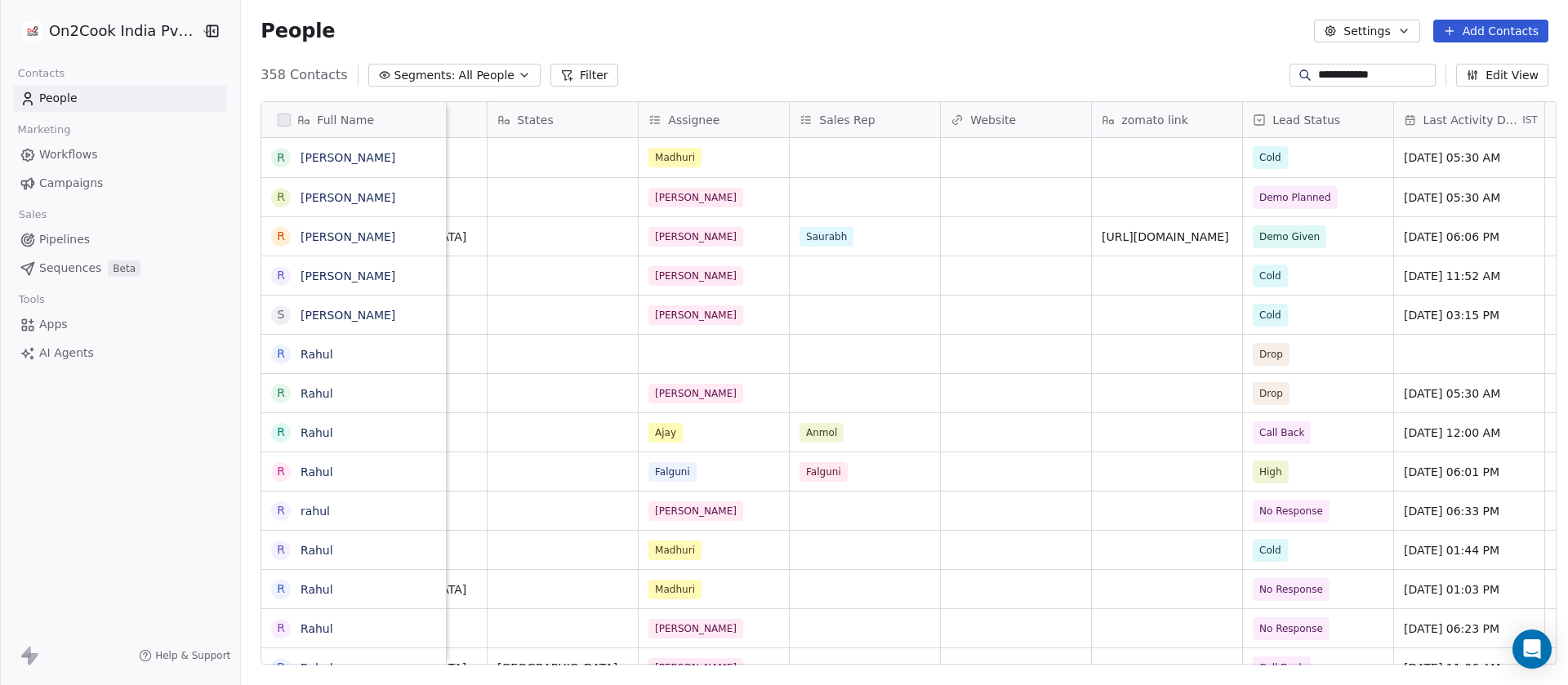
click at [468, 70] on span "All People" at bounding box center [486, 75] width 56 height 17
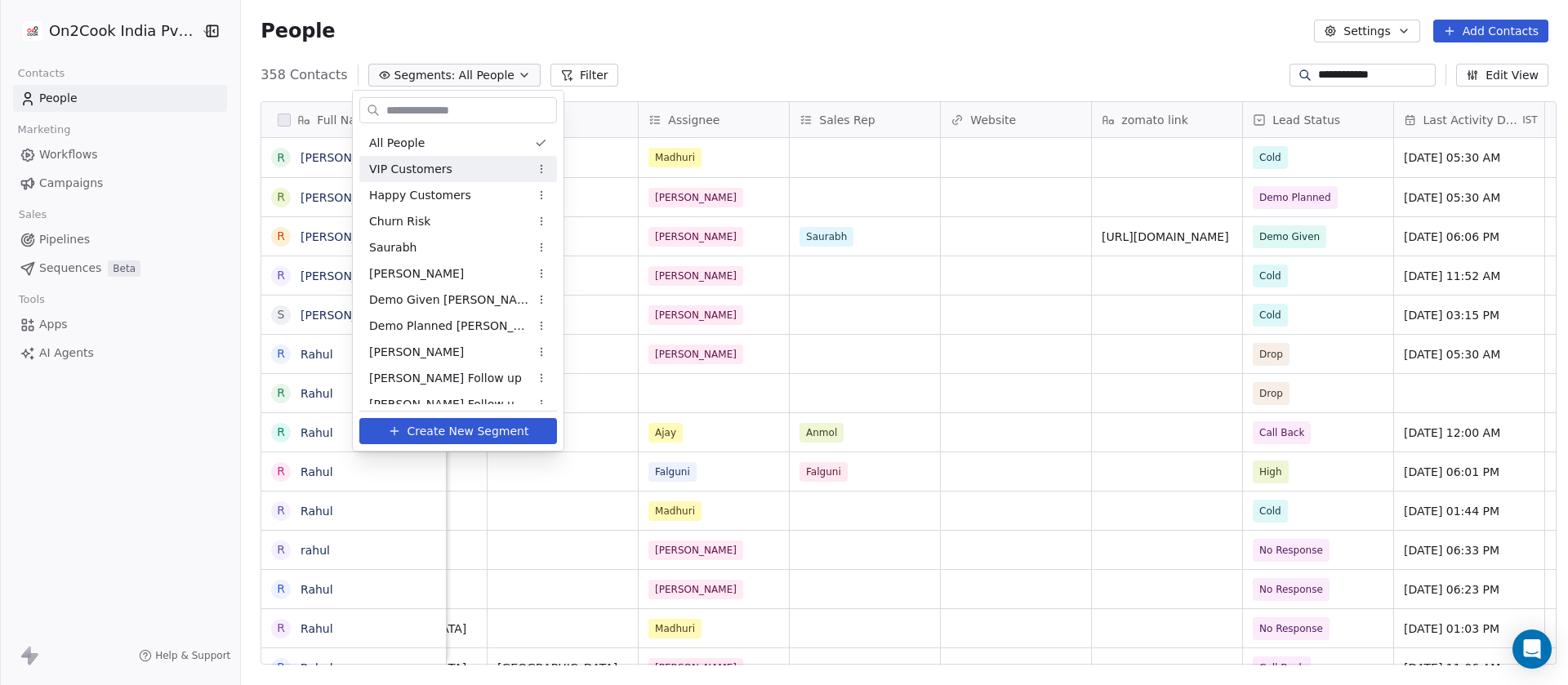
click at [757, 27] on html "**********" at bounding box center [784, 342] width 1568 height 685
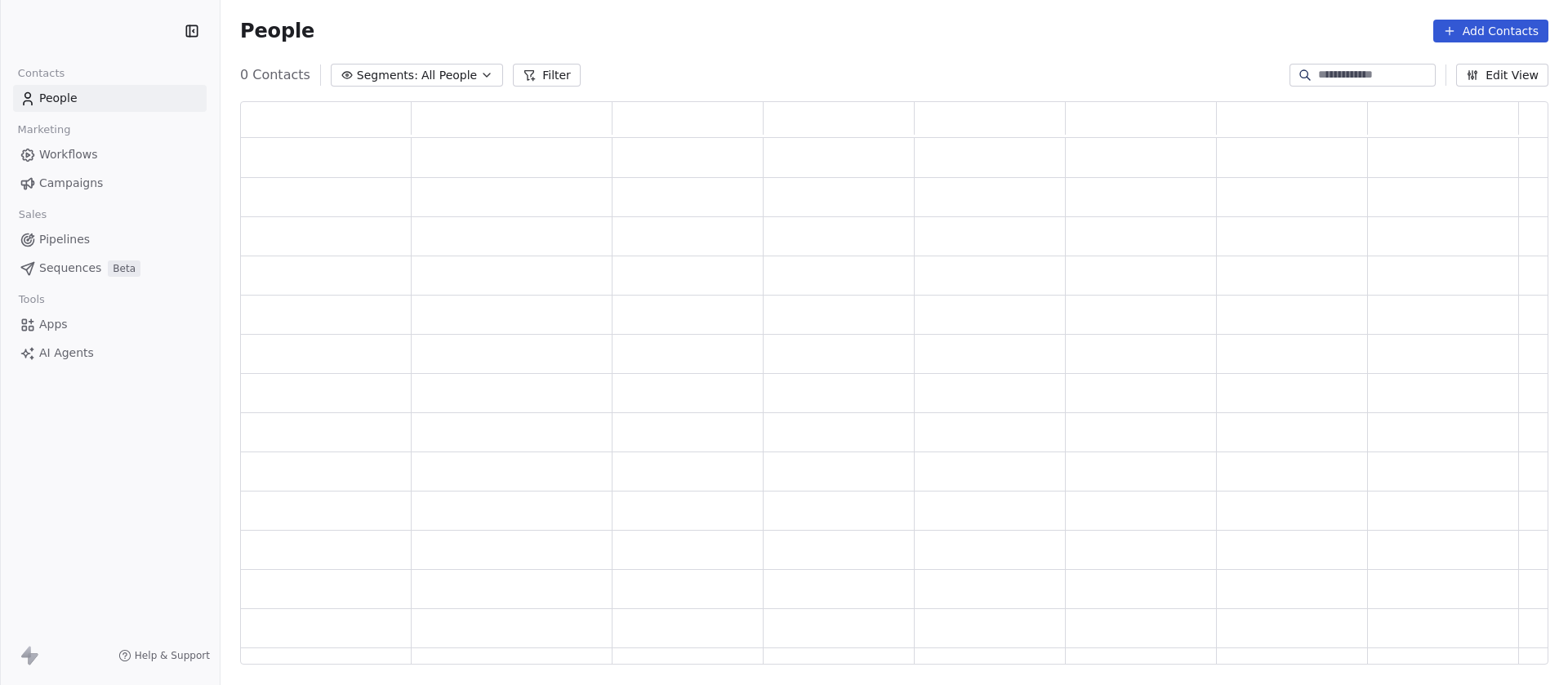
click at [450, 79] on span "All People" at bounding box center [448, 75] width 56 height 17
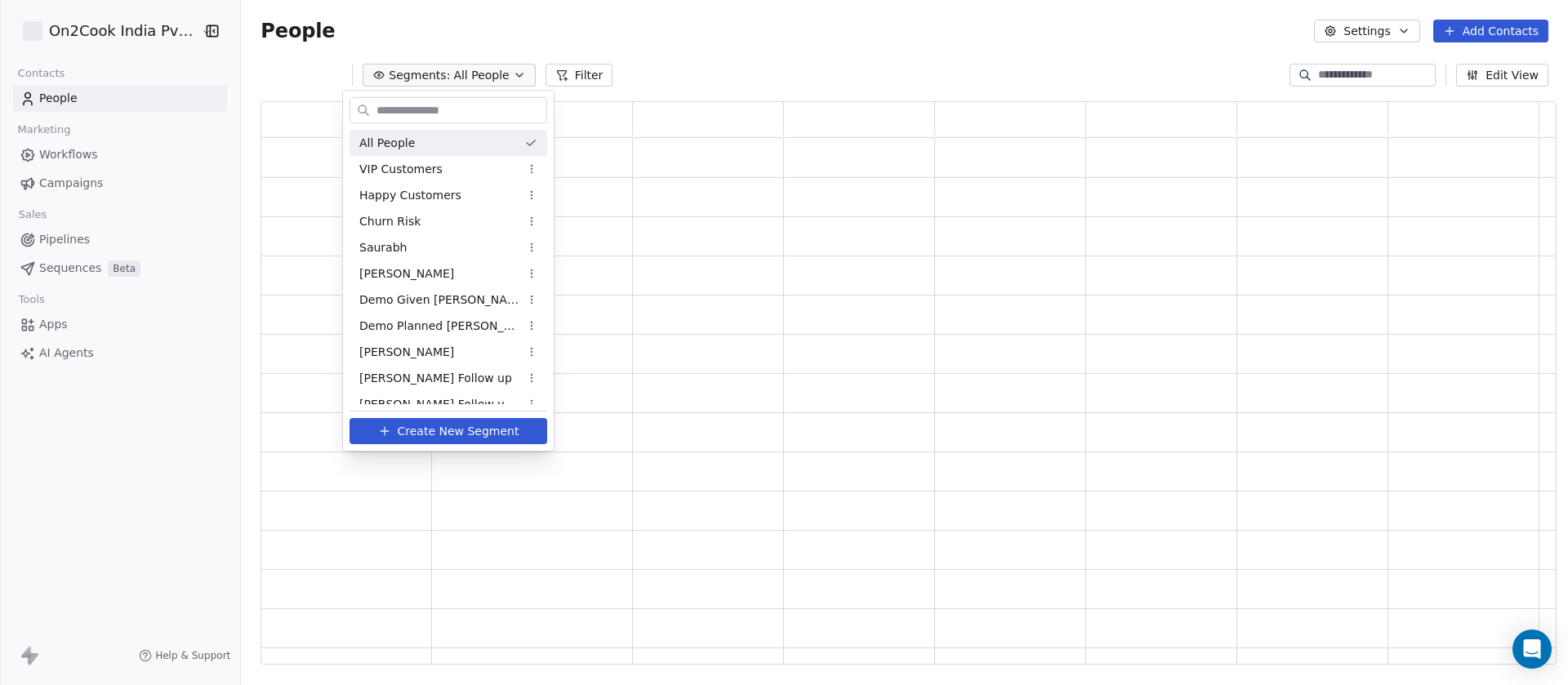
scroll to position [545, 1276]
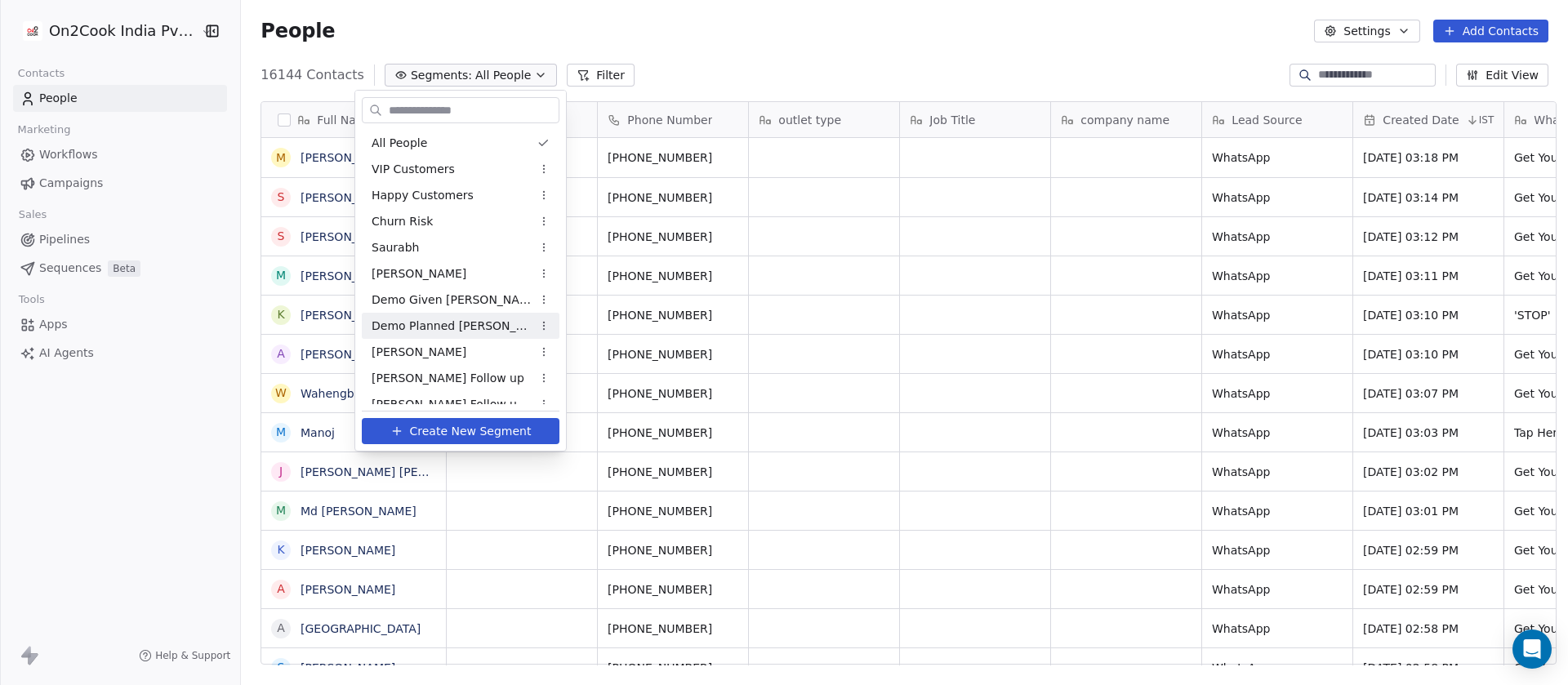
click at [465, 318] on span "Demo Planned [PERSON_NAME]" at bounding box center [451, 326] width 160 height 17
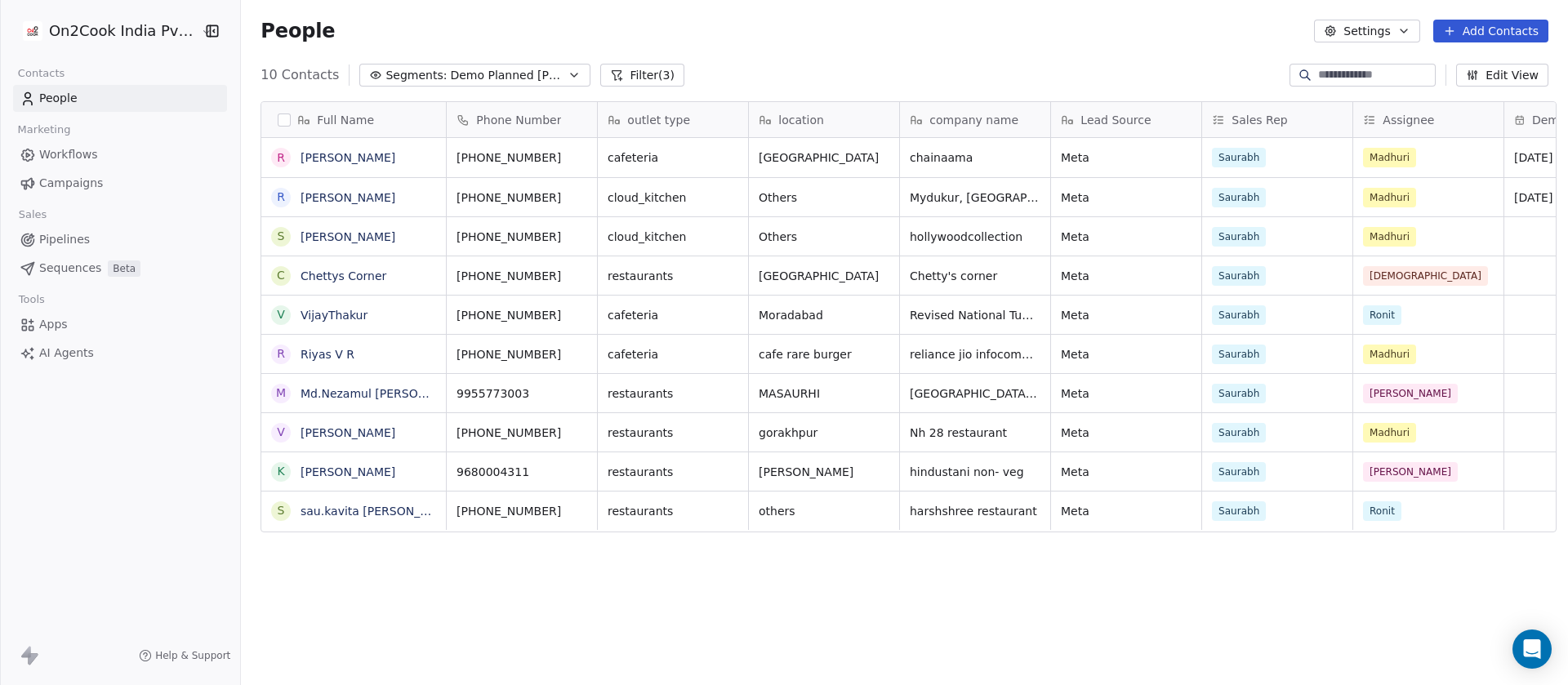
scroll to position [584, 1315]
click at [626, 79] on button "Filter (3)" at bounding box center [641, 75] width 84 height 23
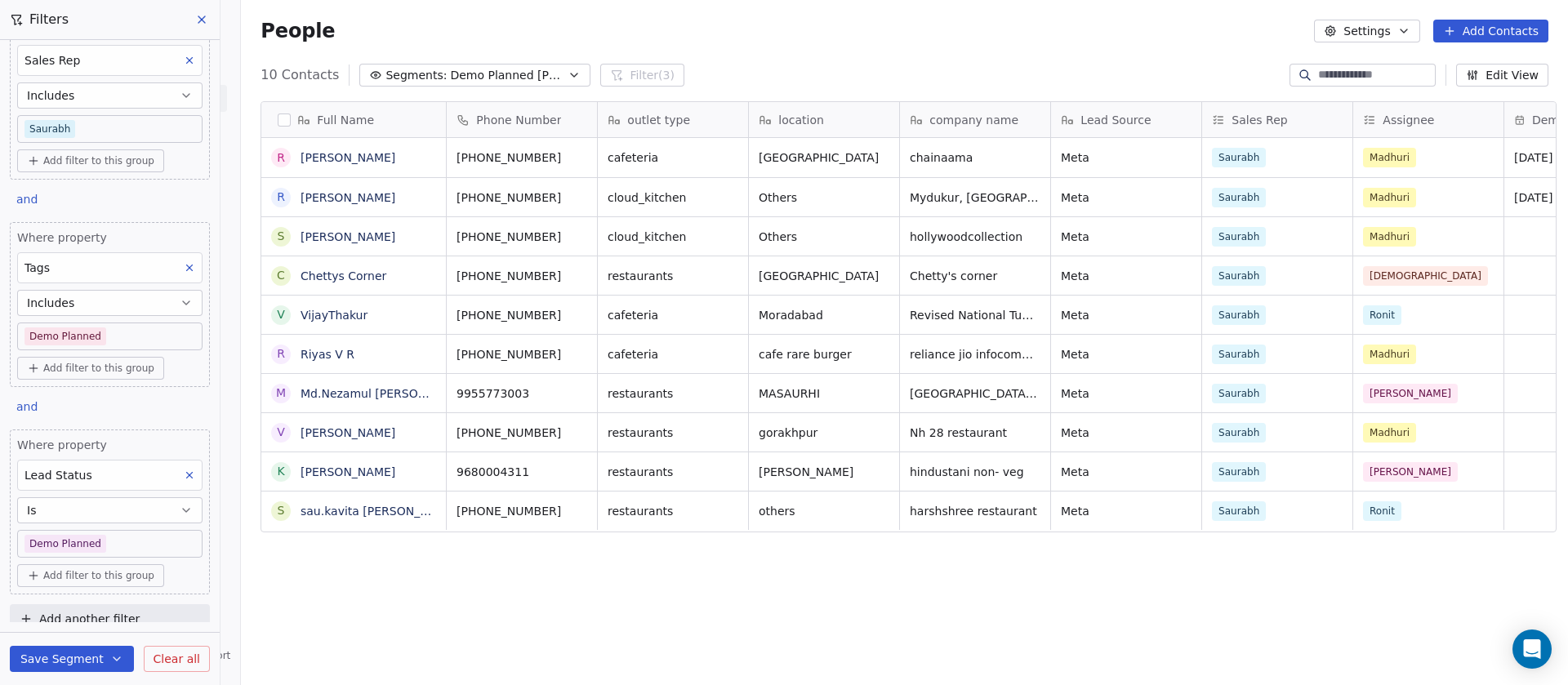
scroll to position [56, 0]
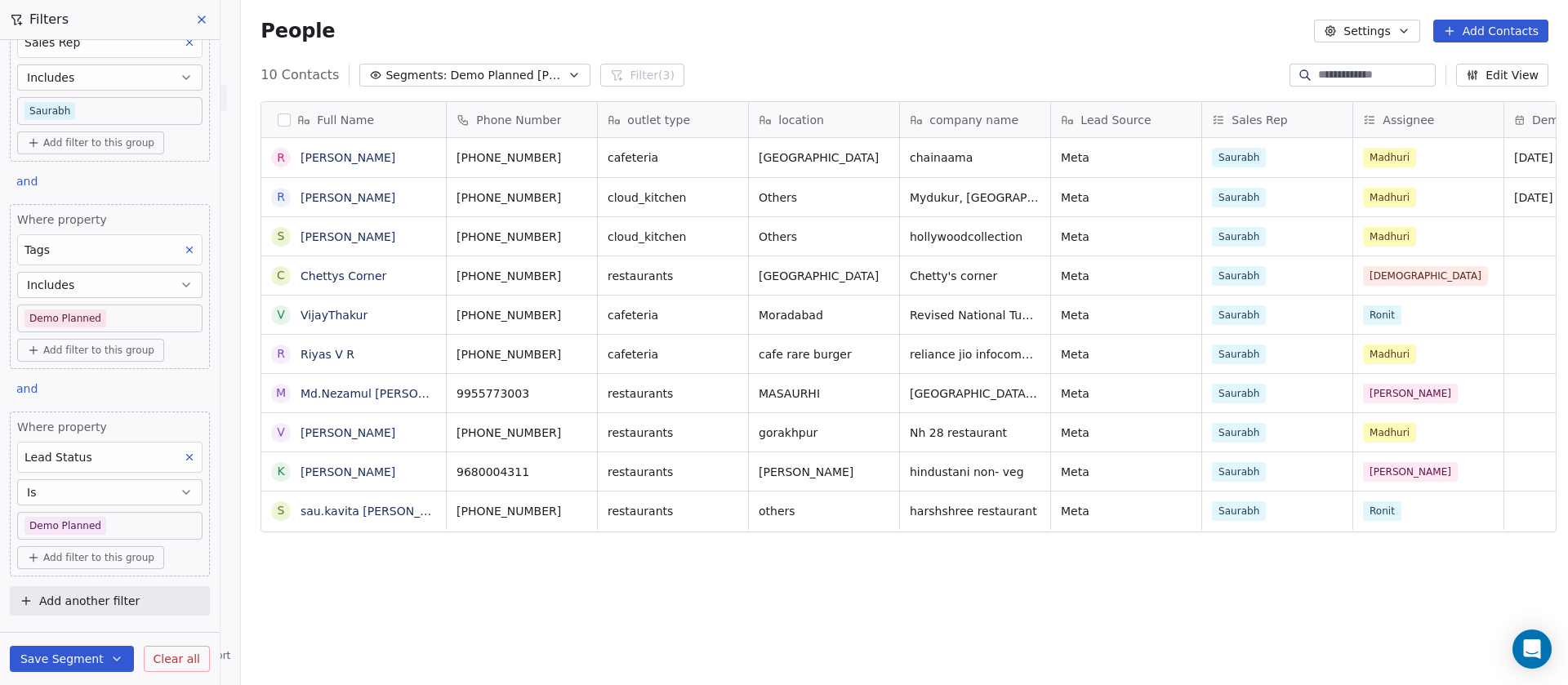
click at [184, 452] on icon at bounding box center [190, 457] width 12 height 12
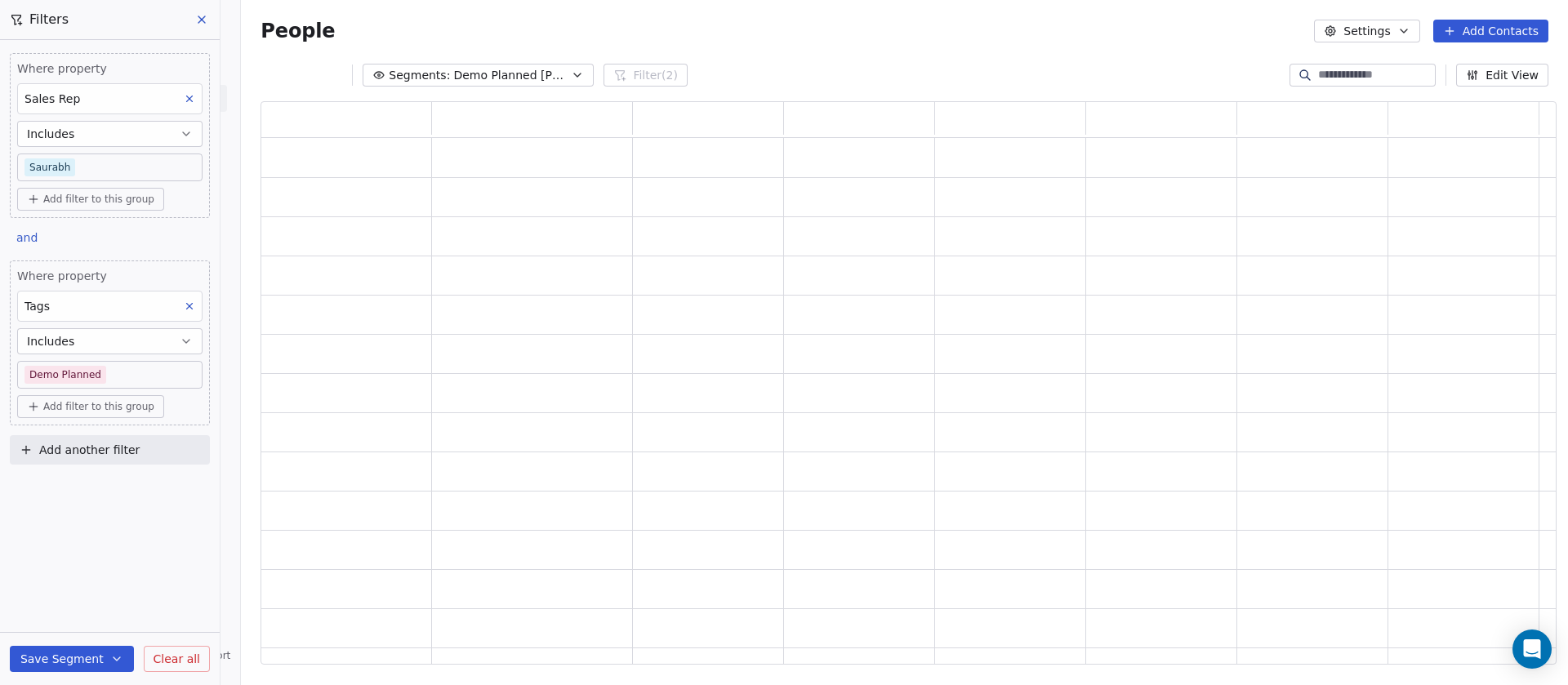
scroll to position [545, 1276]
click at [189, 301] on icon at bounding box center [190, 306] width 12 height 12
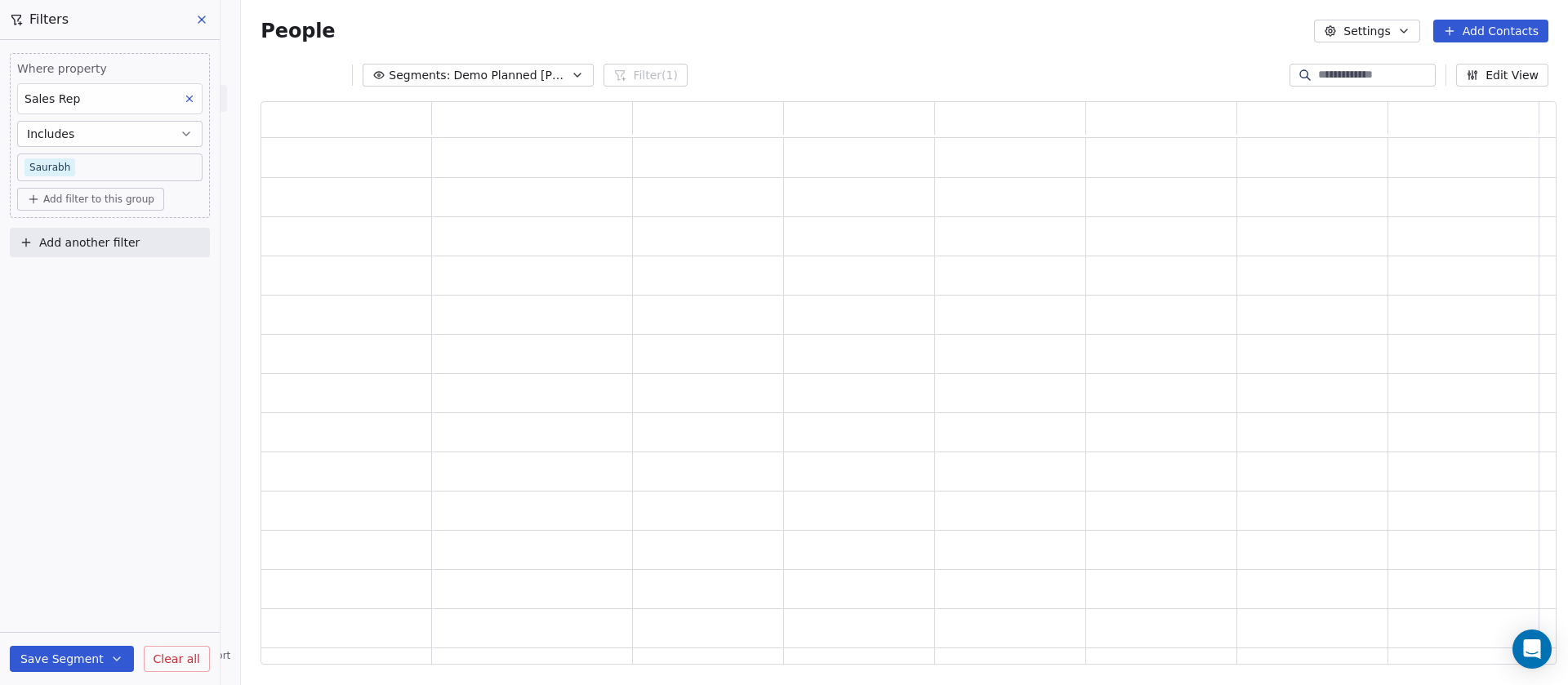
click at [89, 196] on span "Add filter to this group" at bounding box center [99, 200] width 111 height 13
click at [94, 238] on span "Contact properties" at bounding box center [87, 234] width 106 height 17
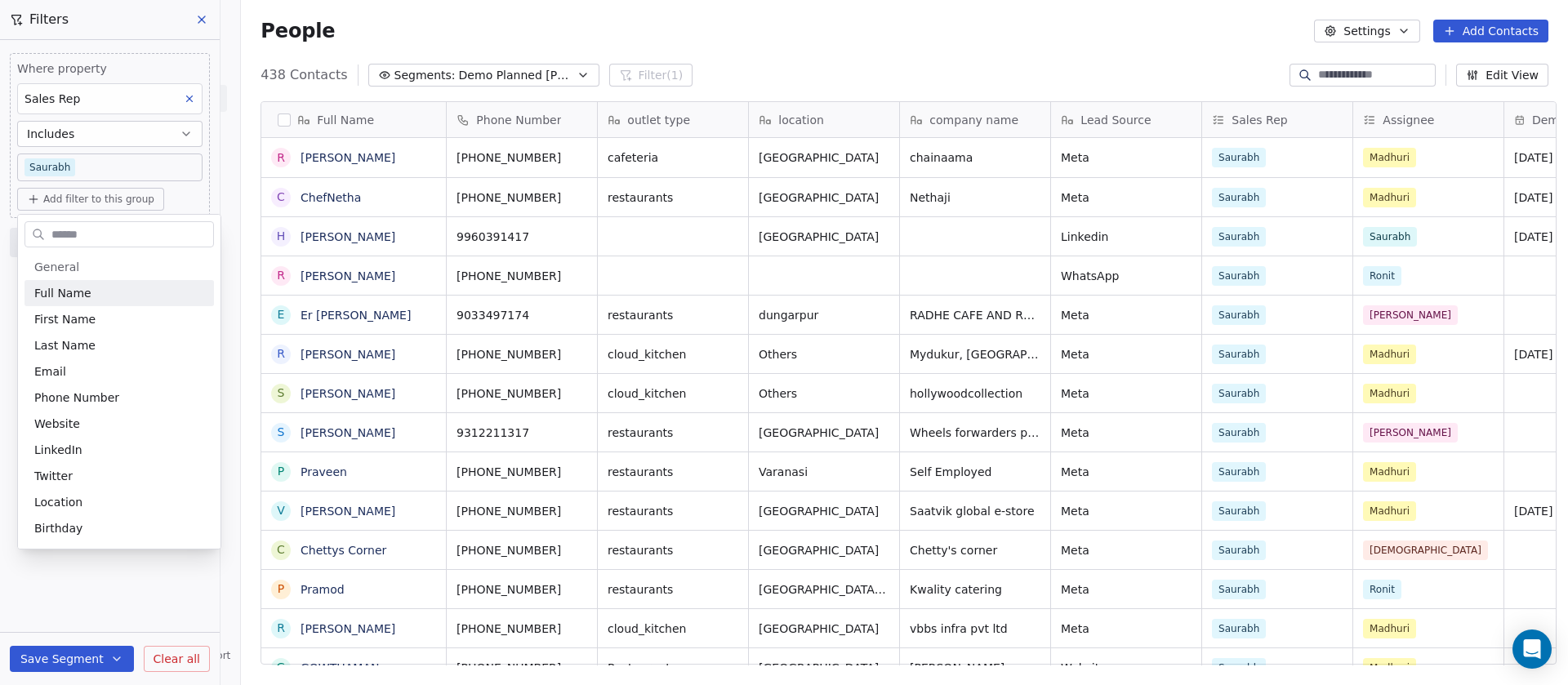
scroll to position [584, 1315]
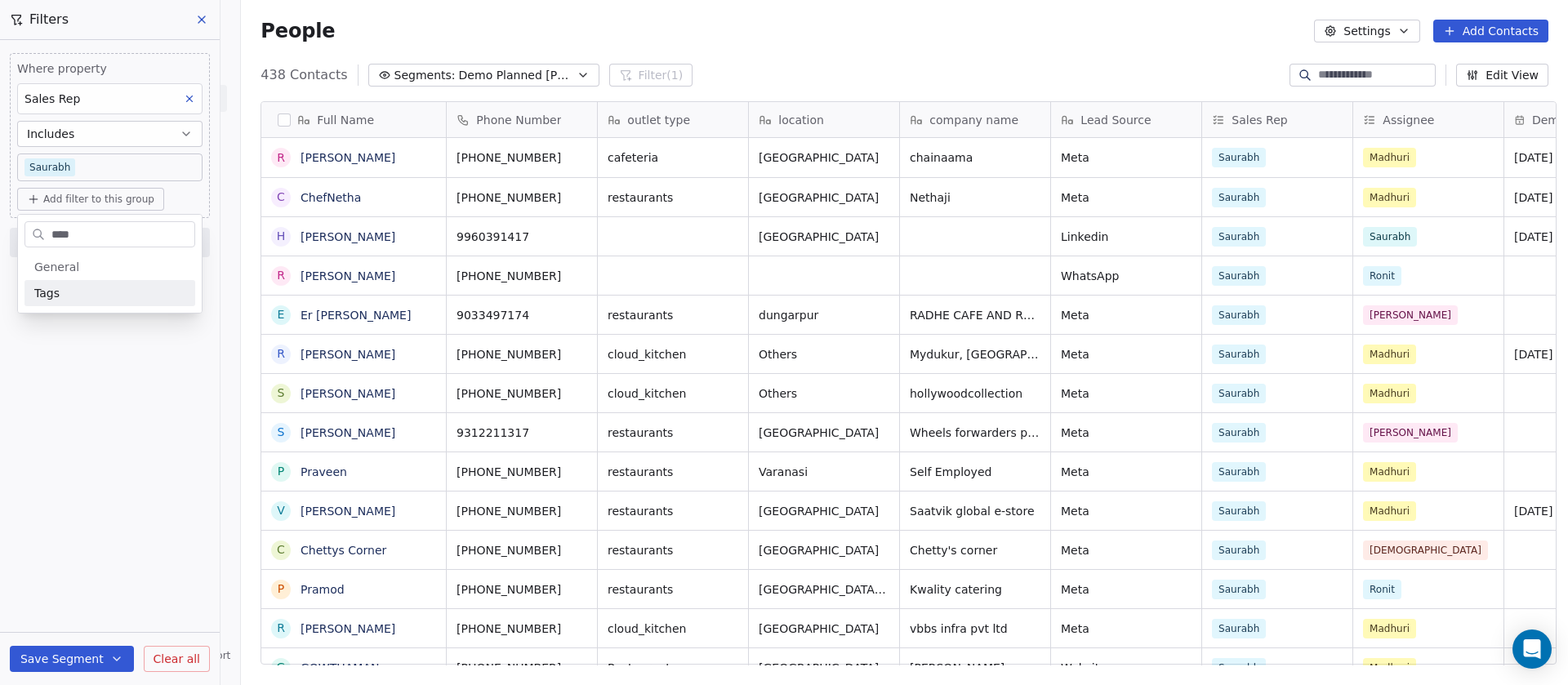
type input "****"
click at [94, 297] on div "Tags" at bounding box center [109, 293] width 151 height 17
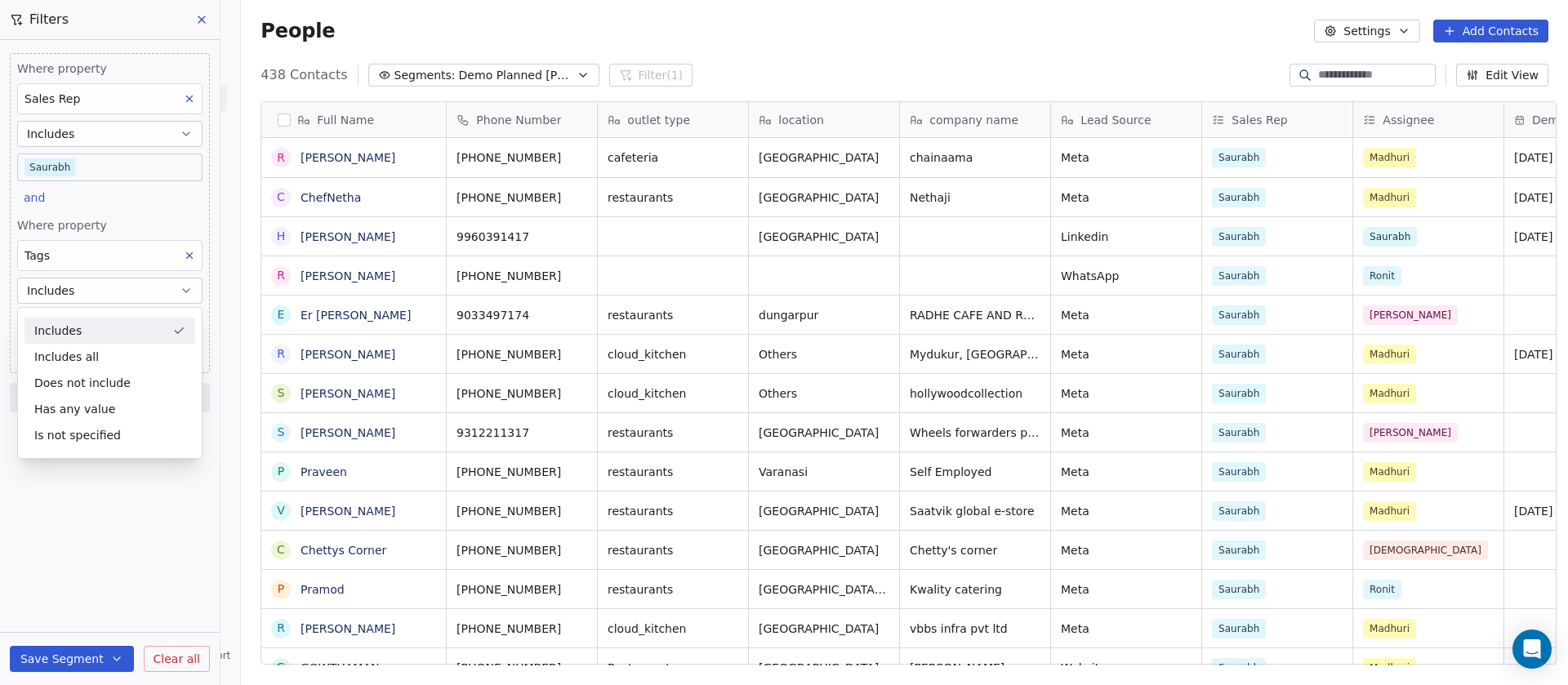
click at [87, 292] on button "Includes" at bounding box center [110, 291] width 186 height 27
click at [78, 317] on body "On2Cook India Pvt. Ltd. Contacts People Marketing Workflows Campaigns Sales Pip…" at bounding box center [784, 342] width 1568 height 685
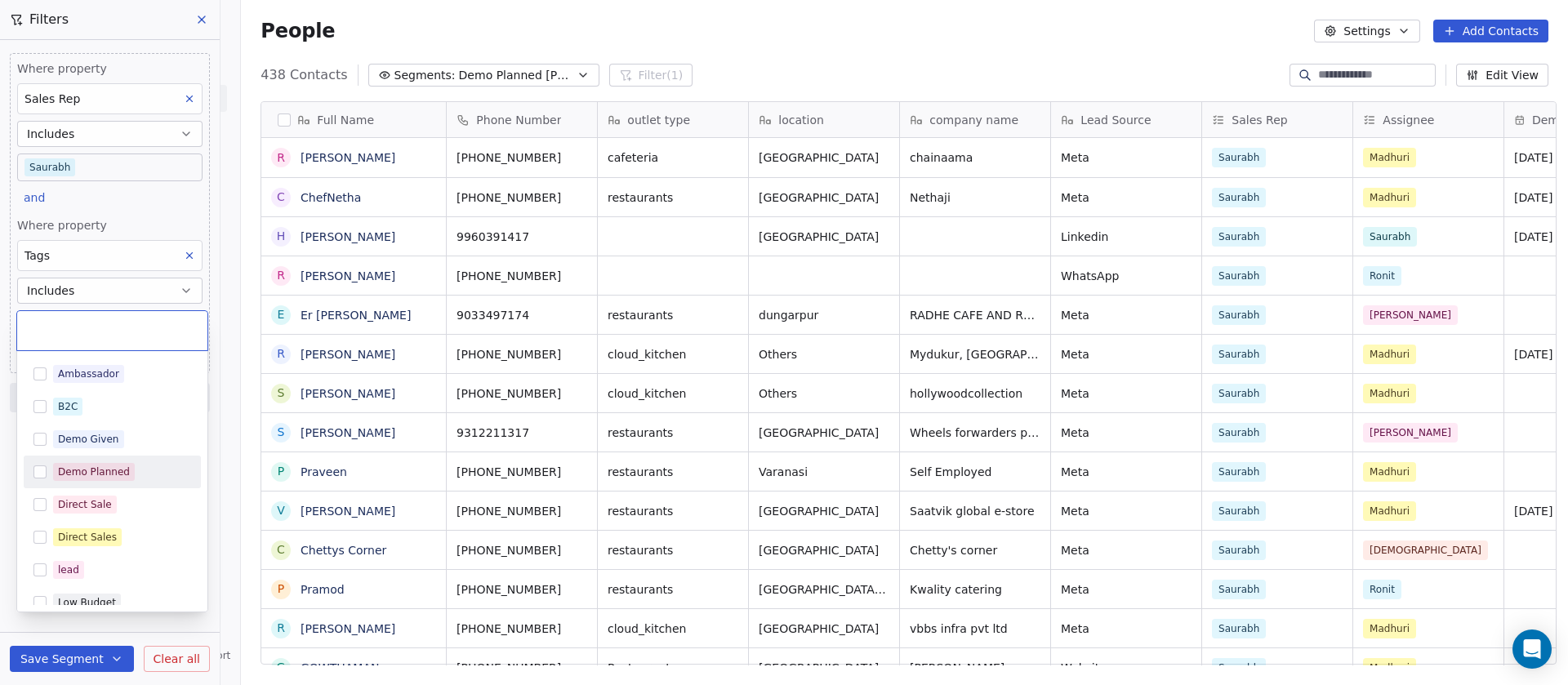
click at [50, 462] on div "Demo Planned" at bounding box center [113, 472] width 177 height 27
click at [180, 206] on html "On2Cook India Pvt. Ltd. Contacts People Marketing Workflows Campaigns Sales Pip…" at bounding box center [784, 342] width 1568 height 685
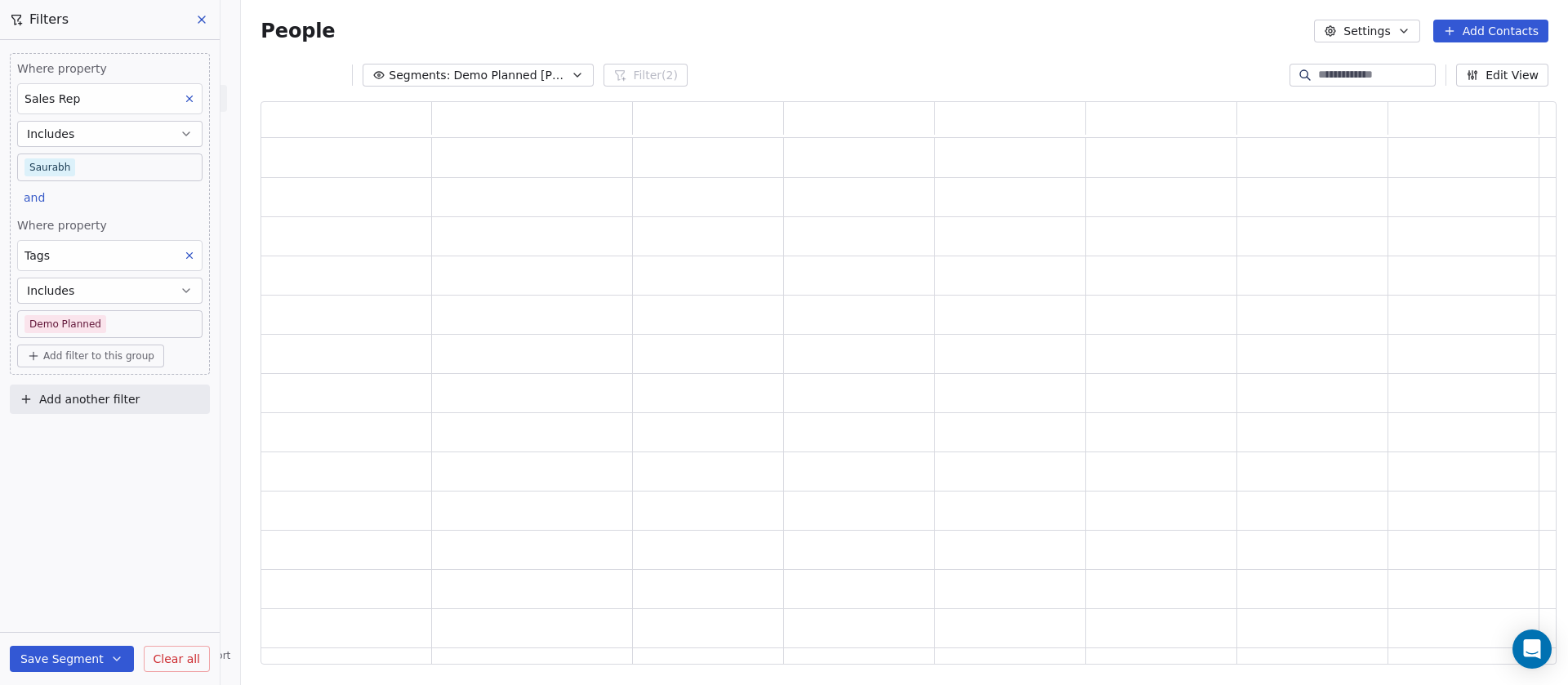
scroll to position [545, 1276]
click at [89, 350] on span "Add filter to this group" at bounding box center [99, 356] width 111 height 13
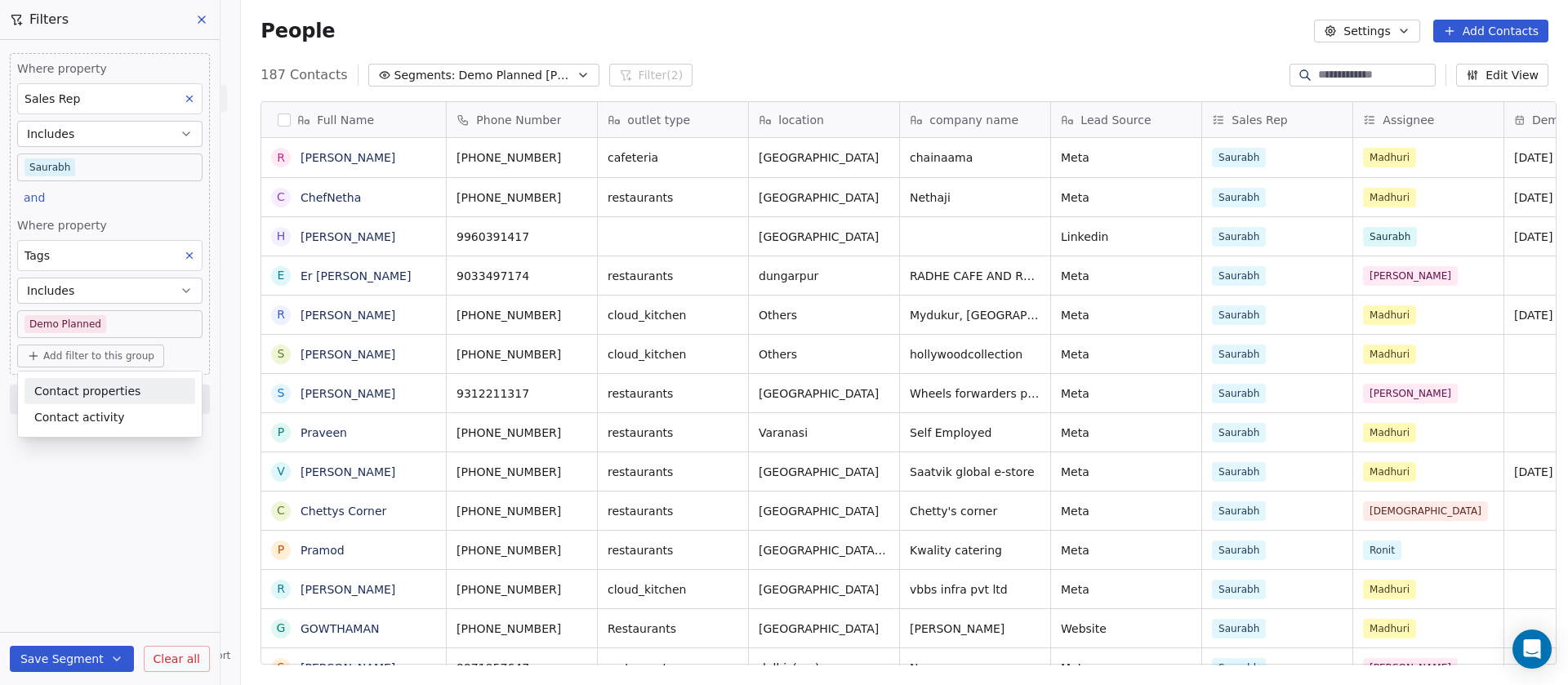
scroll to position [584, 1315]
click at [85, 386] on span "Contact properties" at bounding box center [87, 391] width 106 height 17
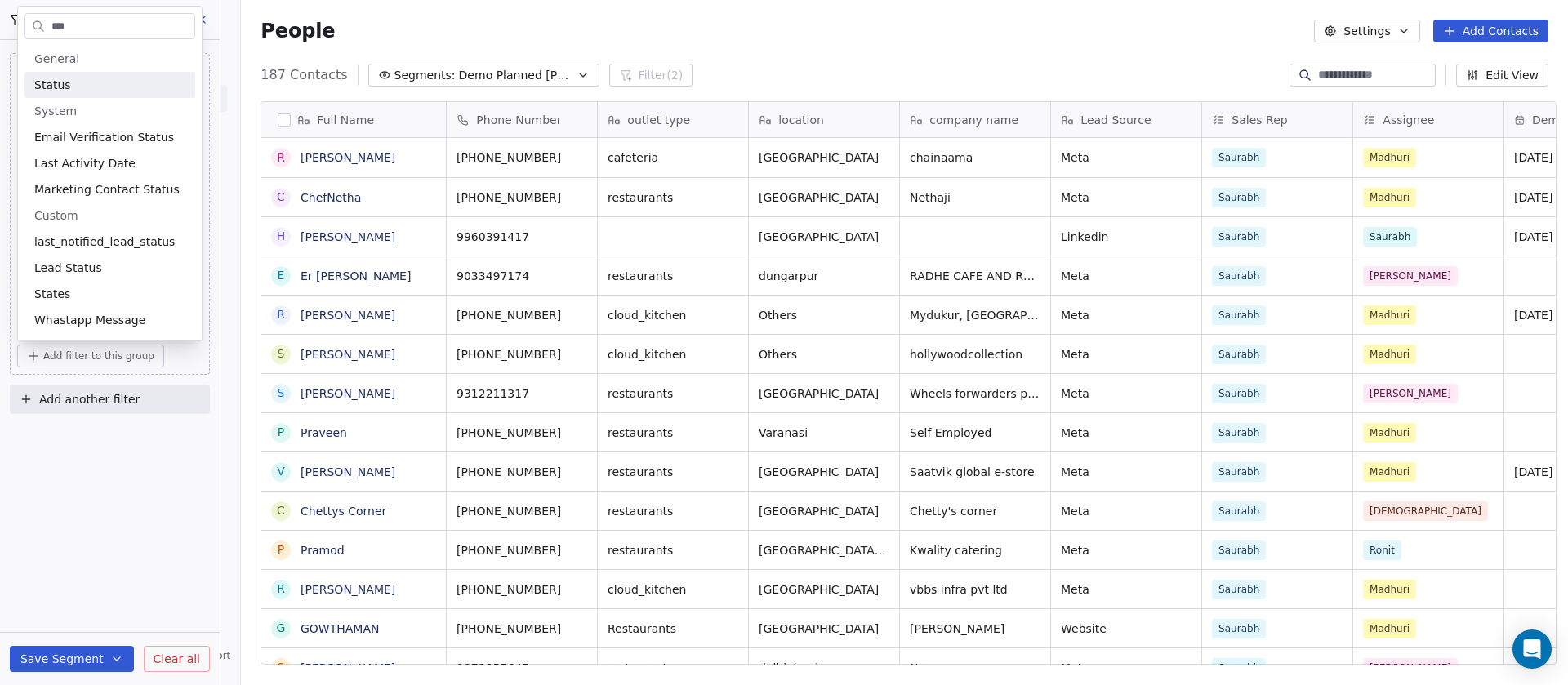
type input "***"
click at [92, 85] on div "Status" at bounding box center [109, 85] width 151 height 17
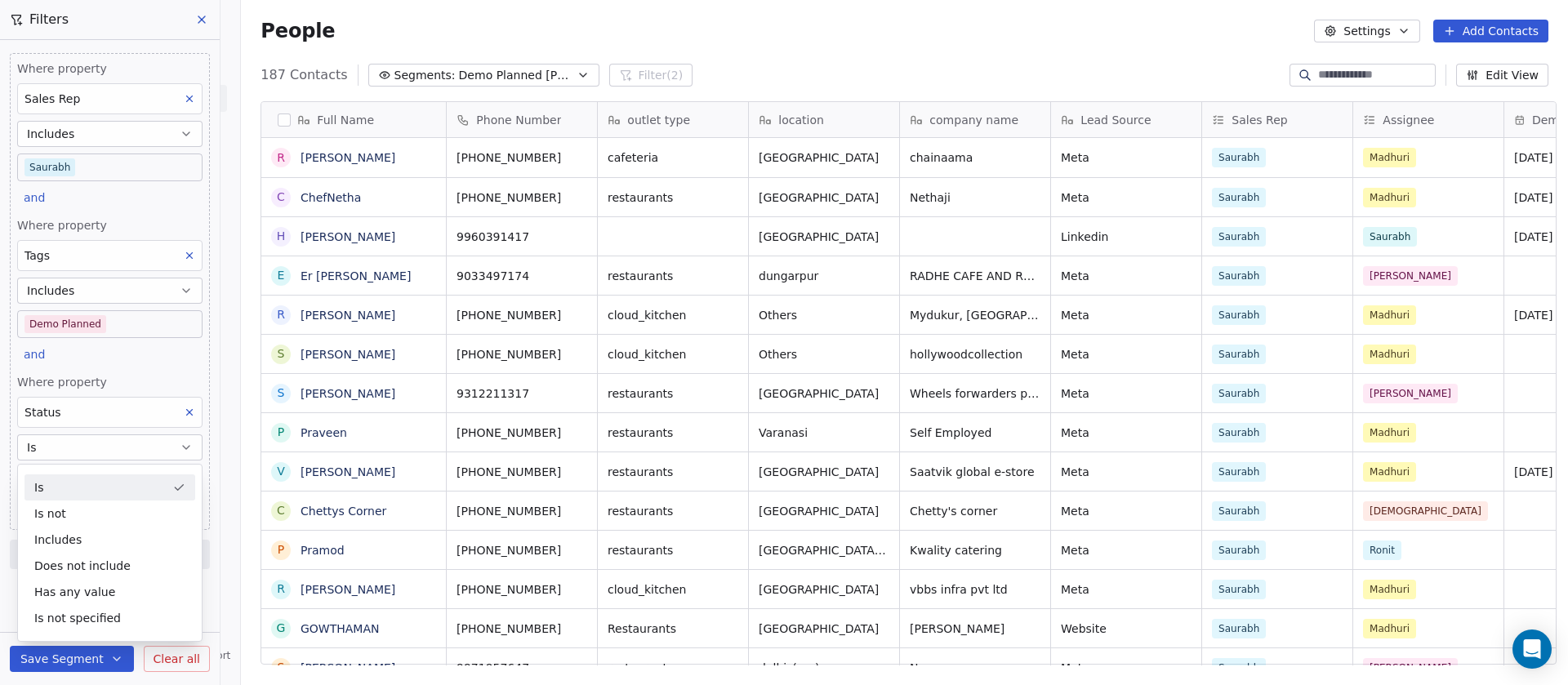
click at [76, 485] on div "Is" at bounding box center [110, 487] width 171 height 27
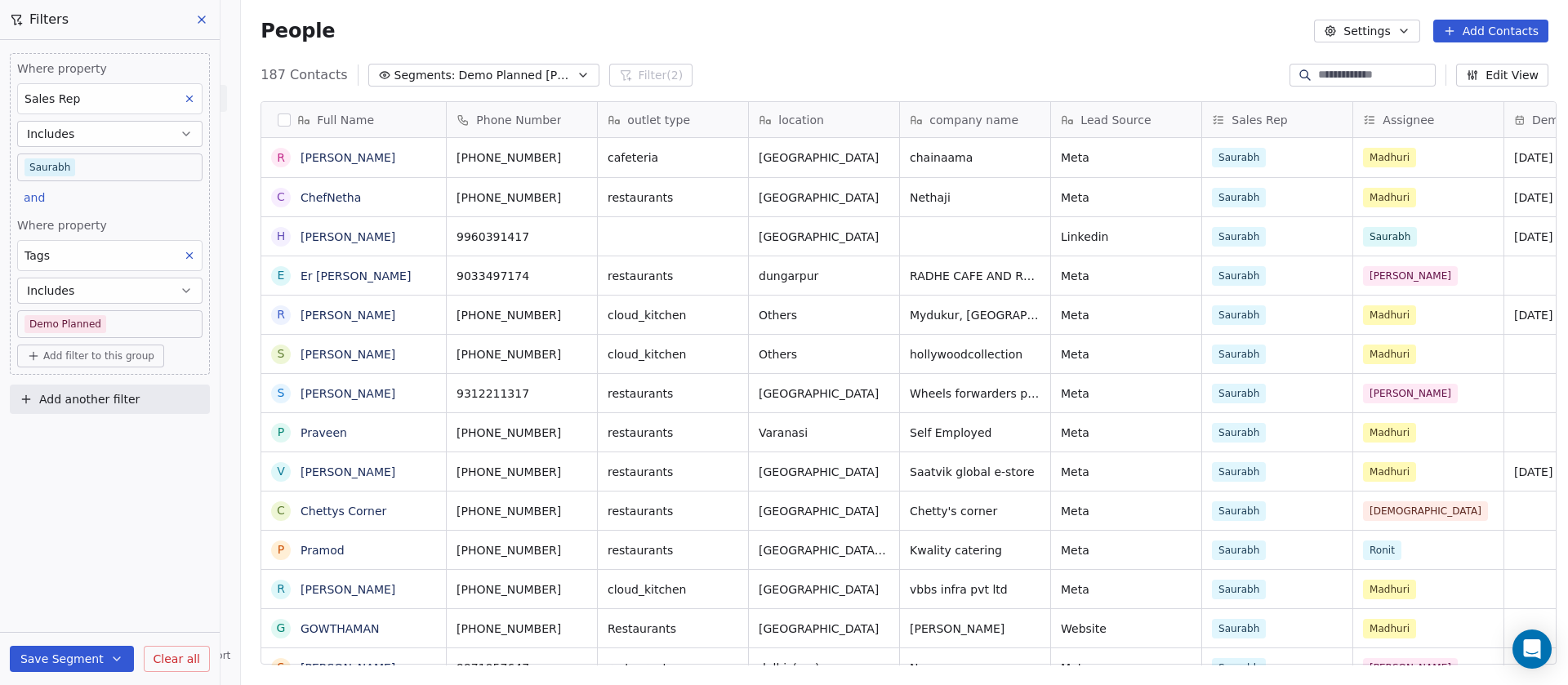
click at [106, 350] on span "Add filter to this group" at bounding box center [99, 356] width 111 height 13
click at [106, 391] on span "Contact properties" at bounding box center [87, 391] width 106 height 17
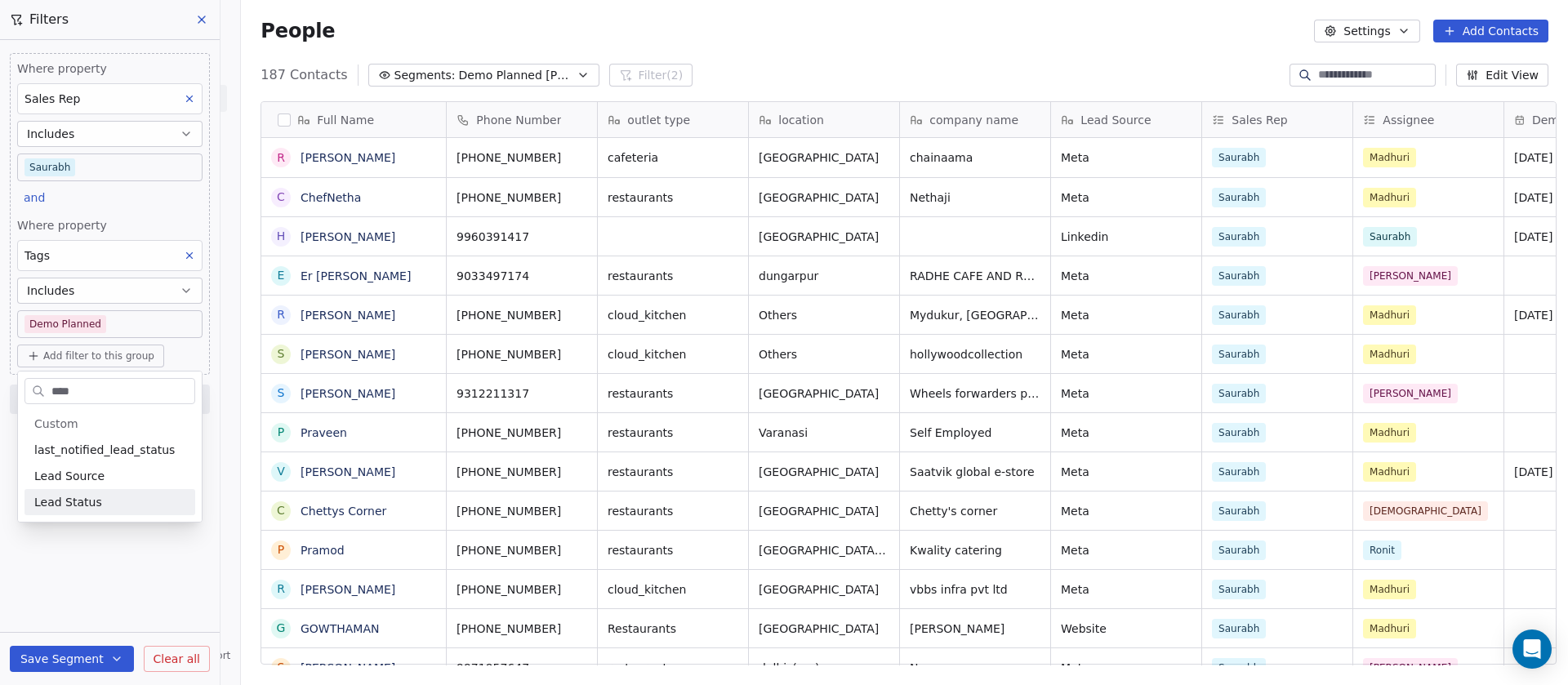
type input "****"
click at [80, 505] on span "Lead Status" at bounding box center [68, 502] width 68 height 17
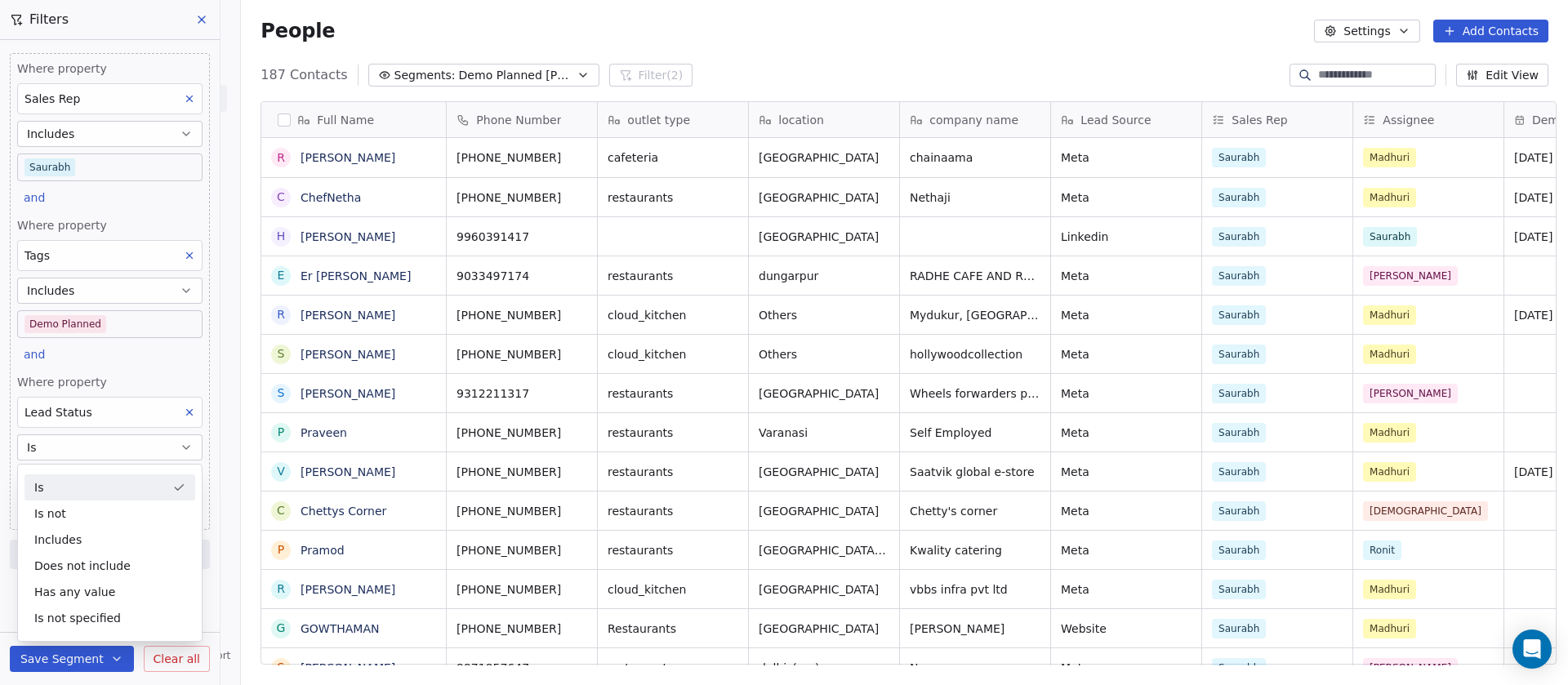
click at [109, 447] on button "Is" at bounding box center [110, 447] width 186 height 27
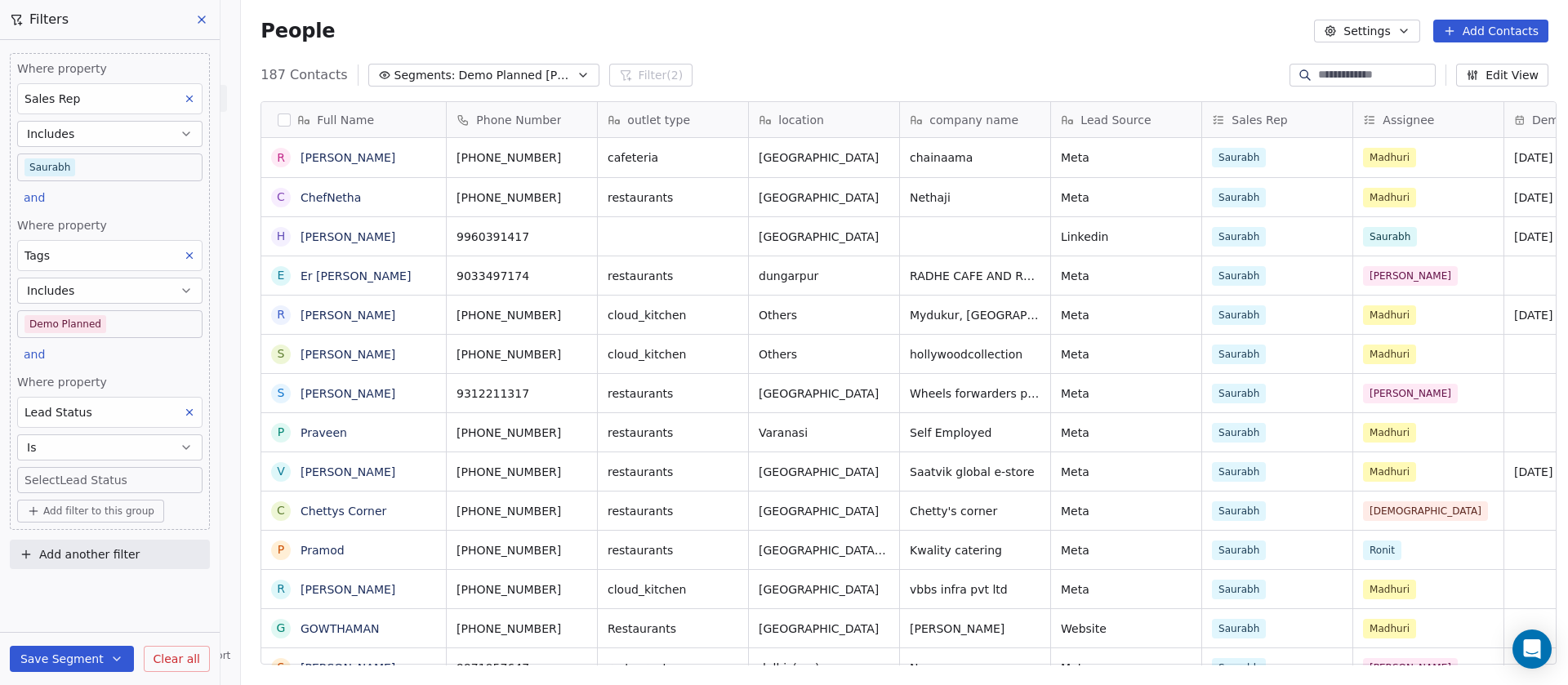
click at [95, 482] on body "On2Cook India Pvt. Ltd. Contacts People Marketing Workflows Campaigns Sales Pip…" at bounding box center [784, 342] width 1568 height 685
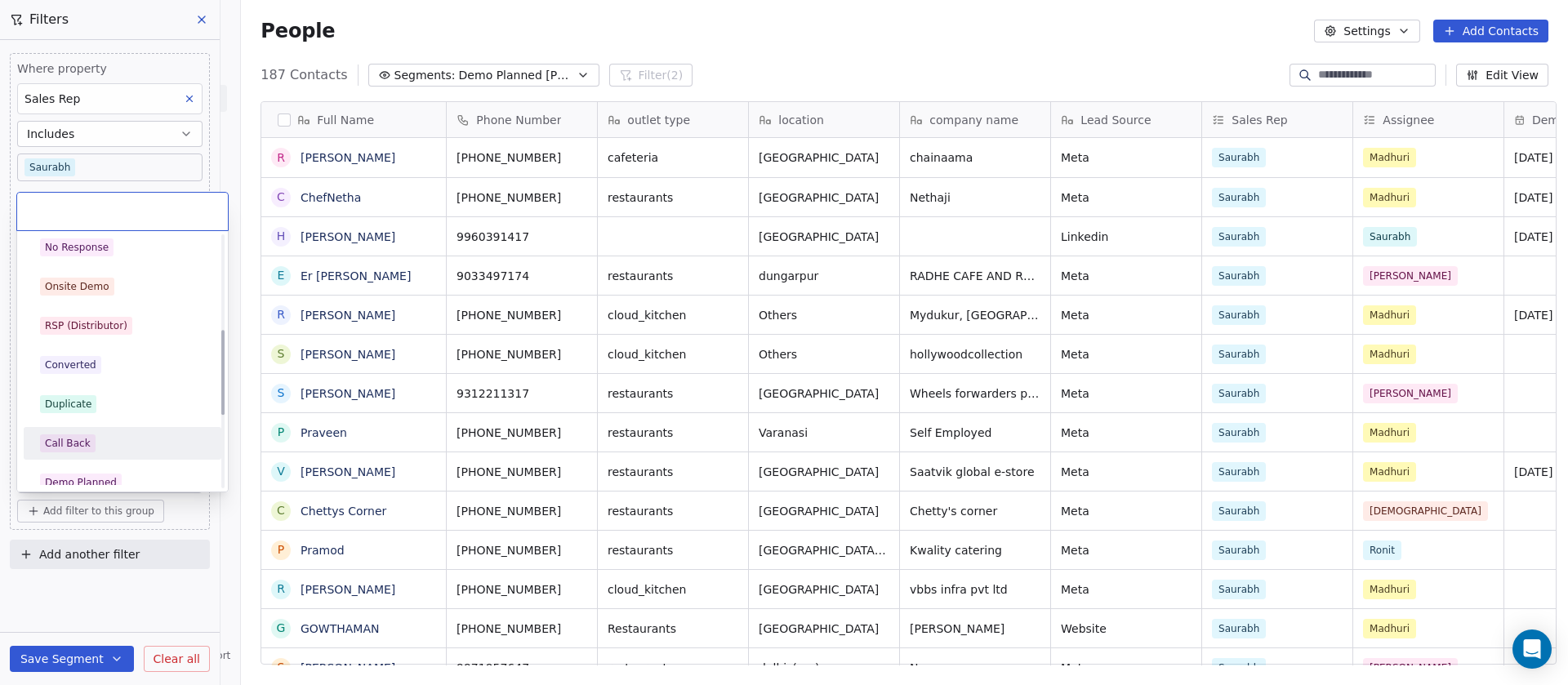
scroll to position [326, 0]
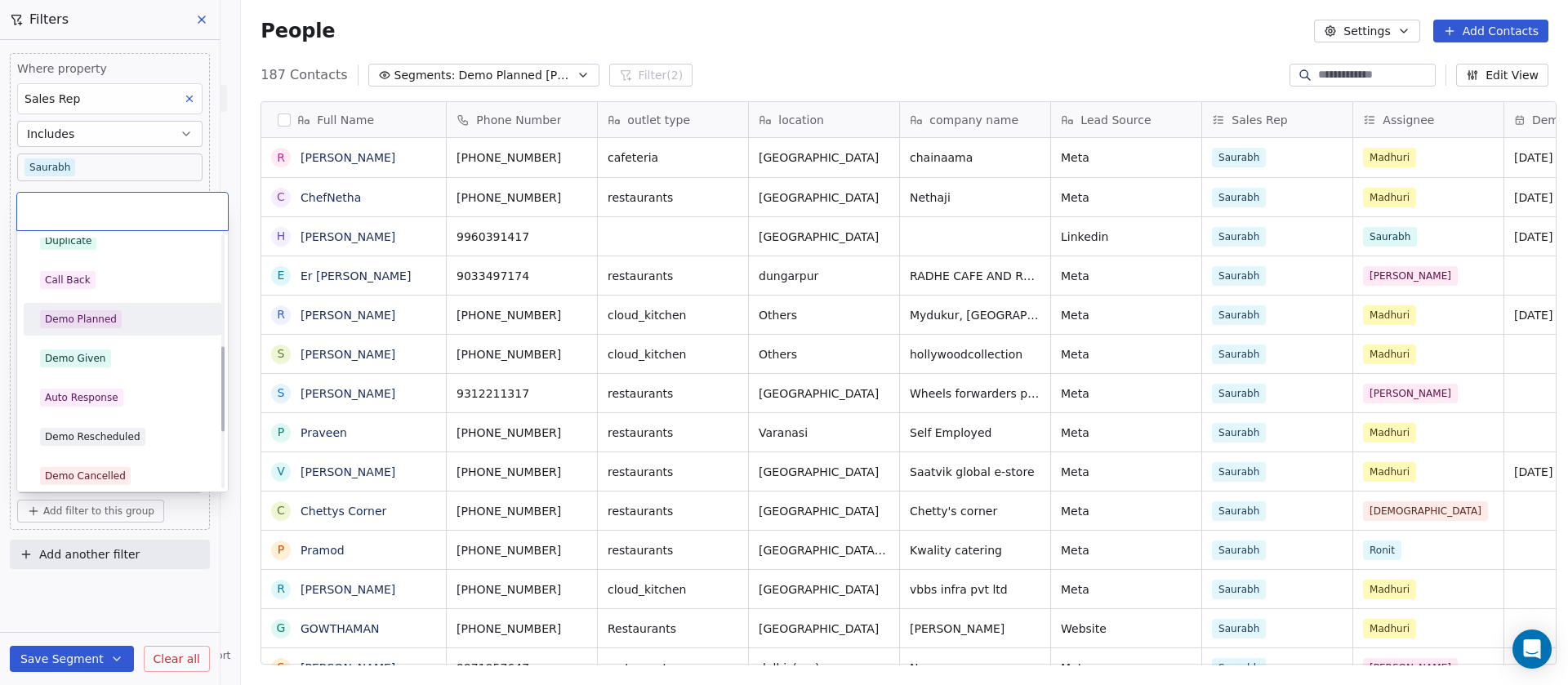
click at [106, 328] on div "Demo Planned" at bounding box center [122, 319] width 185 height 27
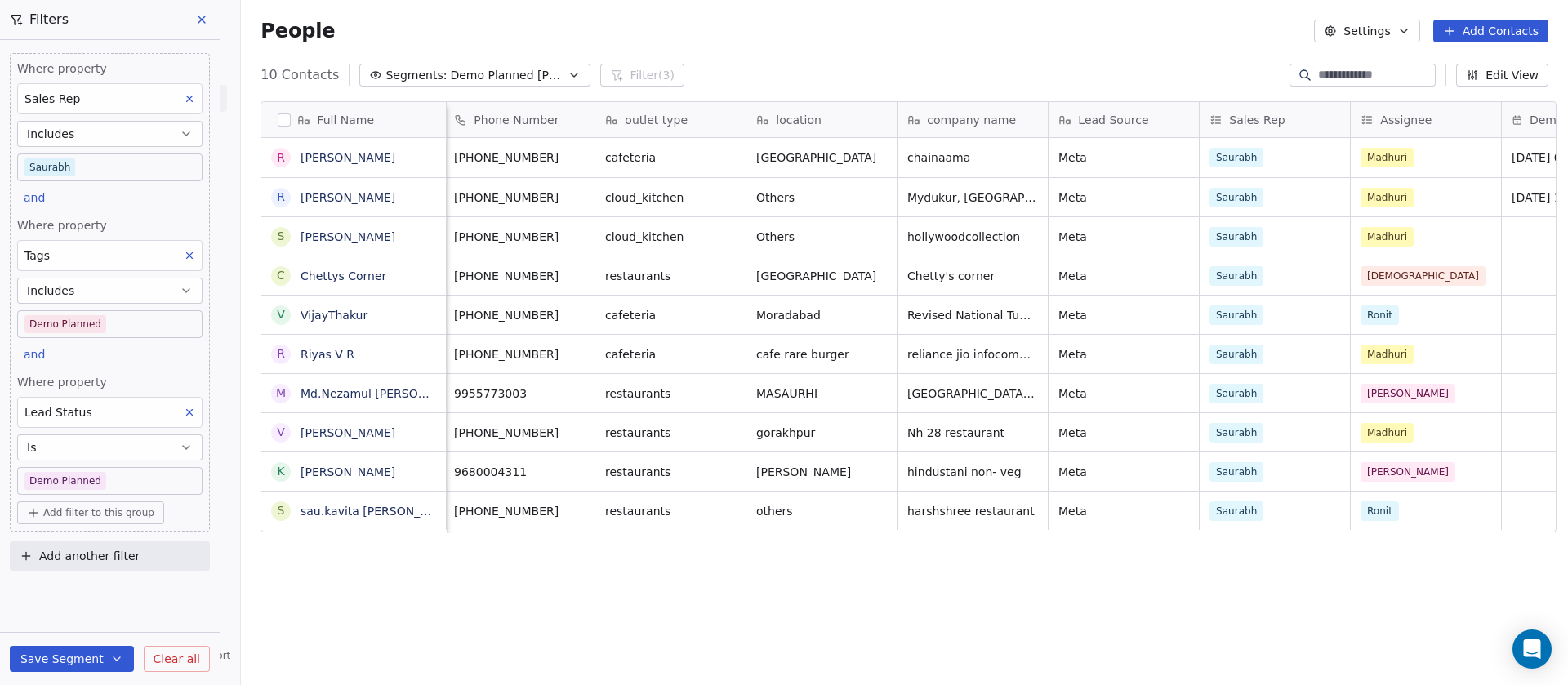
scroll to position [0, 0]
click at [576, 195] on icon "grid" at bounding box center [583, 195] width 13 height 13
click at [67, 663] on button "Save Segment" at bounding box center [72, 658] width 124 height 27
click at [75, 625] on span "Update existing segment" at bounding box center [118, 617] width 143 height 17
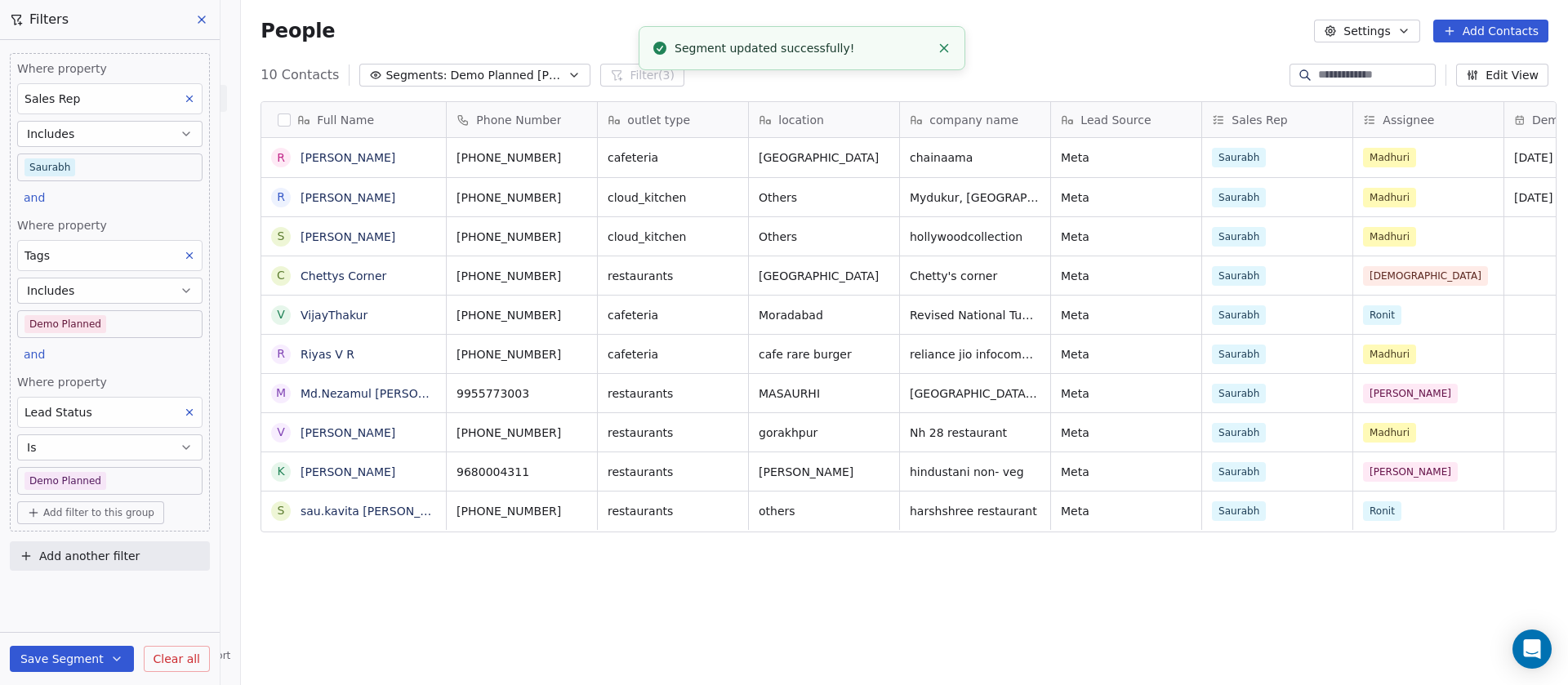
click at [208, 13] on button at bounding box center [203, 20] width 25 height 23
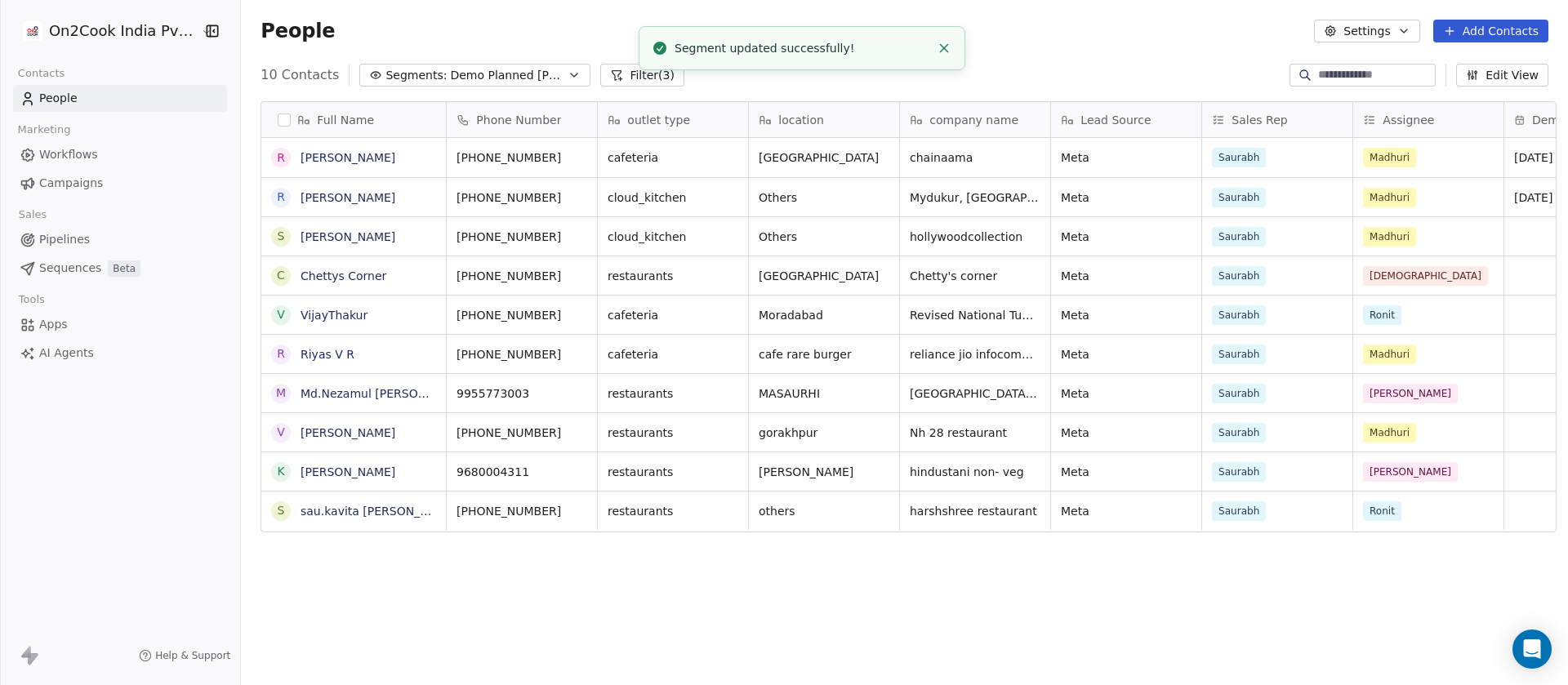
click at [520, 69] on span "Demo Planned Sam" at bounding box center [507, 75] width 114 height 17
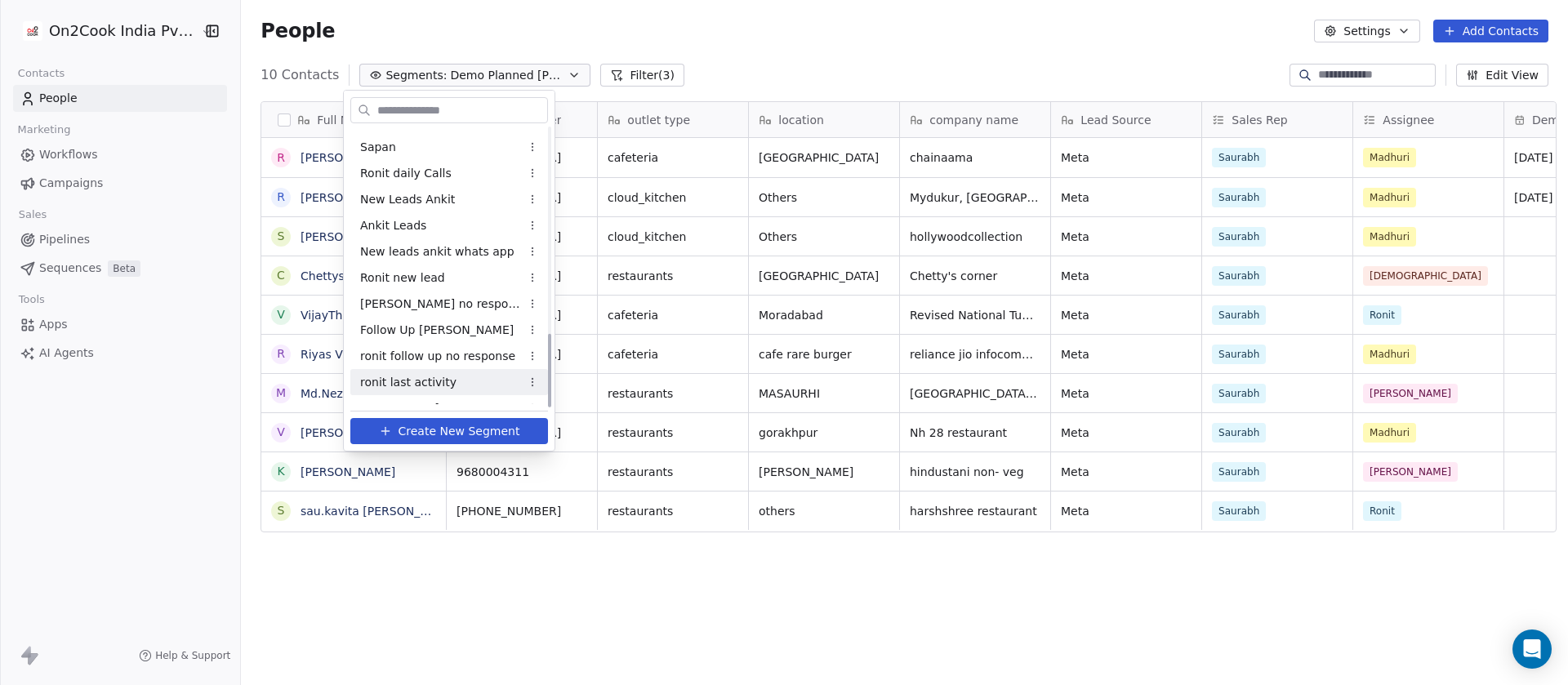
scroll to position [770, 0]
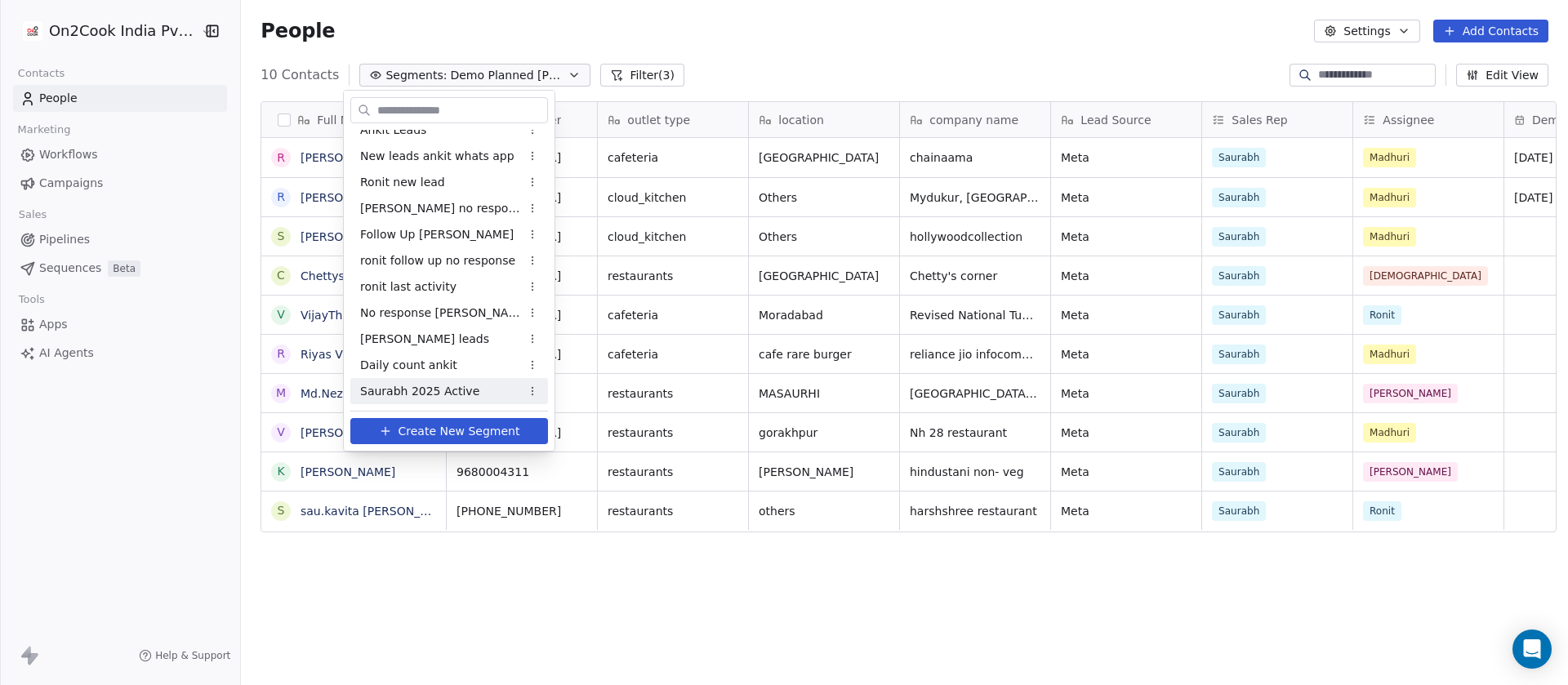
click at [441, 387] on span "Saurabh 2025 Active" at bounding box center [419, 391] width 119 height 17
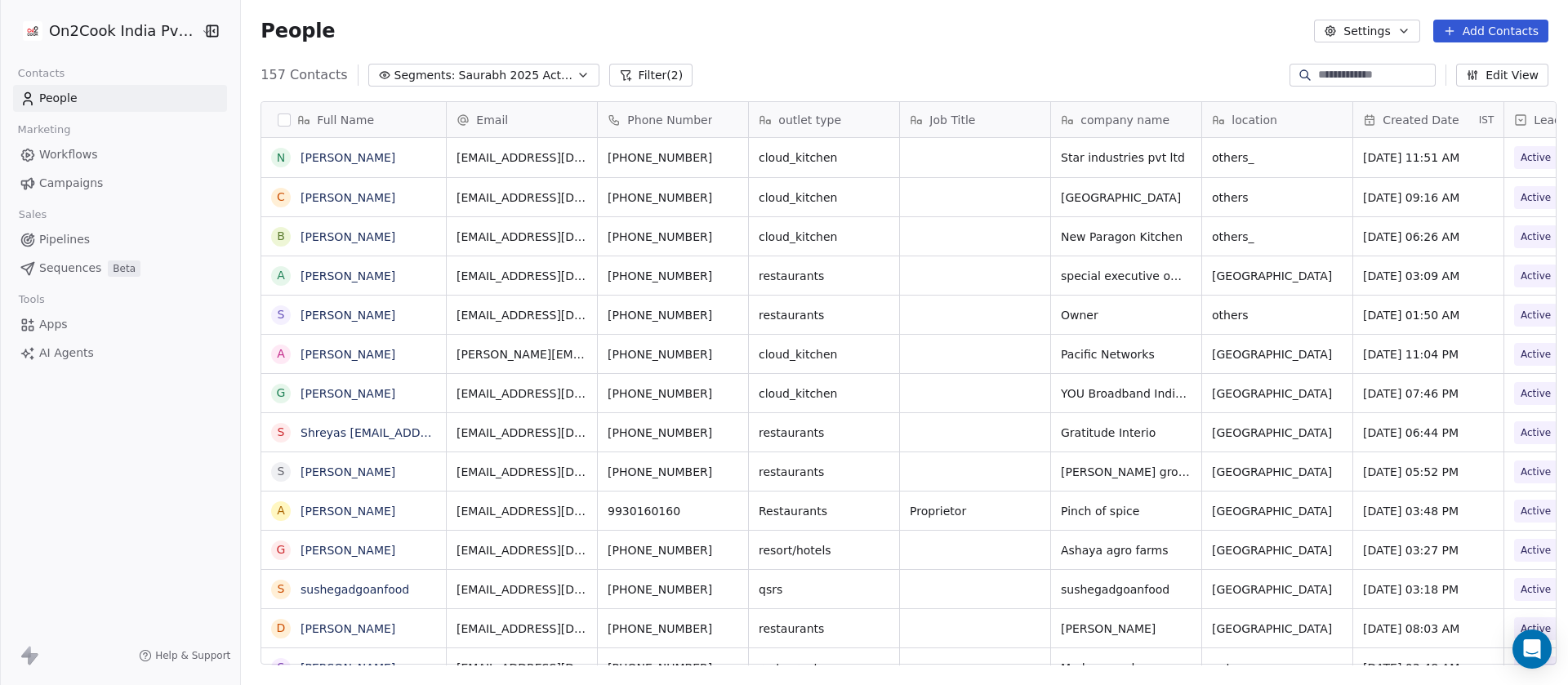
scroll to position [584, 1315]
click at [618, 73] on button "Filter (2)" at bounding box center [651, 75] width 84 height 23
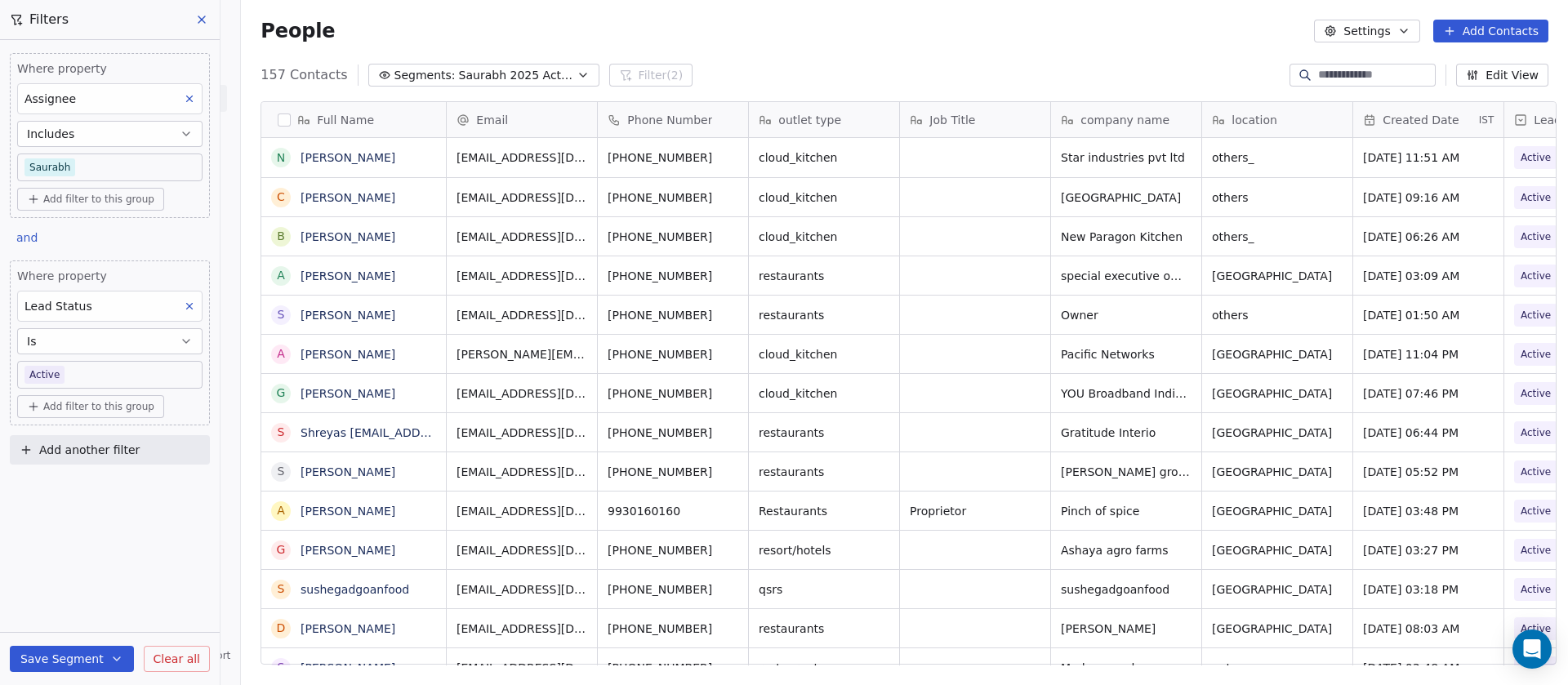
click at [189, 304] on icon at bounding box center [190, 306] width 6 height 6
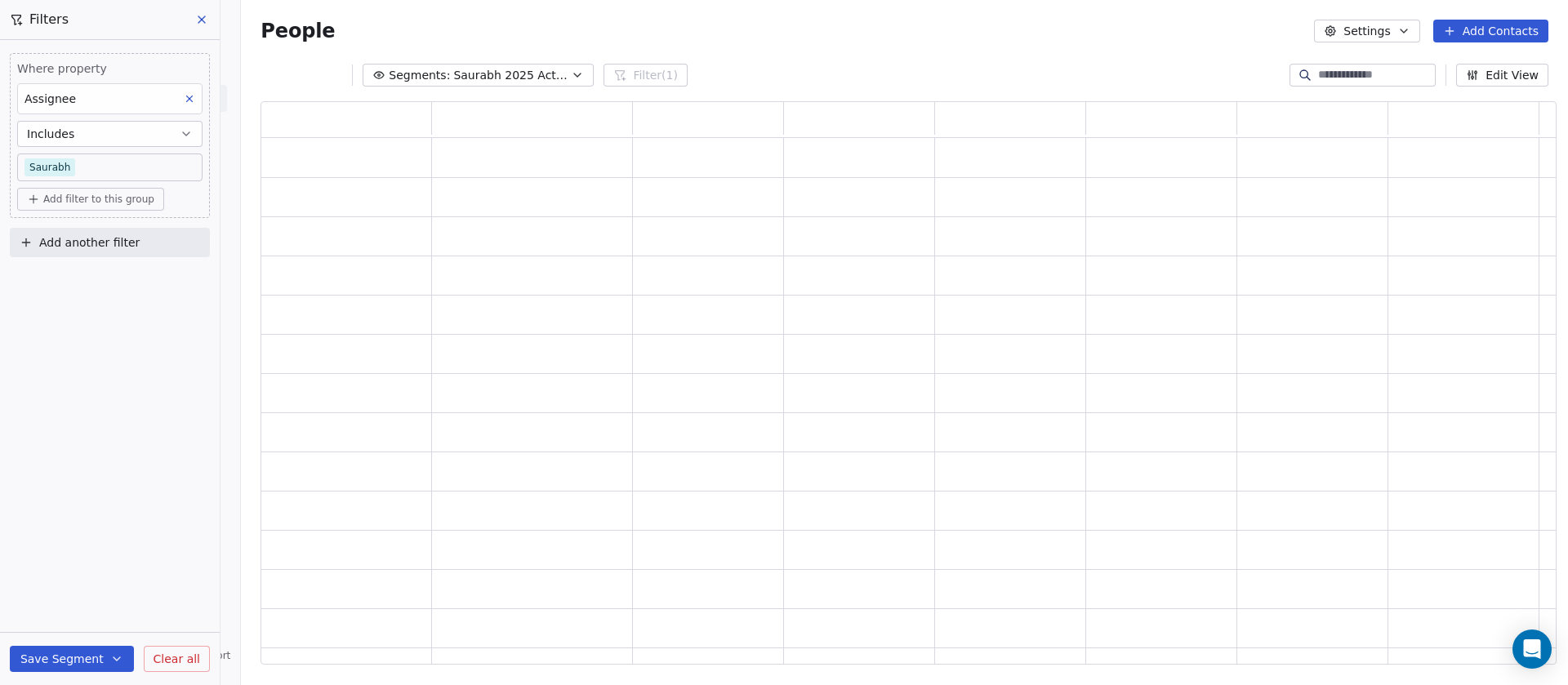
scroll to position [545, 1276]
click at [76, 200] on span "Add filter to this group" at bounding box center [99, 200] width 111 height 13
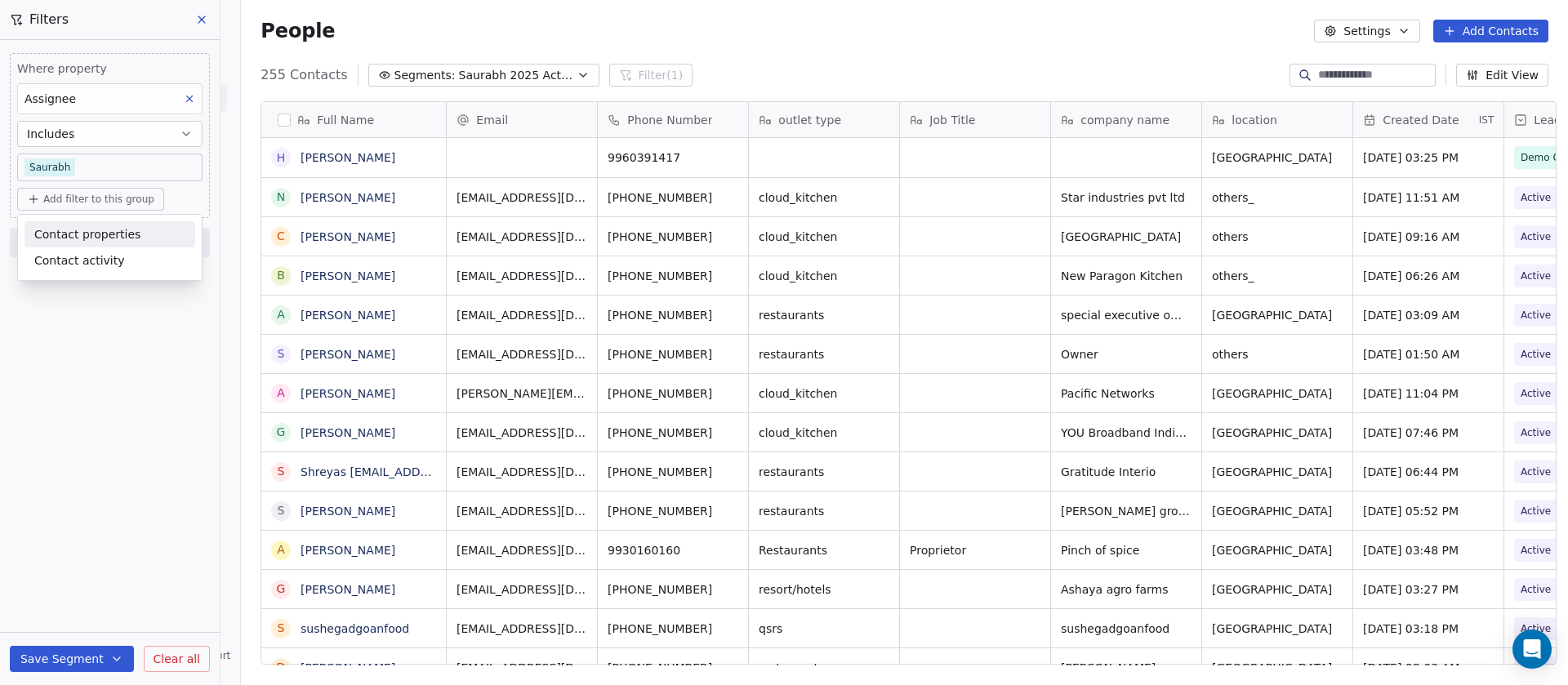
scroll to position [584, 1315]
click at [79, 243] on div "Contact properties" at bounding box center [110, 234] width 171 height 27
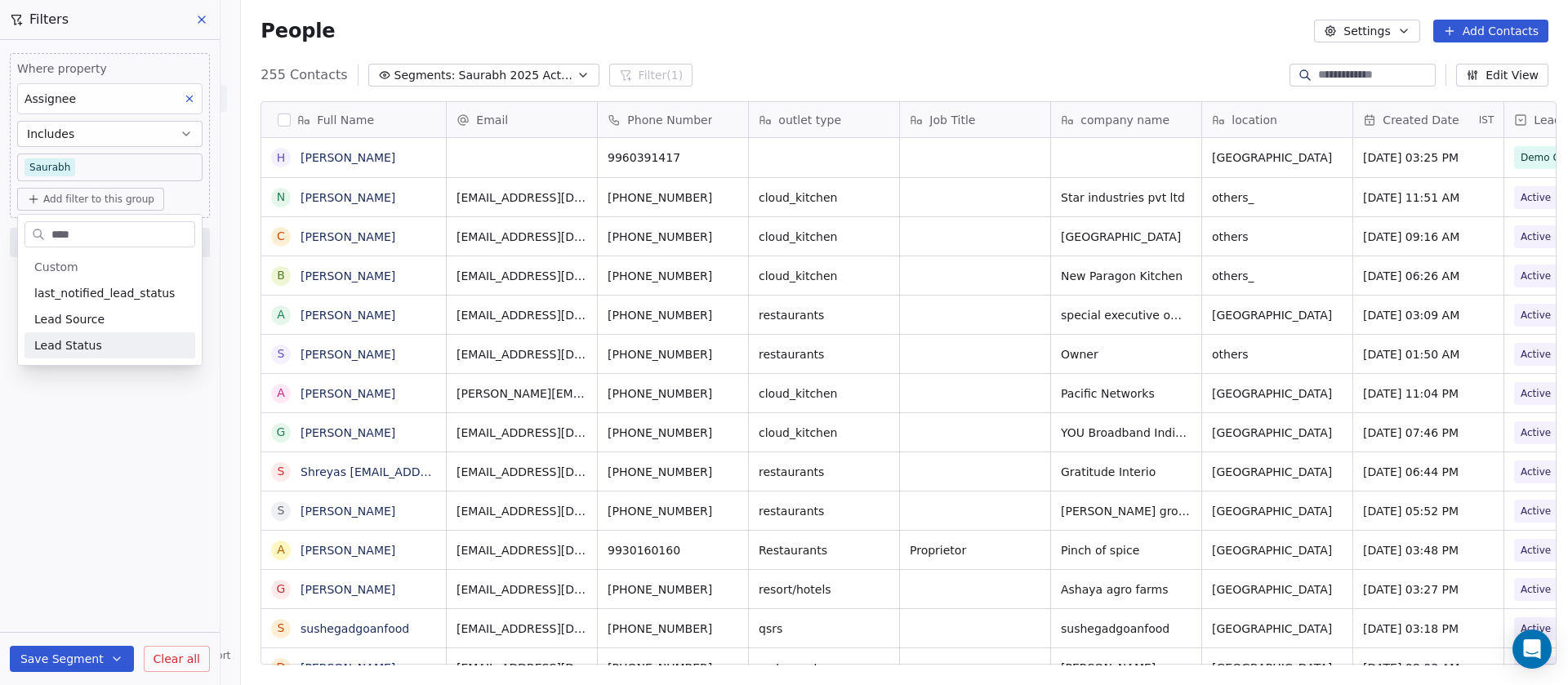
type input "****"
click at [91, 337] on span "Lead Status" at bounding box center [68, 345] width 68 height 17
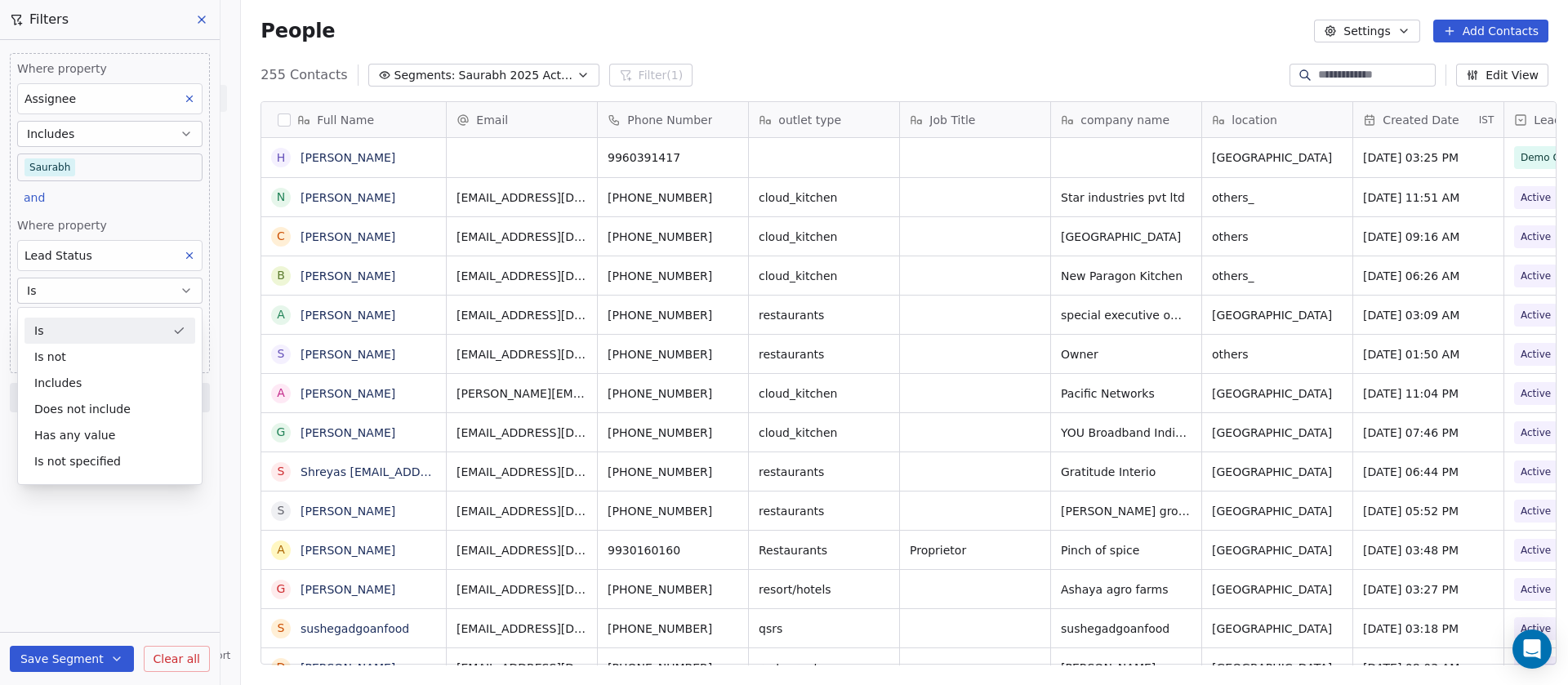
click at [112, 207] on div "Where property Assignee Includes Saurabh and Where property Lead Status Is Sele…" at bounding box center [109, 213] width 200 height 320
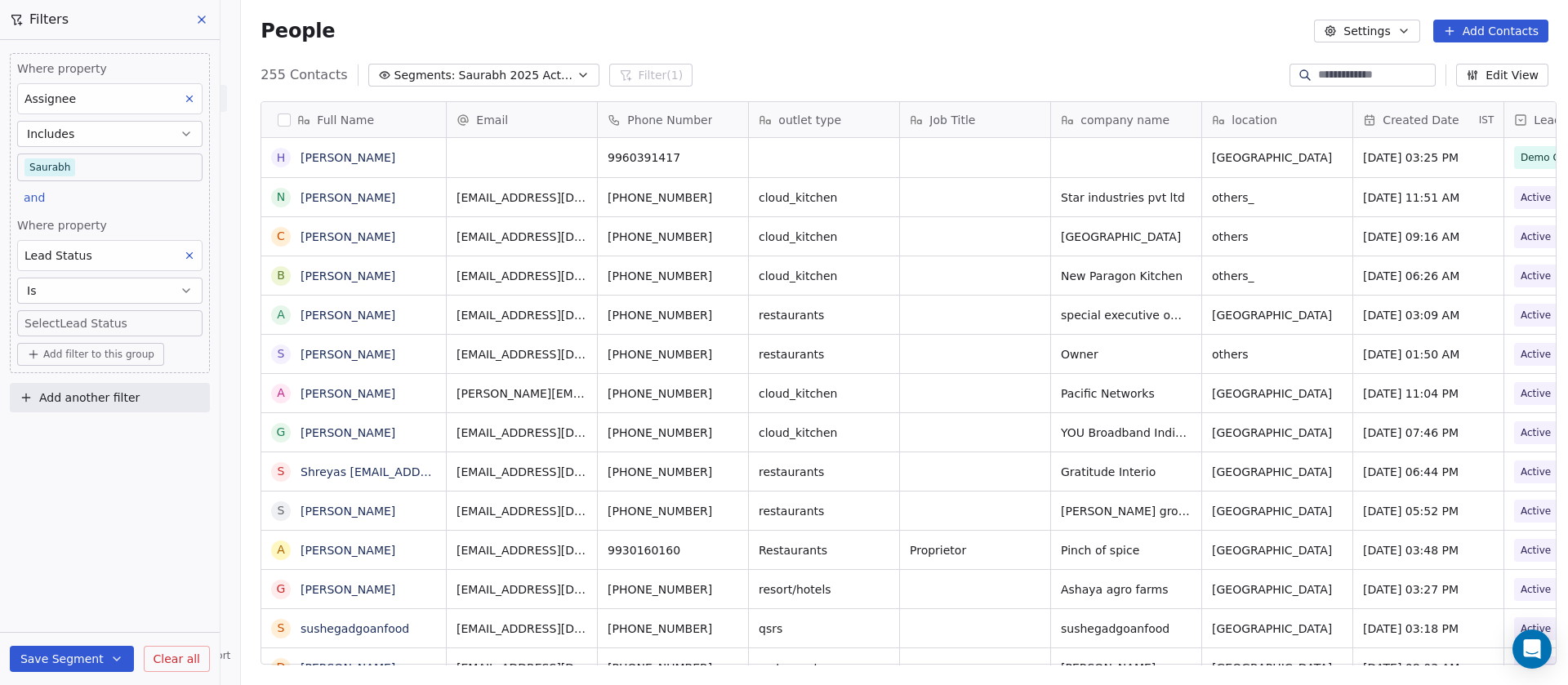
click at [104, 326] on body "On2Cook India Pvt. Ltd. Contacts People Marketing Workflows Campaigns Sales Pip…" at bounding box center [784, 342] width 1568 height 685
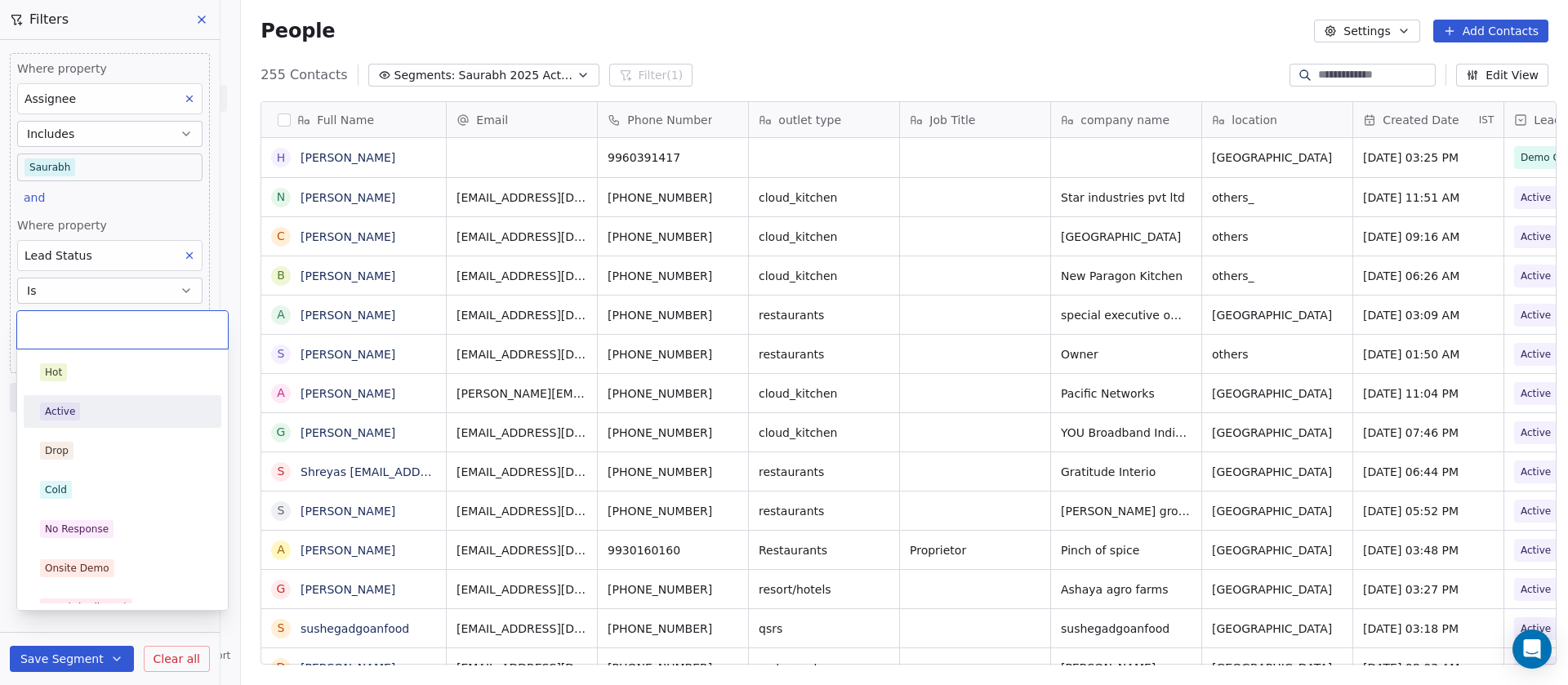
click at [90, 408] on div "Active" at bounding box center [122, 412] width 165 height 18
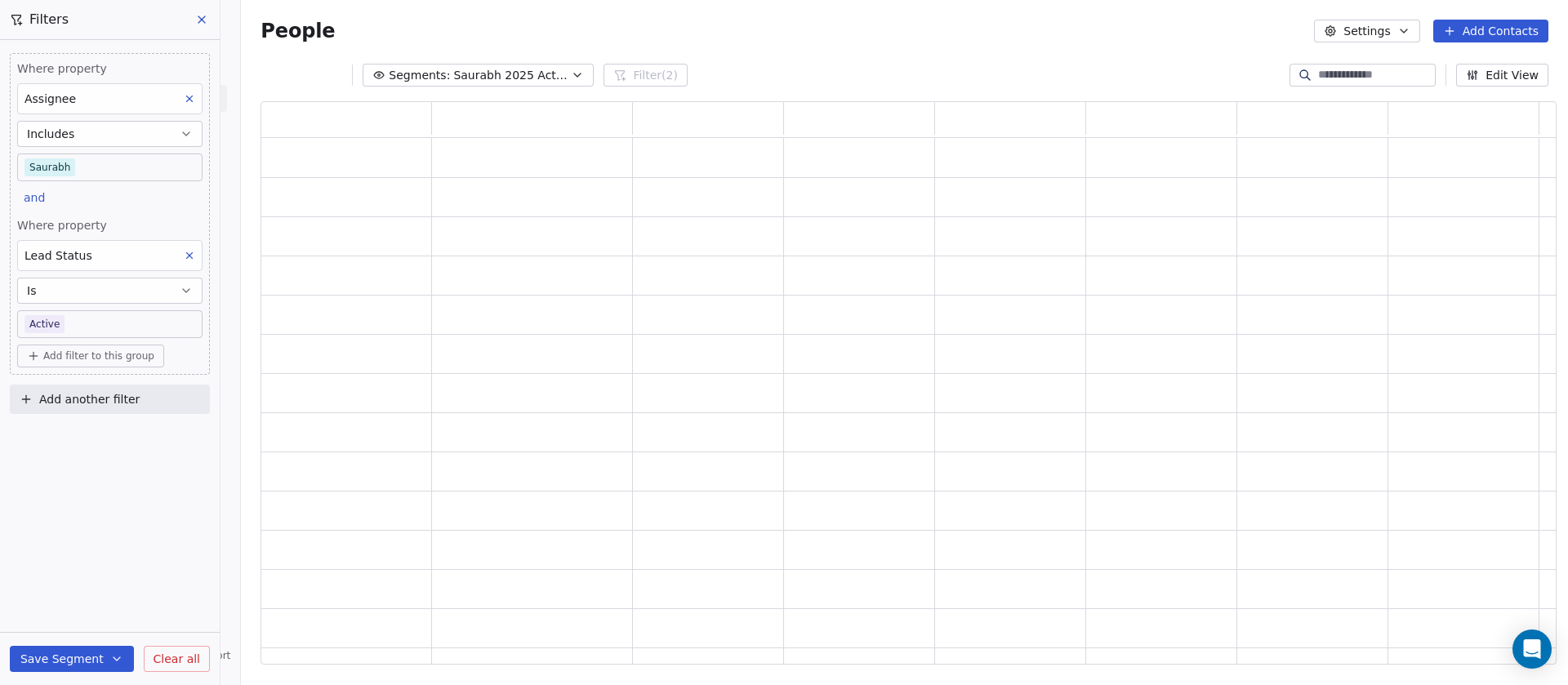
scroll to position [545, 1276]
click at [132, 291] on button "Is" at bounding box center [110, 291] width 186 height 27
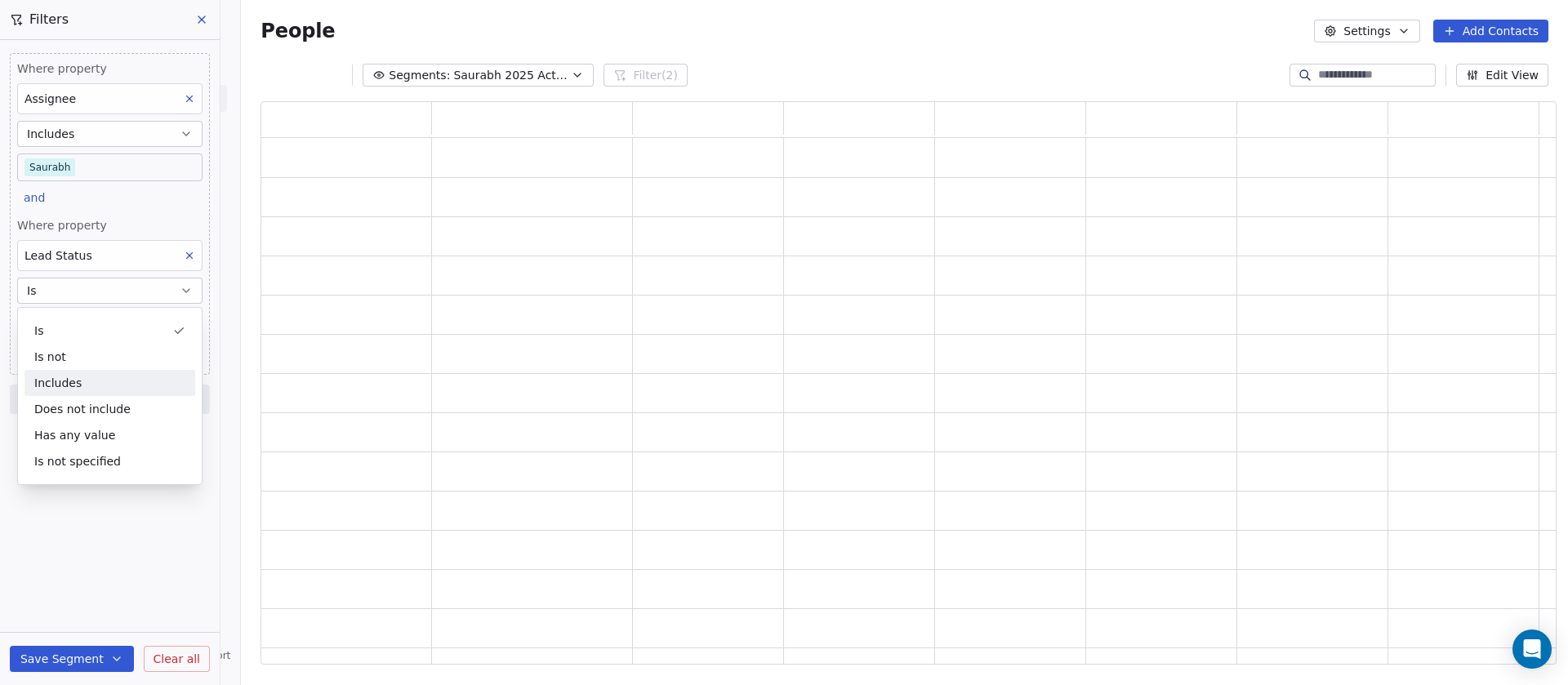
click at [95, 379] on div "Includes" at bounding box center [110, 383] width 171 height 27
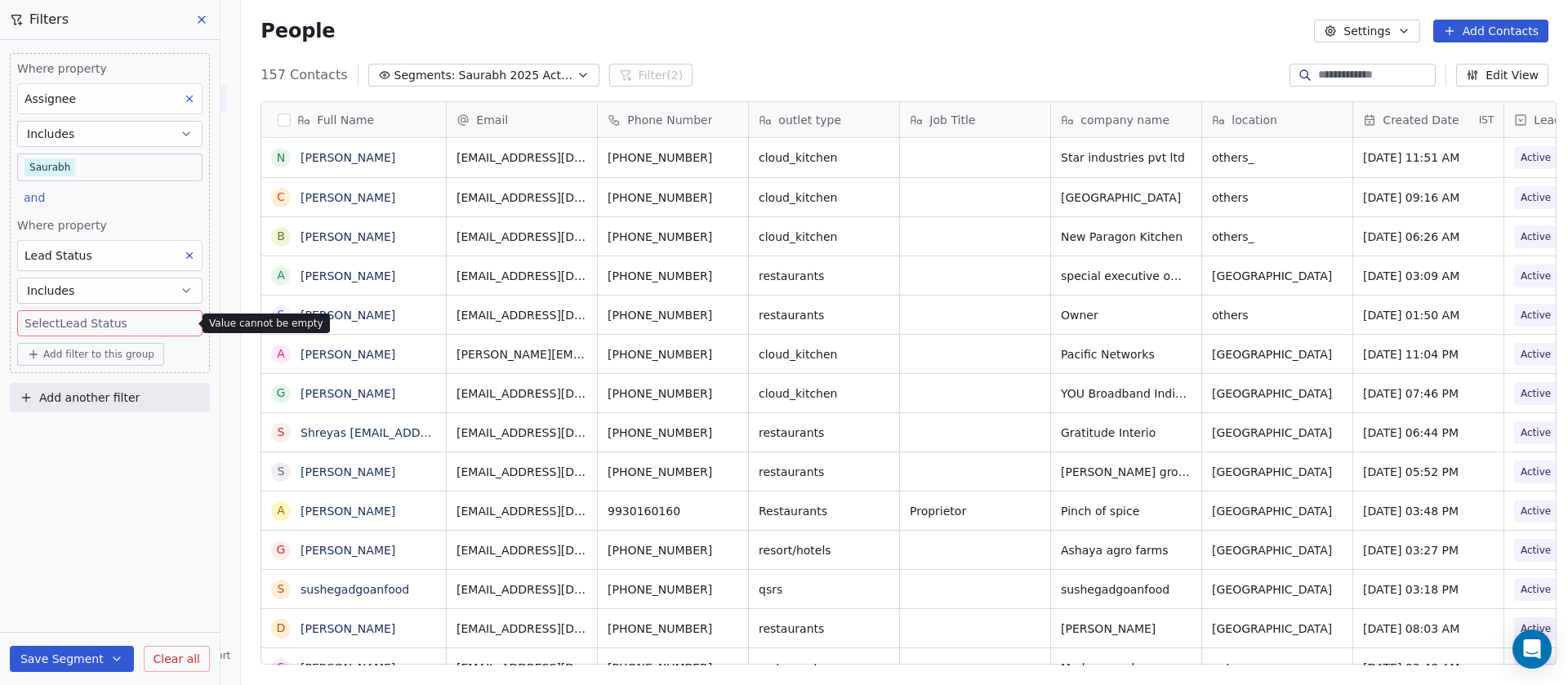
scroll to position [584, 1315]
click at [110, 321] on body "On2Cook India Pvt. Ltd. Contacts People Marketing Workflows Campaigns Sales Pip…" at bounding box center [784, 342] width 1568 height 685
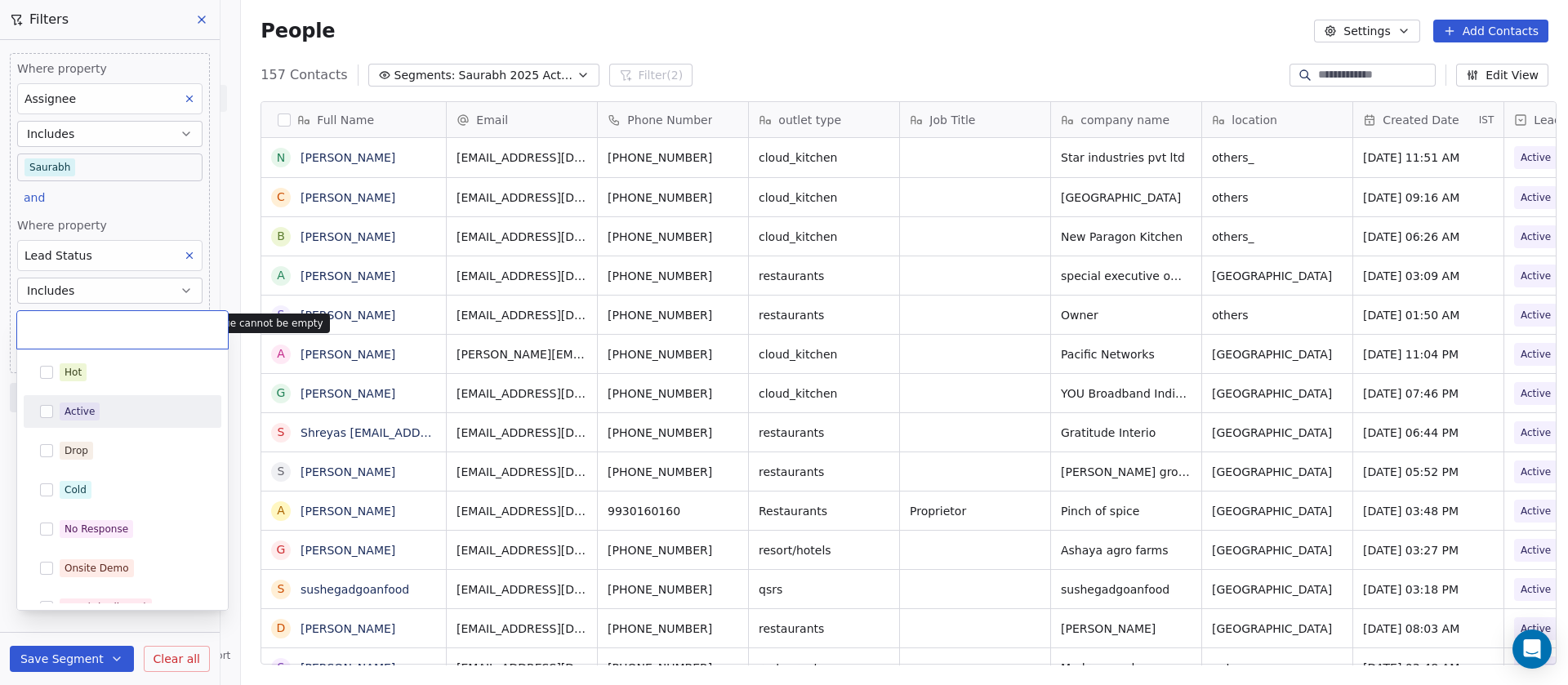
click at [99, 413] on div "Active" at bounding box center [132, 412] width 145 height 18
click at [100, 377] on div "Hot" at bounding box center [132, 372] width 145 height 18
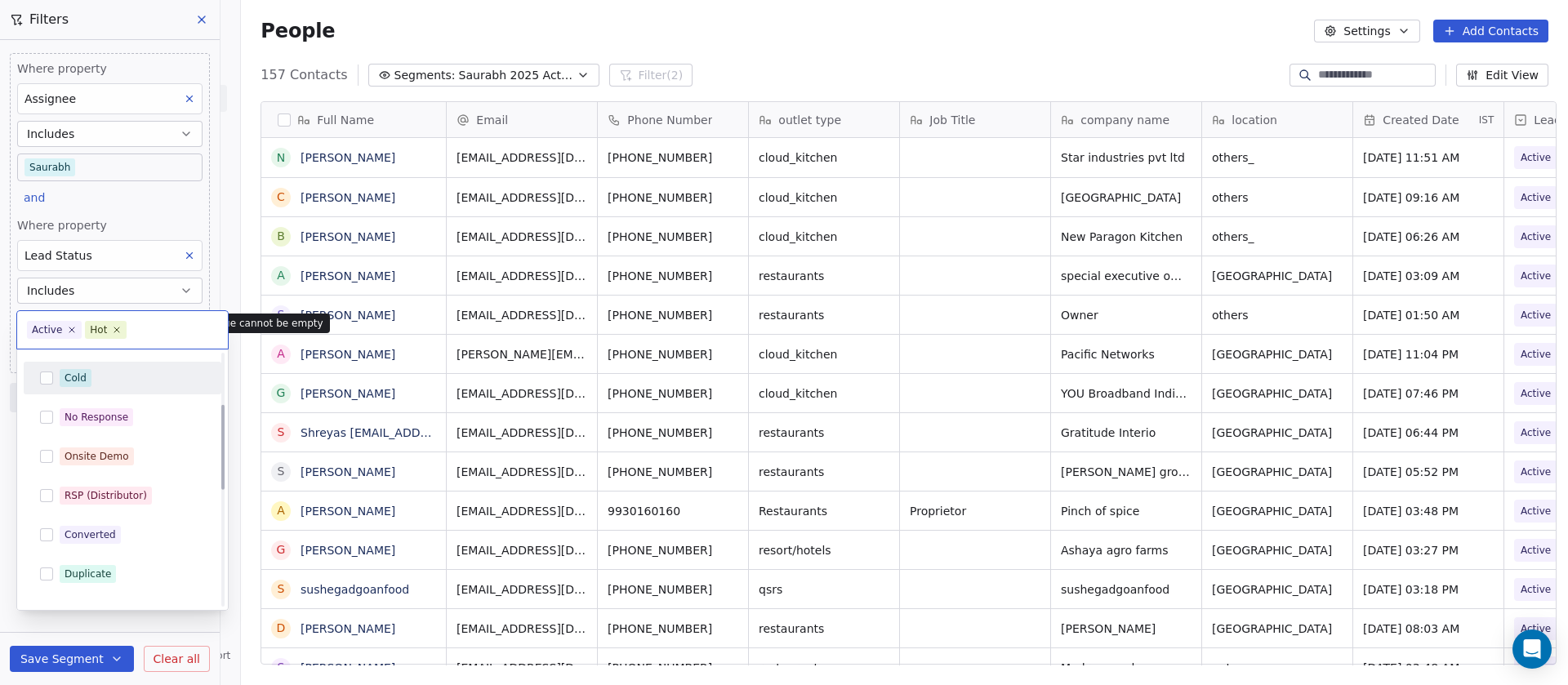
scroll to position [163, 0]
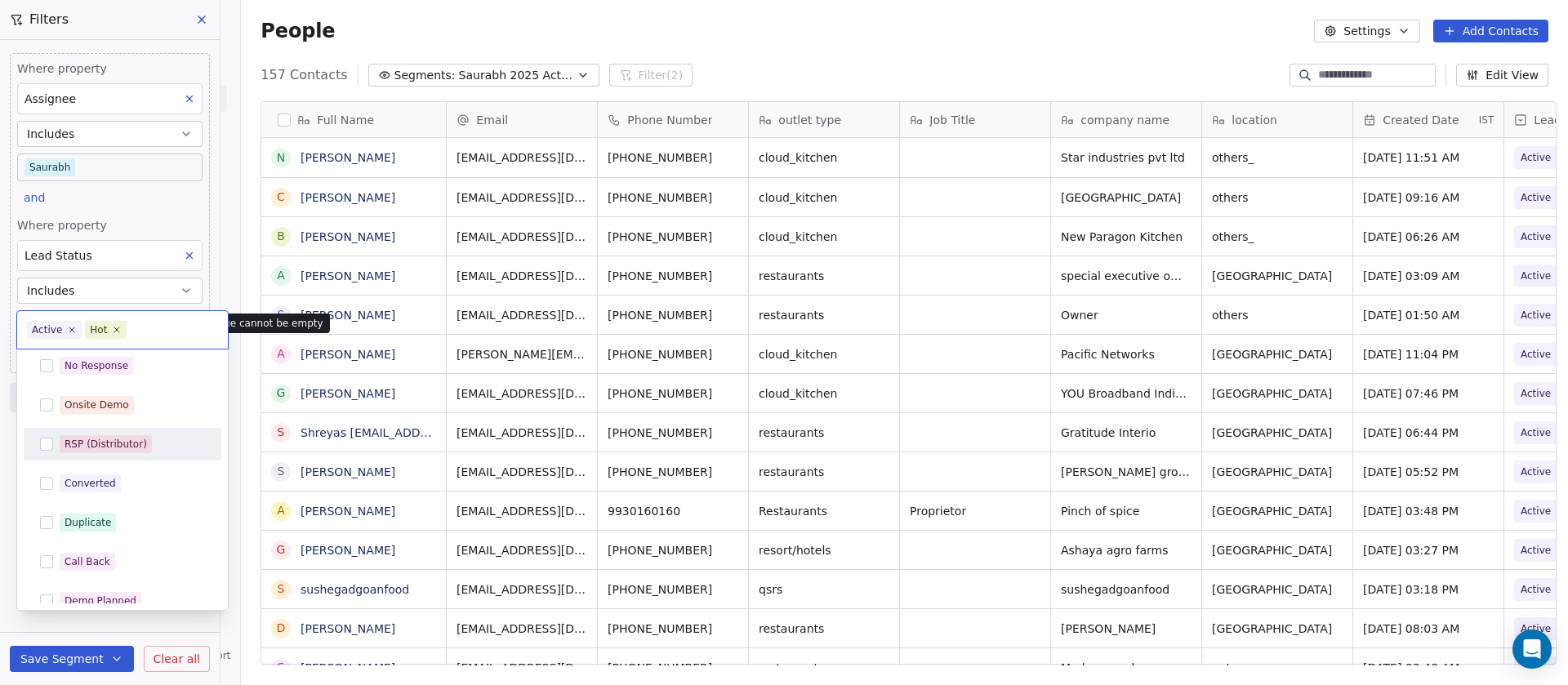
click at [544, 16] on html "On2Cook India Pvt. Ltd. Contacts People Marketing Workflows Campaigns Sales Pip…" at bounding box center [784, 342] width 1568 height 685
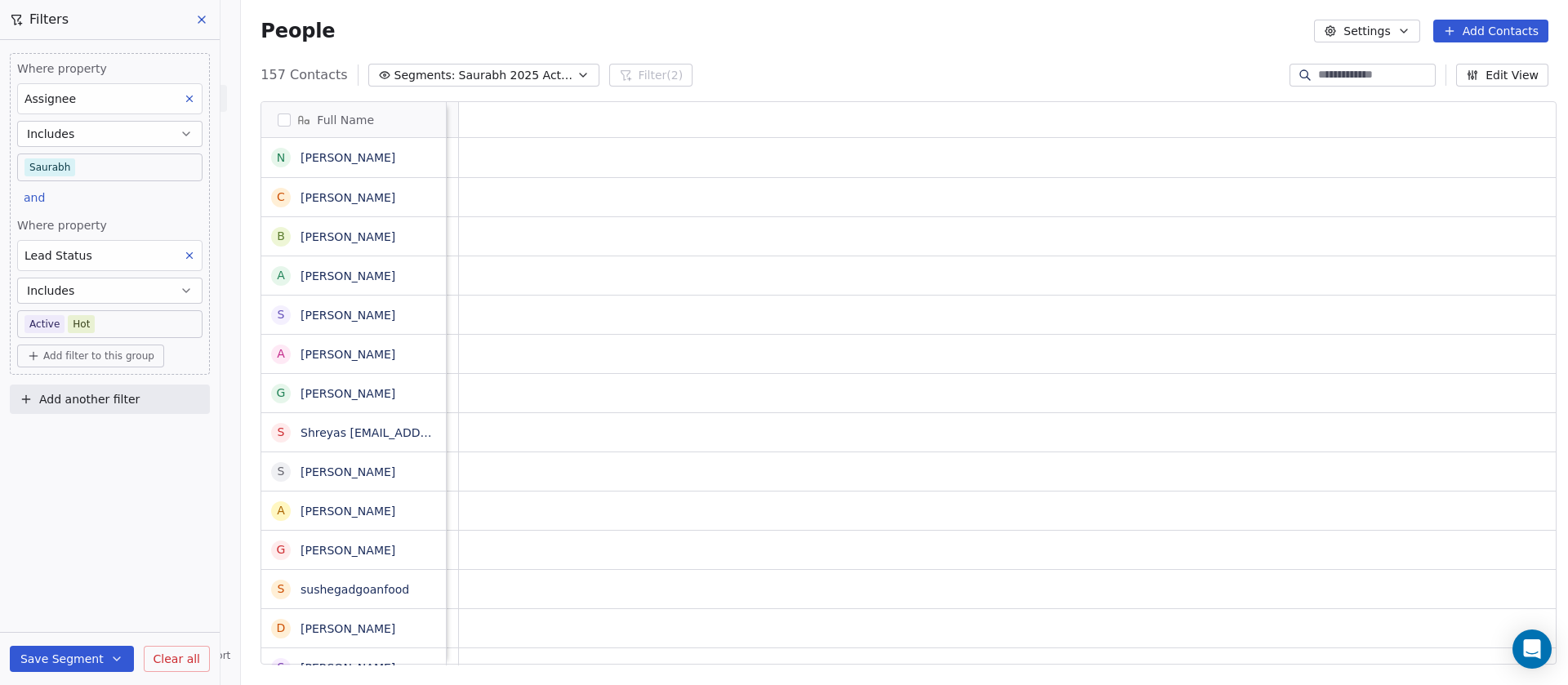
scroll to position [0, 0]
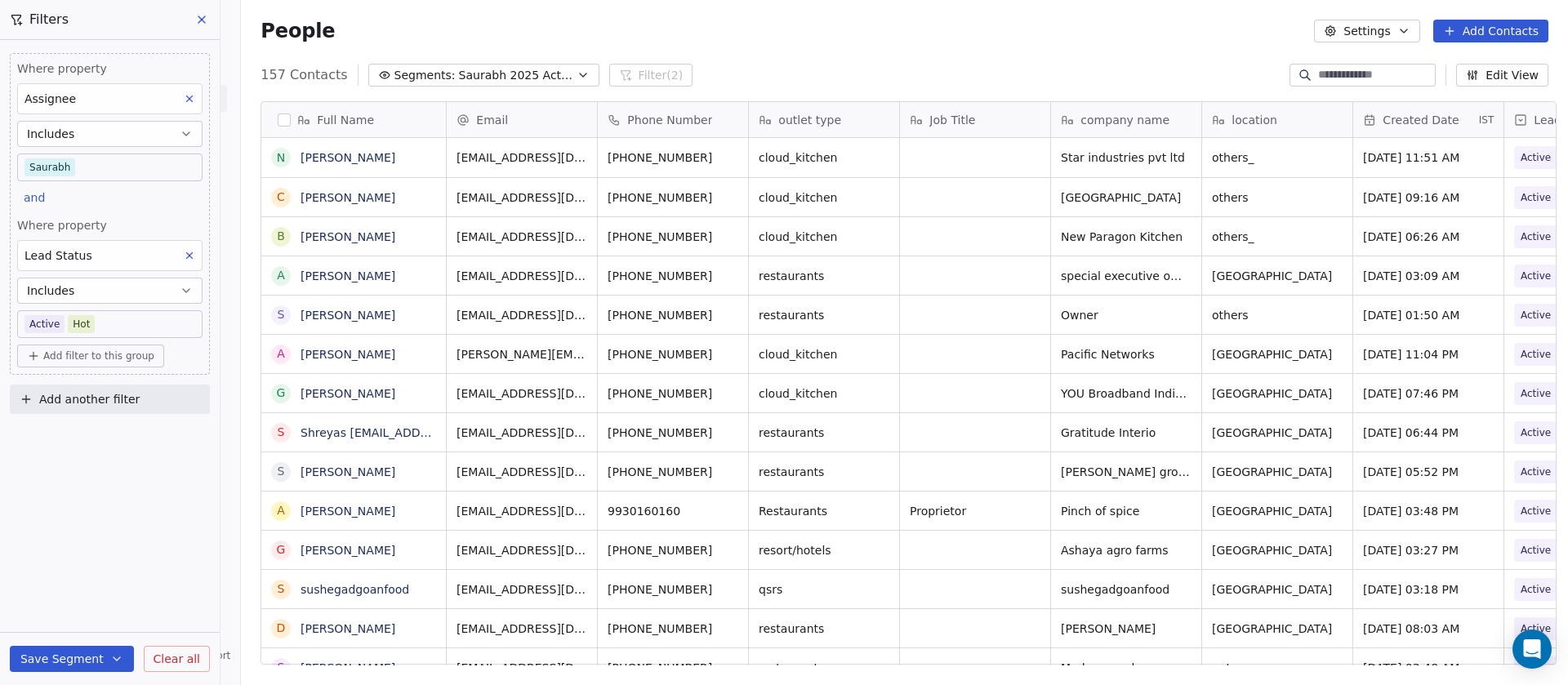
click at [278, 121] on button "button" at bounding box center [284, 120] width 13 height 13
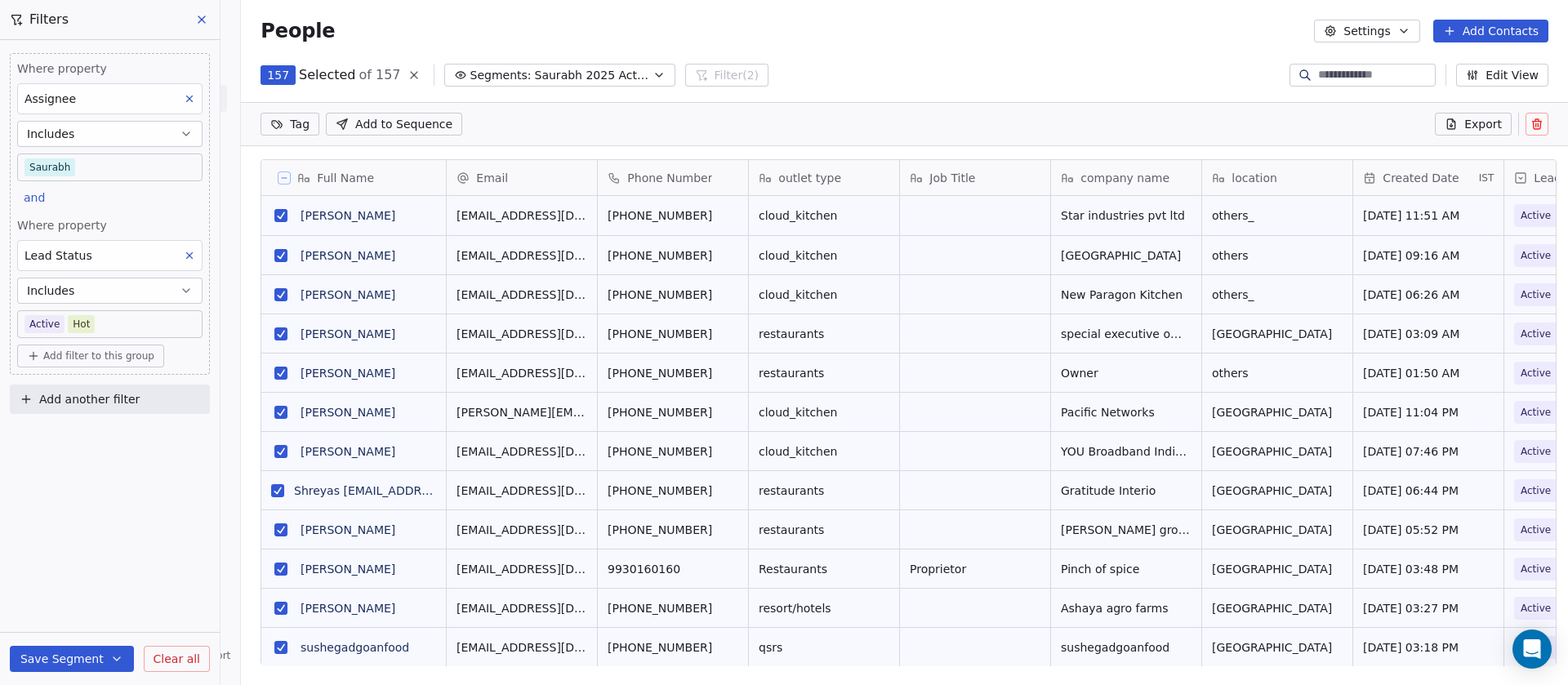
scroll to position [527, 1315]
click at [1461, 128] on button "Export" at bounding box center [1473, 124] width 77 height 23
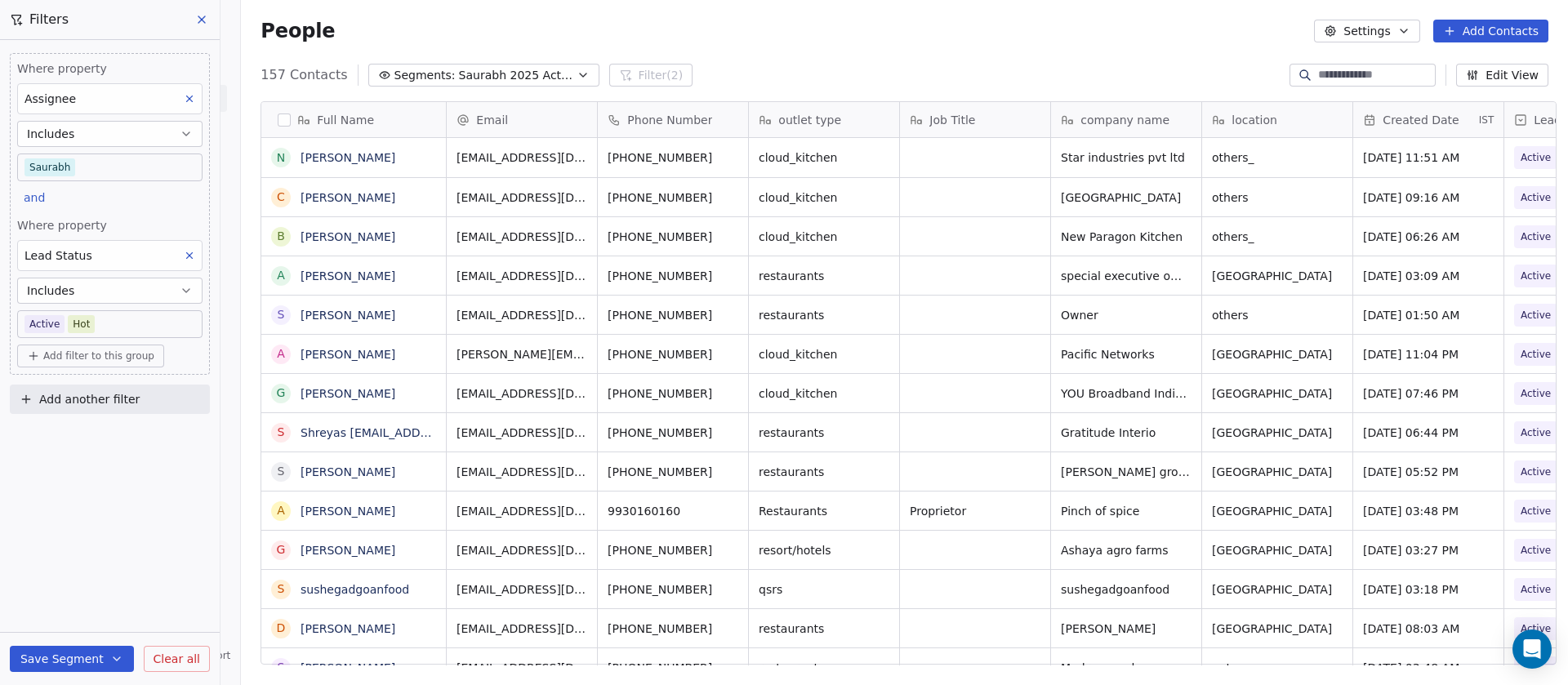
scroll to position [584, 1315]
click at [69, 667] on button "Save Segment" at bounding box center [72, 658] width 124 height 27
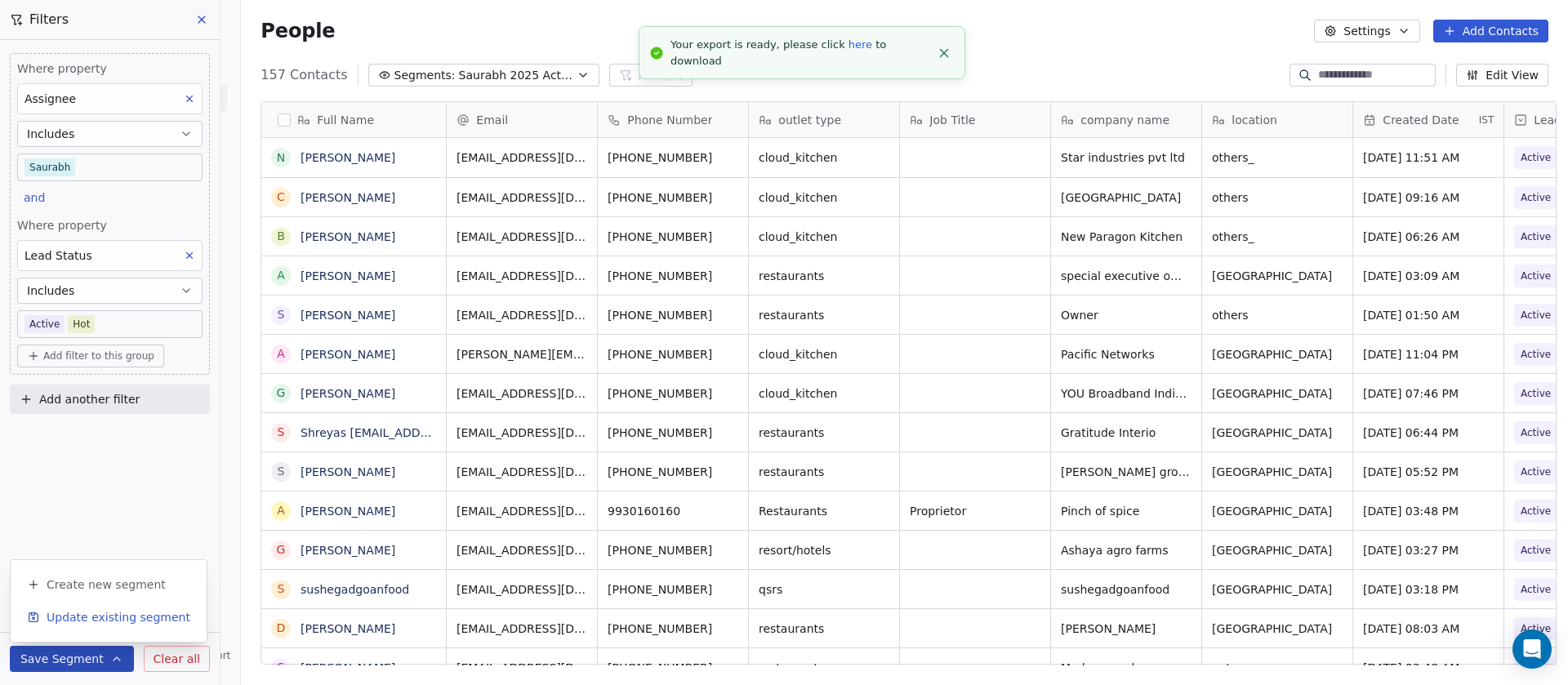
click at [94, 619] on span "Update existing segment" at bounding box center [118, 617] width 143 height 17
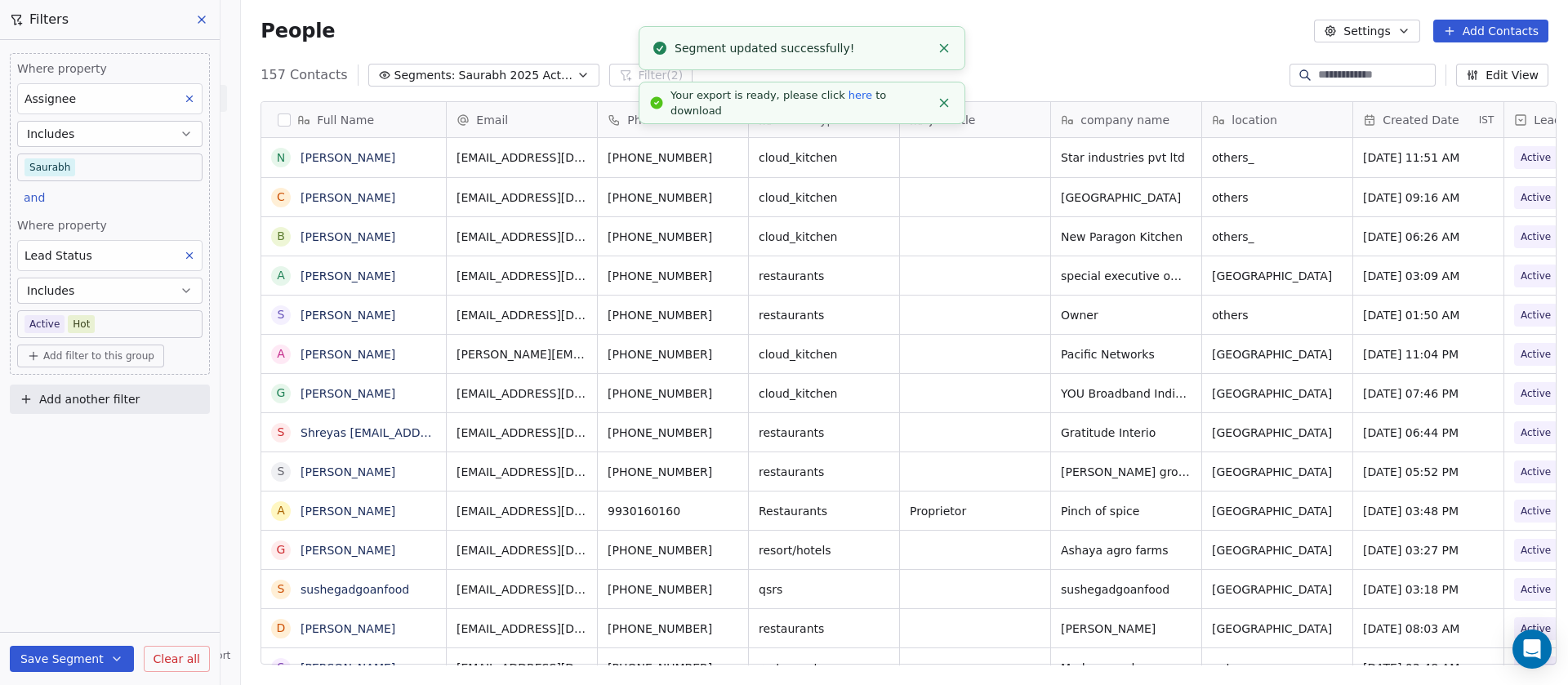
click at [849, 101] on link "here" at bounding box center [860, 94] width 24 height 12
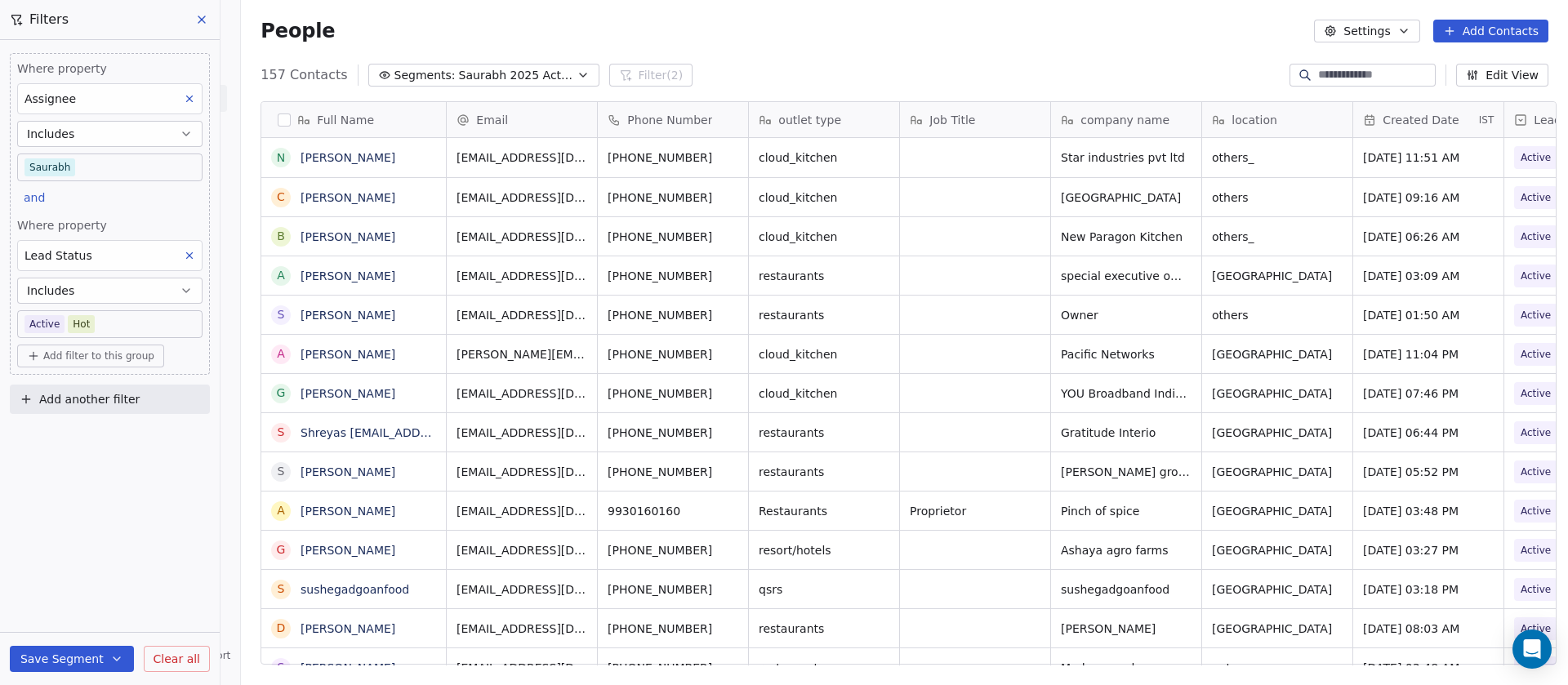
click at [200, 17] on icon at bounding box center [201, 20] width 13 height 13
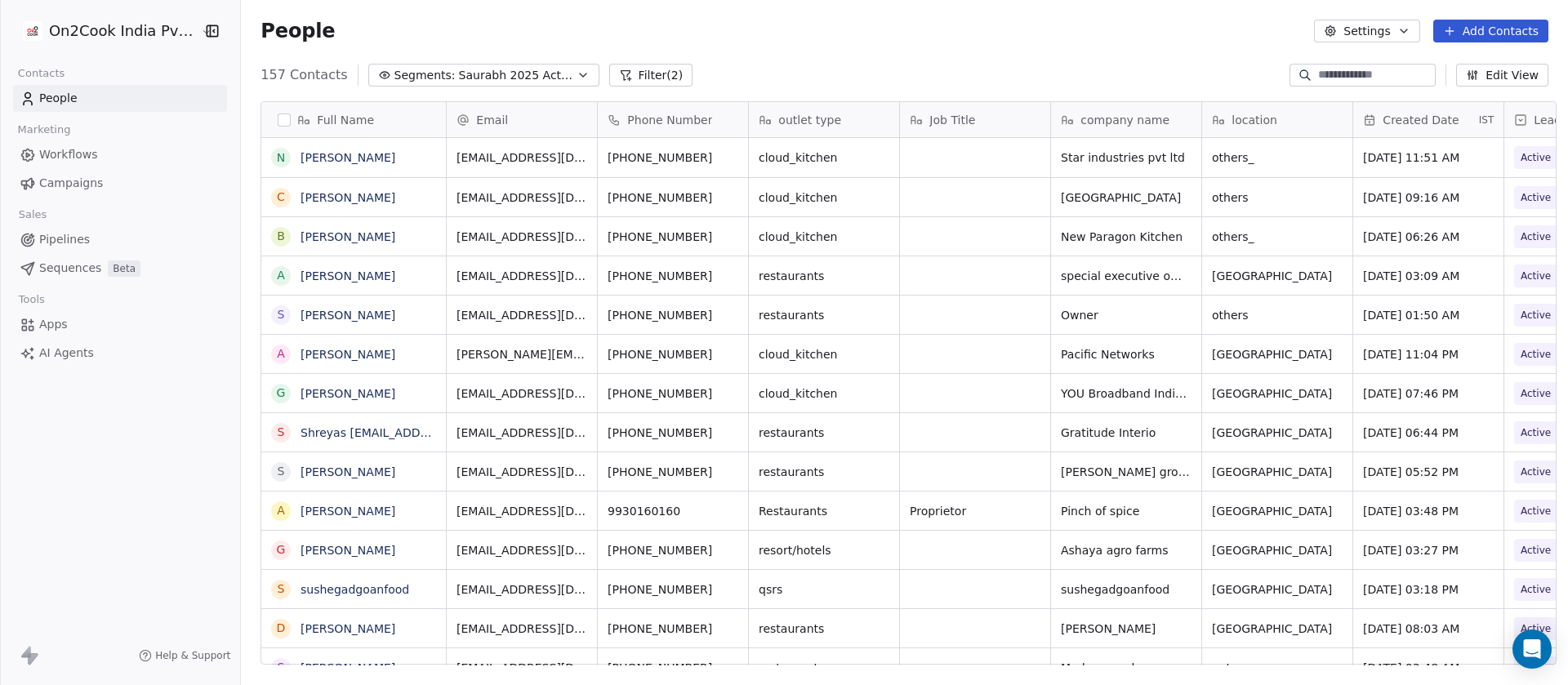
click at [94, 92] on link "People" at bounding box center [120, 98] width 214 height 27
click at [75, 97] on span "People" at bounding box center [58, 98] width 38 height 17
click at [70, 96] on span "People" at bounding box center [58, 98] width 38 height 17
click at [484, 65] on button "Segments: Saurabh 2025 Active" at bounding box center [483, 75] width 231 height 23
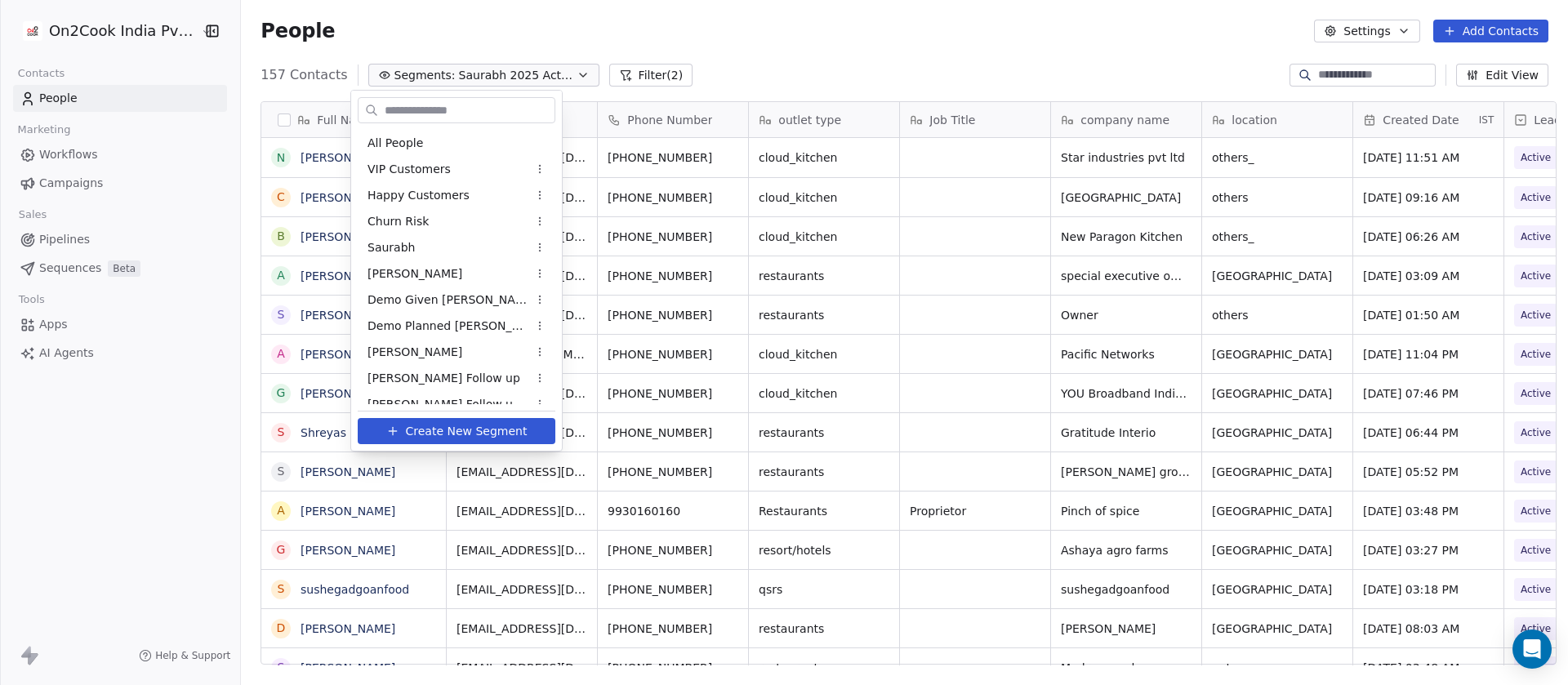
scroll to position [770, 0]
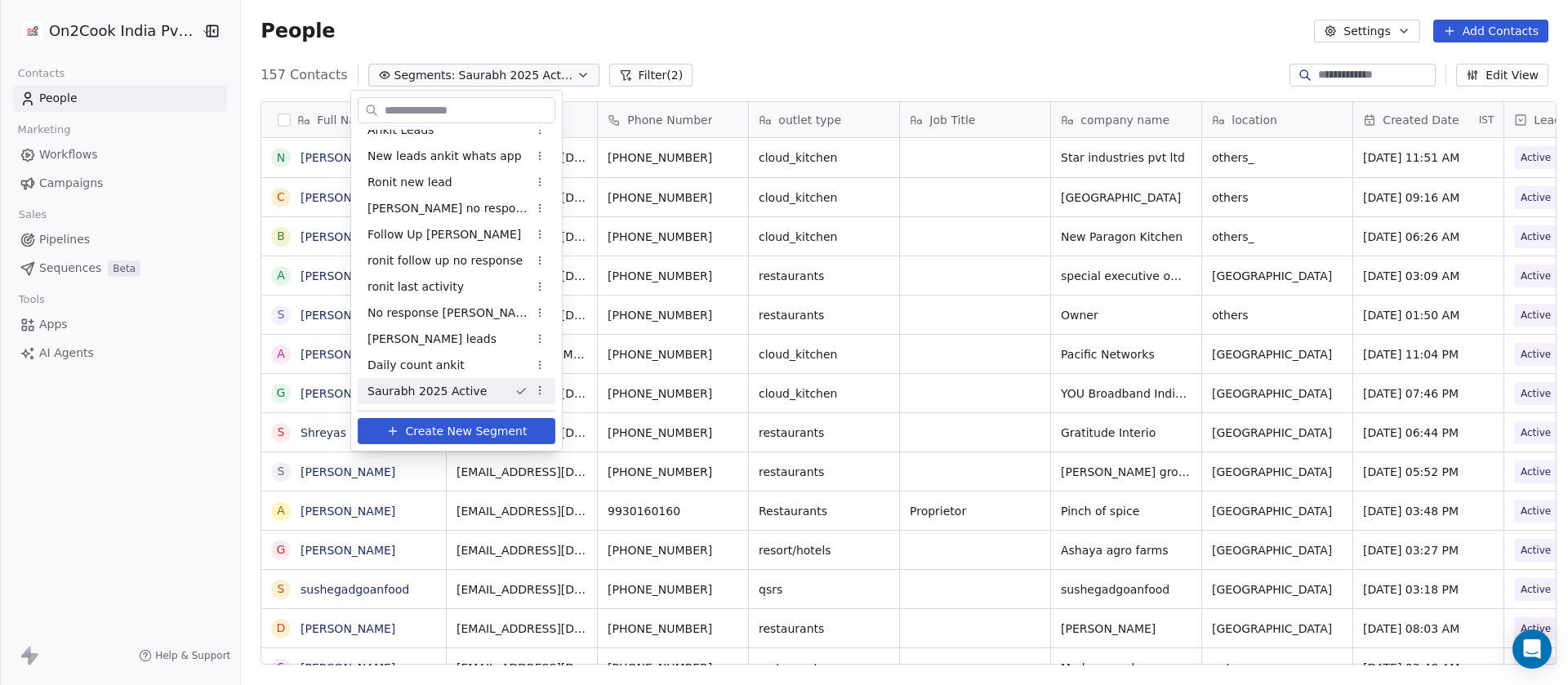
click at [438, 104] on input "text" at bounding box center [467, 110] width 173 height 24
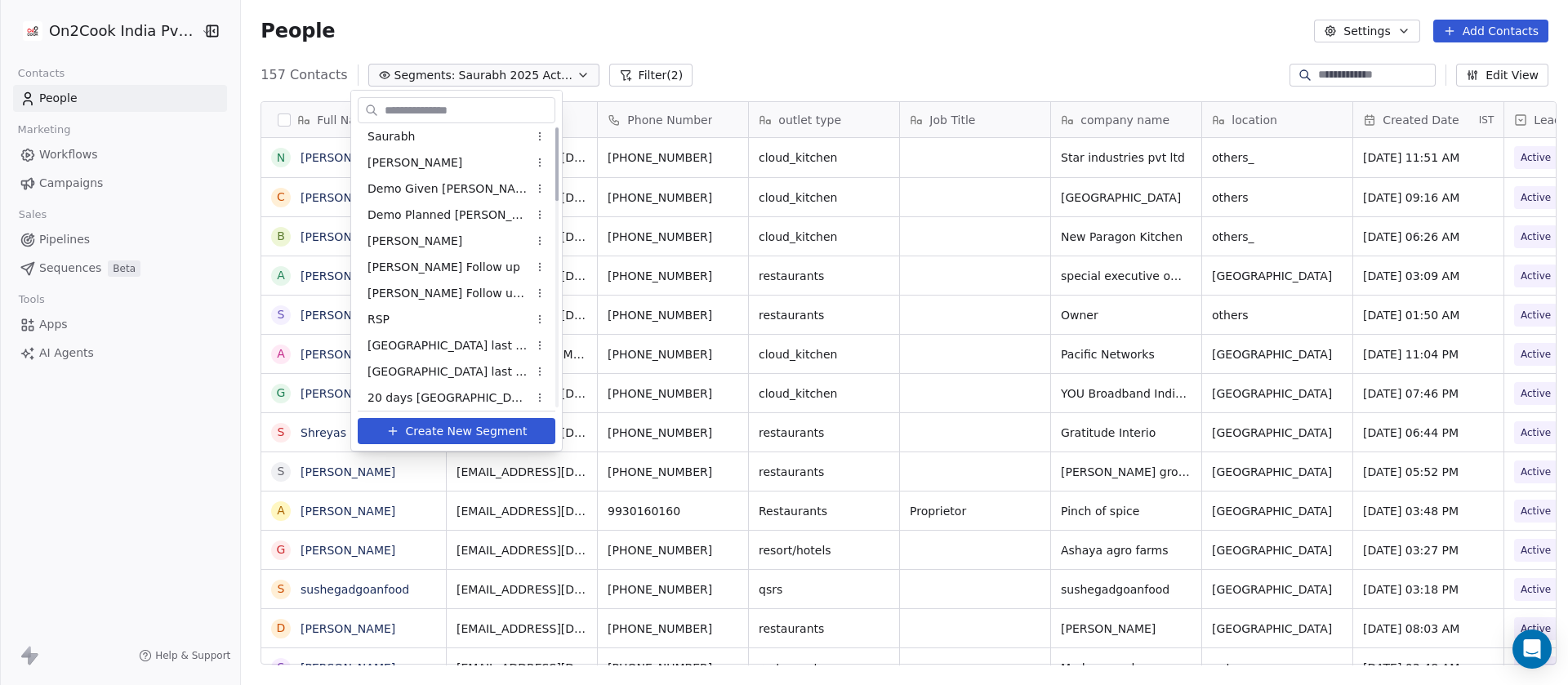
scroll to position [0, 0]
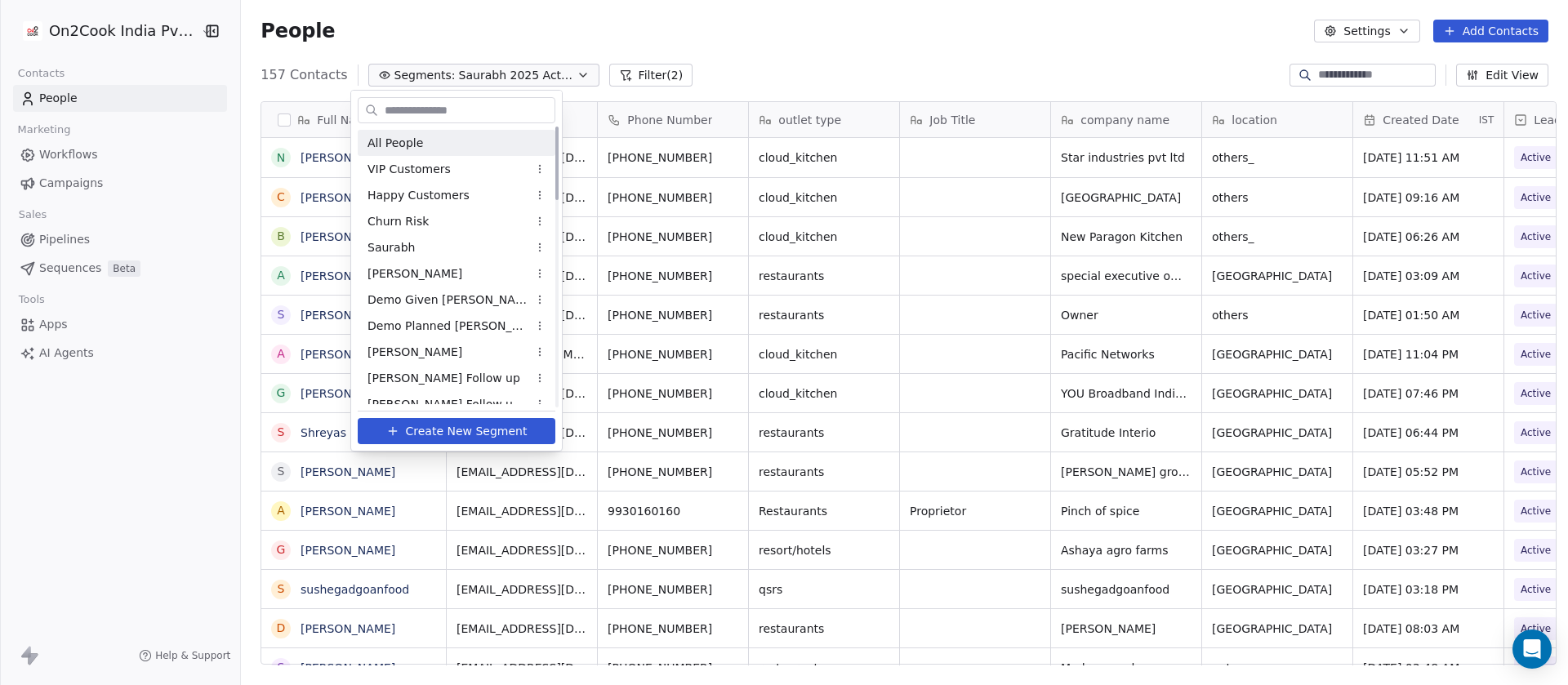
click at [417, 136] on span "All People" at bounding box center [394, 143] width 56 height 17
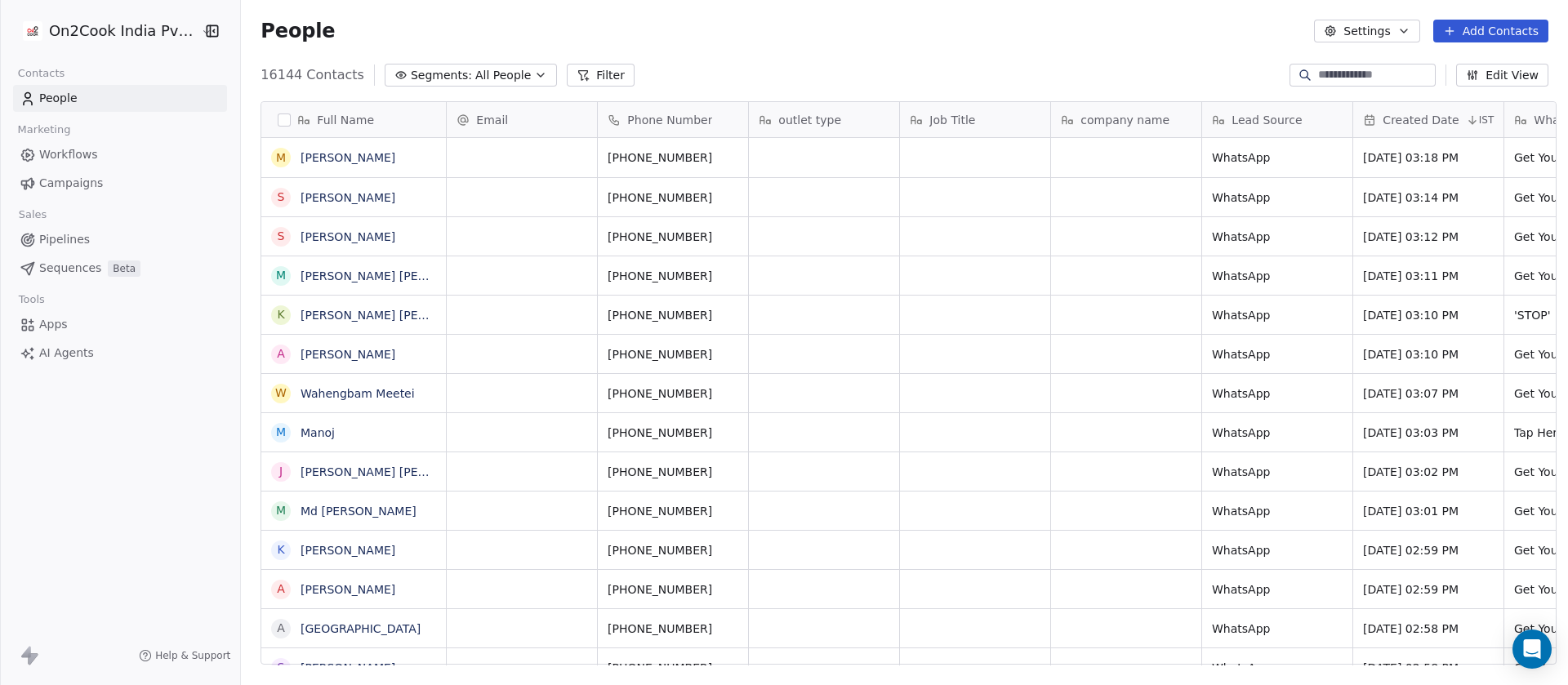
click at [278, 119] on button "button" at bounding box center [284, 120] width 13 height 13
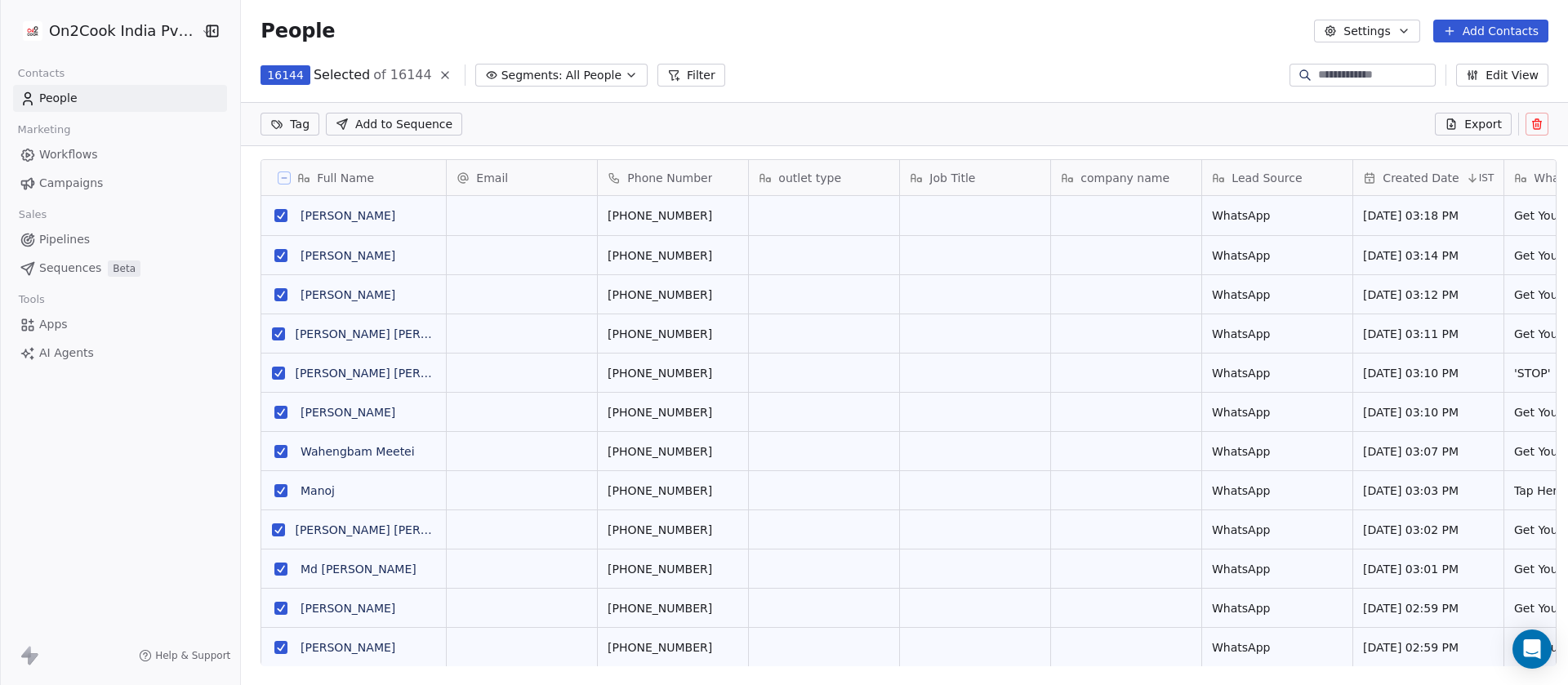
scroll to position [527, 1315]
click at [793, 40] on div "People Settings Add Contacts" at bounding box center [904, 31] width 1288 height 23
click at [438, 75] on icon at bounding box center [445, 75] width 13 height 13
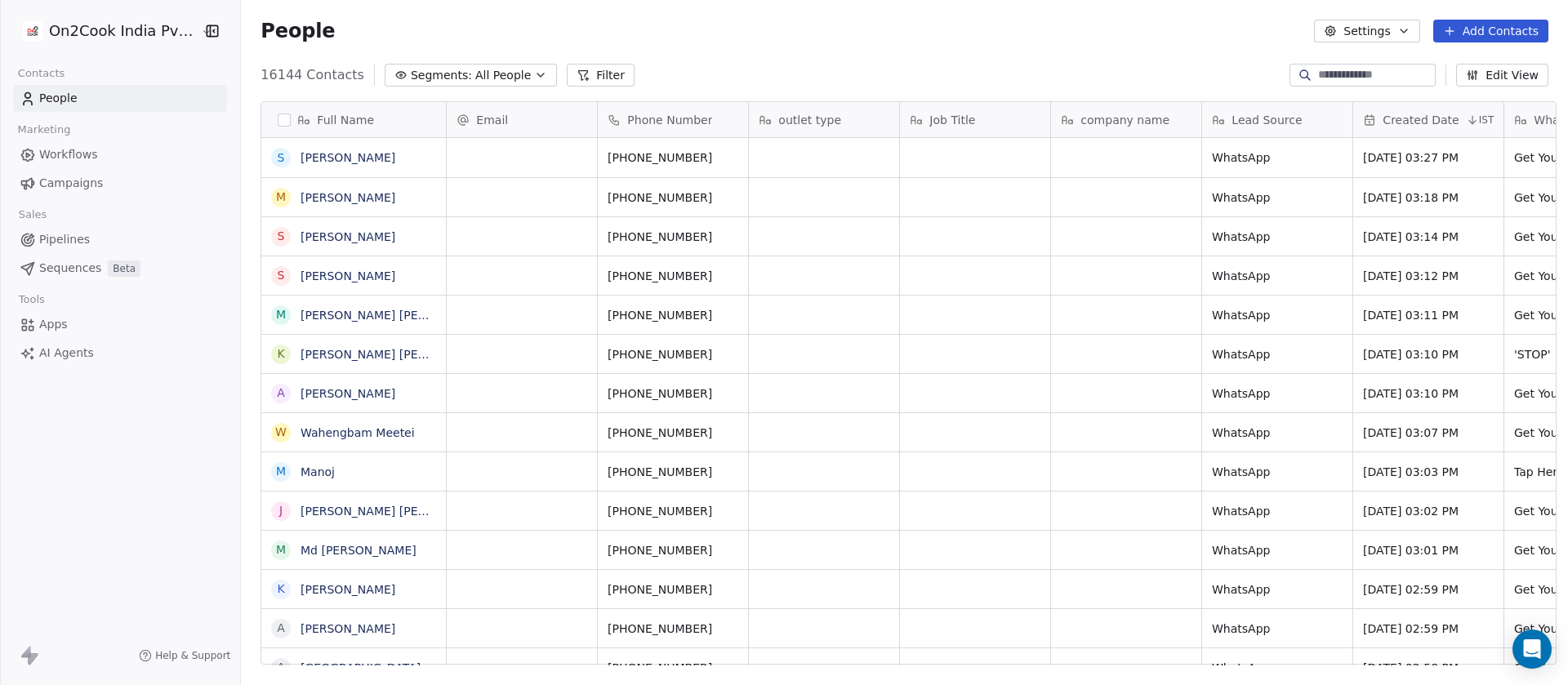
scroll to position [584, 1315]
click at [501, 60] on div "People Settings Add Contacts" at bounding box center [904, 31] width 1327 height 62
click at [501, 75] on span "All People" at bounding box center [502, 75] width 56 height 17
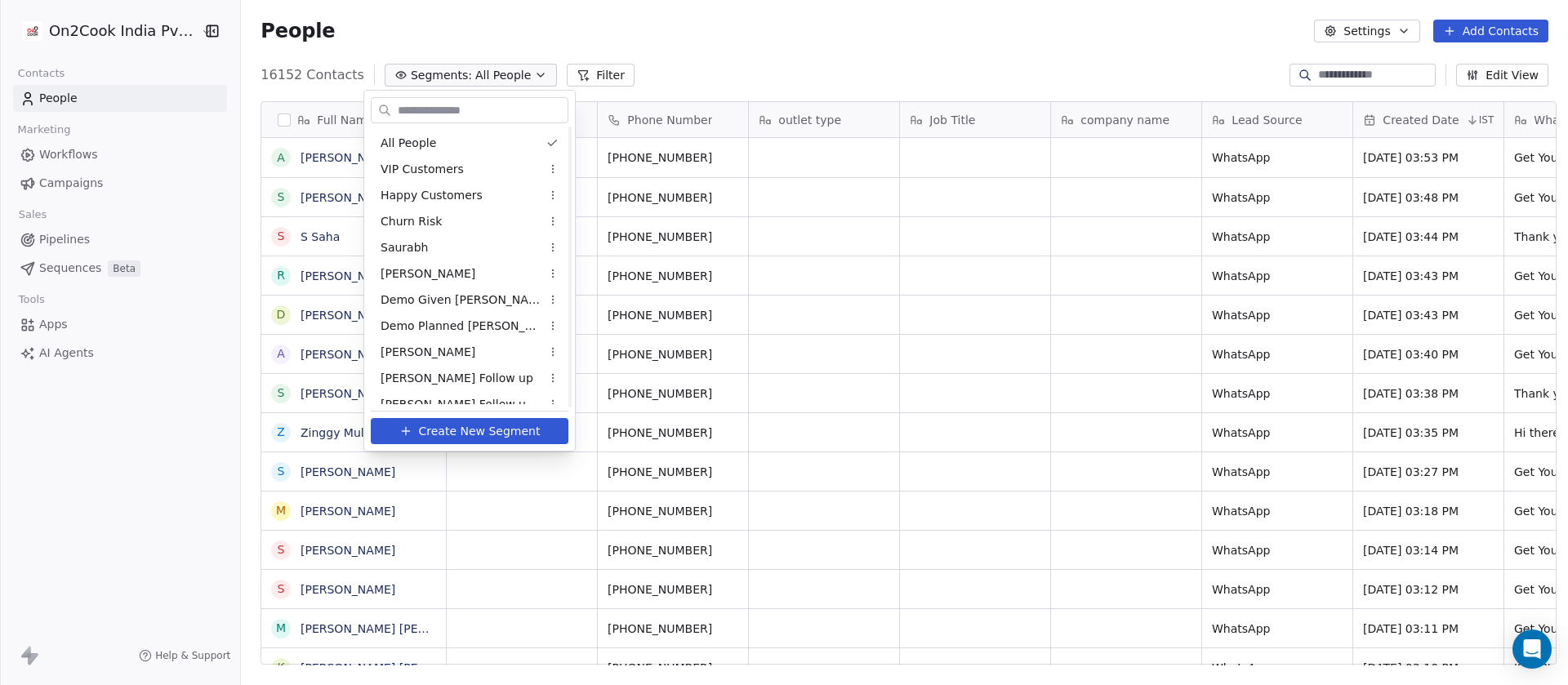
scroll to position [770, 0]
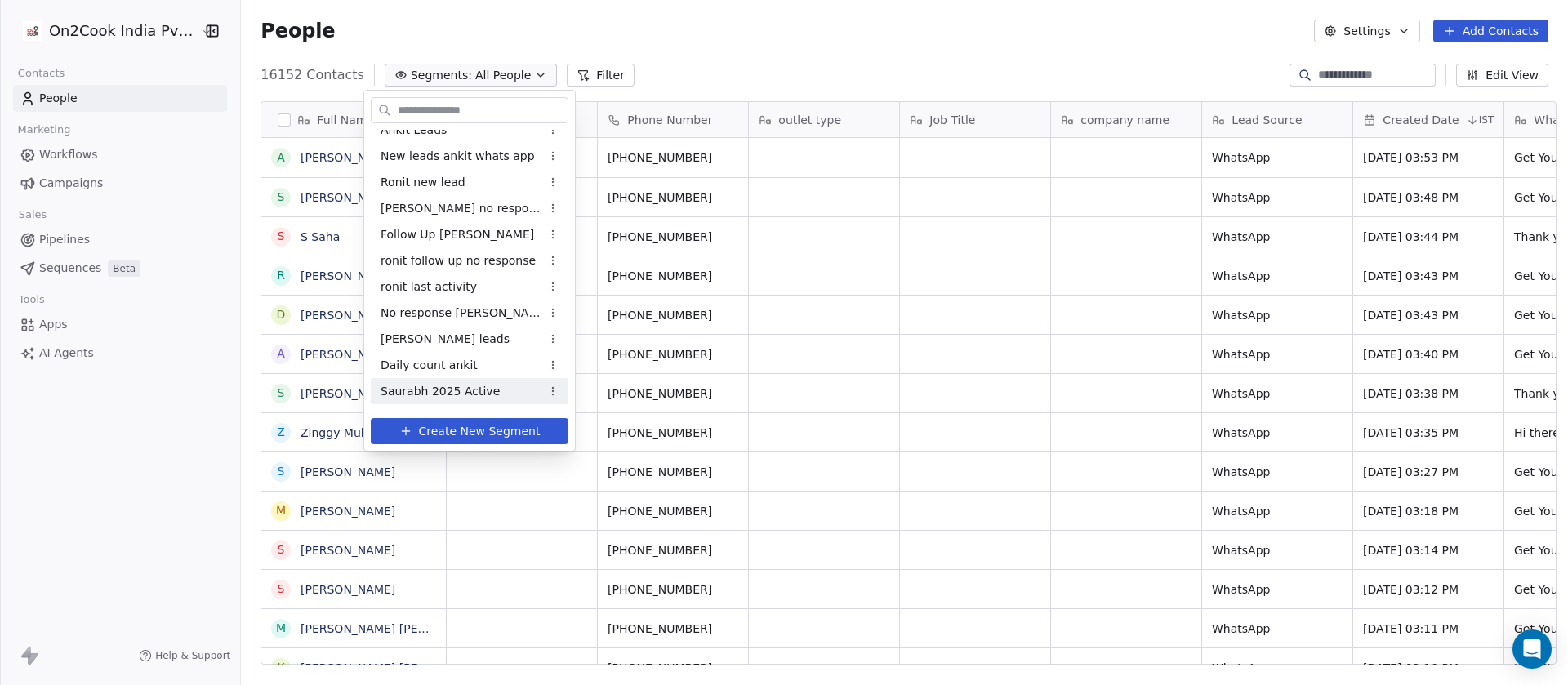
click at [472, 388] on span "Saurabh 2025 Active" at bounding box center [440, 391] width 119 height 17
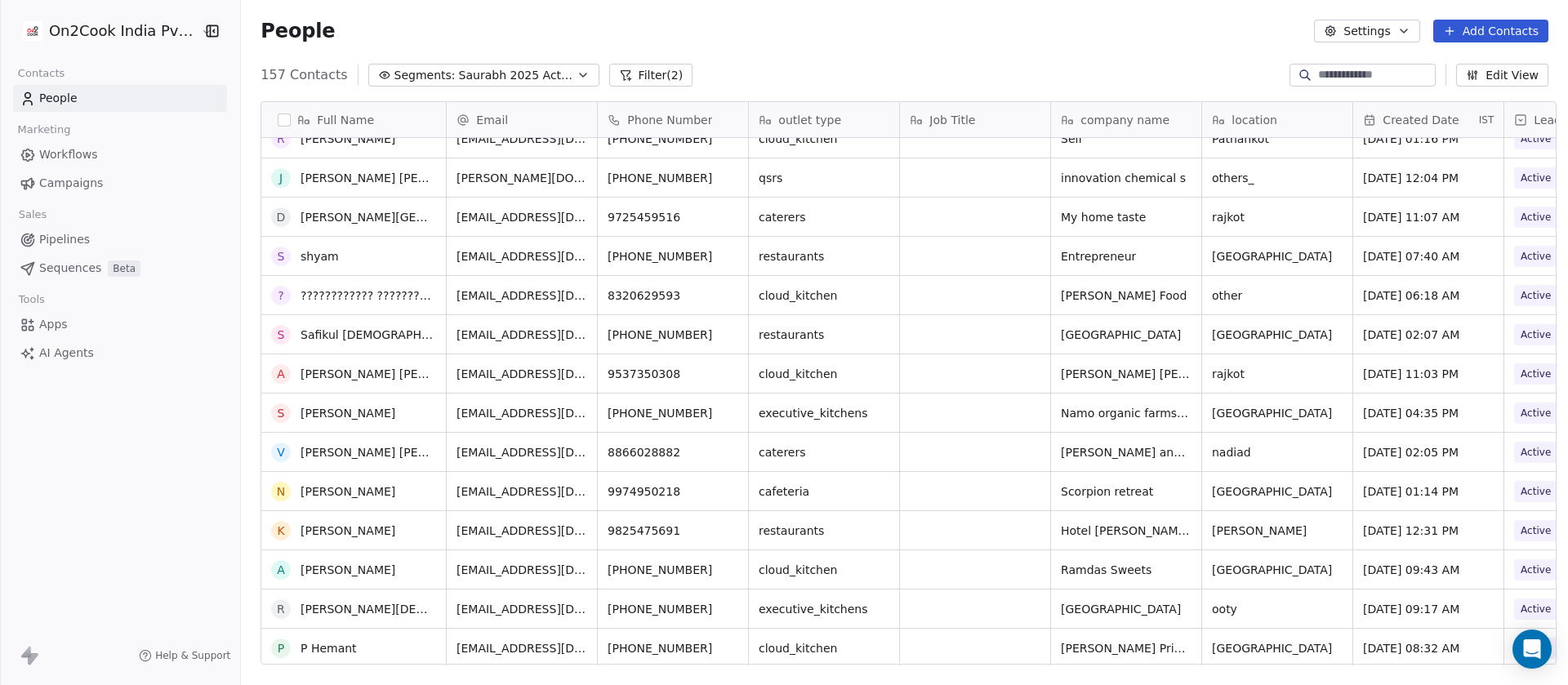
scroll to position [0, 0]
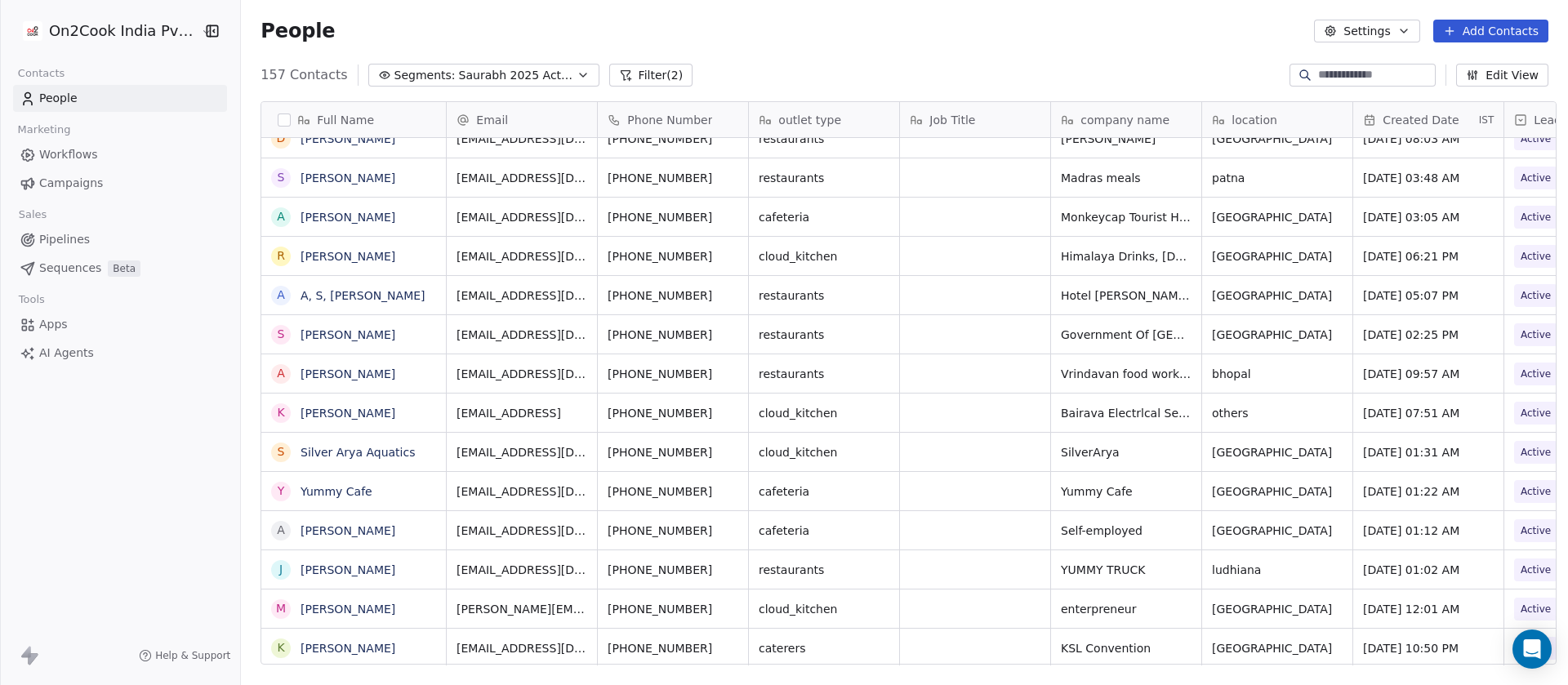
click at [1052, 17] on div "People Settings Add Contacts" at bounding box center [904, 31] width 1327 height 62
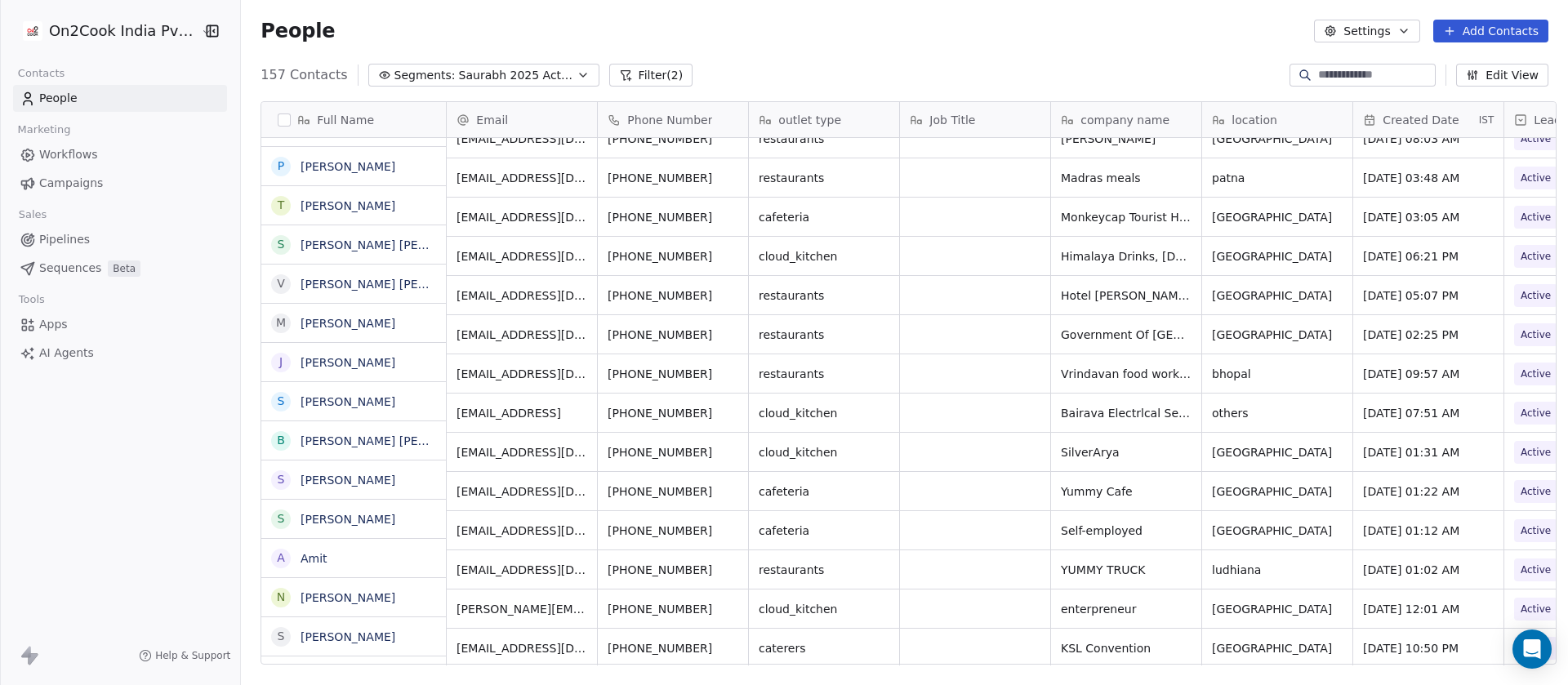
scroll to position [1011, 0]
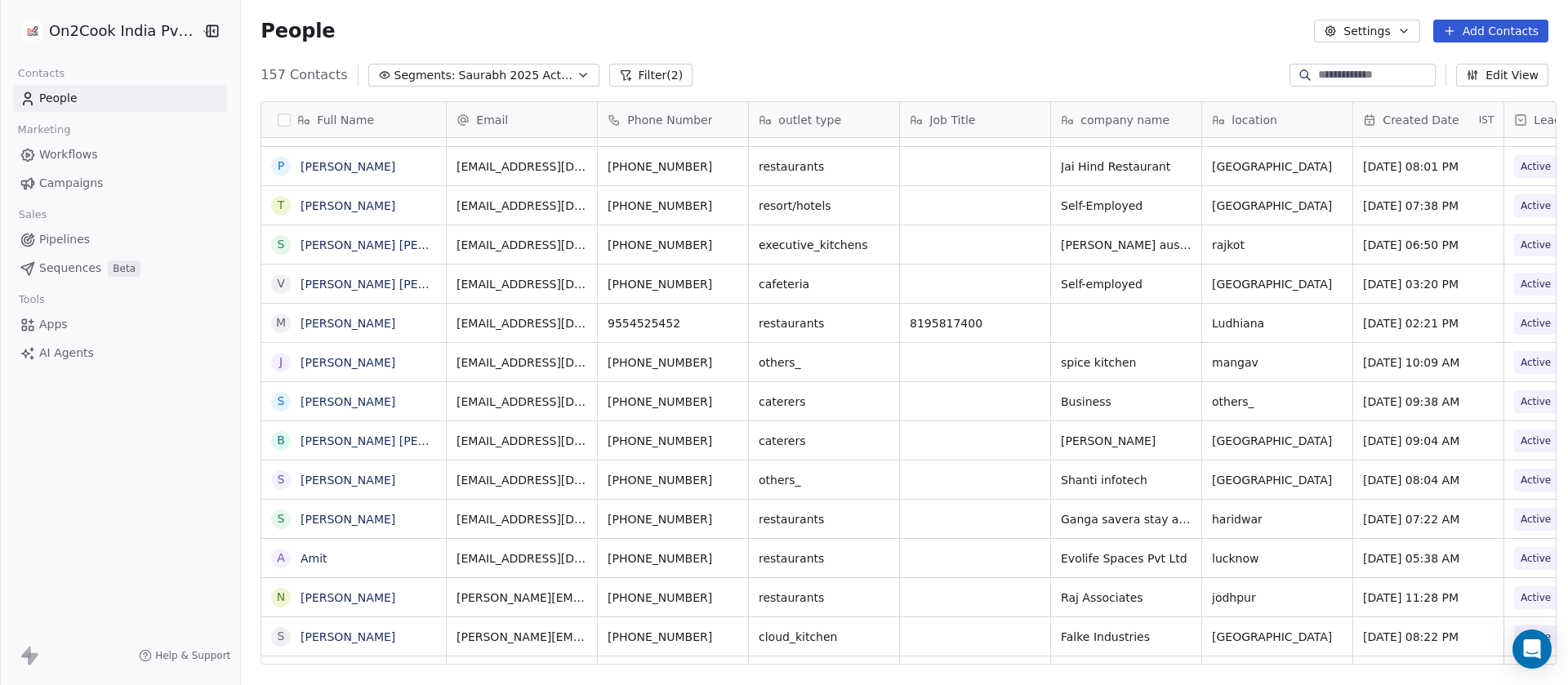
click at [1318, 75] on input at bounding box center [1375, 75] width 114 height 17
paste input "**********"
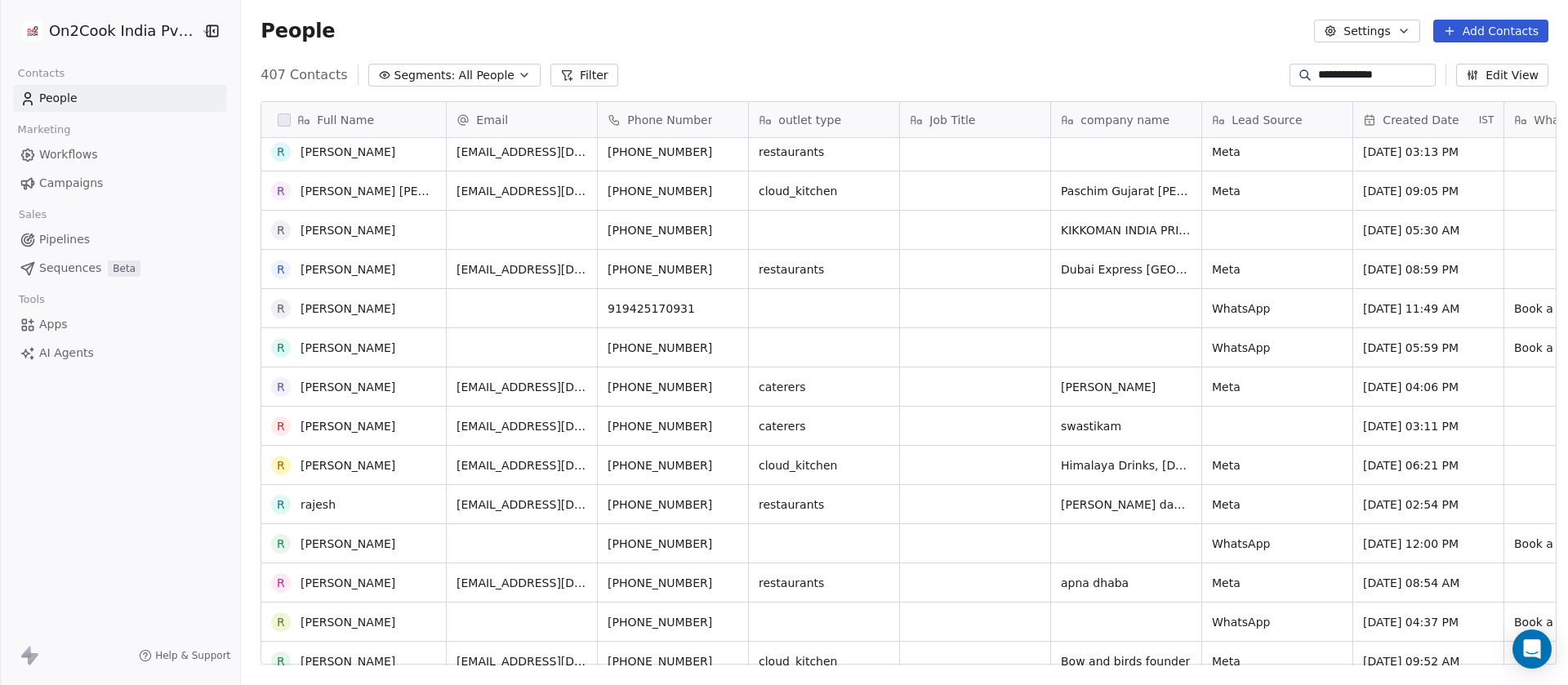
scroll to position [0, 0]
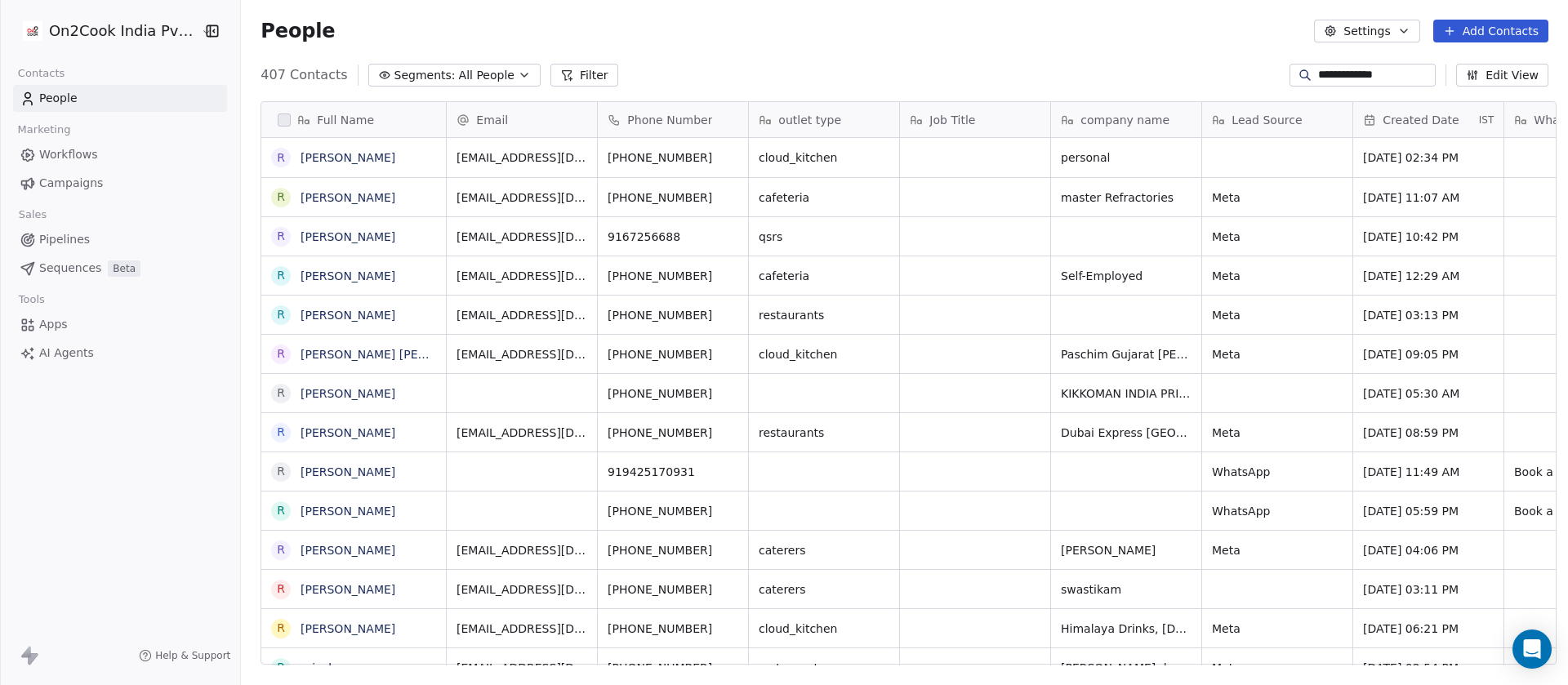
click at [1420, 71] on input "**********" at bounding box center [1375, 75] width 114 height 17
paste input
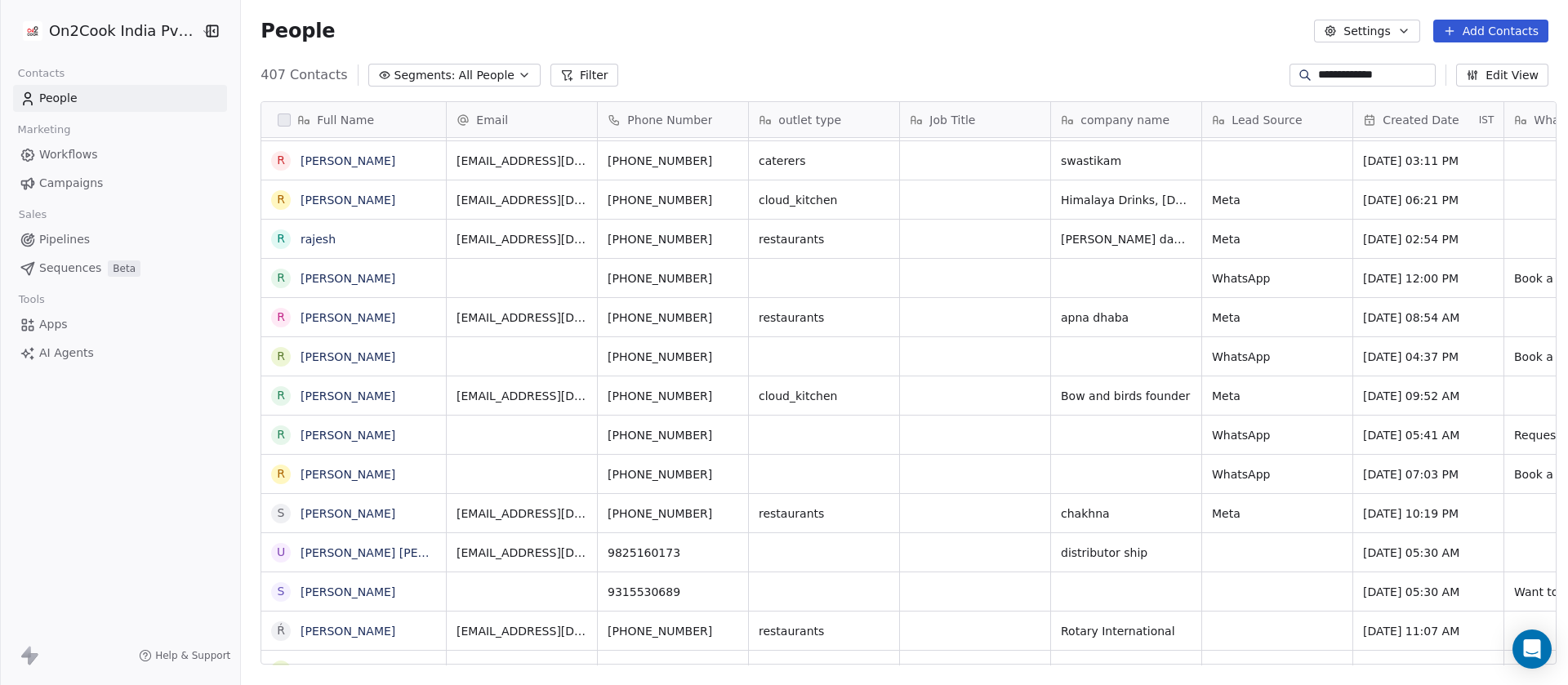
click at [712, 114] on div "Phone Number" at bounding box center [671, 120] width 128 height 17
click at [731, 49] on html "**********" at bounding box center [784, 342] width 1568 height 685
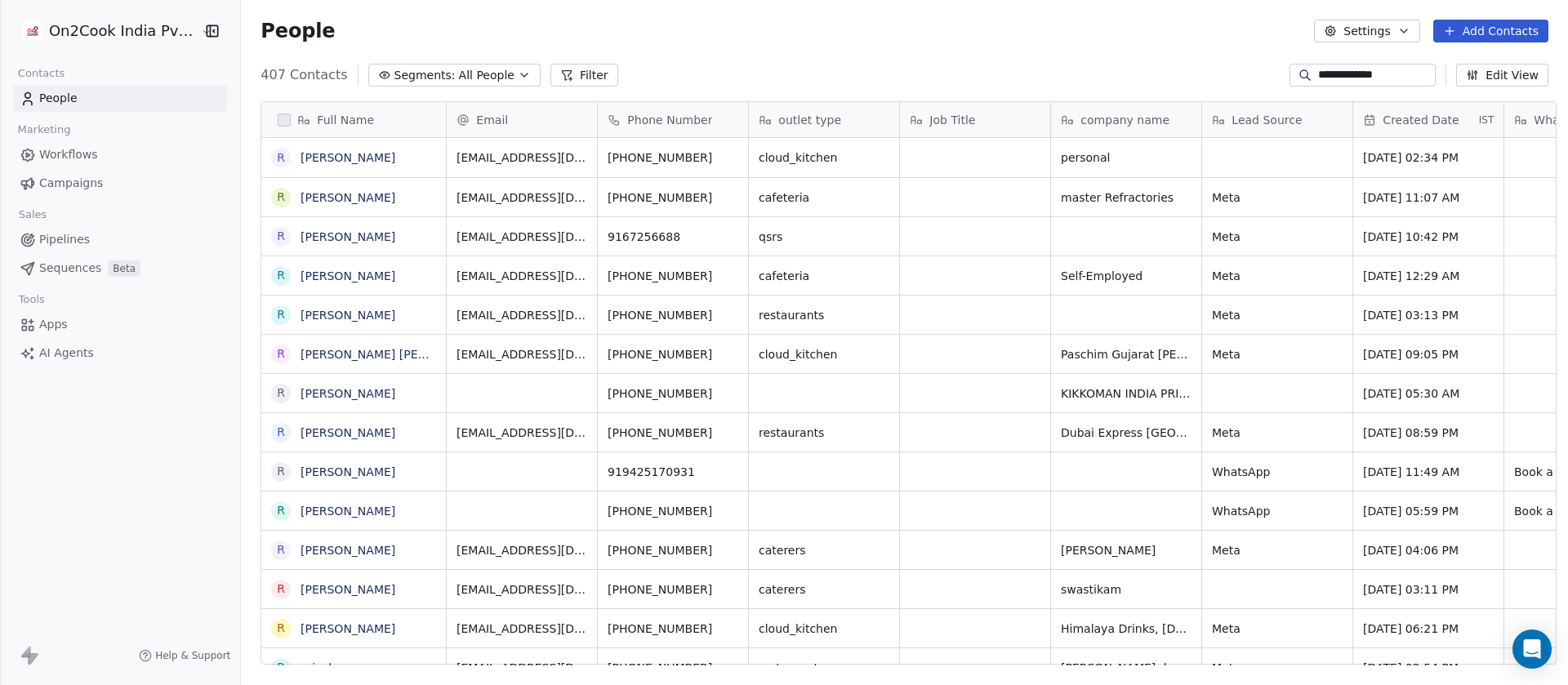
click at [1332, 71] on input "**********" at bounding box center [1375, 75] width 114 height 17
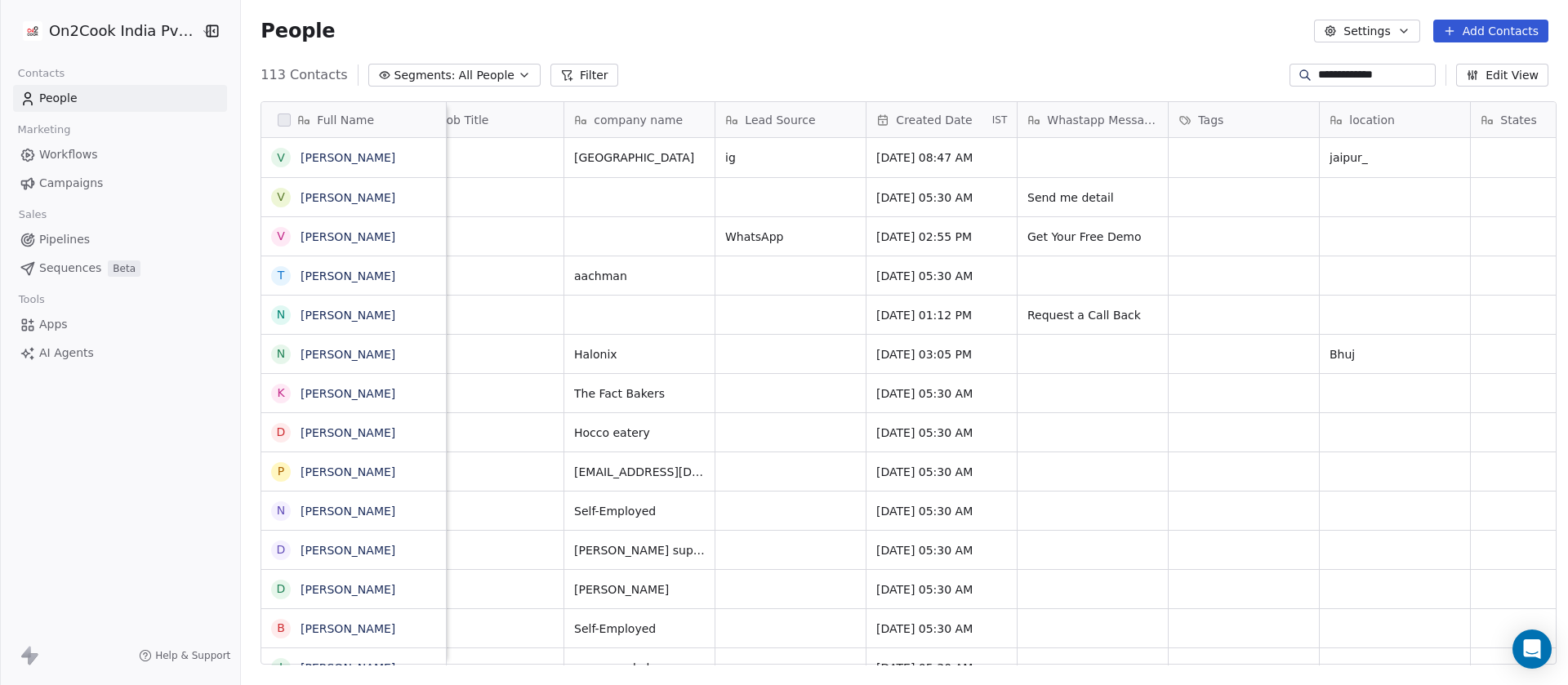
scroll to position [0, 490]
type input "**********"
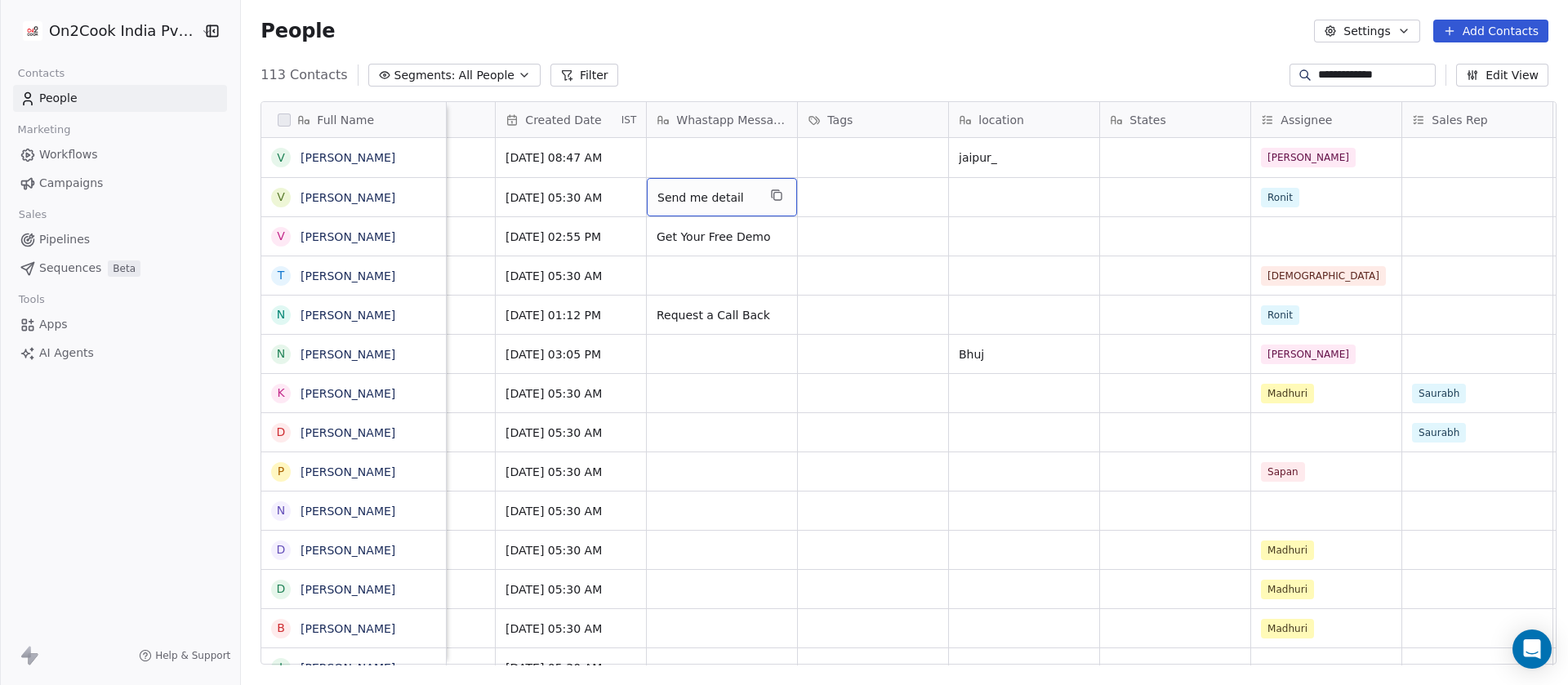
scroll to position [0, 0]
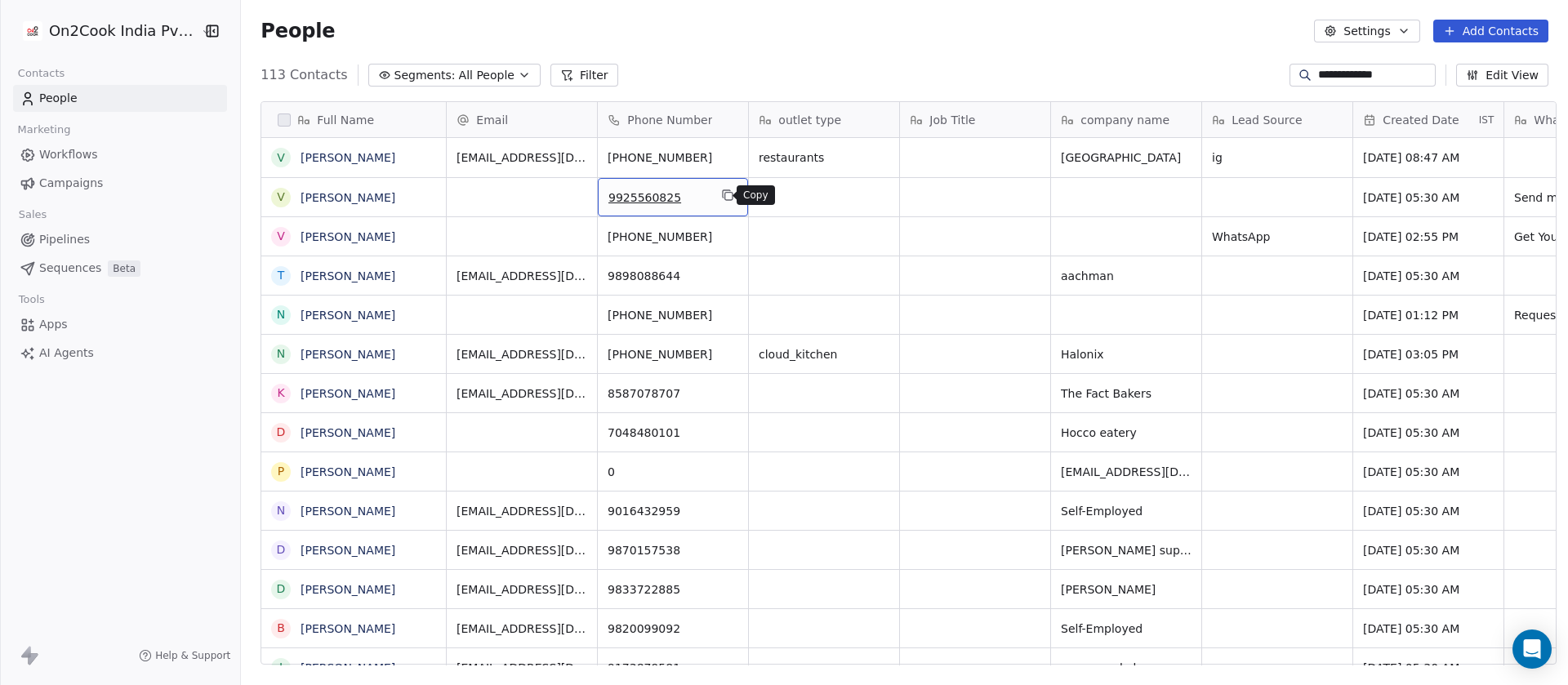
click at [721, 193] on icon "grid" at bounding box center [728, 195] width 13 height 13
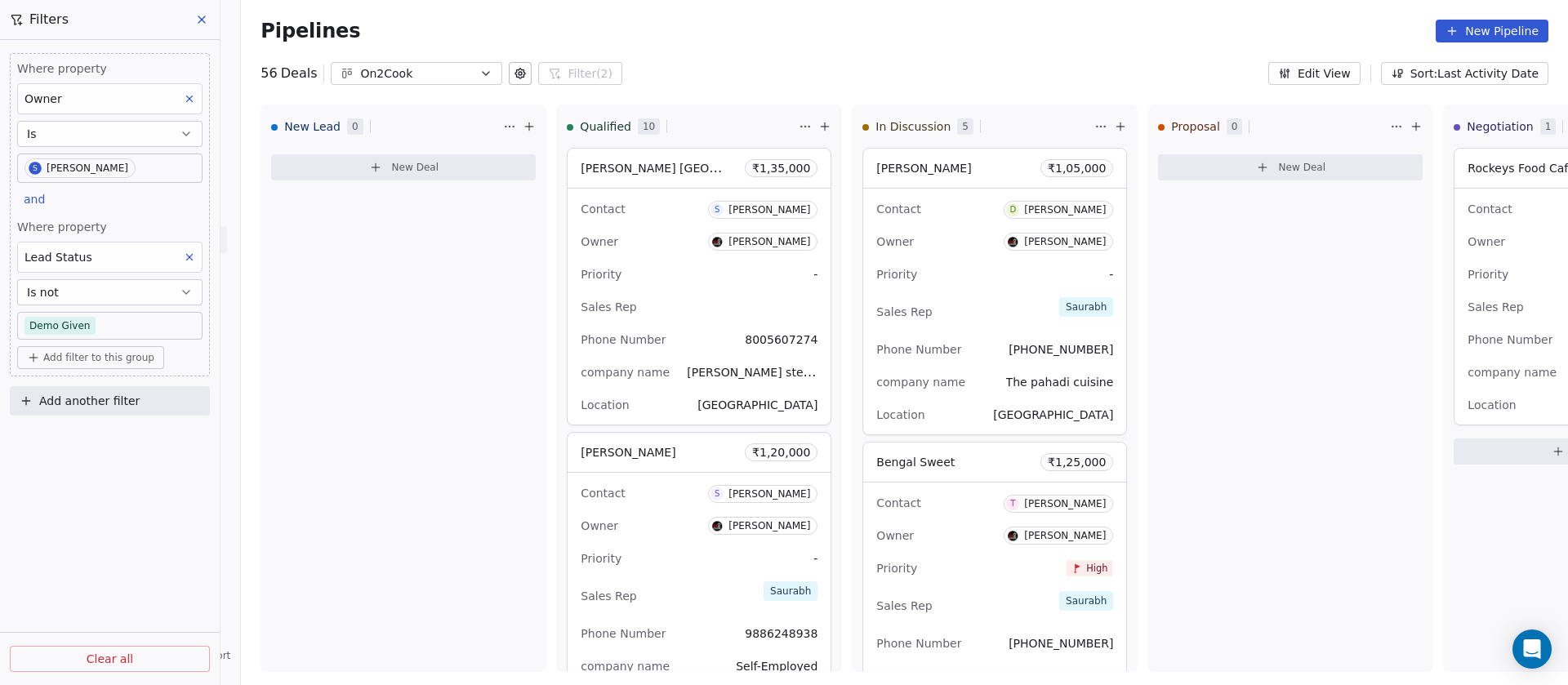
scroll to position [5822, 0]
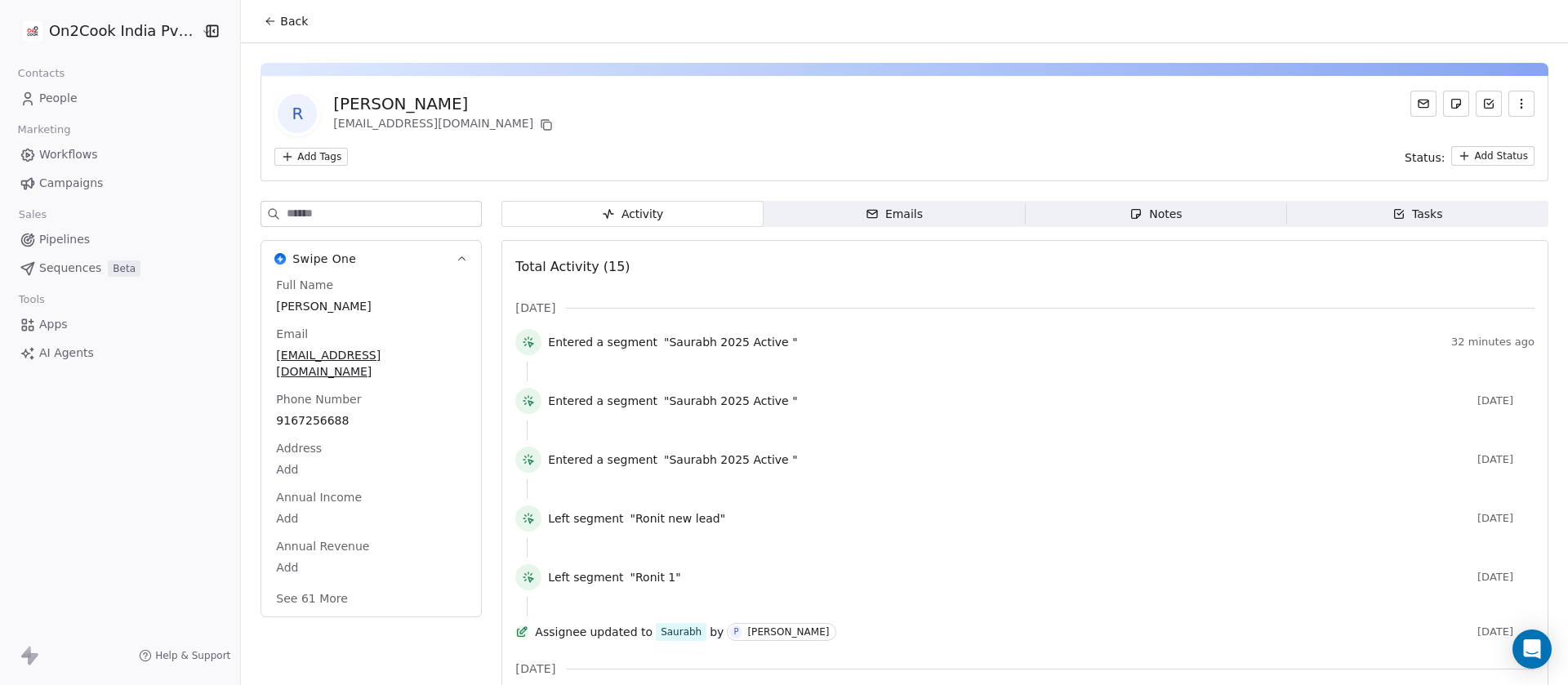
click at [1112, 215] on span "Notes Notes" at bounding box center [1154, 214] width 261 height 27
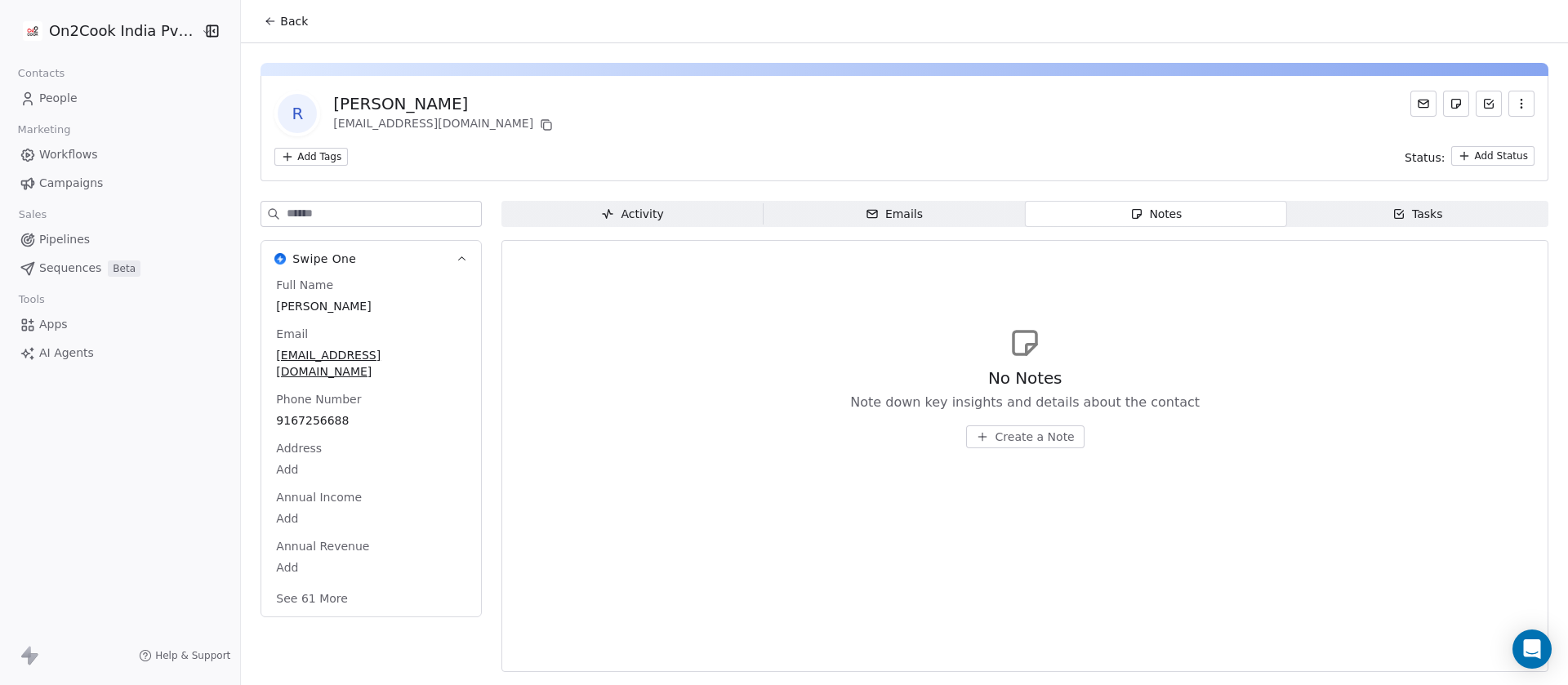
click at [1028, 442] on span "Create a Note" at bounding box center [1035, 437] width 80 height 17
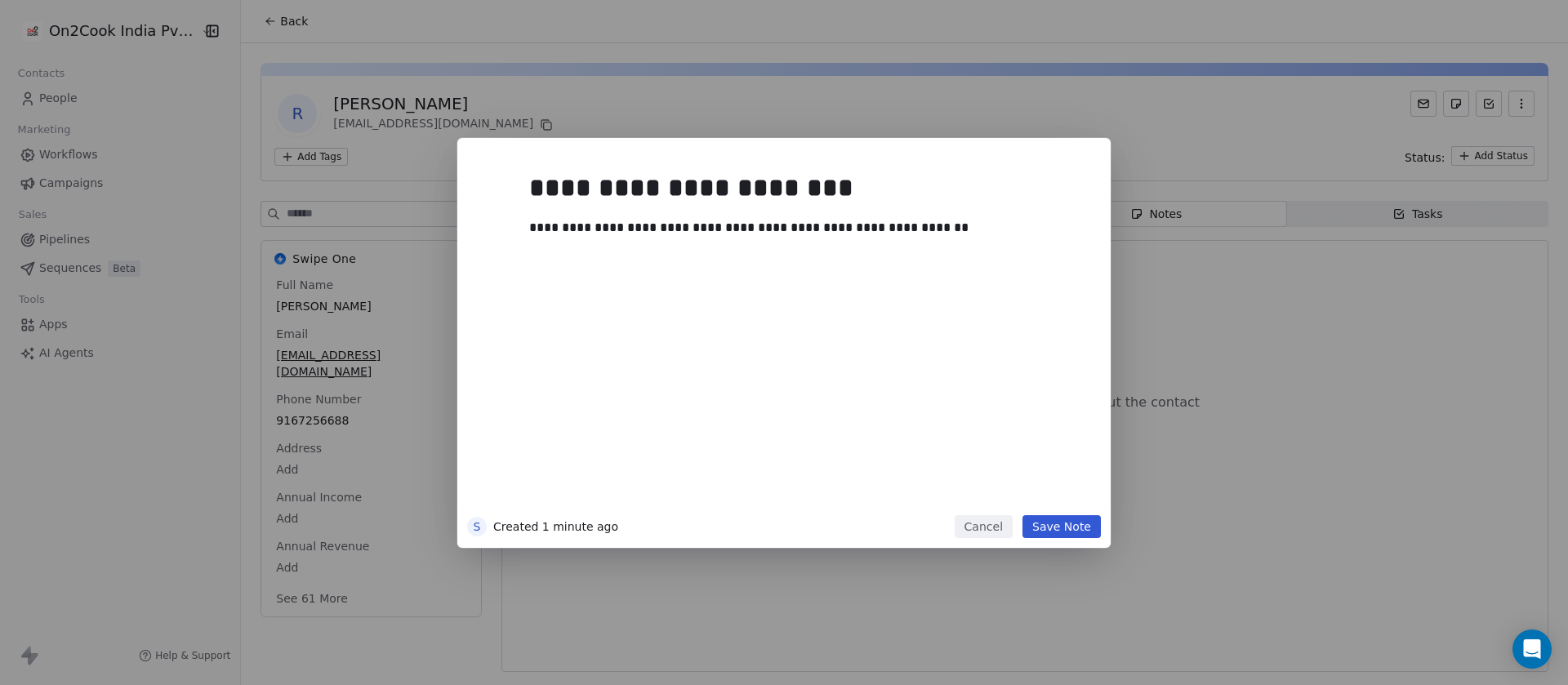
click at [1064, 513] on div "**********" at bounding box center [804, 330] width 569 height 367
click at [1056, 514] on div "**********" at bounding box center [804, 330] width 569 height 367
click at [1055, 521] on button "Save Note" at bounding box center [1061, 527] width 79 height 23
